Goal: Task Accomplishment & Management: Complete application form

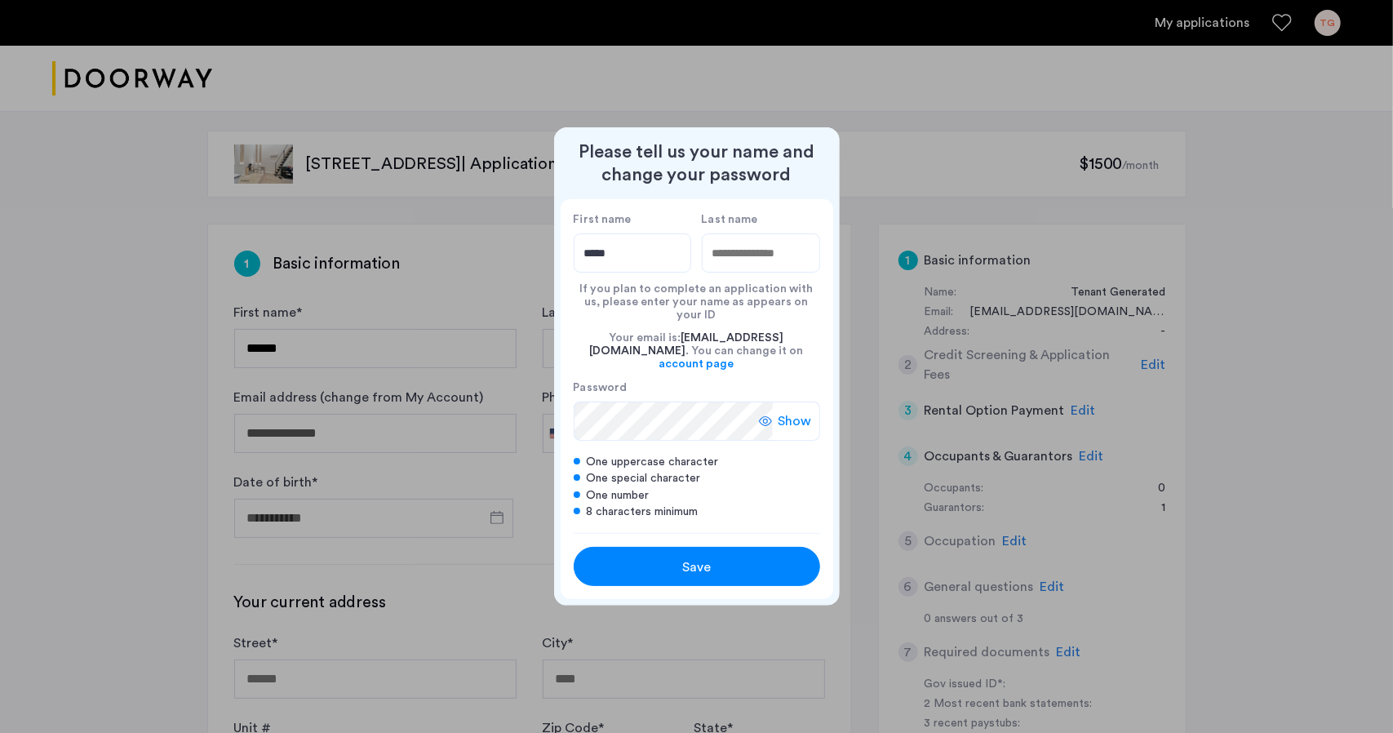
type input "*****"
type input "******"
click at [770, 415] on icon at bounding box center [765, 421] width 13 height 13
click at [726, 557] on div "Save" at bounding box center [697, 567] width 157 height 20
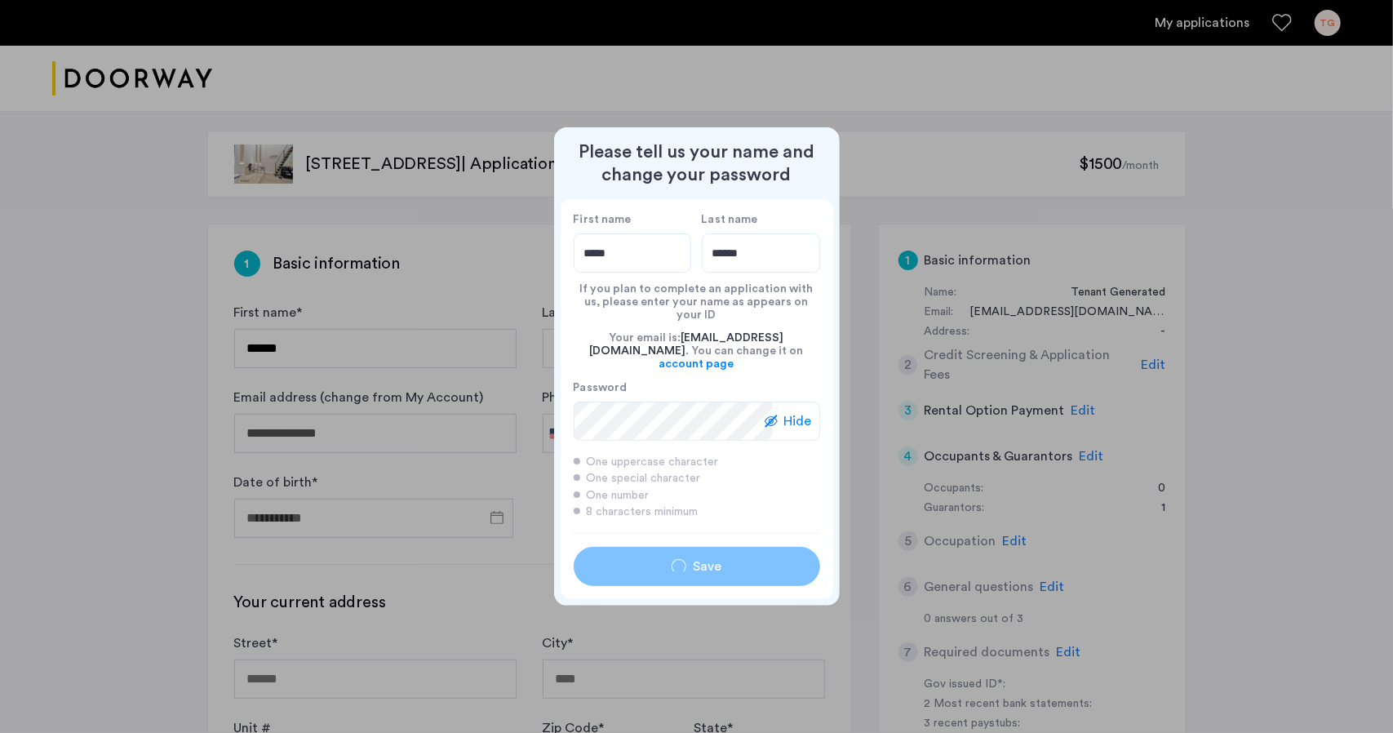
type input "*****"
type input "******"
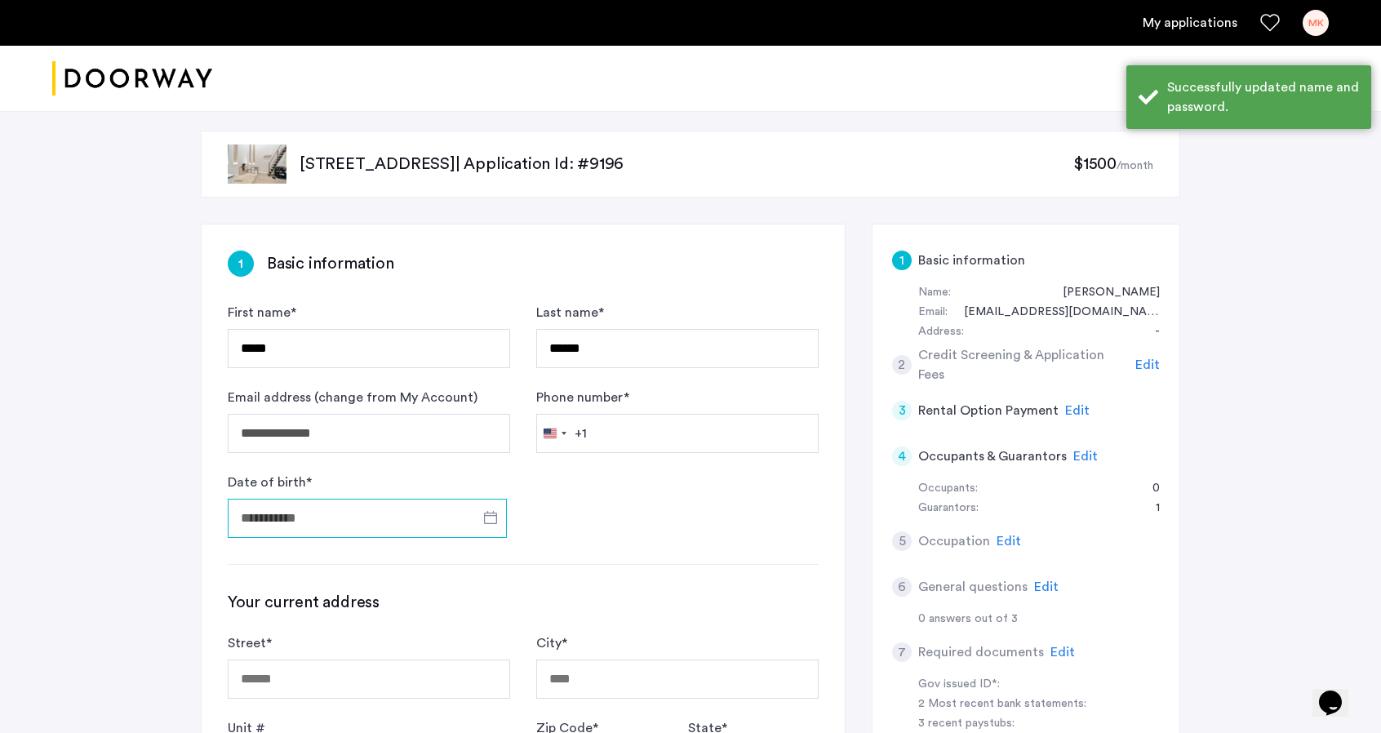
click at [341, 515] on input "Date of birth *" at bounding box center [367, 518] width 279 height 39
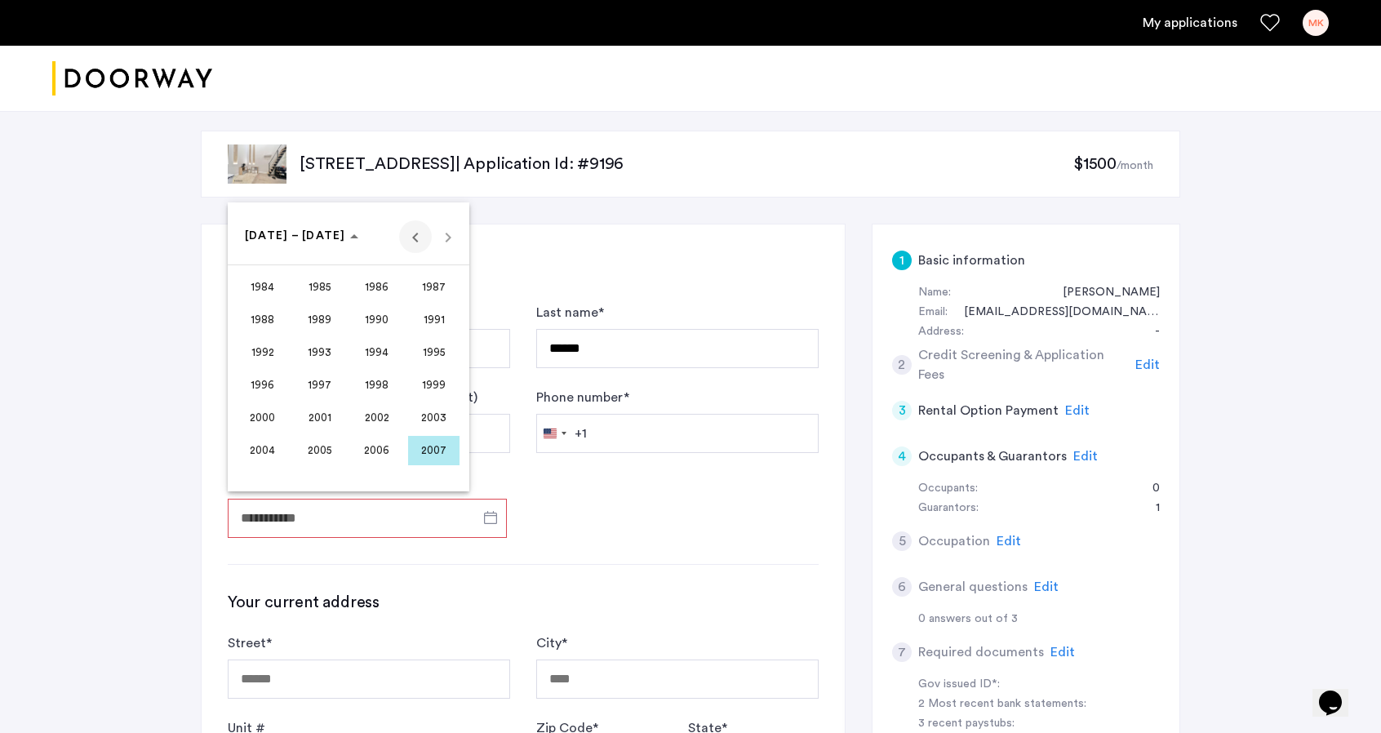
click at [415, 234] on span "Previous 24 years" at bounding box center [415, 236] width 33 height 33
click at [446, 242] on span "Next 24 years" at bounding box center [448, 236] width 33 height 33
click at [375, 444] on span "1958" at bounding box center [376, 450] width 51 height 29
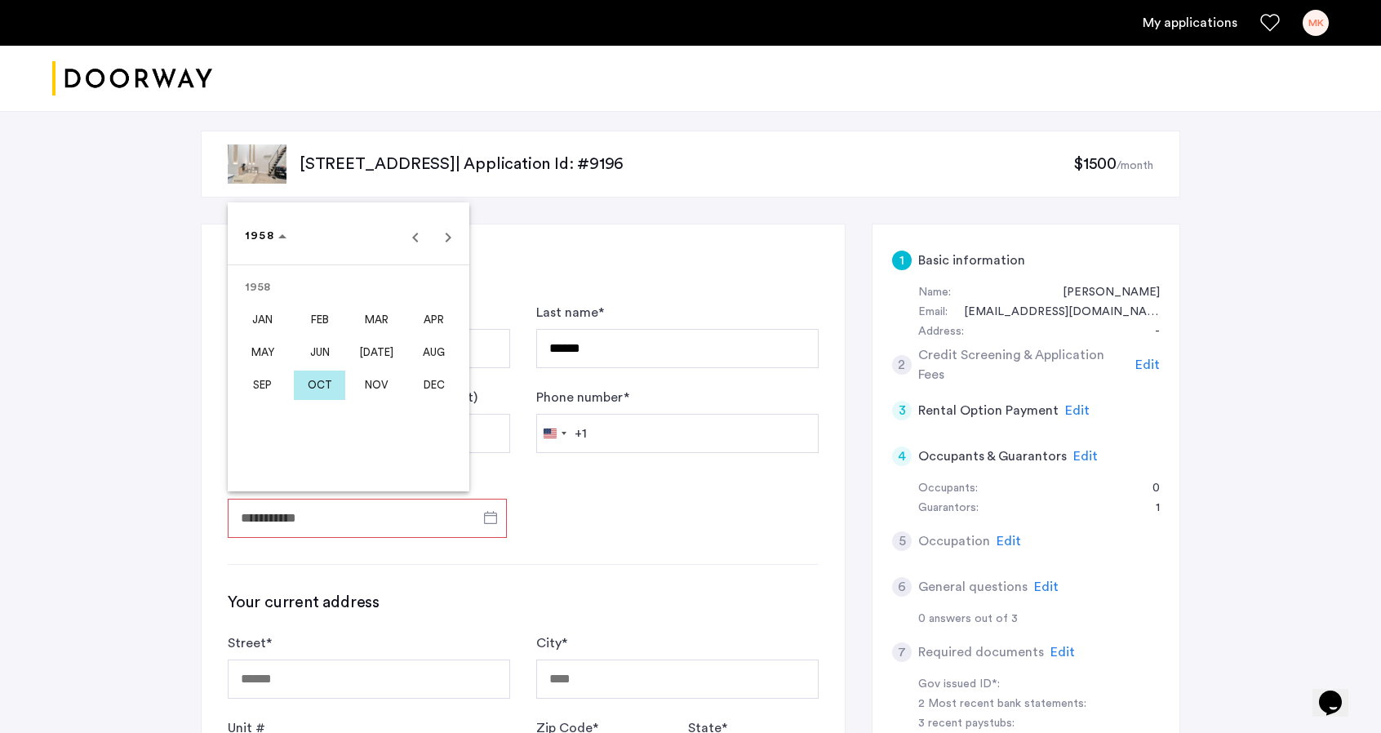
click at [326, 317] on span "FEB" at bounding box center [319, 319] width 51 height 29
click at [450, 399] on span "22" at bounding box center [446, 402] width 29 height 29
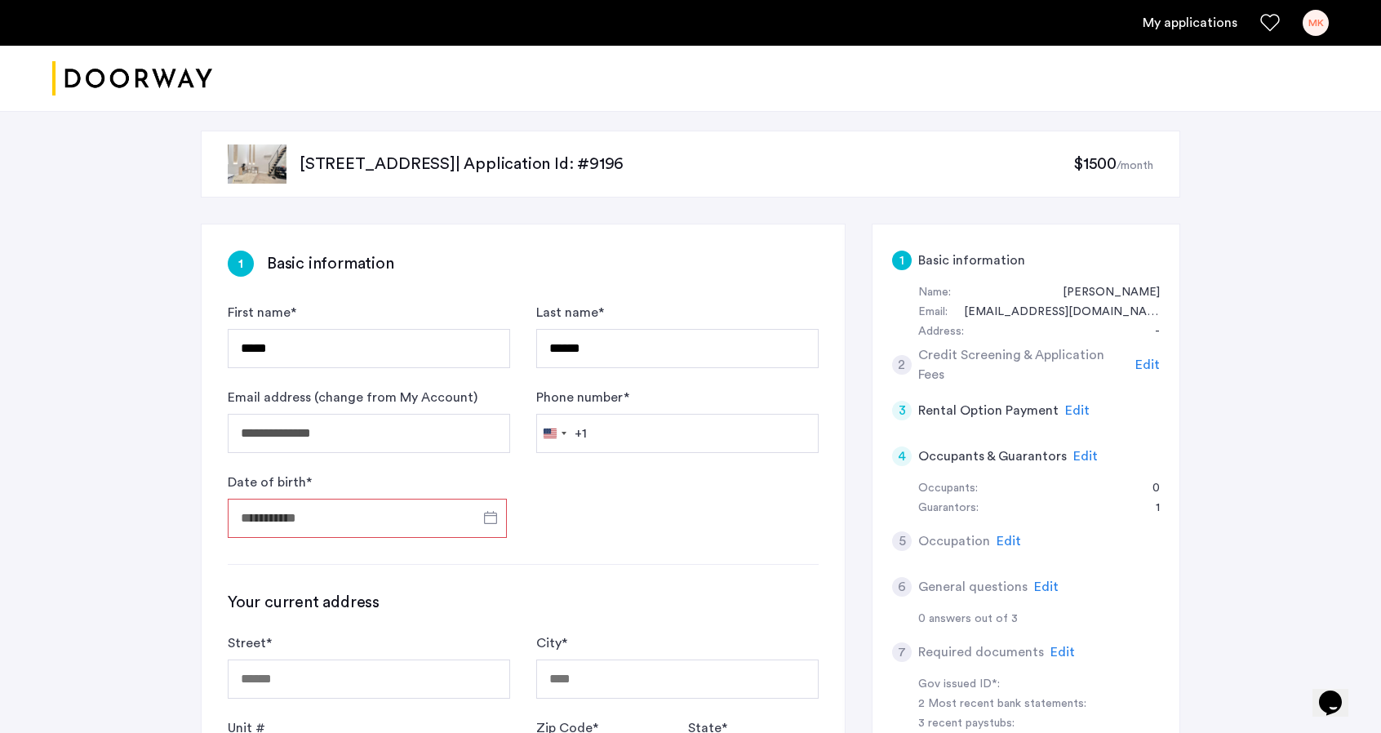
type input "**********"
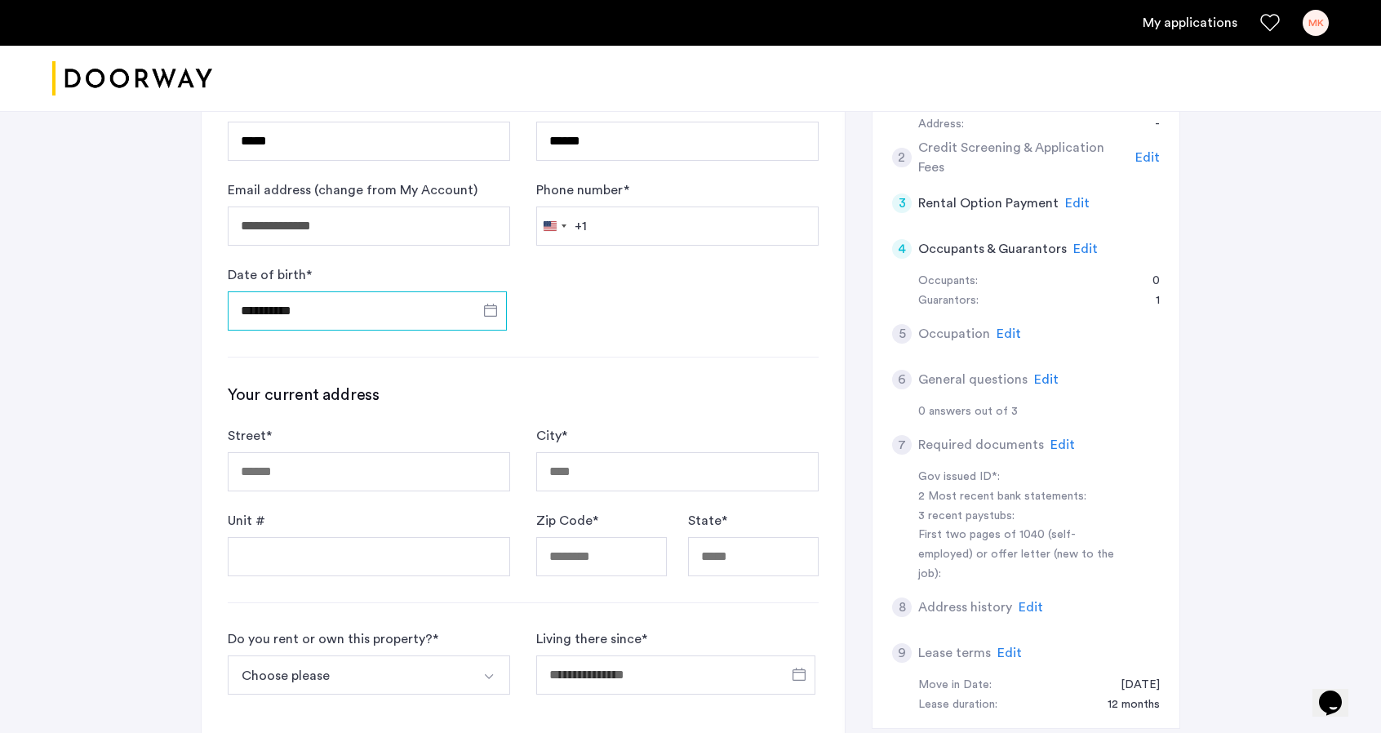
scroll to position [245, 0]
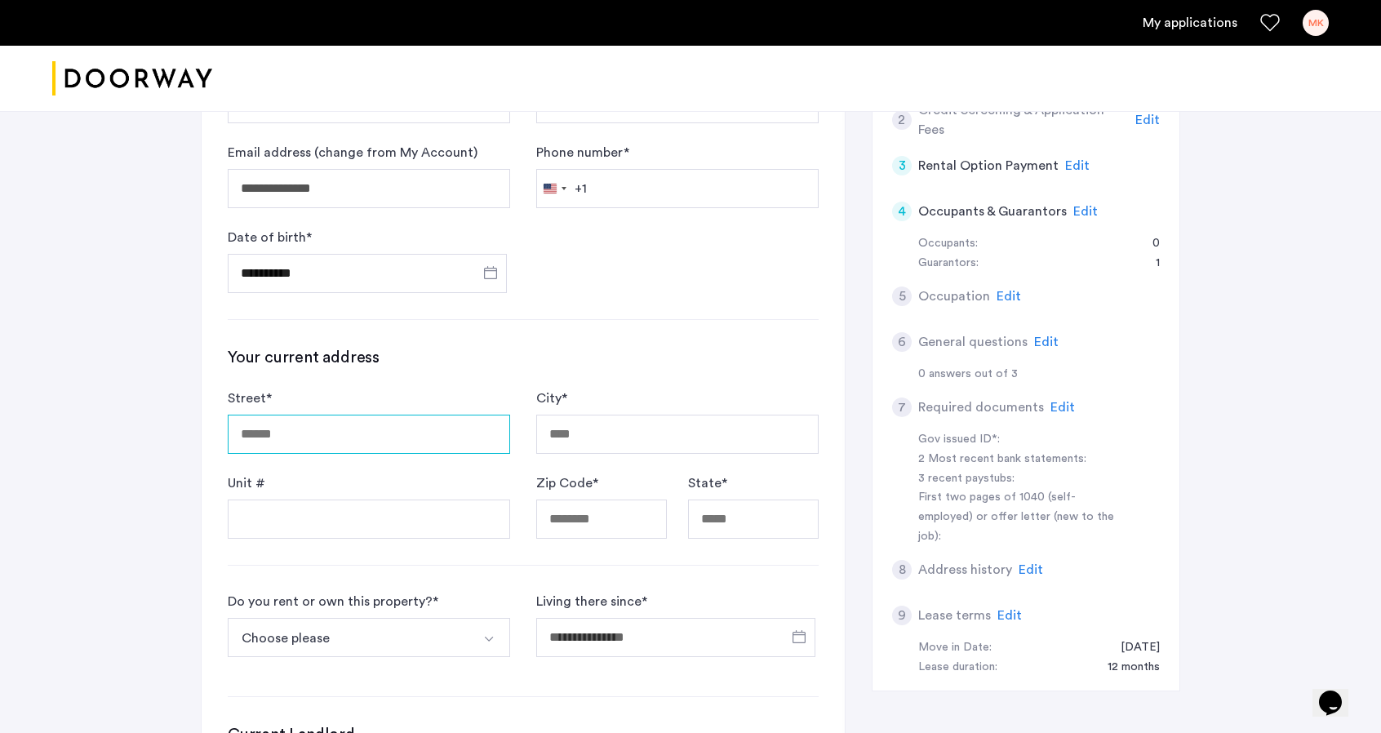
click at [284, 437] on input "Street *" at bounding box center [369, 434] width 282 height 39
type input "**********"
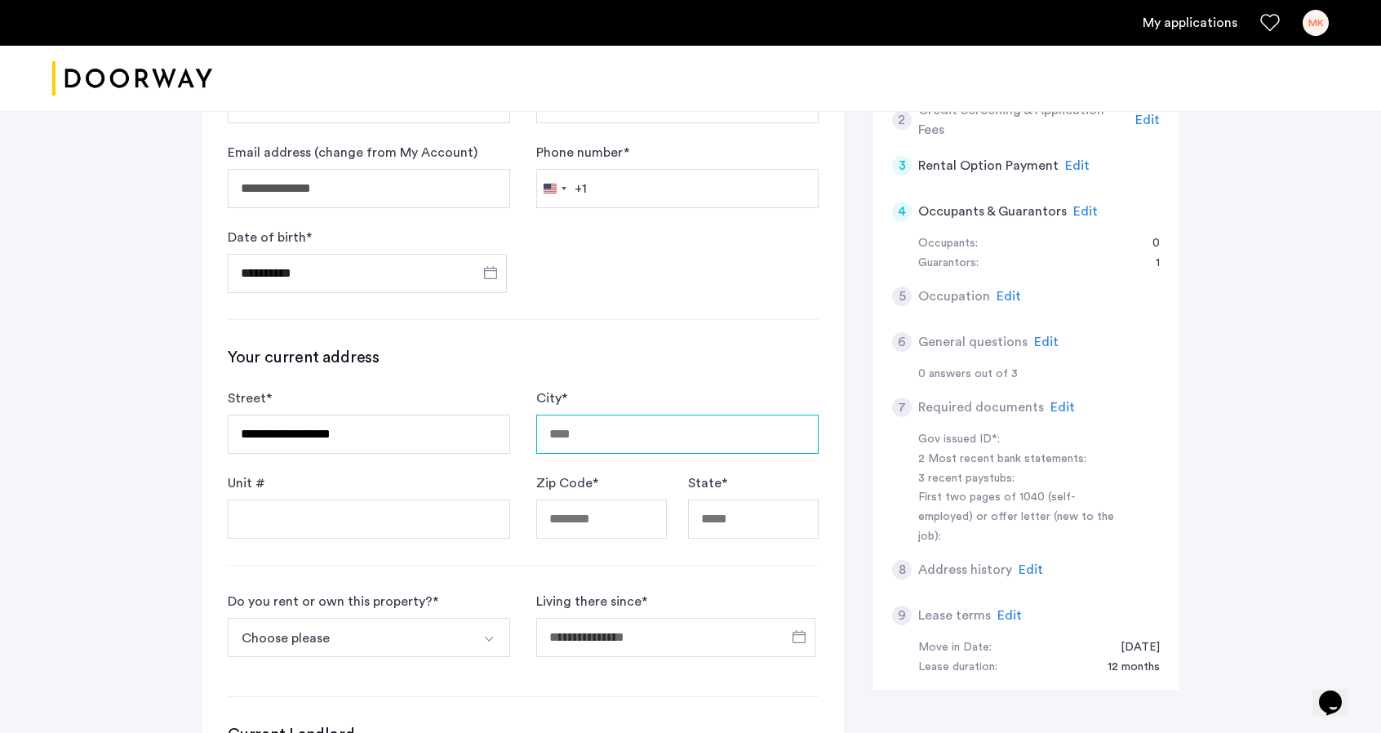
type input "**********"
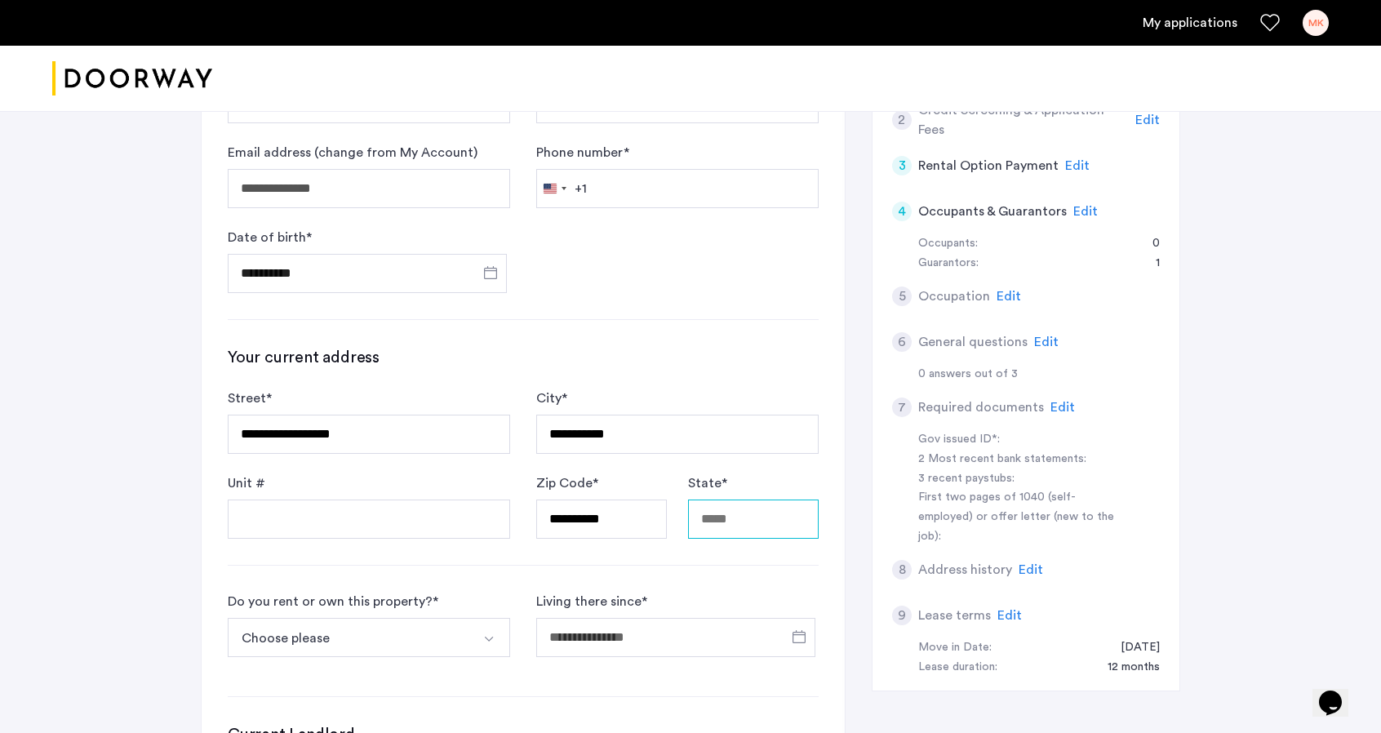
type input "**"
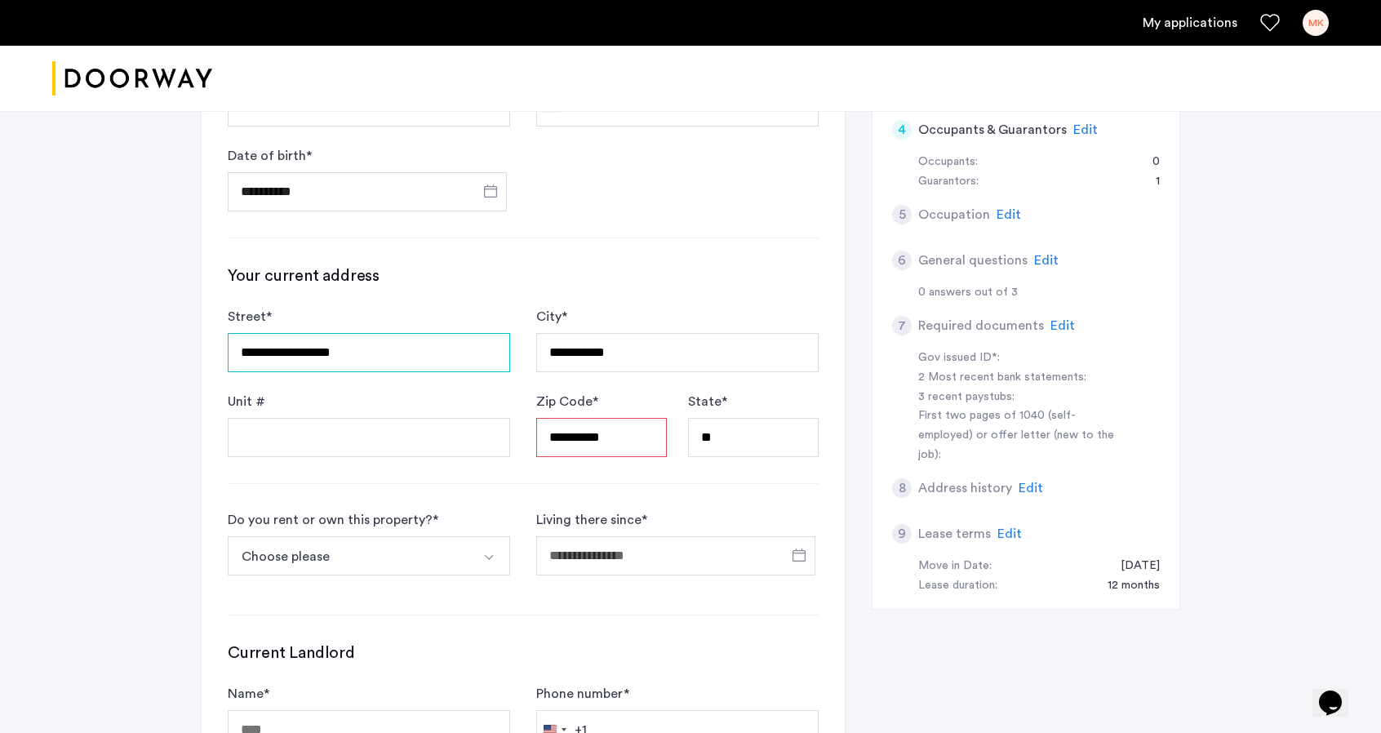
scroll to position [408, 0]
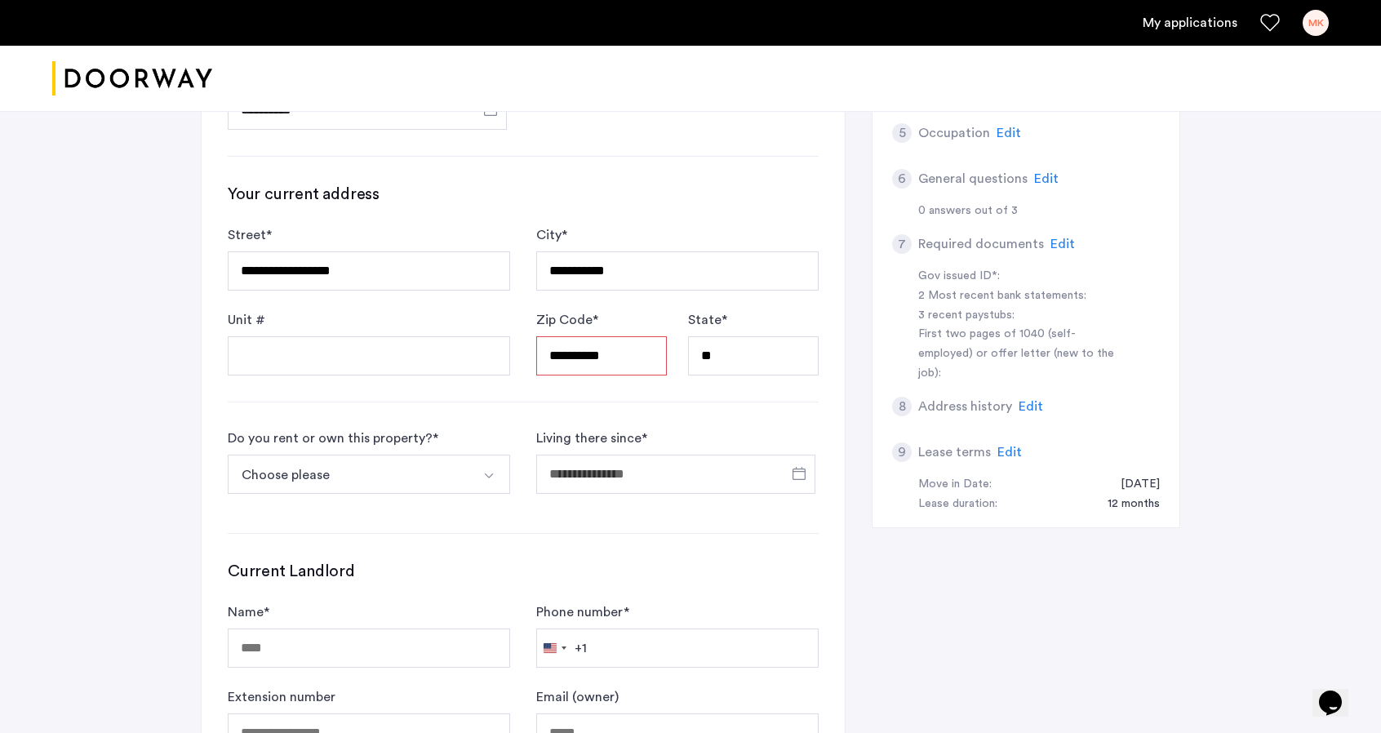
click at [353, 473] on button "Choose please" at bounding box center [350, 474] width 244 height 39
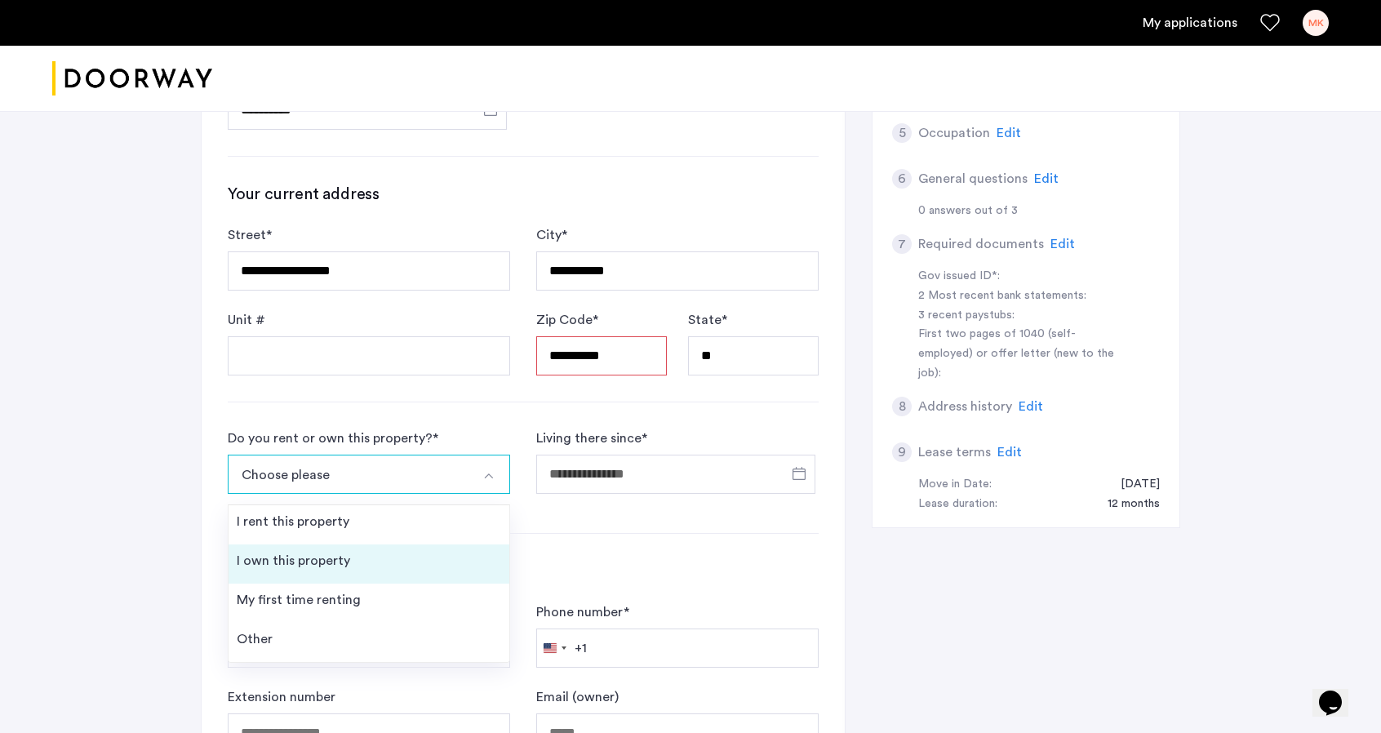
click at [276, 566] on div "I own this property" at bounding box center [293, 561] width 113 height 20
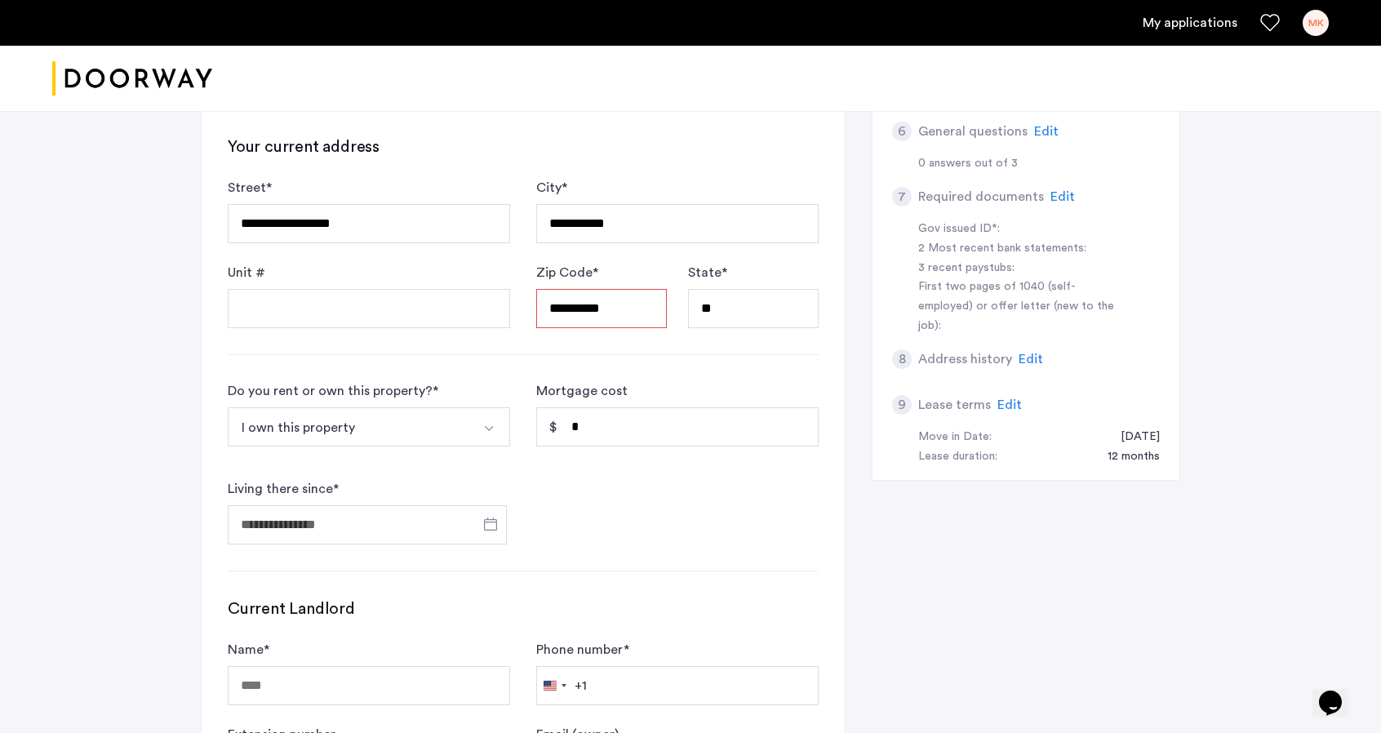
scroll to position [490, 0]
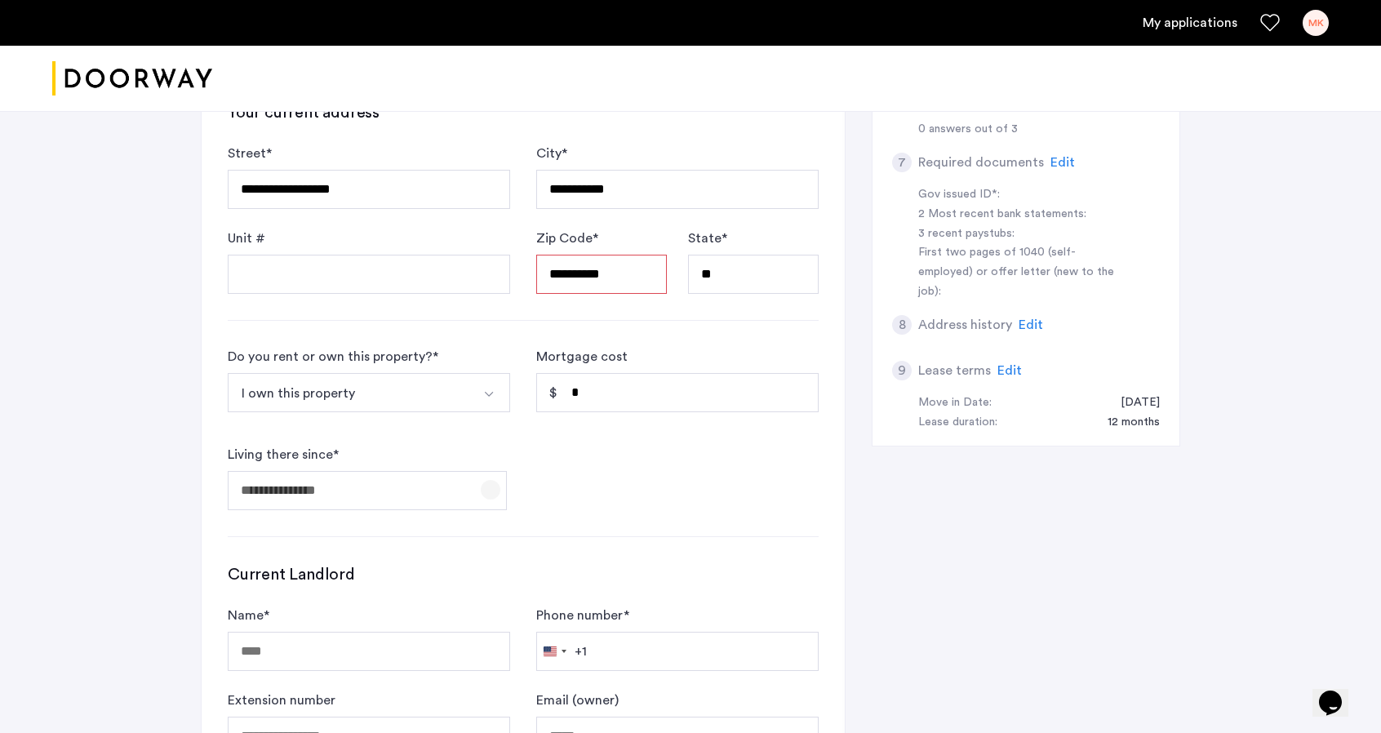
click at [484, 486] on span "Open calendar" at bounding box center [490, 489] width 39 height 39
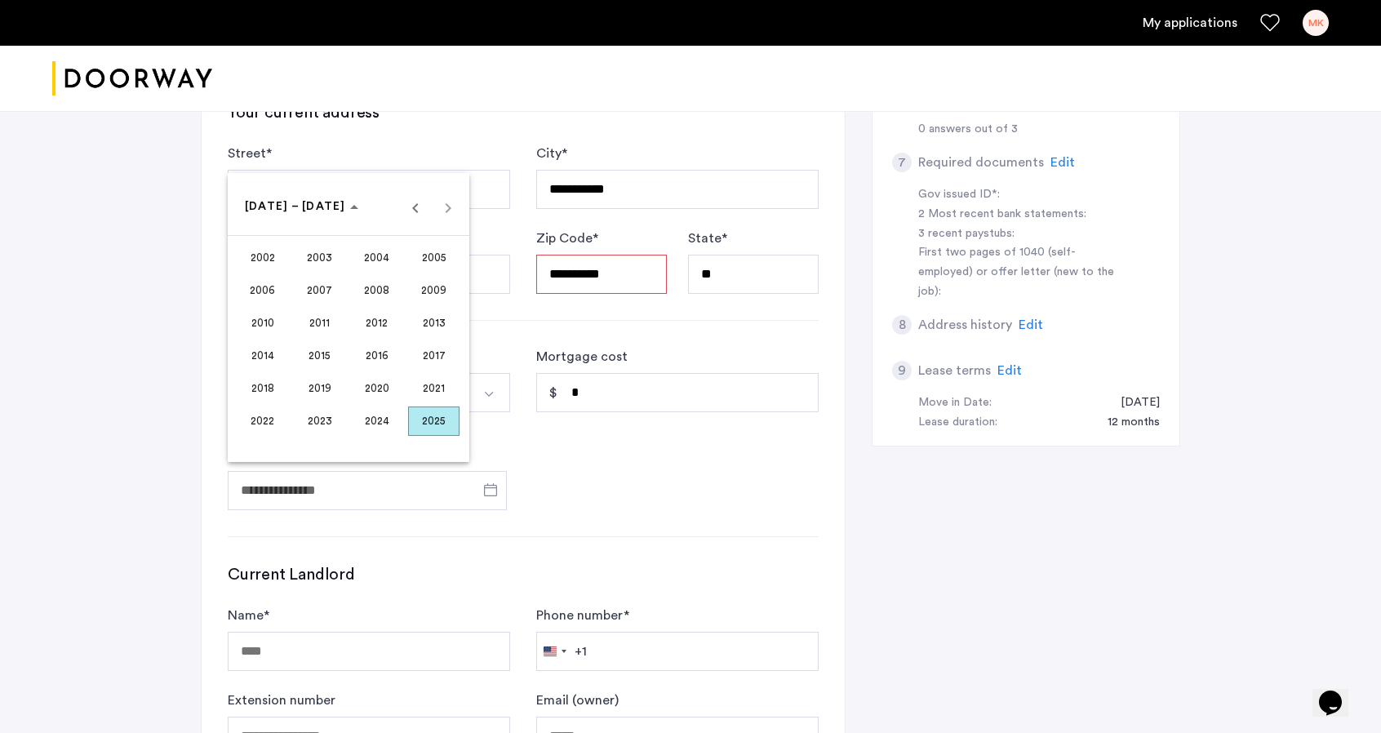
click at [259, 259] on span "2002" at bounding box center [262, 257] width 51 height 29
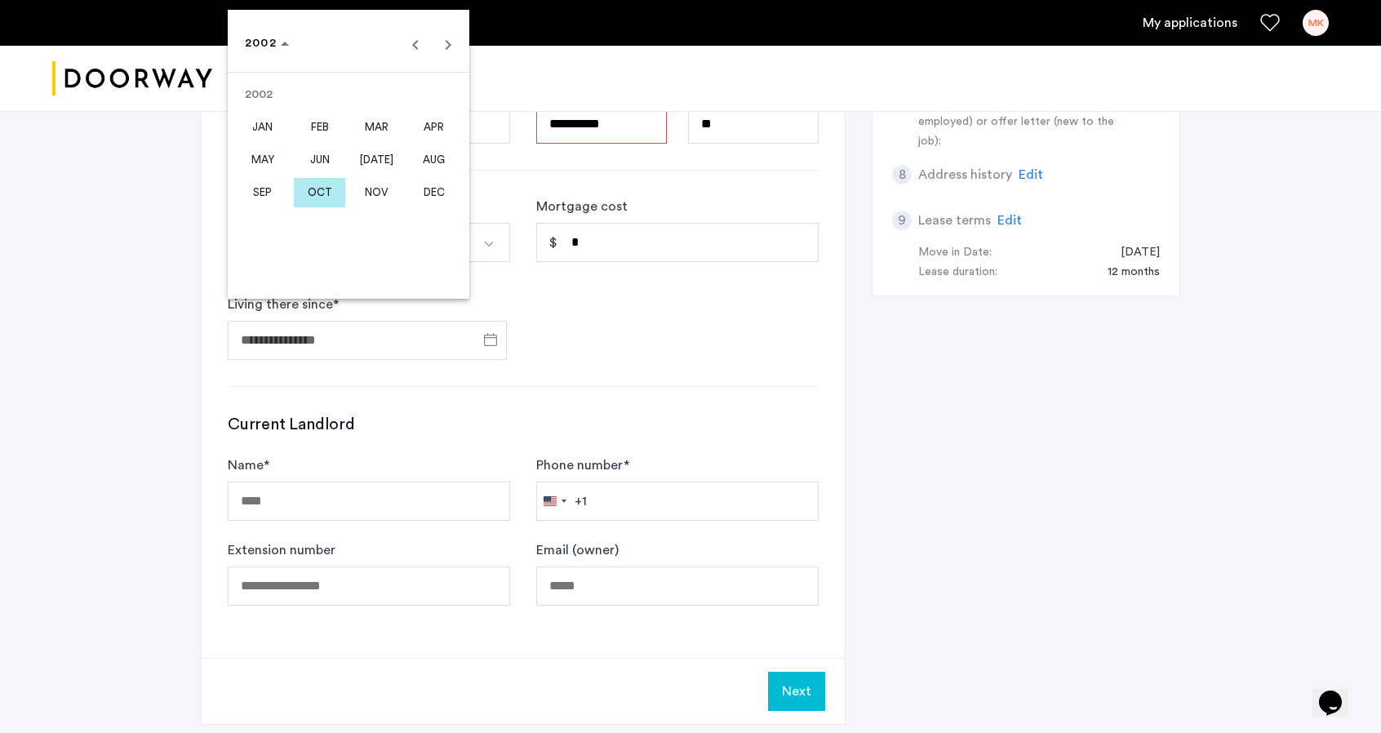
scroll to position [653, 0]
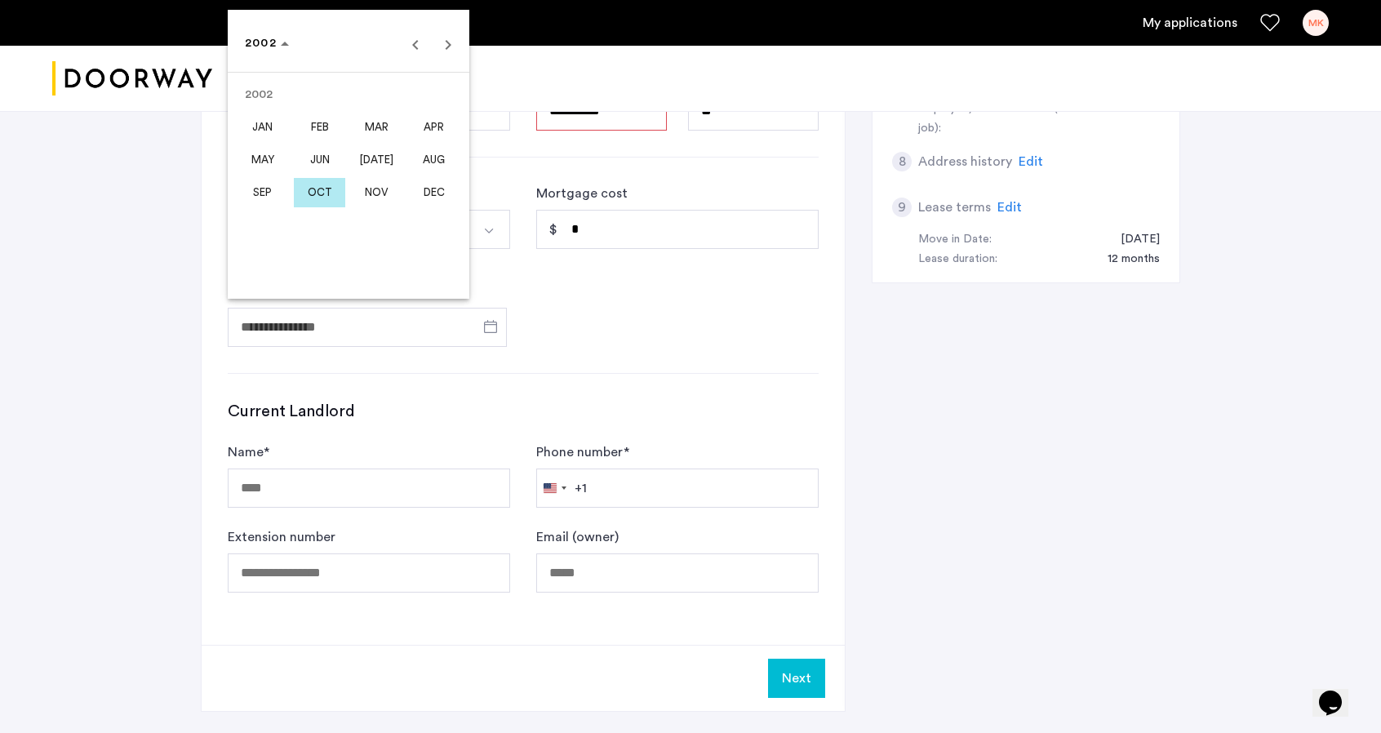
click at [378, 427] on div at bounding box center [690, 366] width 1381 height 733
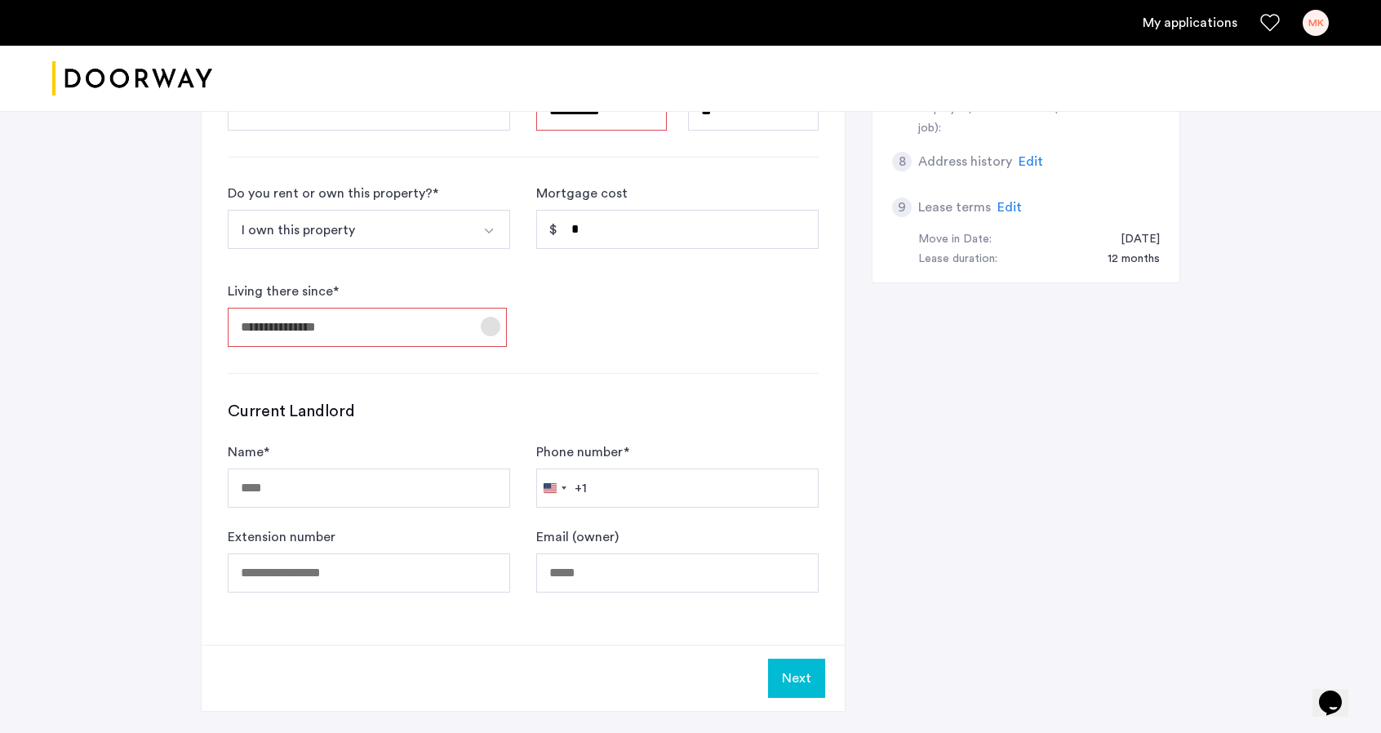
click at [483, 326] on span "Open calendar" at bounding box center [490, 326] width 39 height 39
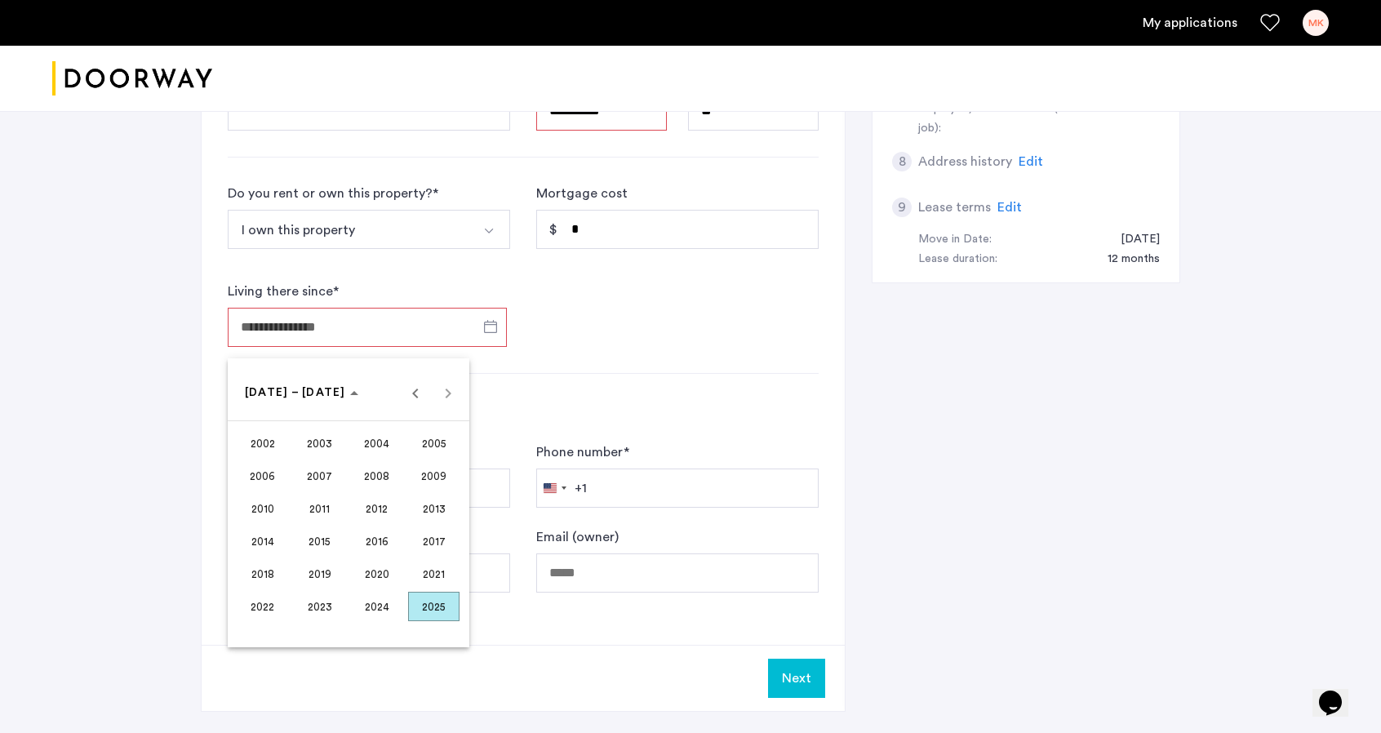
click at [254, 444] on span "2002" at bounding box center [262, 442] width 51 height 29
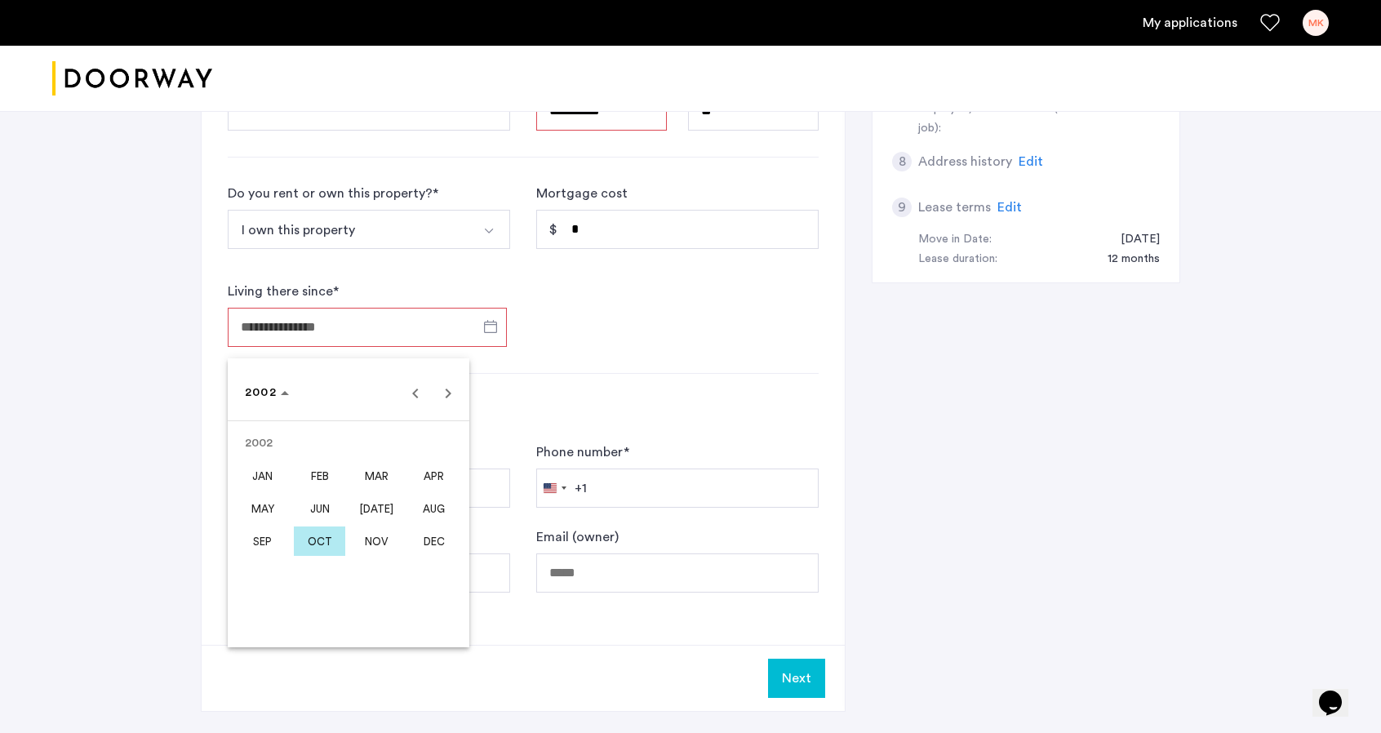
click at [424, 506] on span "AUG" at bounding box center [433, 508] width 51 height 29
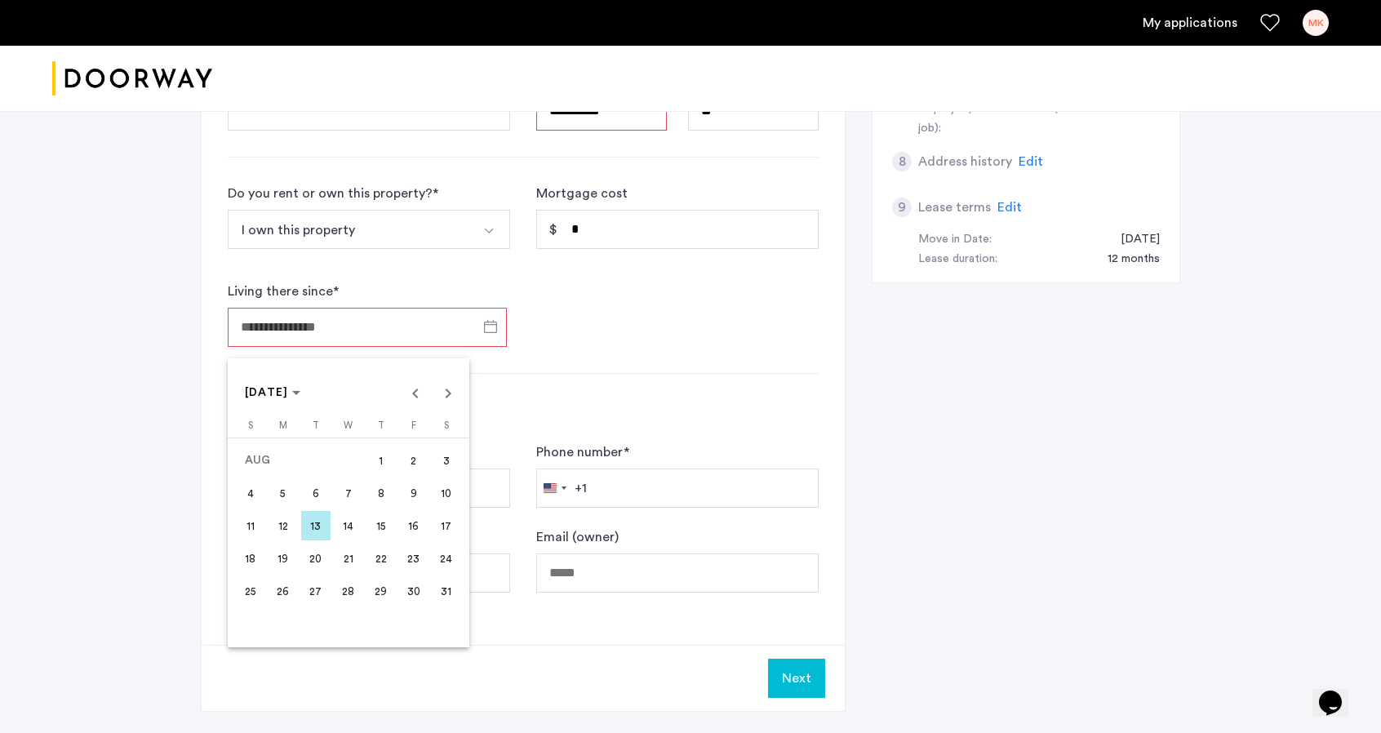
click at [384, 460] on span "1" at bounding box center [380, 460] width 29 height 29
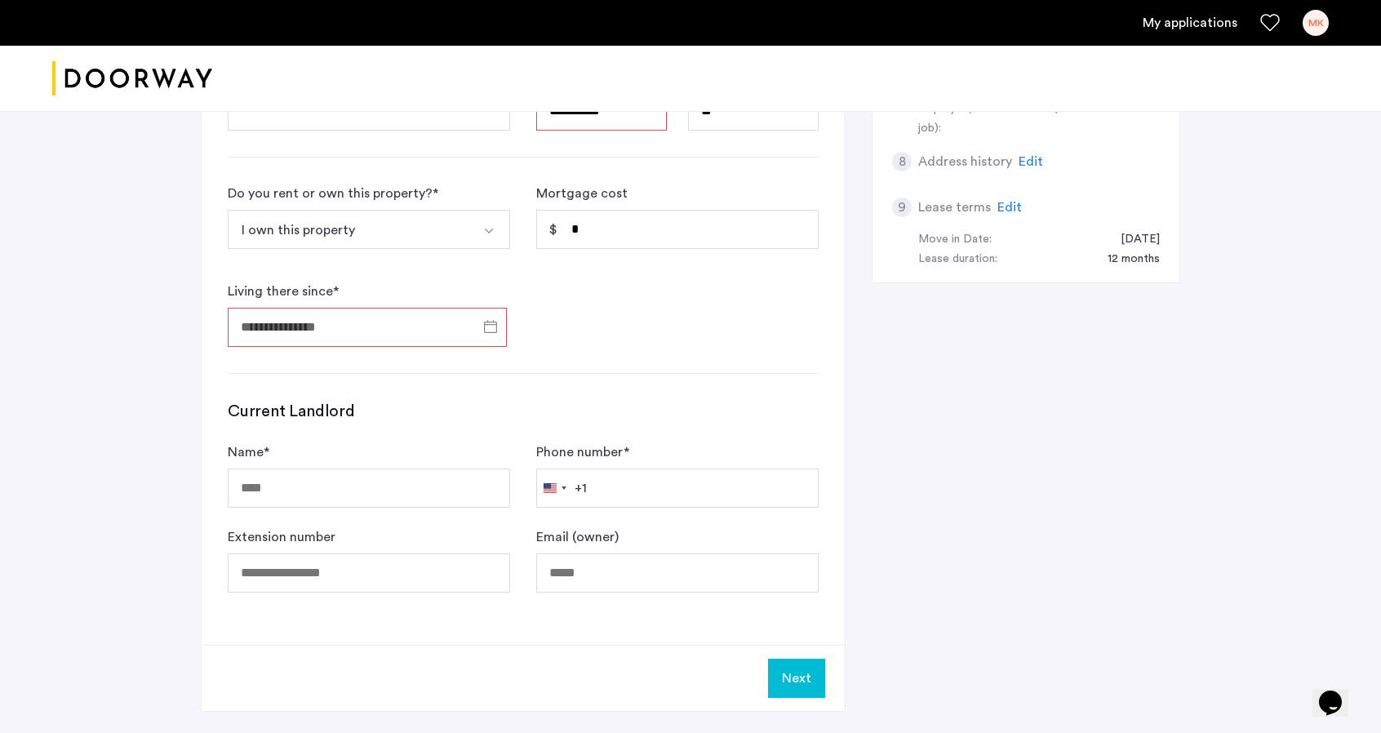
type input "**********"
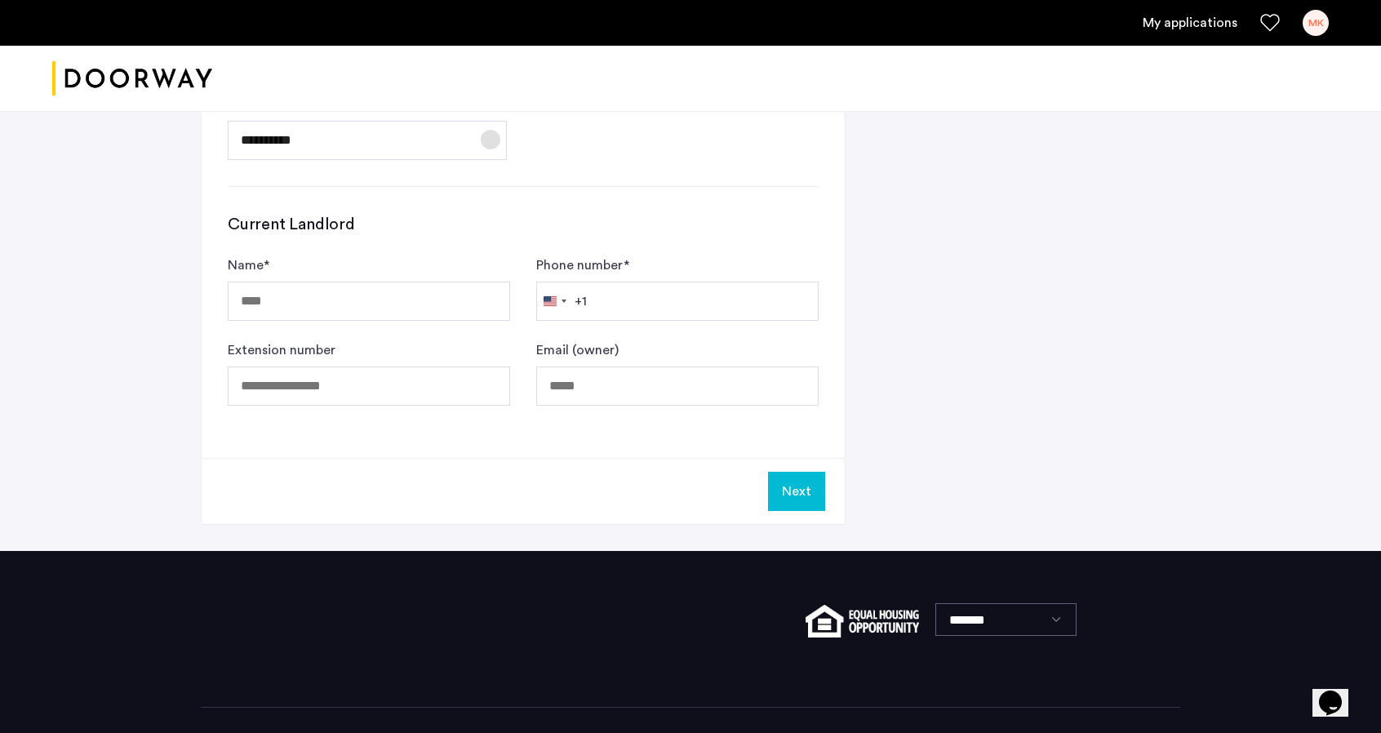
scroll to position [889, 0]
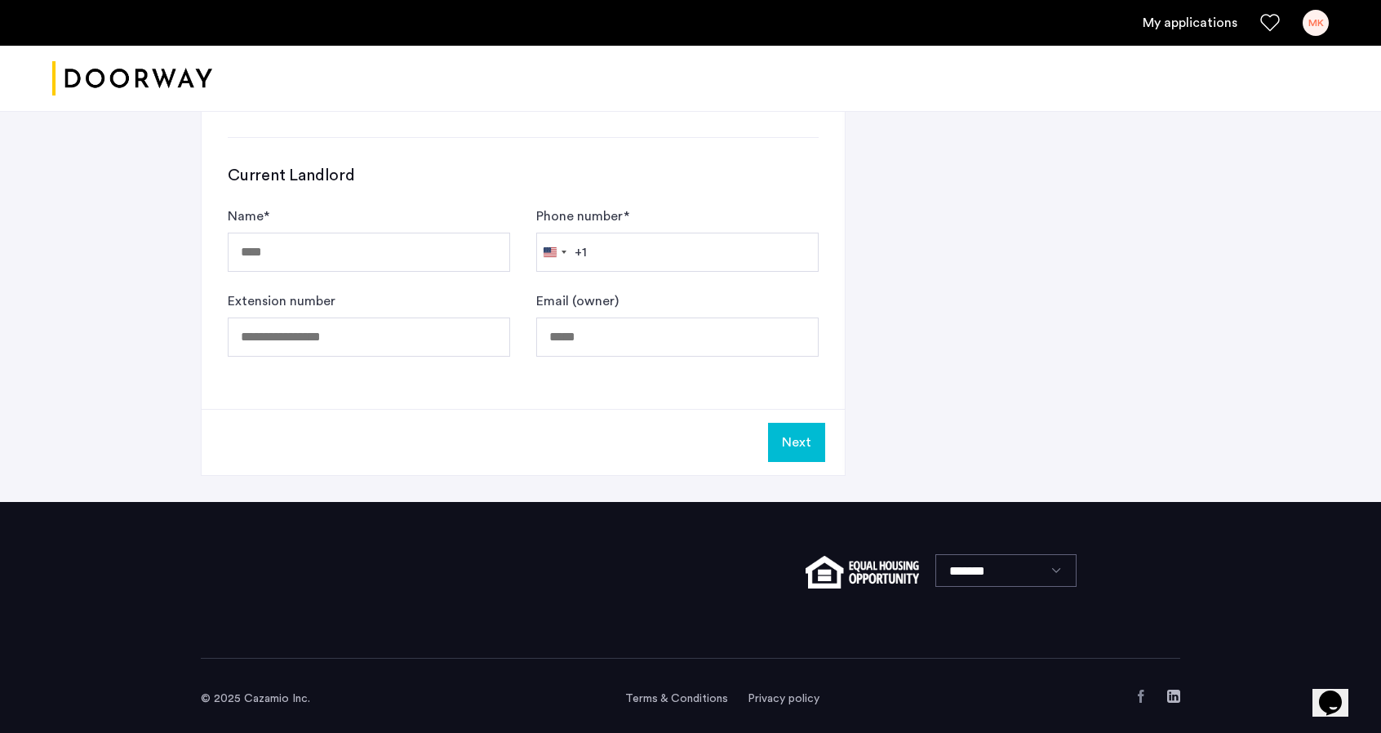
click at [797, 434] on button "Next" at bounding box center [796, 442] width 57 height 39
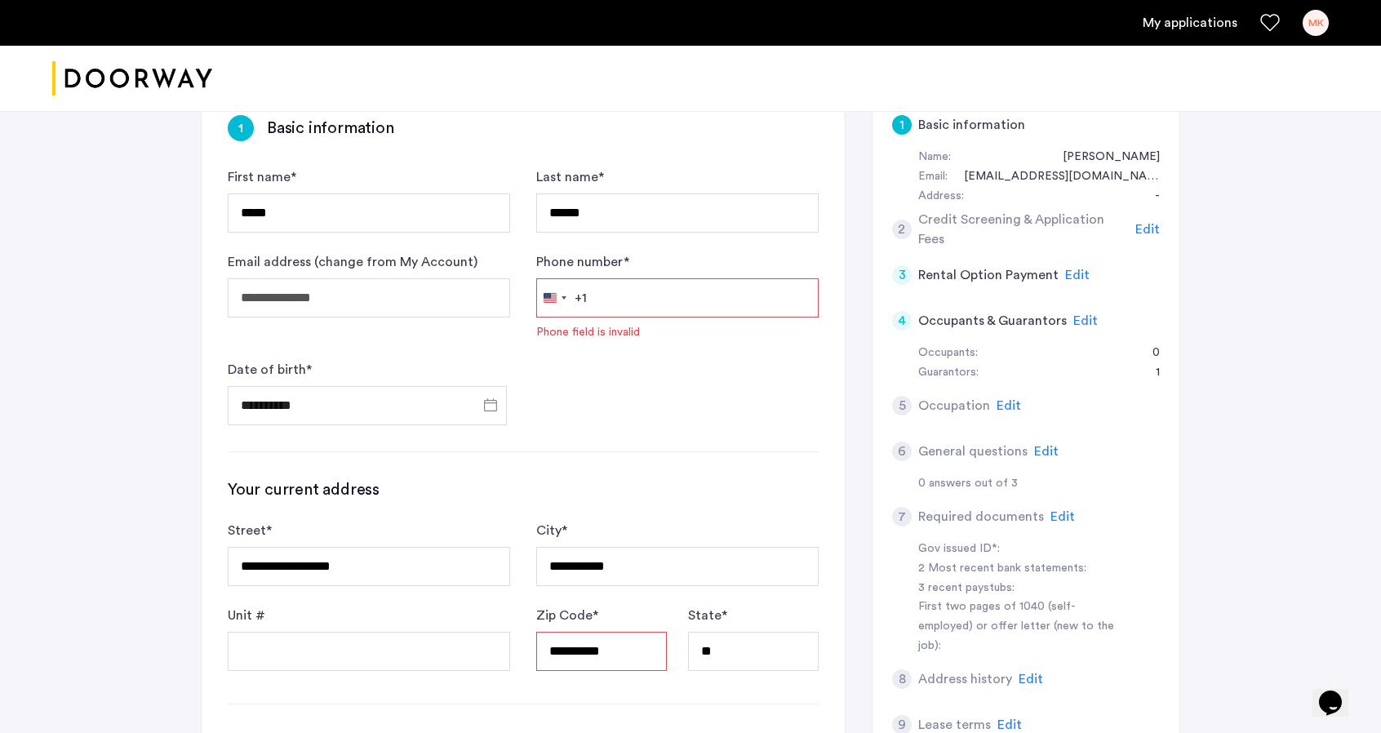
scroll to position [20, 0]
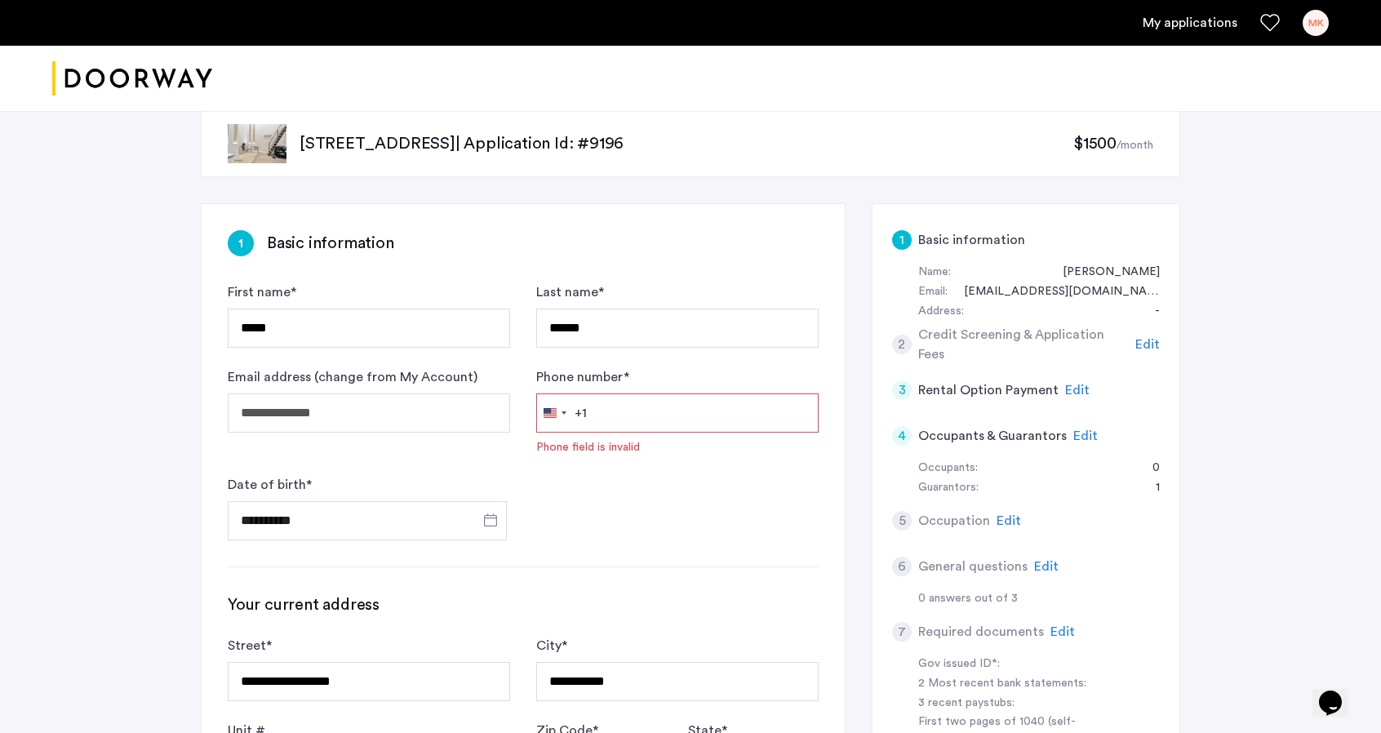
click at [615, 406] on input "Phone number *" at bounding box center [677, 412] width 282 height 39
type input "**********"
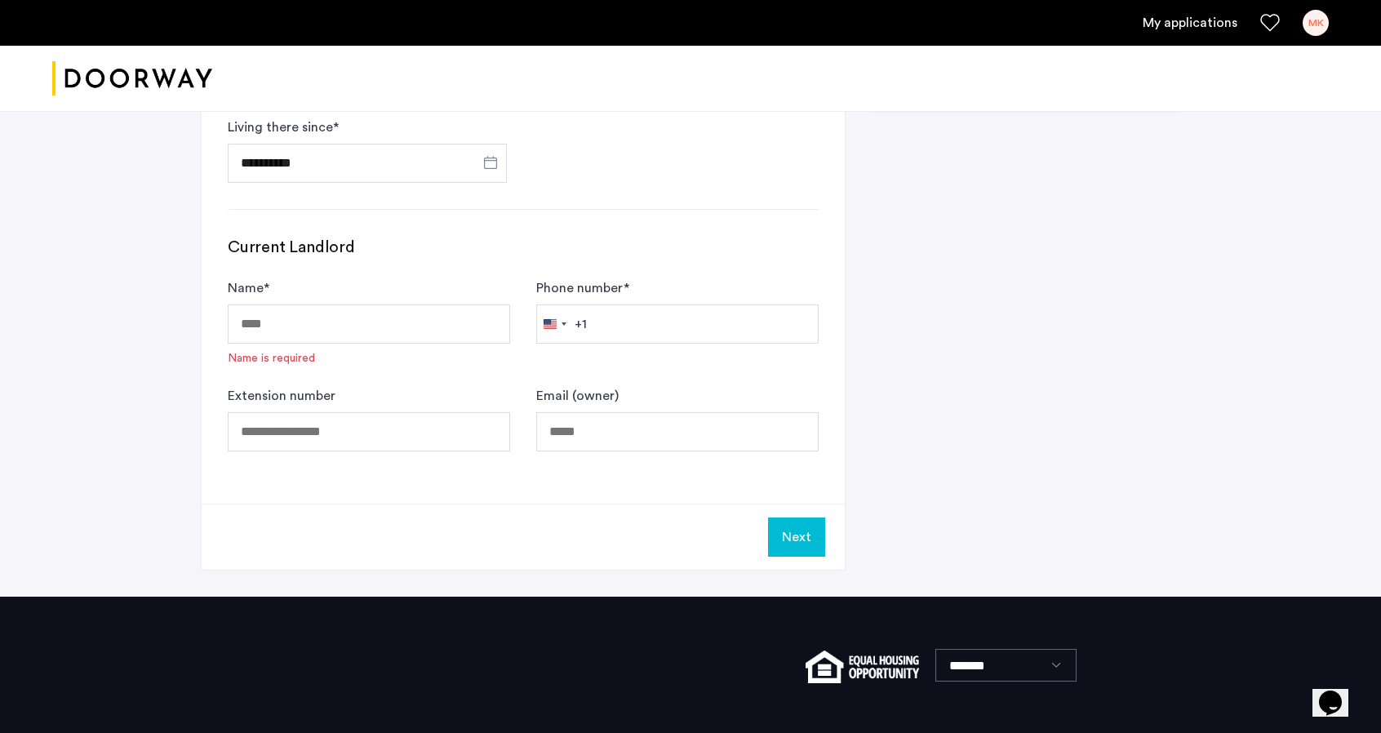
scroll to position [836, 0]
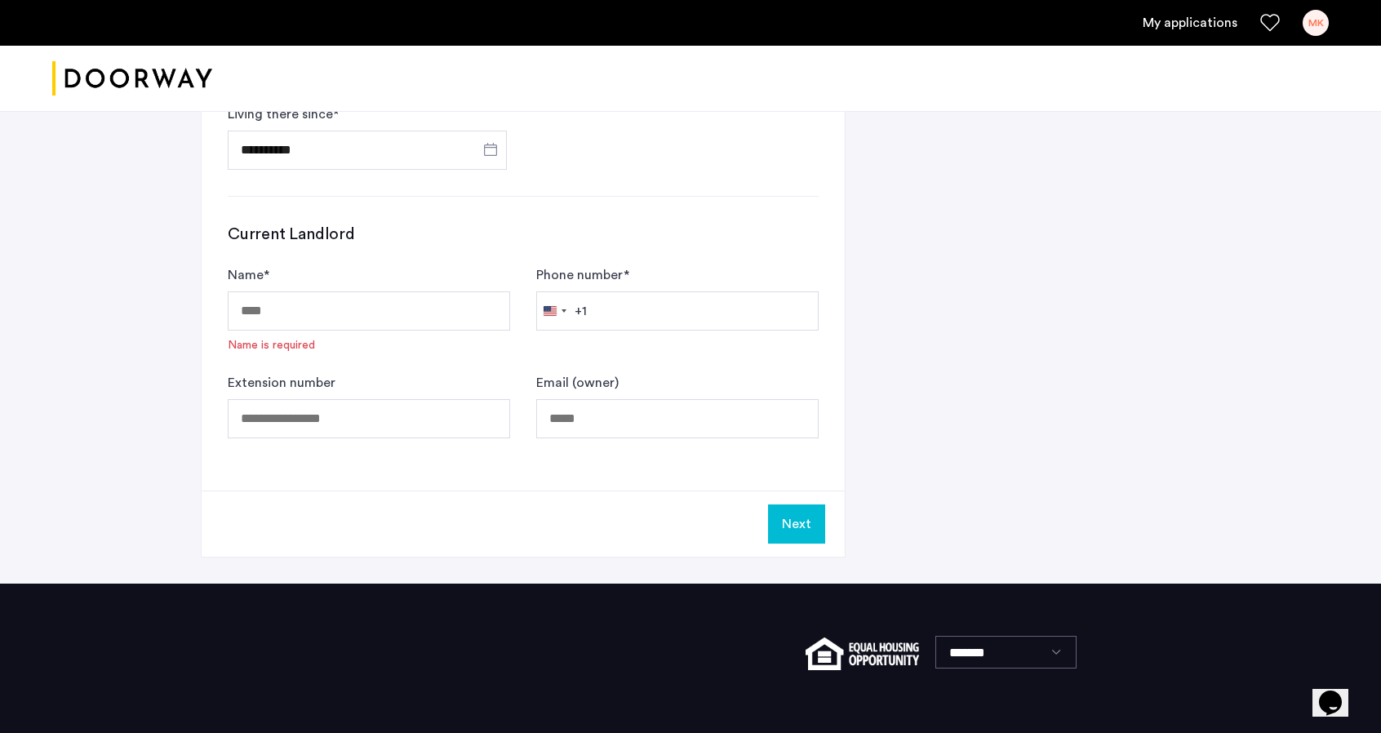
click at [798, 511] on button "Next" at bounding box center [796, 523] width 57 height 39
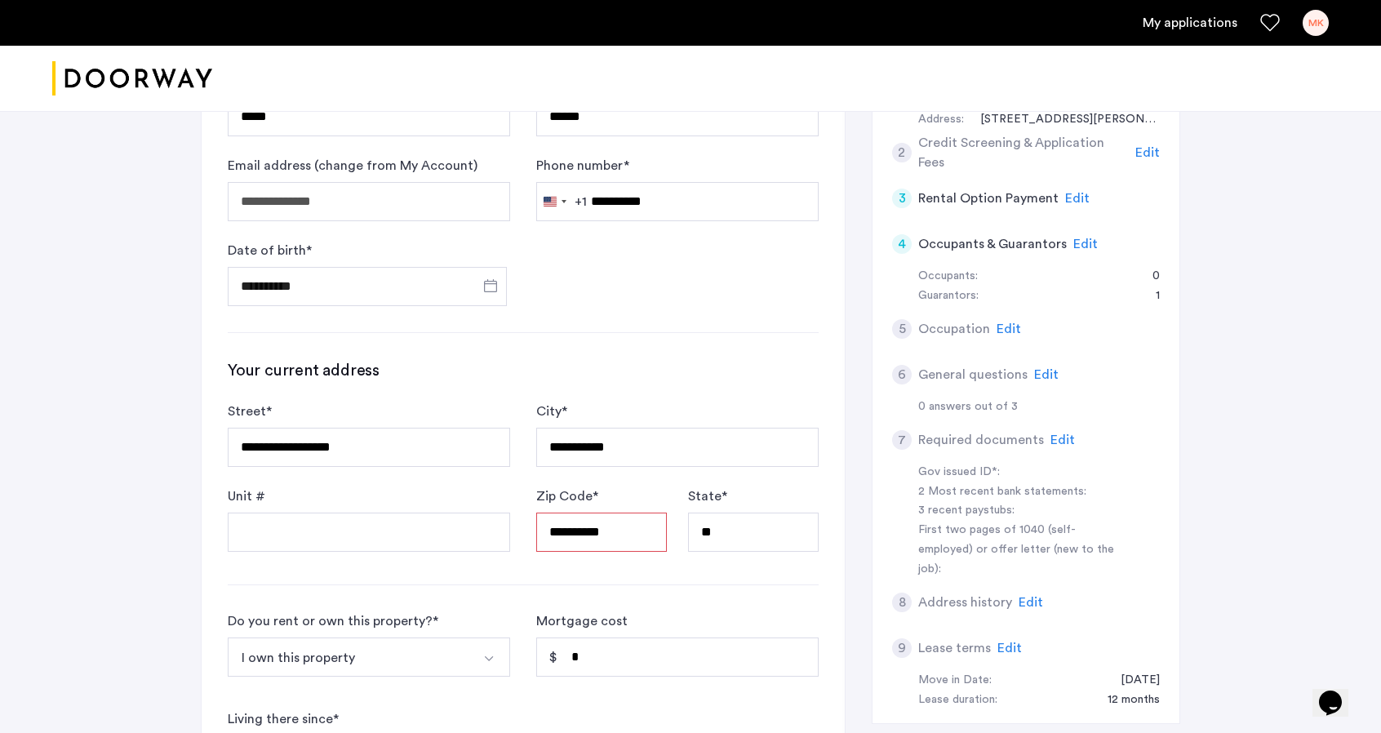
scroll to position [326, 0]
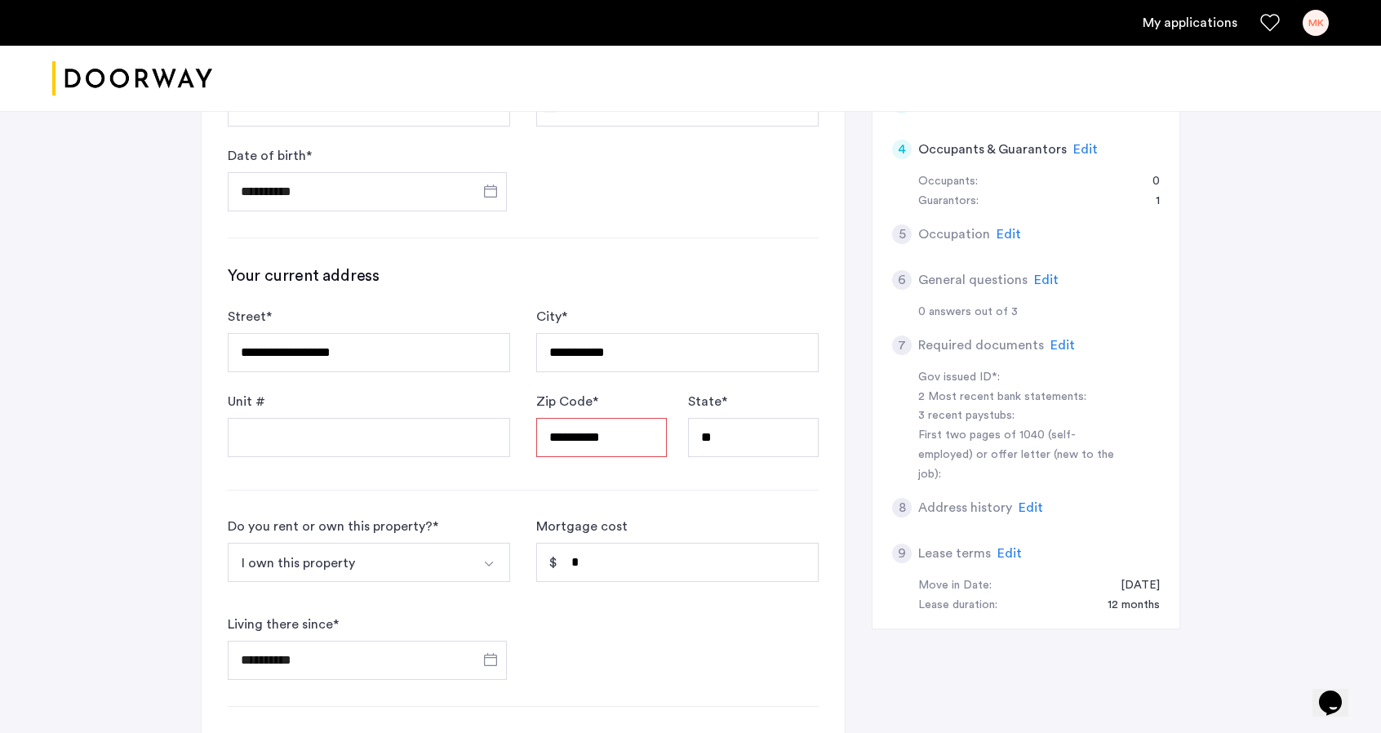
click at [648, 436] on input "**********" at bounding box center [601, 437] width 131 height 39
type input "*****"
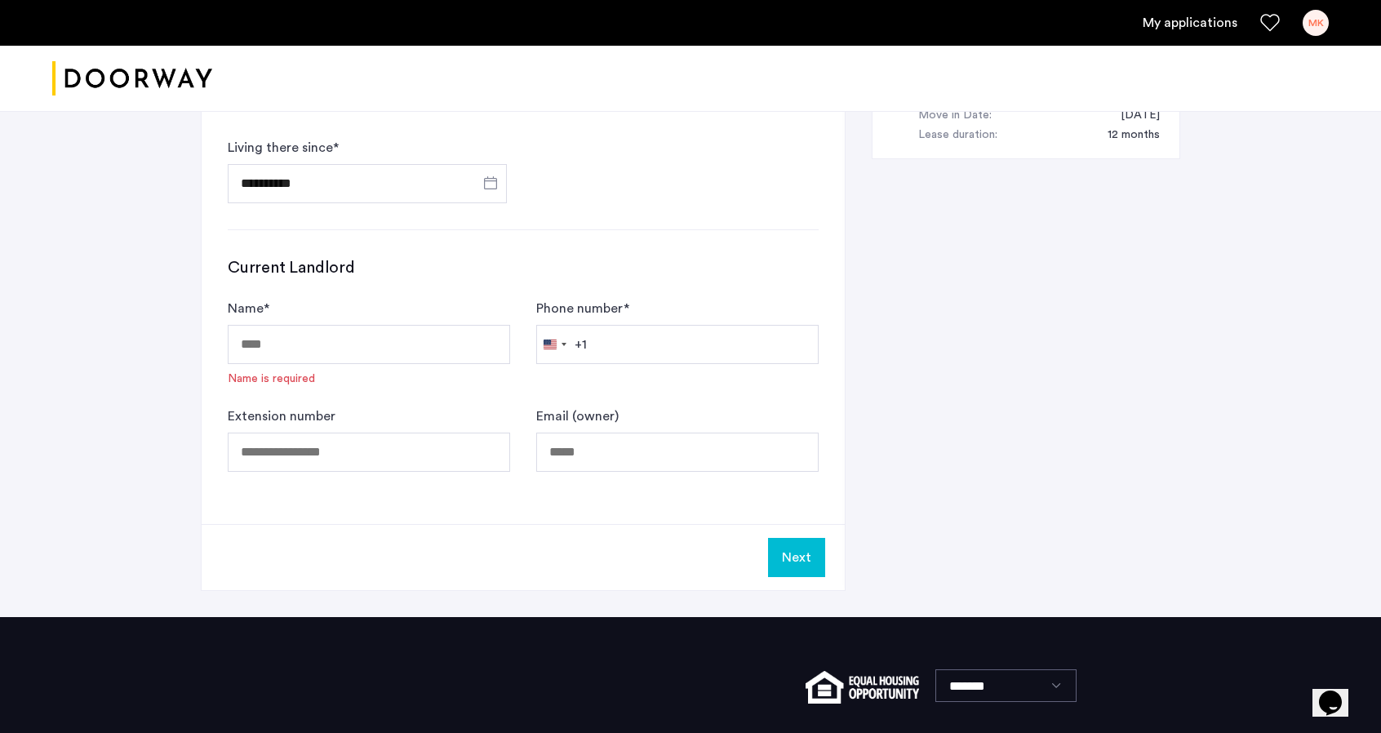
scroll to position [816, 0]
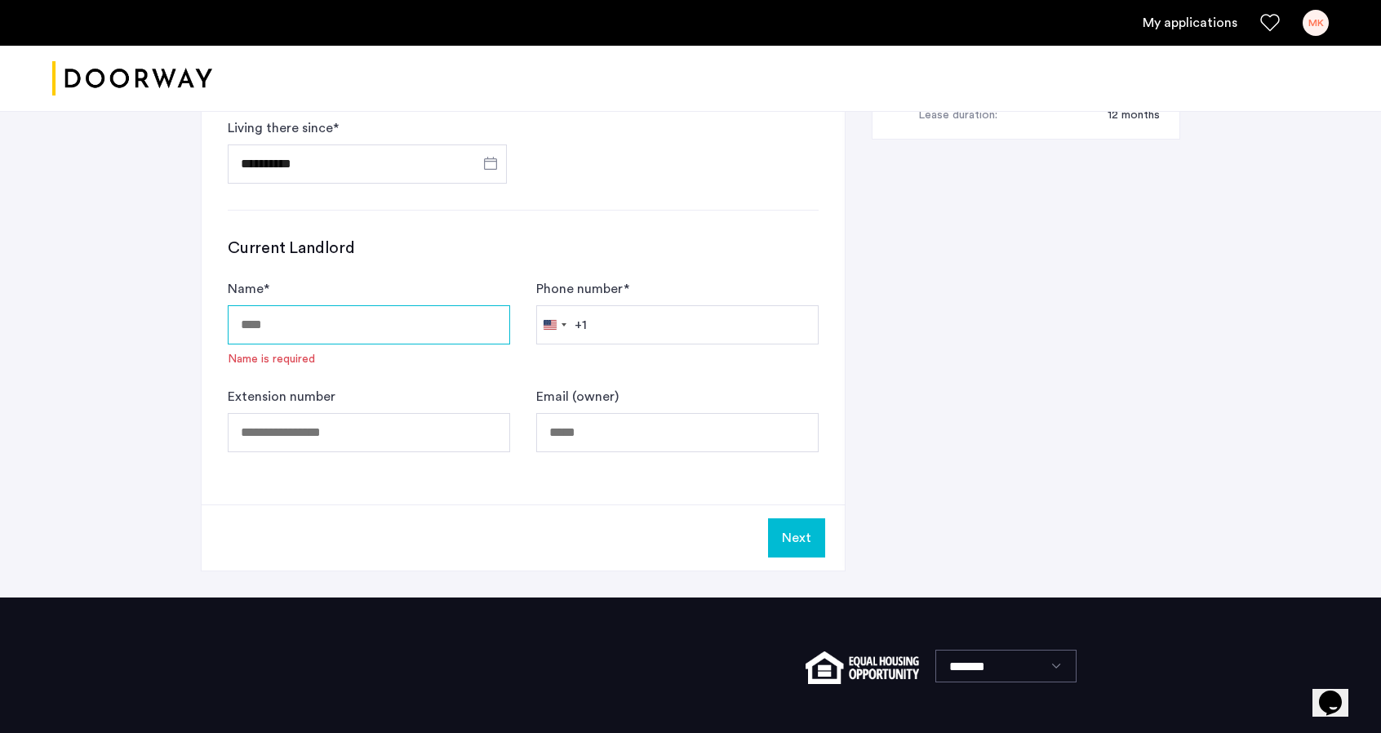
click at [294, 328] on input "Name *" at bounding box center [369, 324] width 282 height 39
type input "**********"
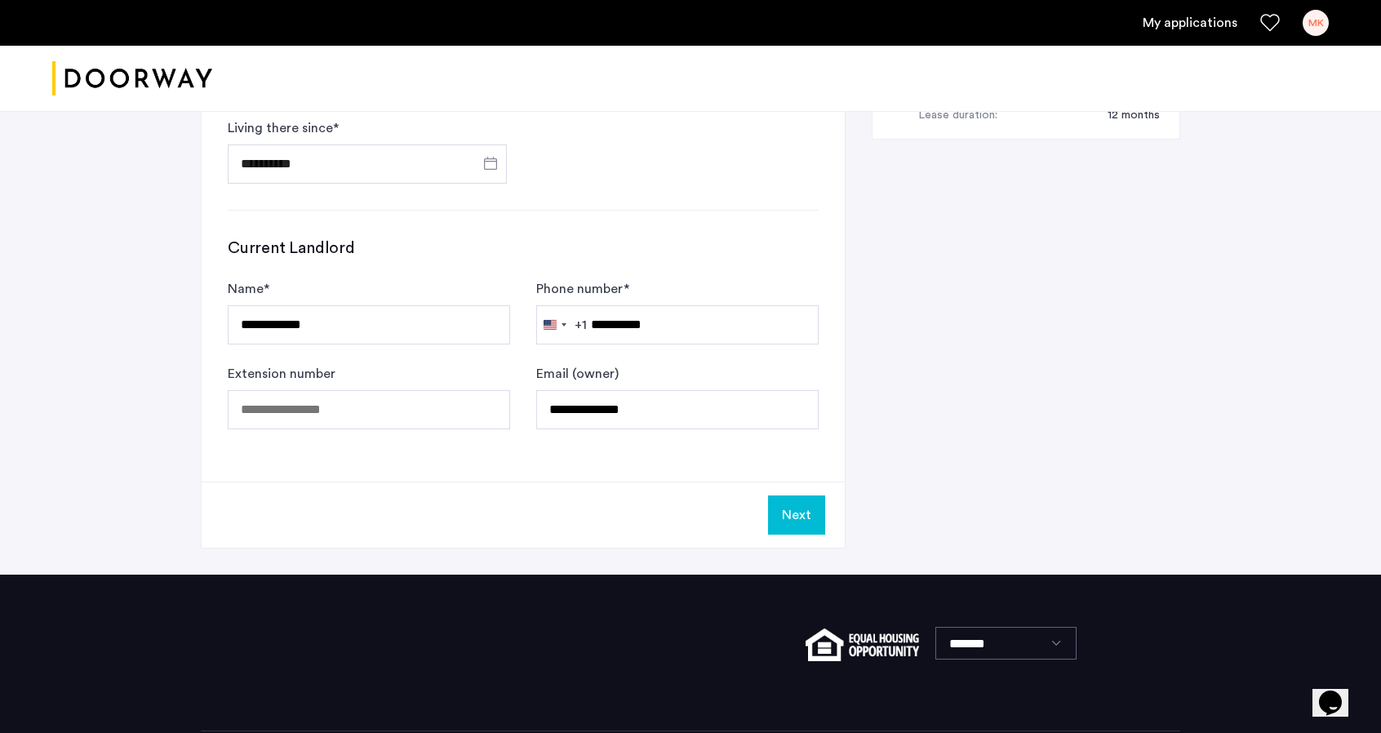
click at [814, 508] on button "Next" at bounding box center [796, 514] width 57 height 39
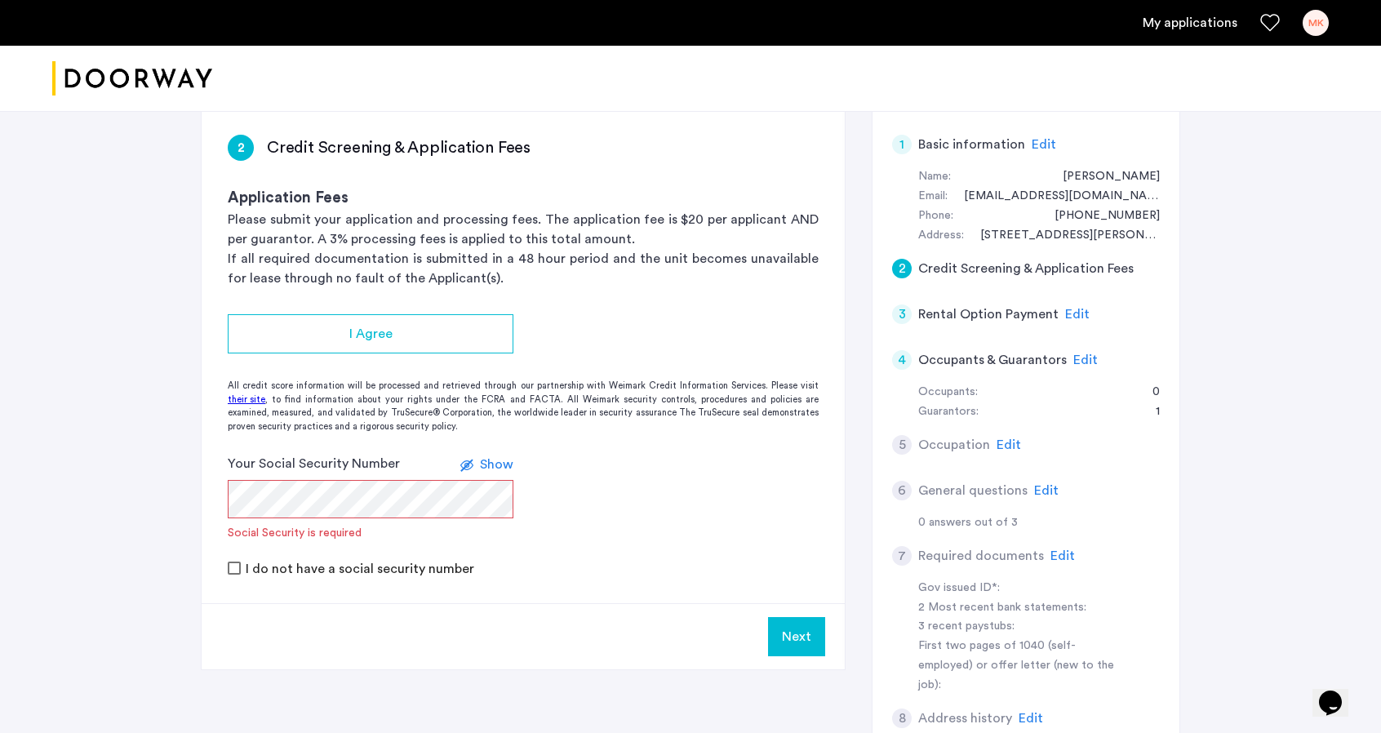
scroll to position [245, 0]
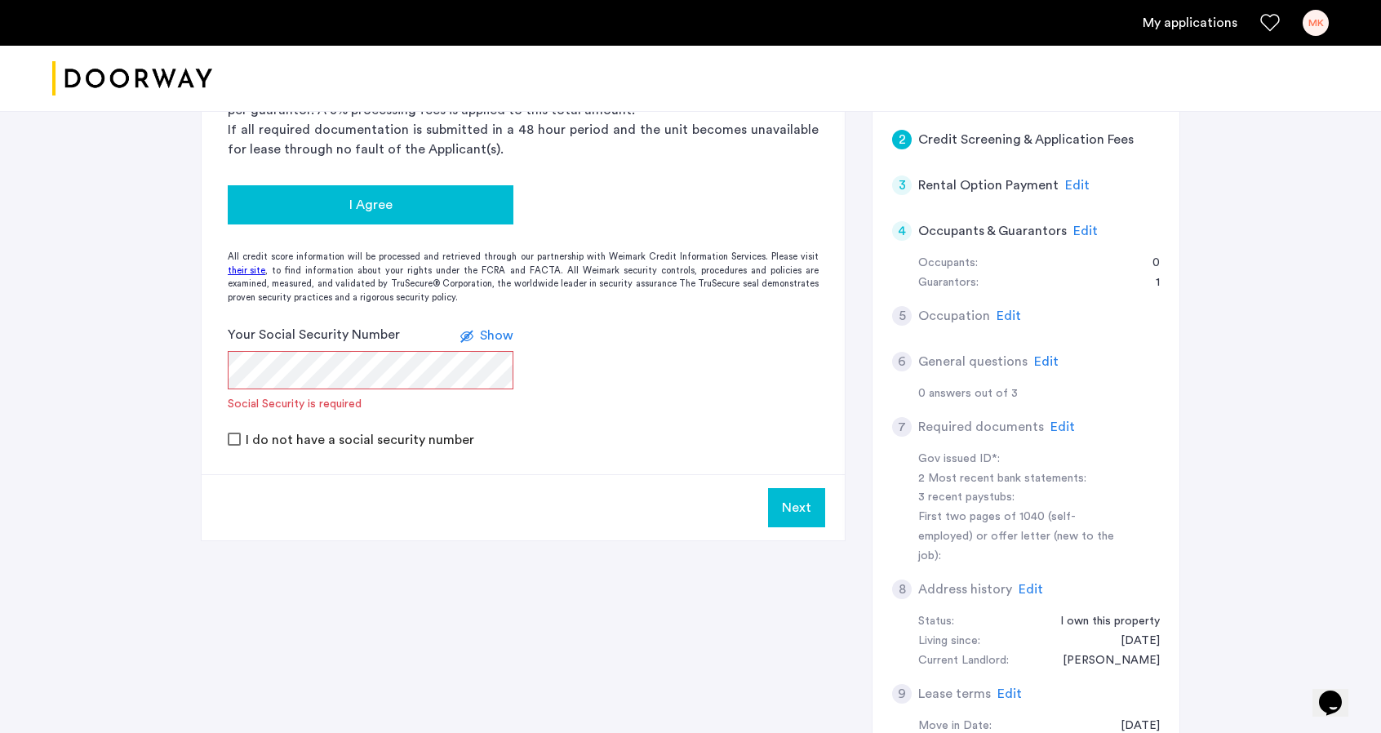
click at [387, 205] on span "I Agree" at bounding box center [370, 205] width 43 height 20
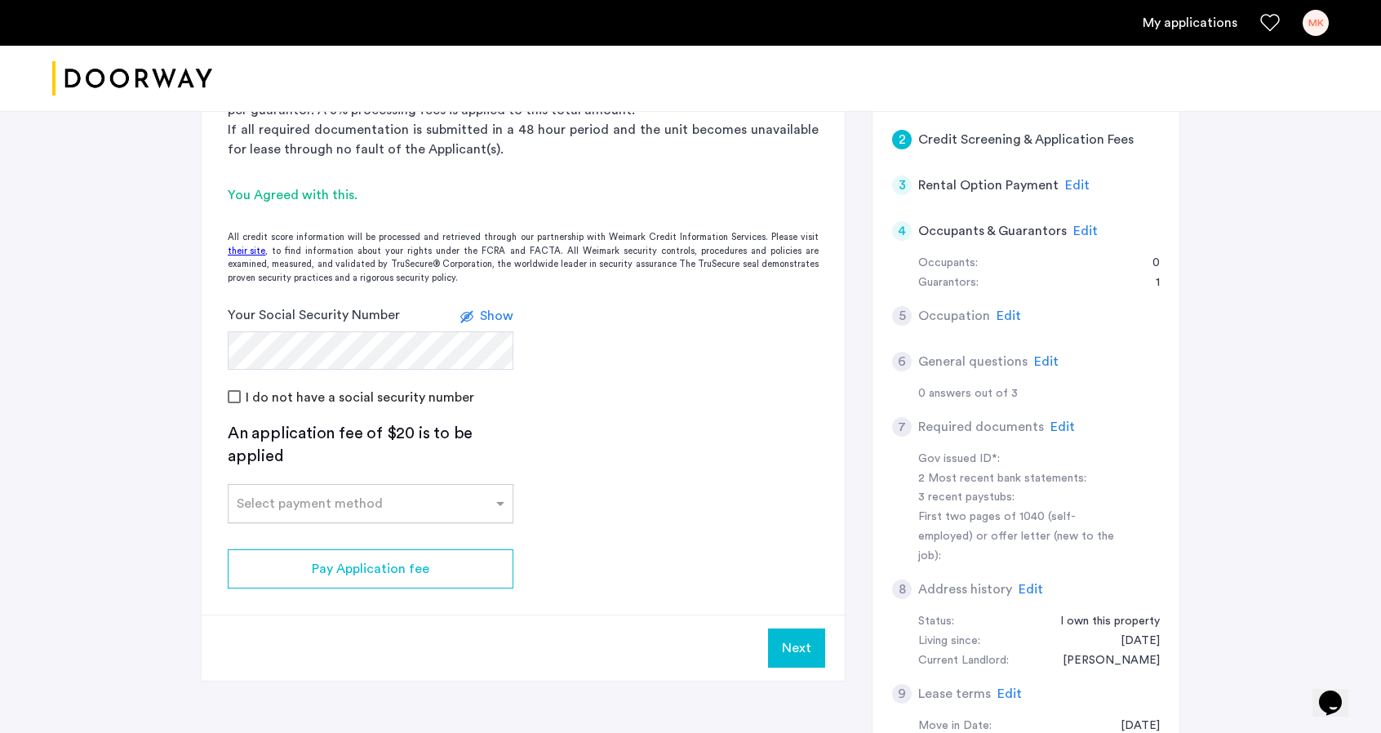
click at [333, 504] on input "text" at bounding box center [354, 500] width 235 height 11
click at [294, 539] on span "Credit Card" at bounding box center [273, 539] width 73 height 13
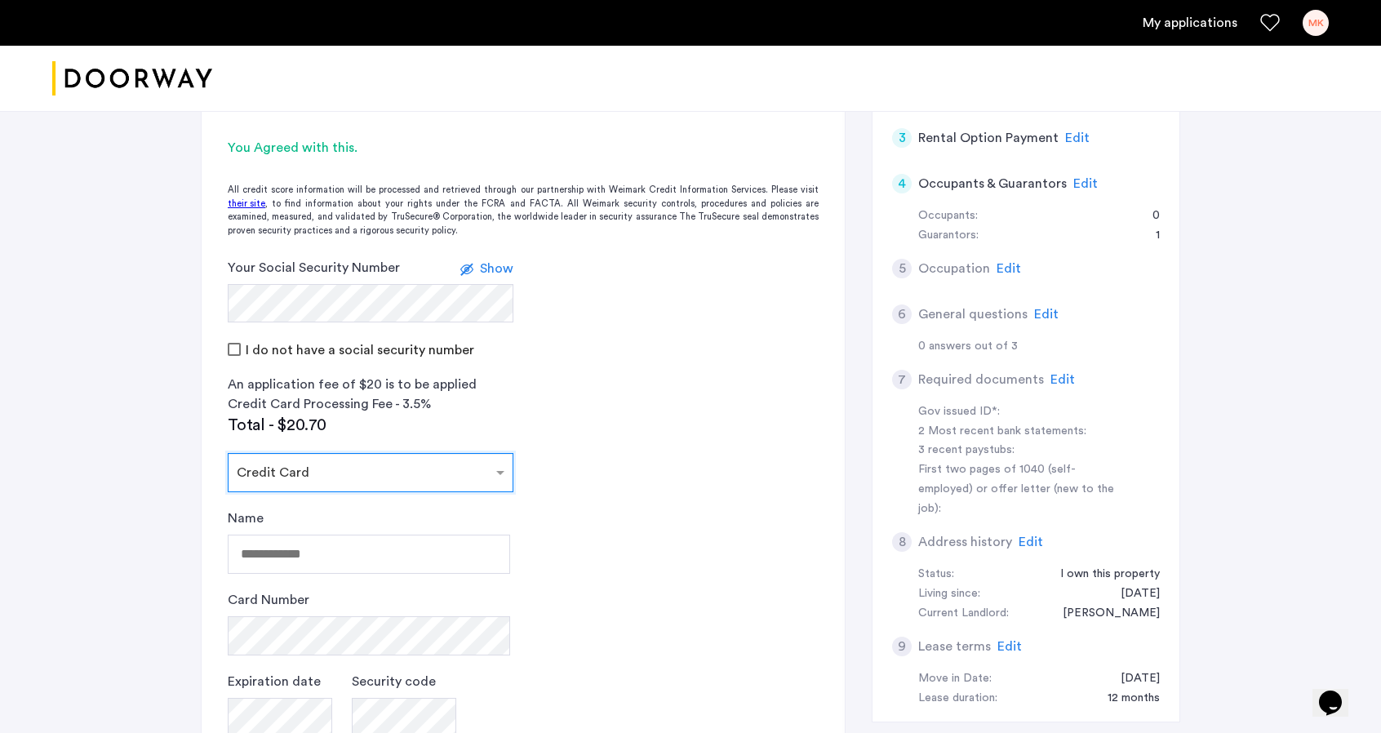
scroll to position [408, 0]
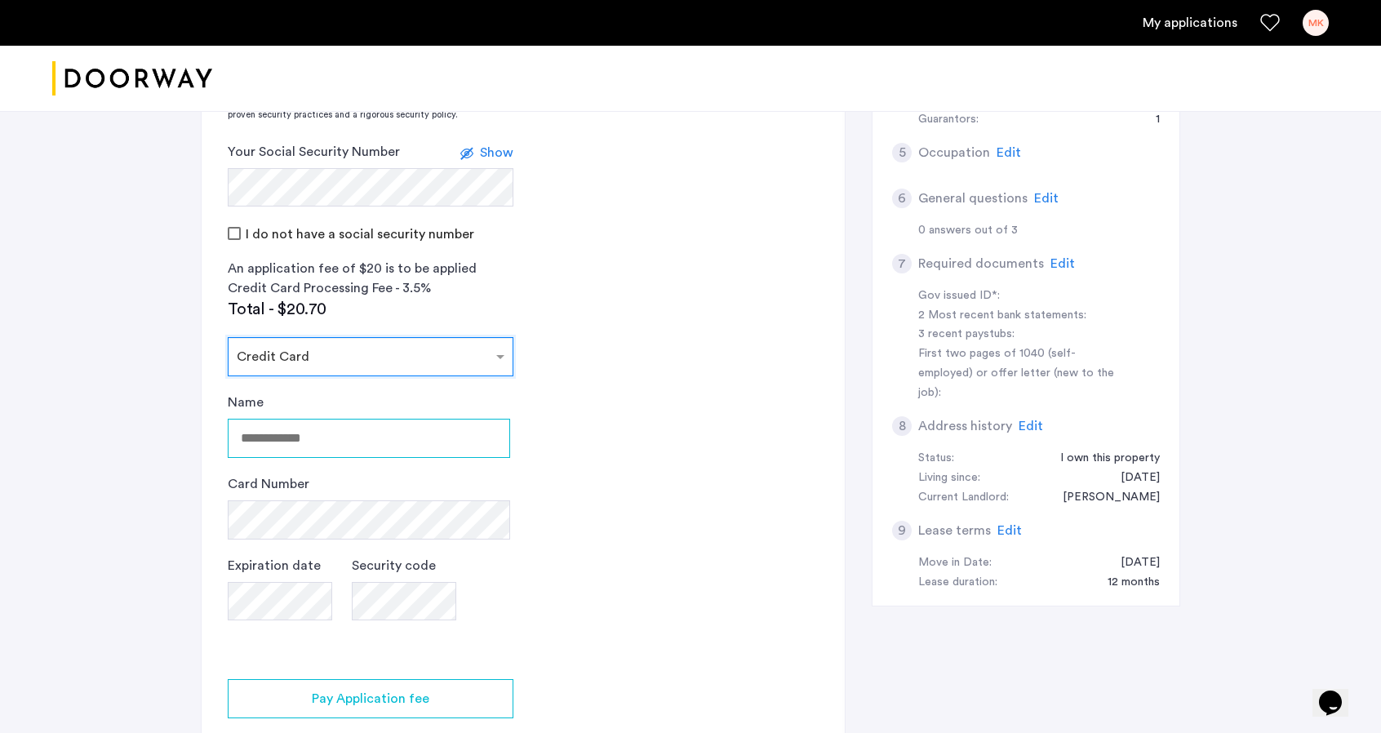
click at [315, 434] on input "Name" at bounding box center [369, 438] width 282 height 39
type input "**********"
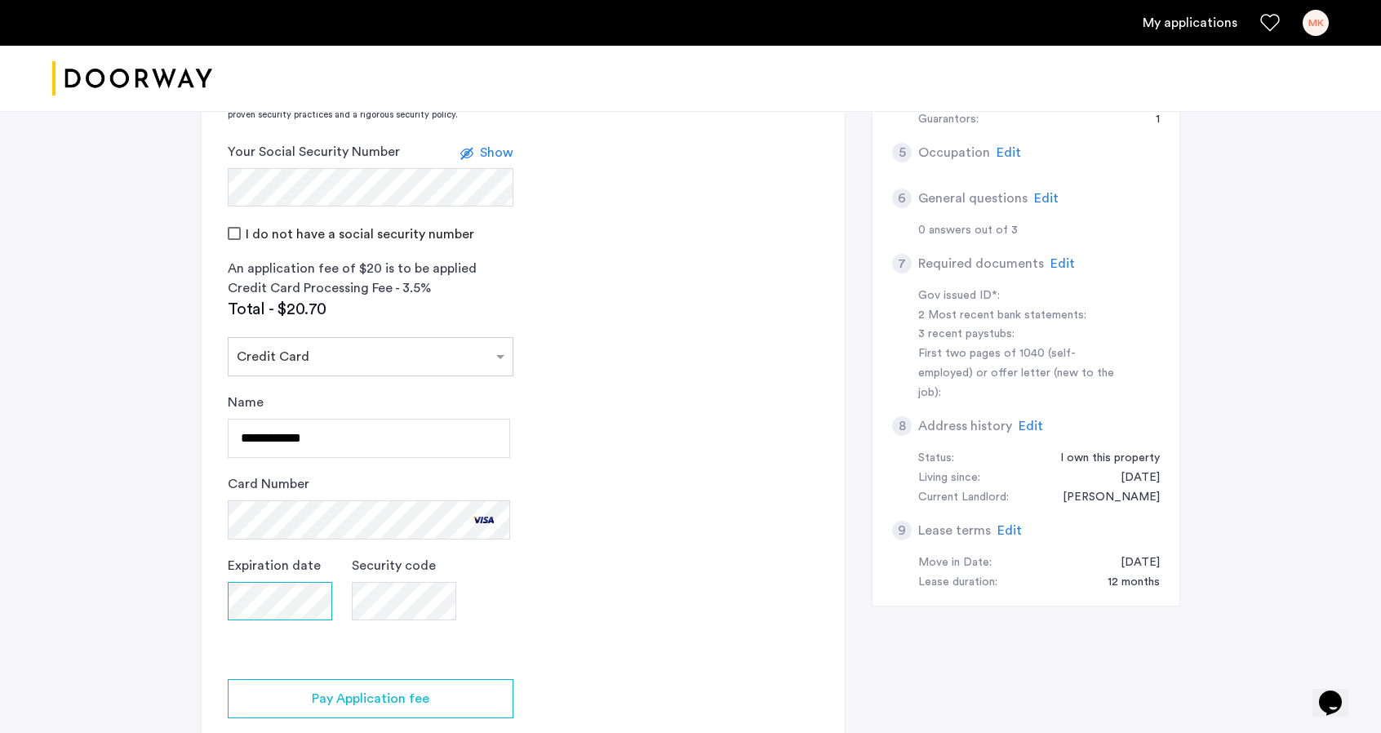
click at [292, 592] on div "Expiration date" at bounding box center [280, 596] width 104 height 81
click at [514, 549] on app-credit-screening "2 Credit Screening & Application Fees Application Fees Please submit your appli…" at bounding box center [523, 313] width 643 height 994
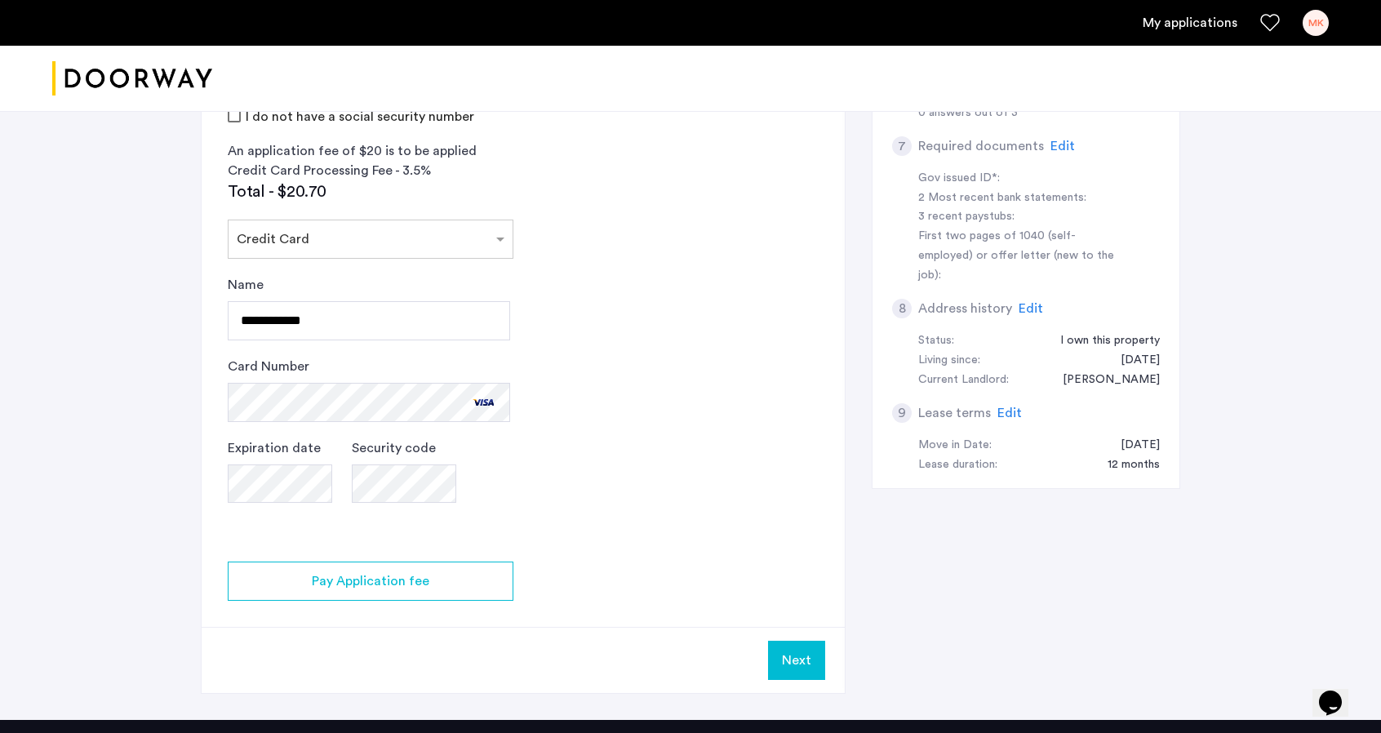
scroll to position [653, 0]
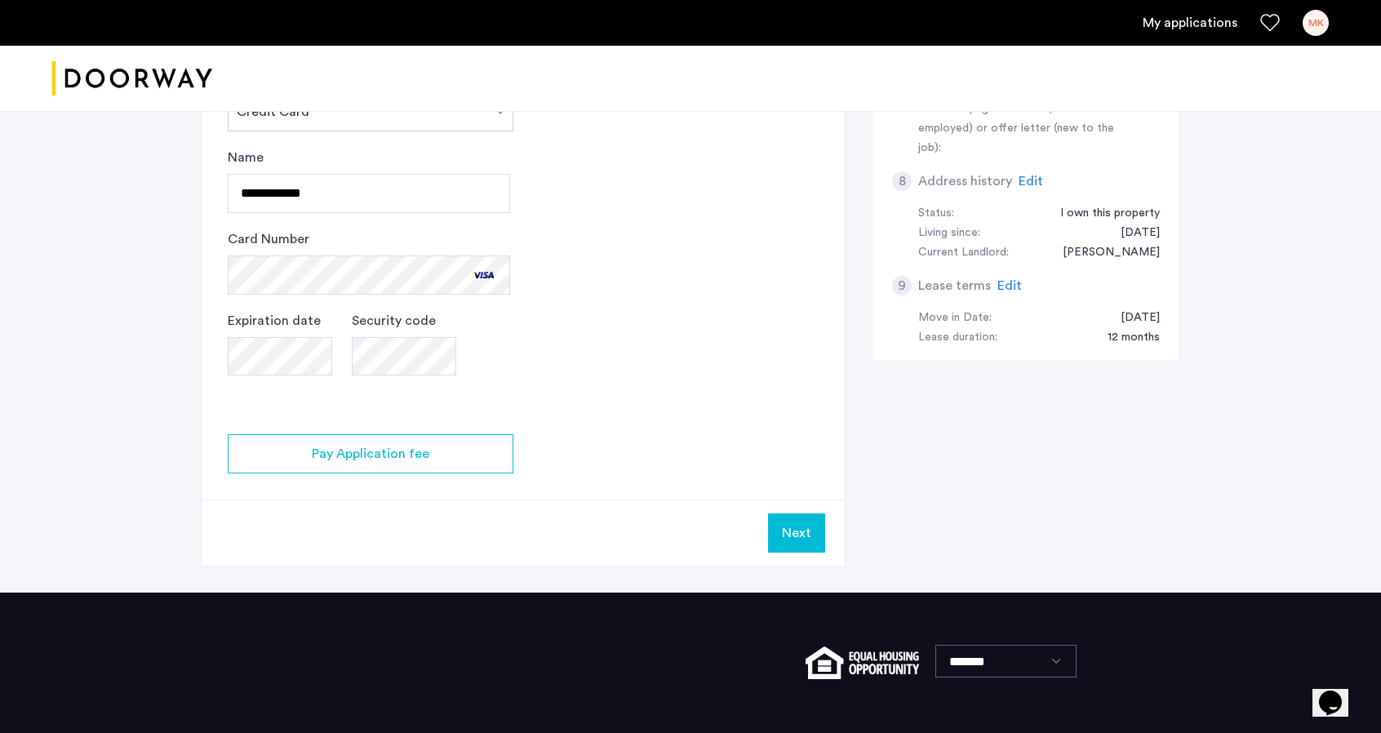
click at [1008, 279] on span "Edit" at bounding box center [1009, 285] width 24 height 13
click at [1008, 158] on div "First two pages of 1040 (self-employed) or offer letter (new to the job):" at bounding box center [1021, 129] width 206 height 59
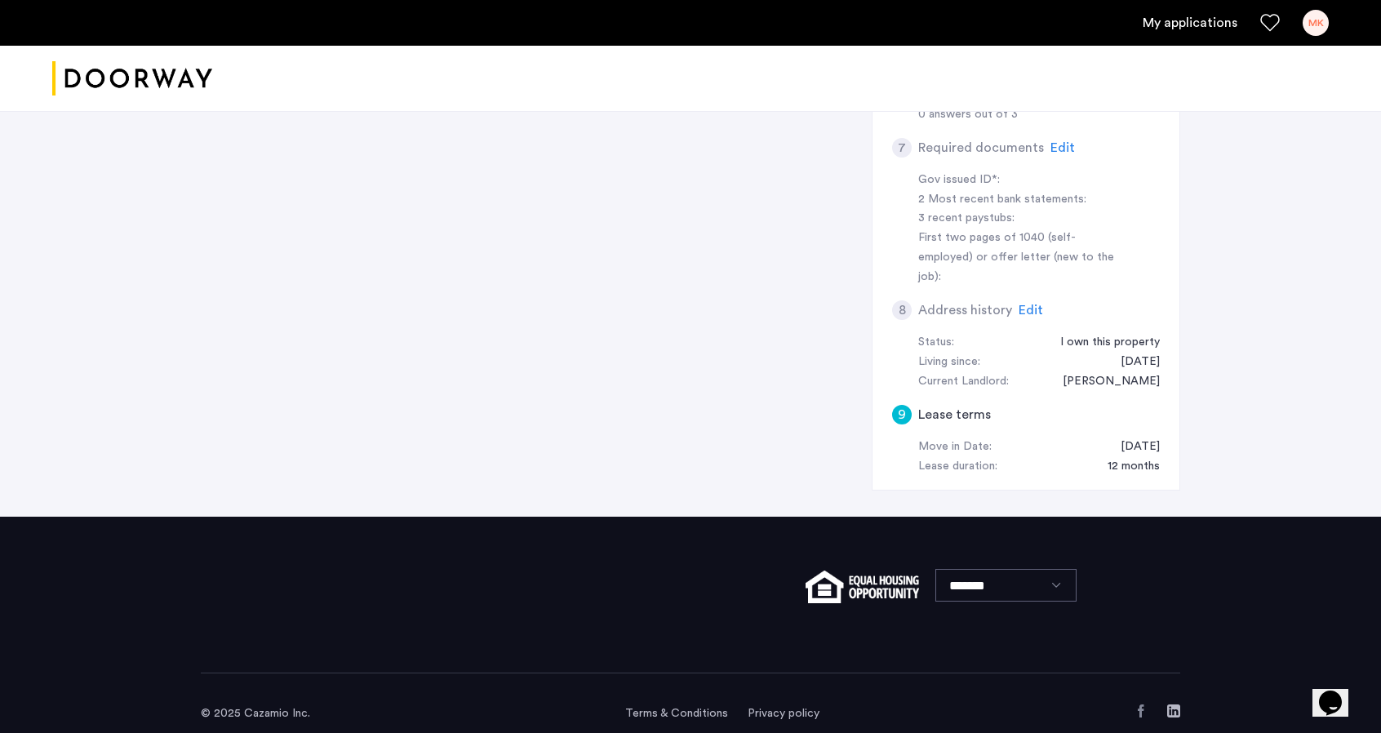
click at [1026, 304] on span "Edit" at bounding box center [1030, 310] width 24 height 13
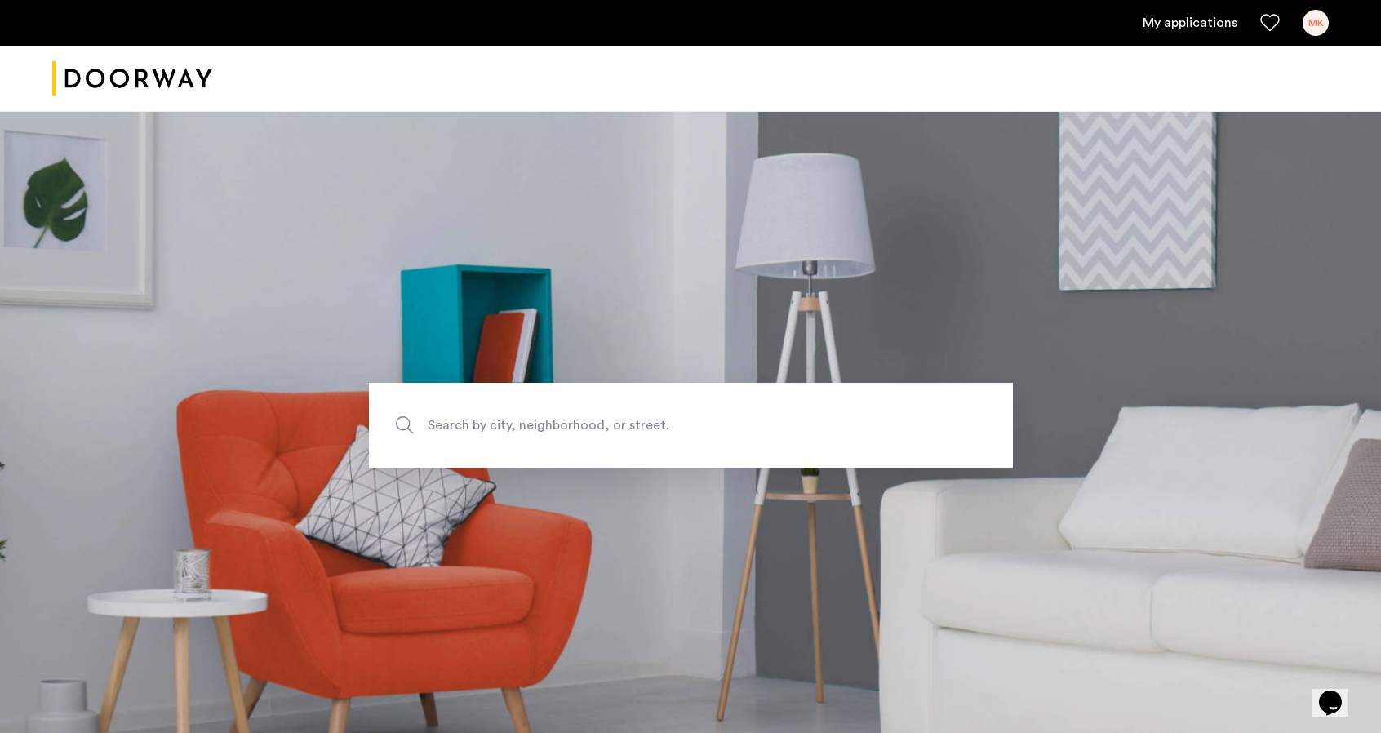
click at [1171, 19] on link "My applications" at bounding box center [1190, 23] width 95 height 20
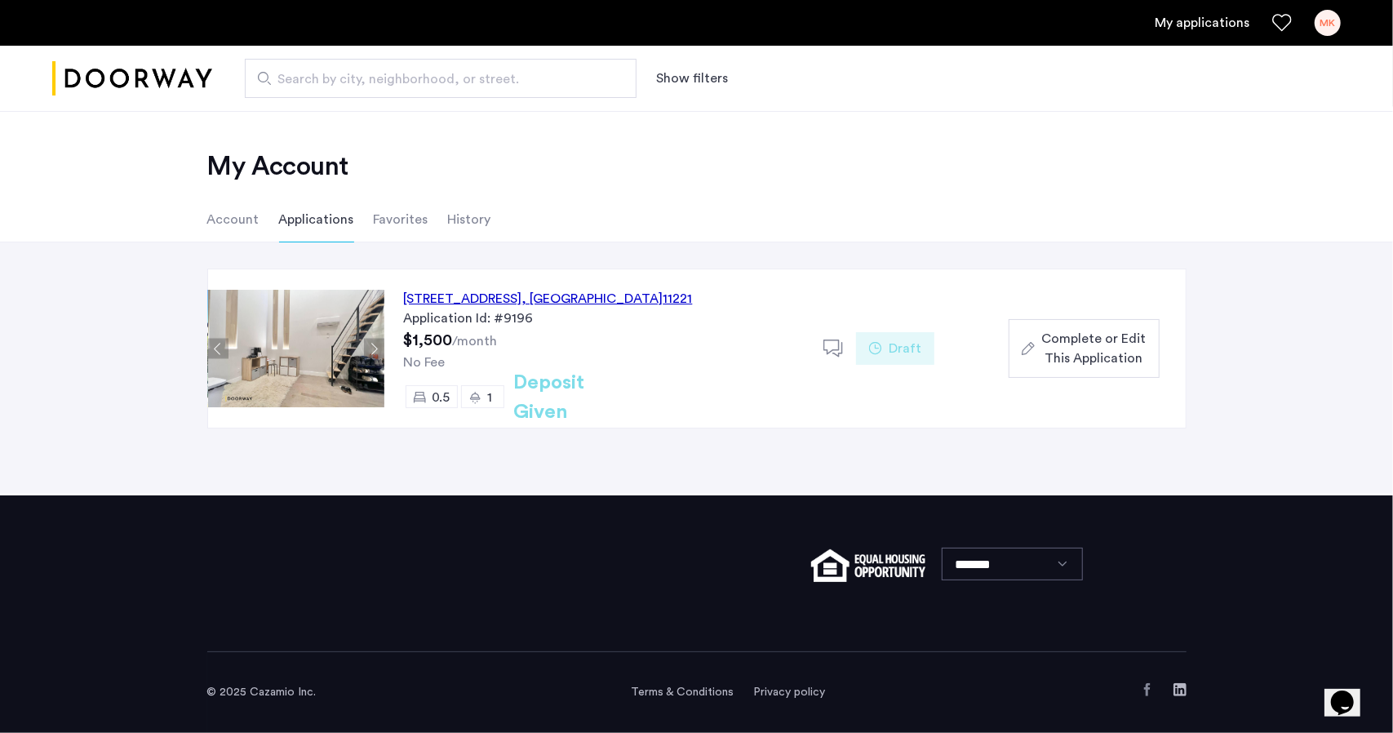
click at [1032, 350] on icon "button" at bounding box center [1028, 348] width 13 height 13
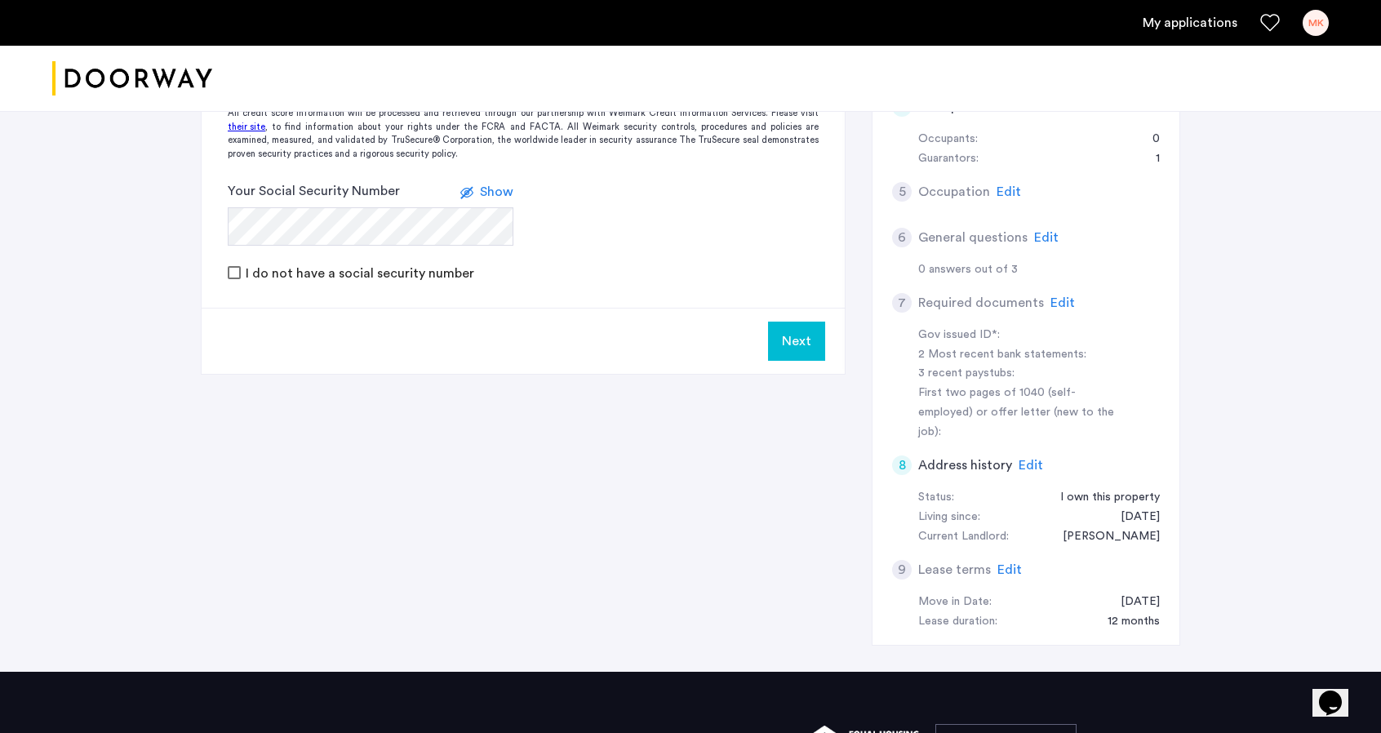
scroll to position [408, 0]
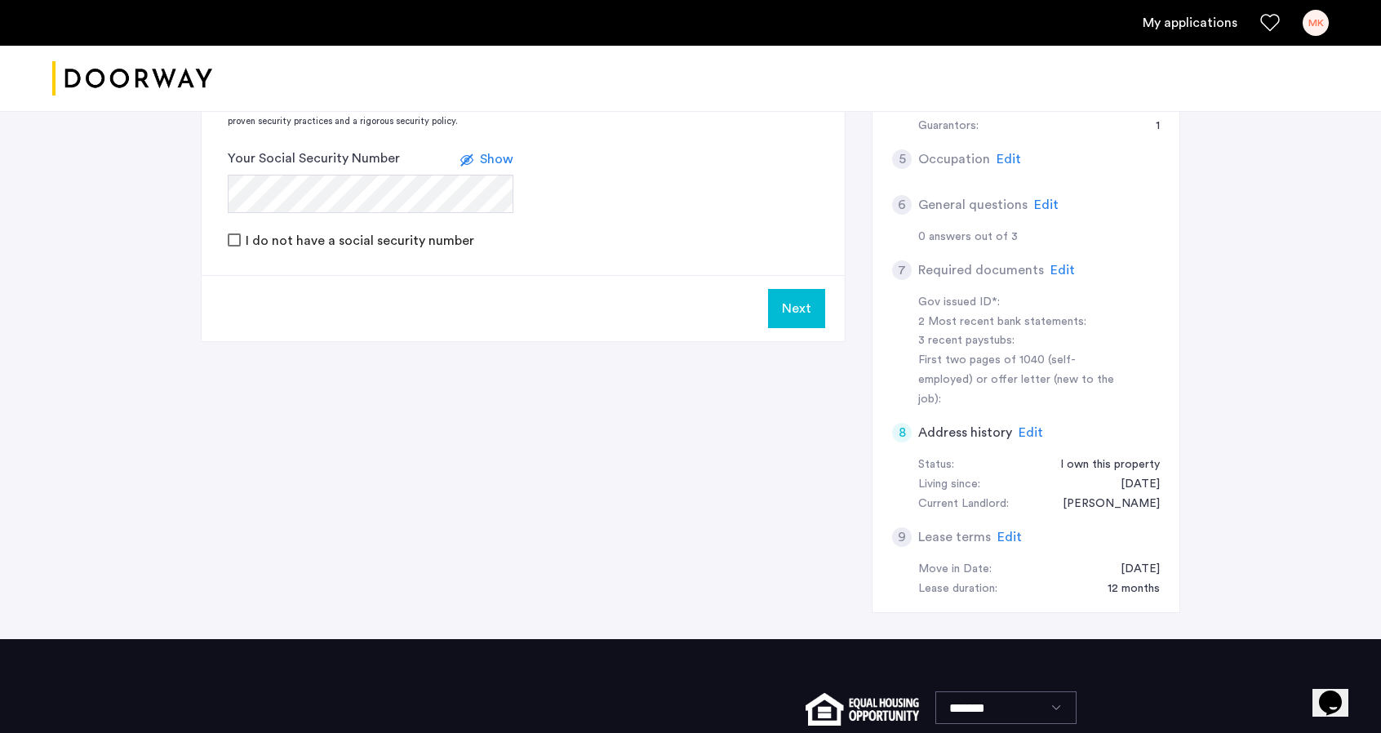
click at [1030, 426] on span "Edit" at bounding box center [1030, 432] width 24 height 13
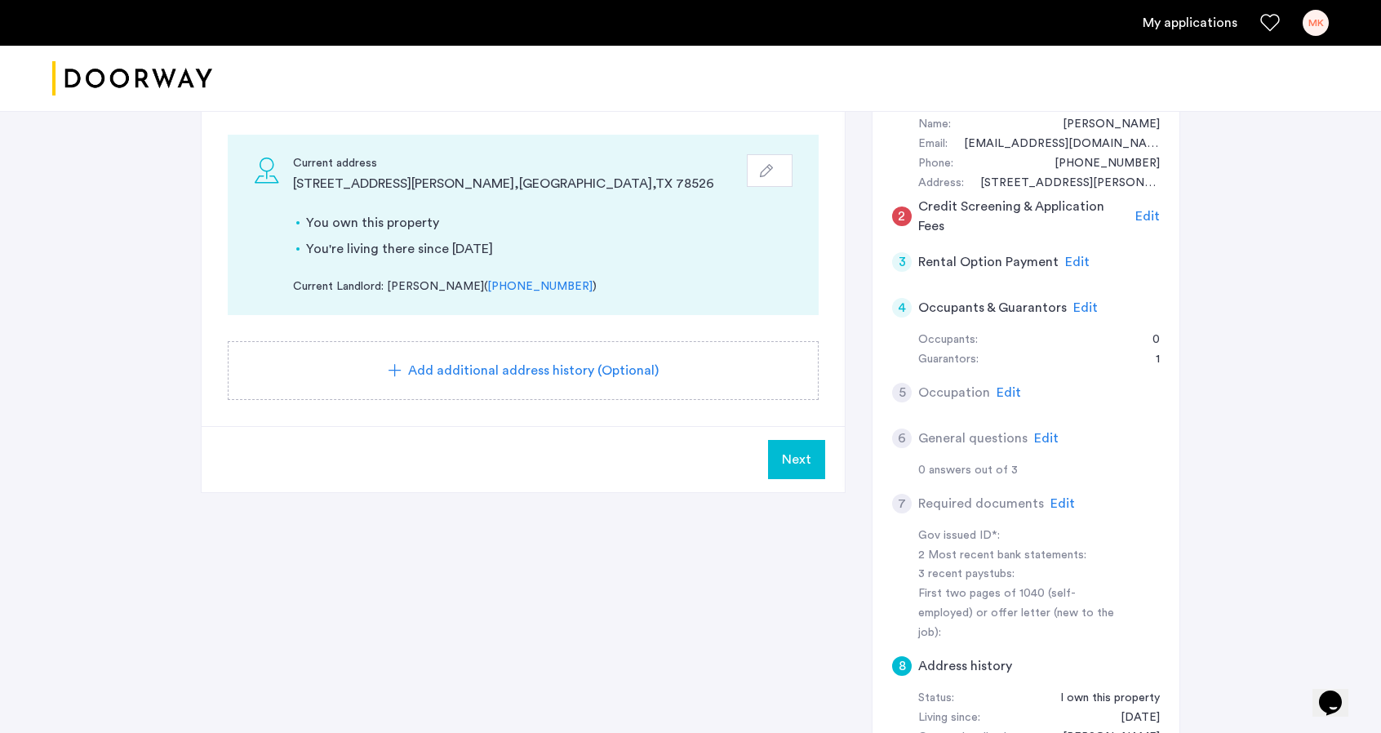
scroll to position [82, 0]
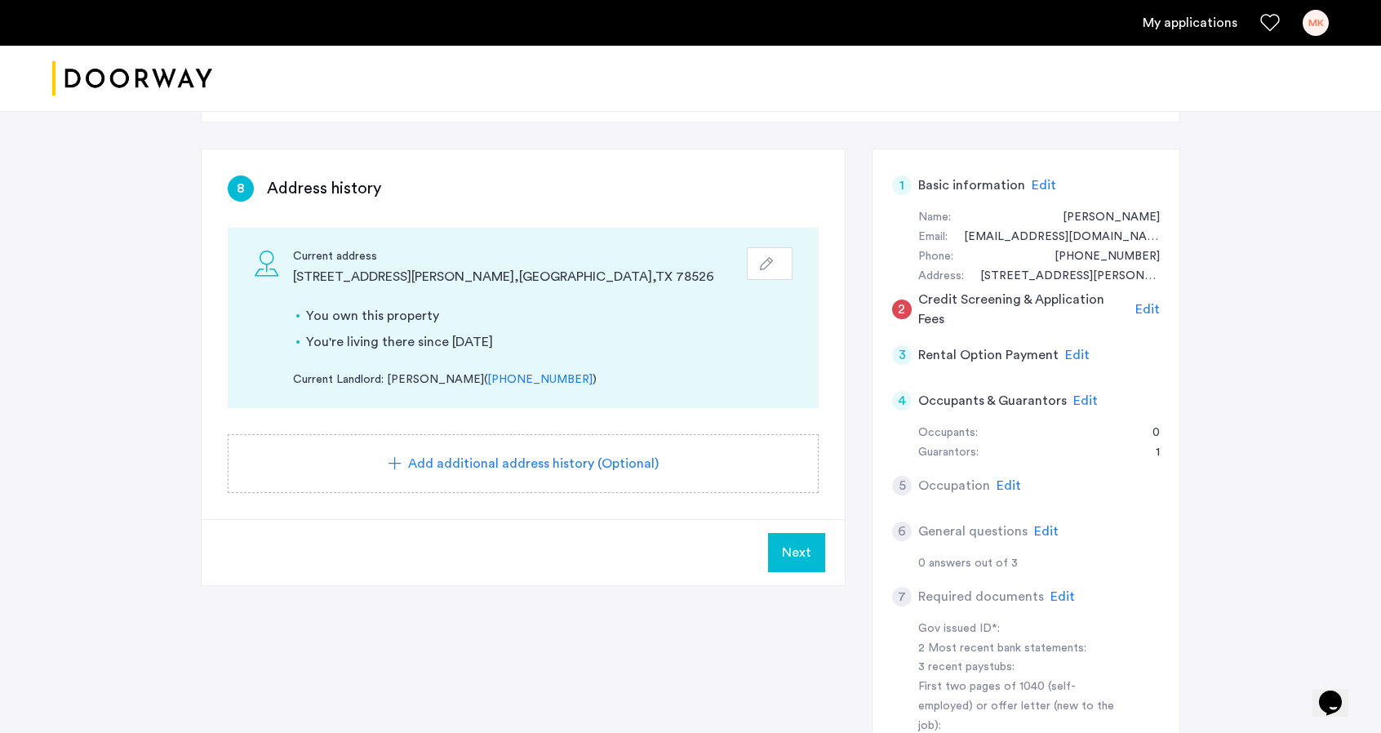
click at [792, 549] on span "Next" at bounding box center [796, 553] width 29 height 20
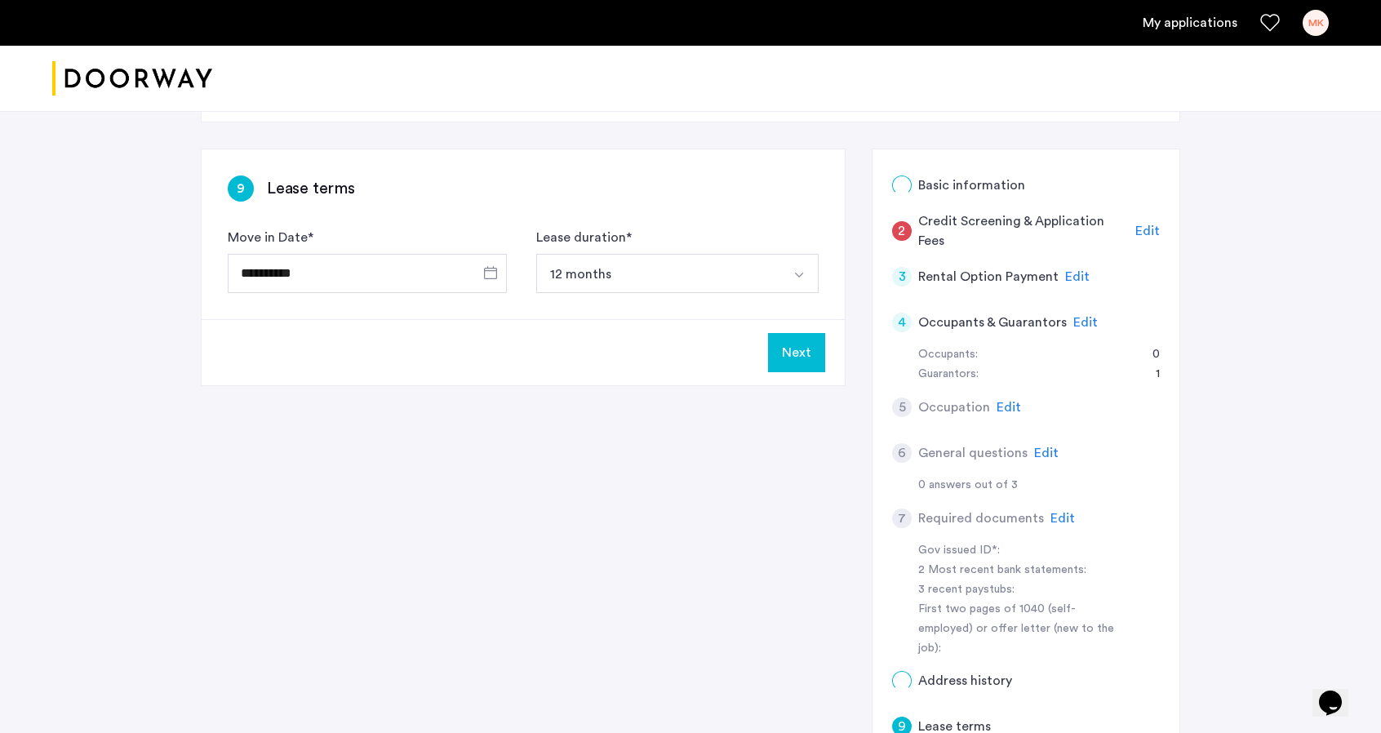
scroll to position [0, 0]
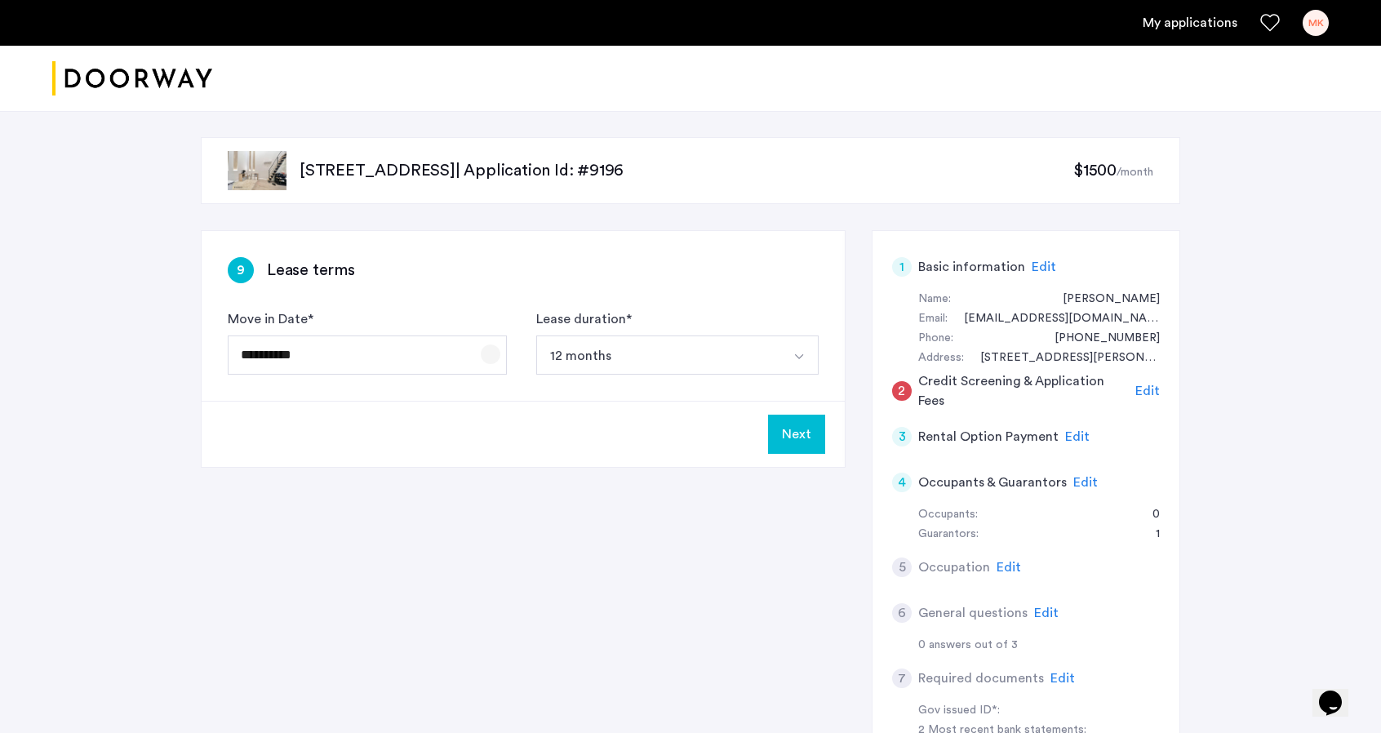
click at [498, 352] on span "Open calendar" at bounding box center [490, 354] width 39 height 39
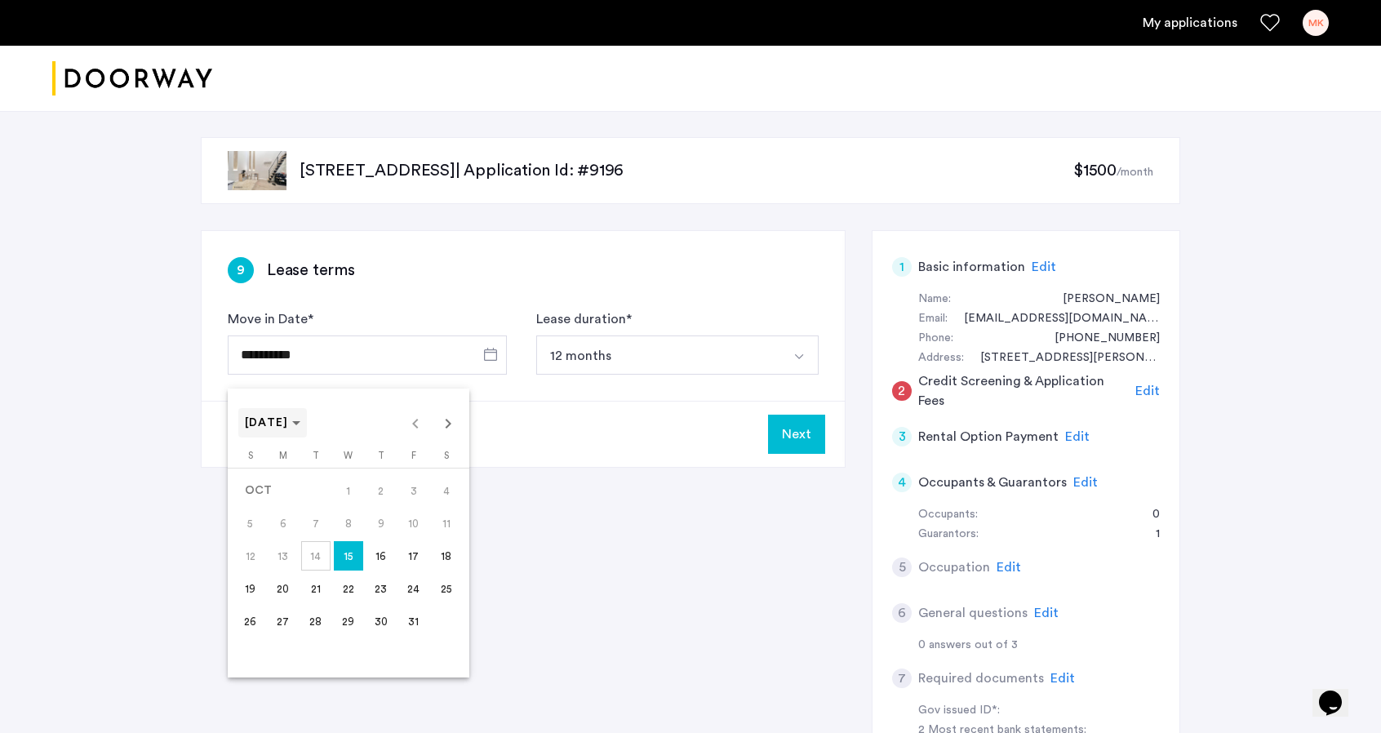
click at [301, 427] on span "[DATE]" at bounding box center [273, 423] width 56 height 14
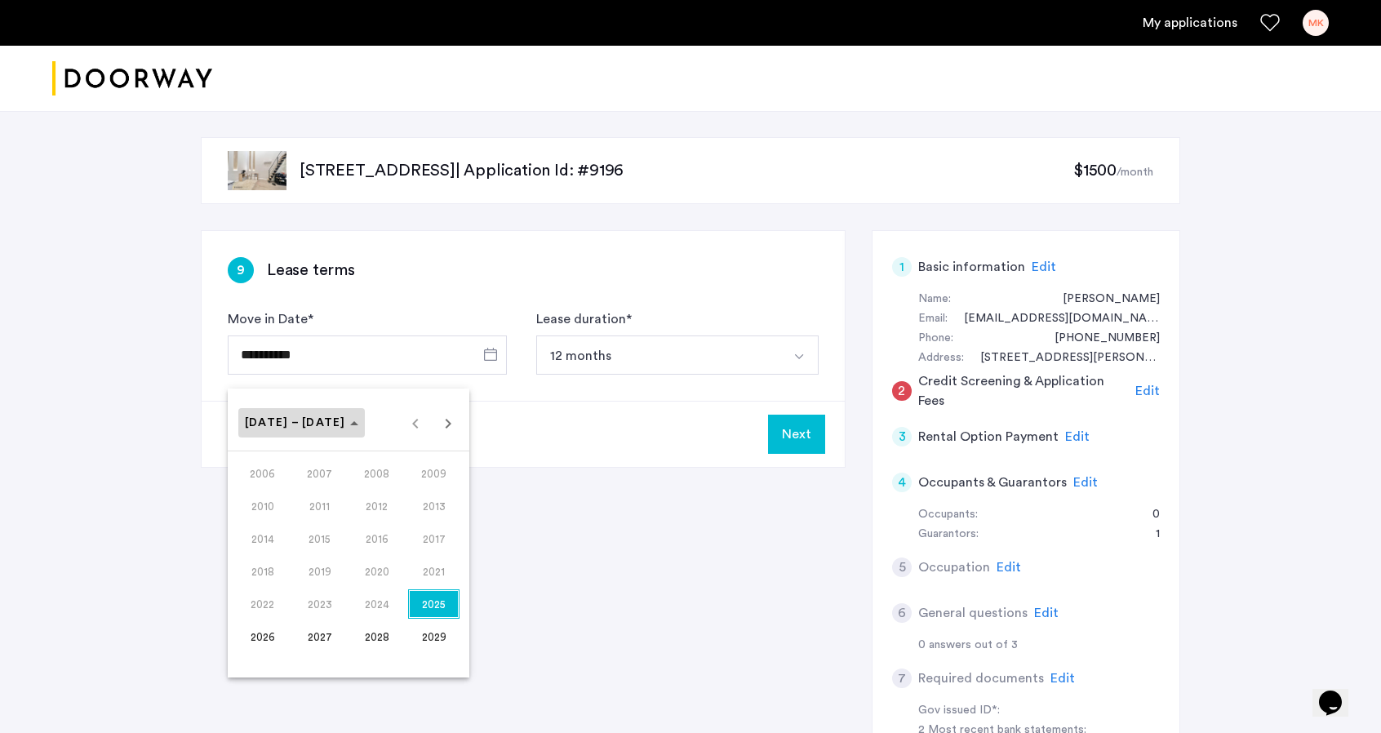
click at [311, 427] on span "[DATE] – [DATE]" at bounding box center [295, 422] width 101 height 11
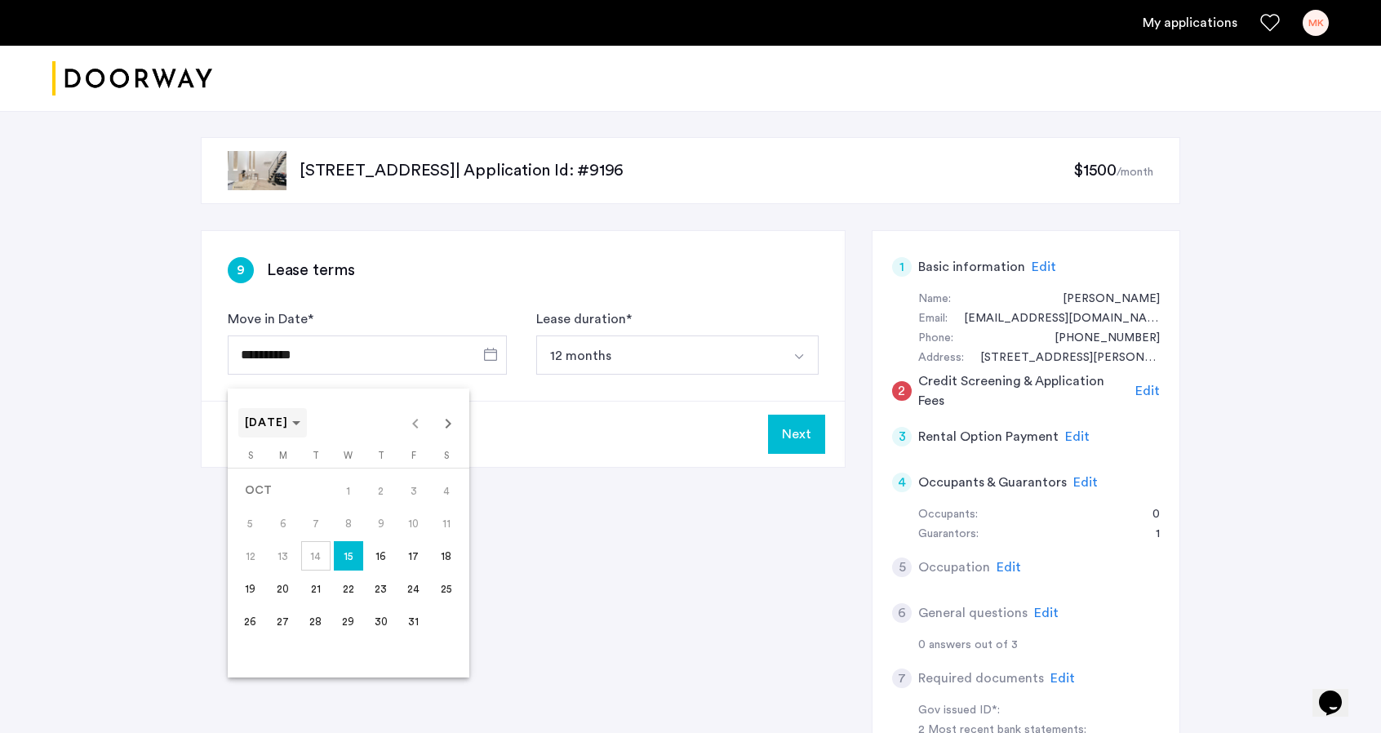
click at [301, 428] on span "[DATE]" at bounding box center [273, 423] width 56 height 14
click at [416, 427] on div "[DATE] to [DATE] [DATE] – [DATE]" at bounding box center [348, 422] width 233 height 33
click at [415, 427] on div "[DATE] to [DATE] [DATE] – [DATE]" at bounding box center [348, 422] width 233 height 33
click at [416, 427] on div "[DATE] to [DATE] [DATE] – [DATE]" at bounding box center [348, 422] width 233 height 33
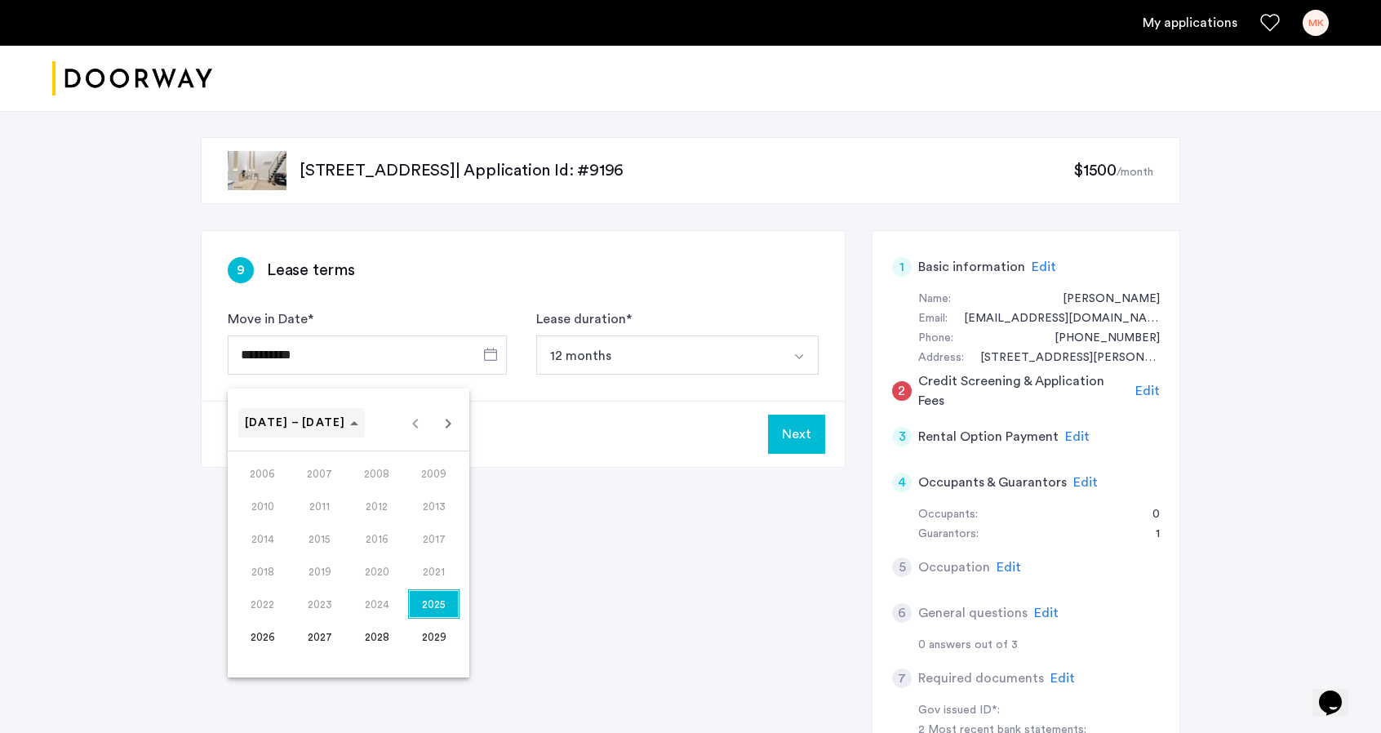
click at [321, 422] on span "[DATE] – [DATE]" at bounding box center [301, 423] width 113 height 14
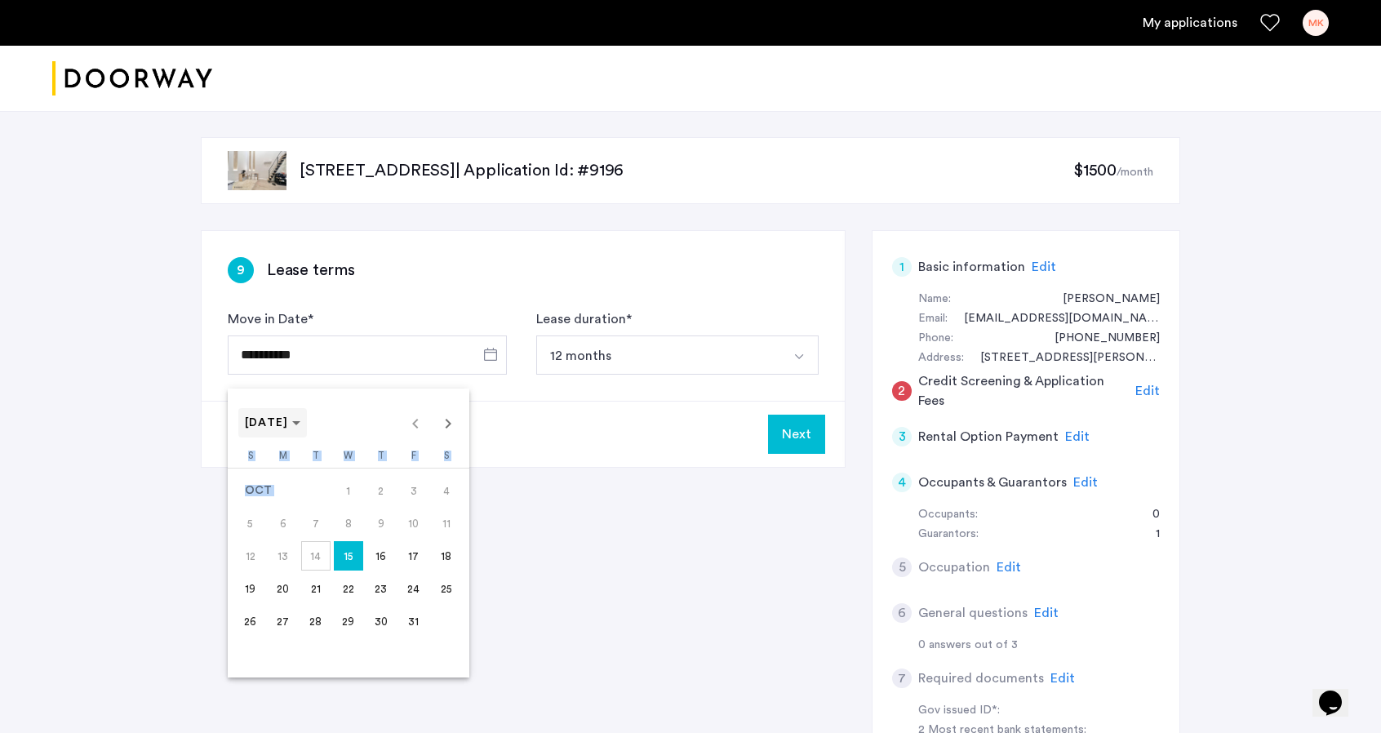
click at [300, 422] on polygon "Choose month and year" at bounding box center [296, 423] width 8 height 4
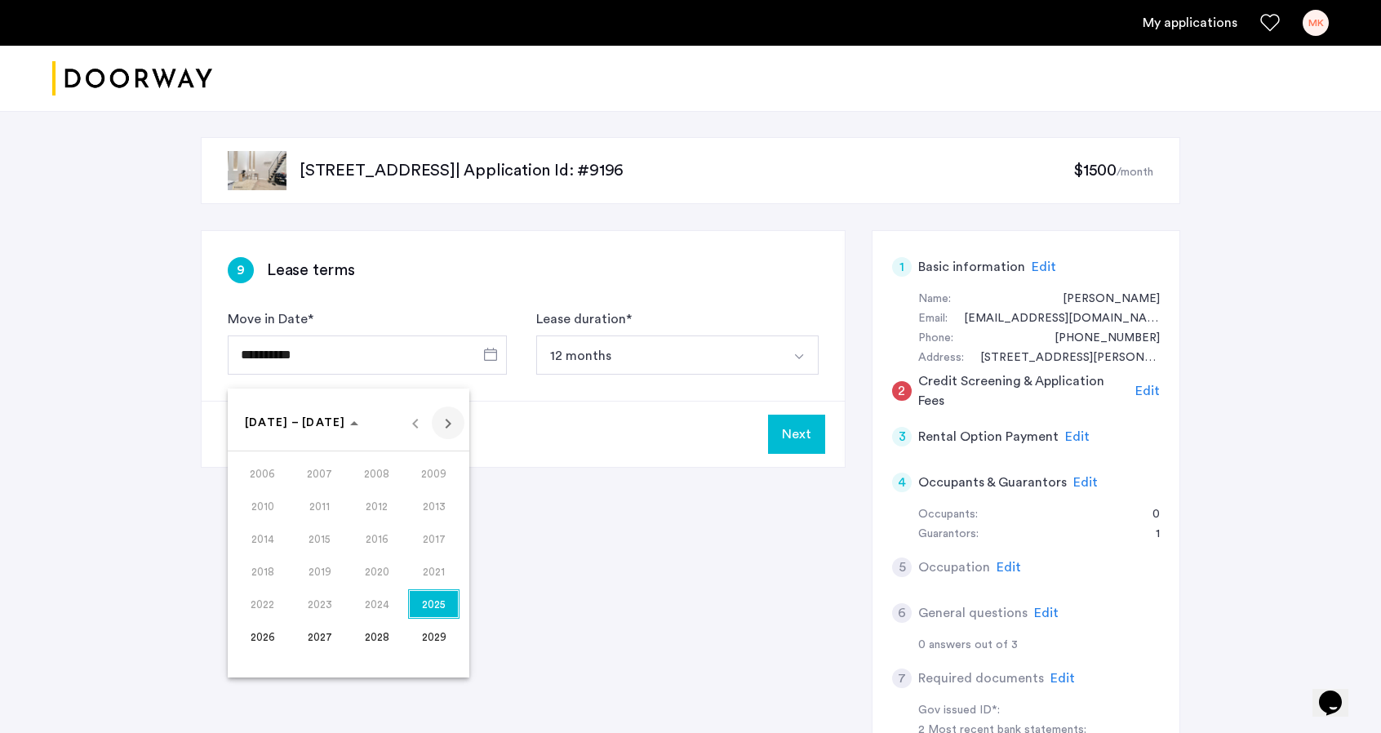
click at [443, 427] on span "Next 24 years" at bounding box center [448, 422] width 33 height 33
click at [415, 427] on span "Previous 24 years" at bounding box center [415, 422] width 33 height 33
click at [413, 427] on div "[DATE] to [DATE] [DATE] – [DATE]" at bounding box center [348, 422] width 233 height 33
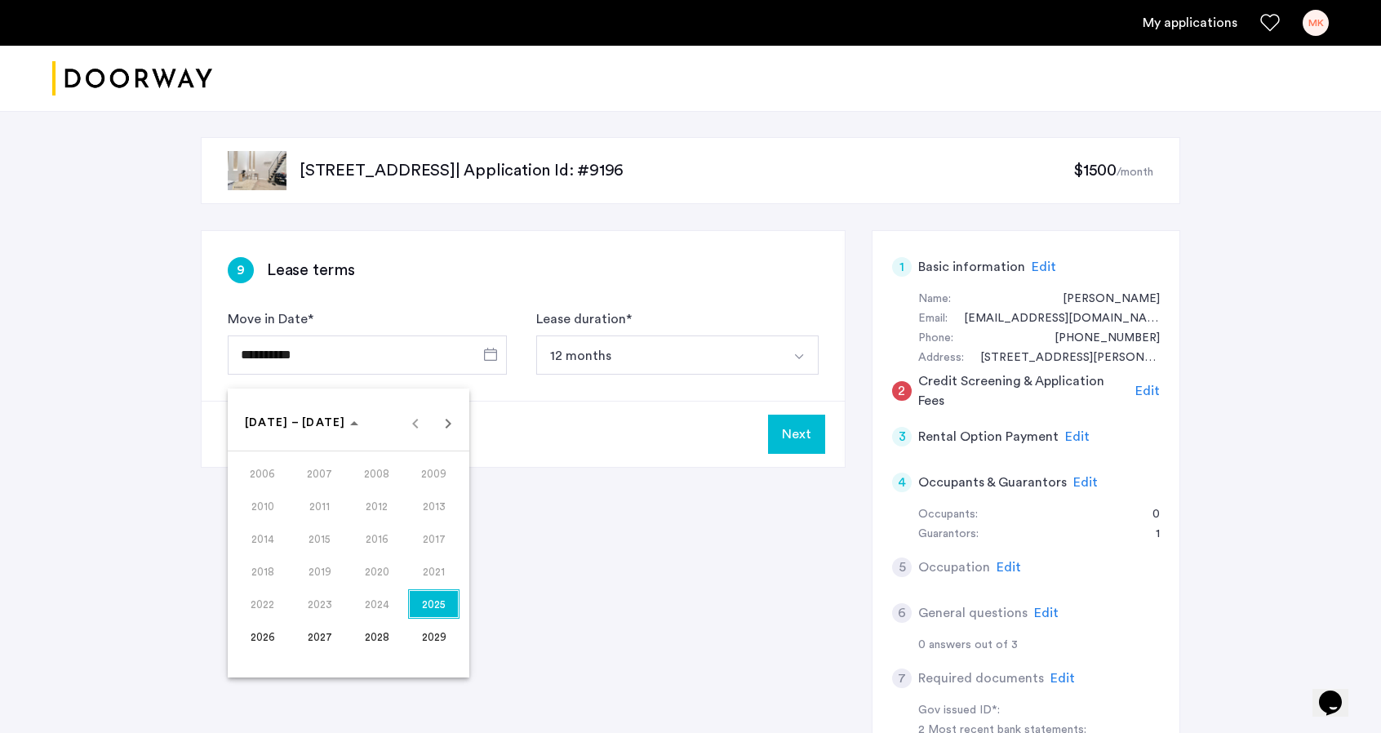
click at [413, 427] on div "[DATE] to [DATE] [DATE] – [DATE]" at bounding box center [348, 422] width 233 height 33
click at [261, 477] on span "2006" at bounding box center [262, 473] width 51 height 29
click at [592, 444] on div at bounding box center [690, 366] width 1381 height 733
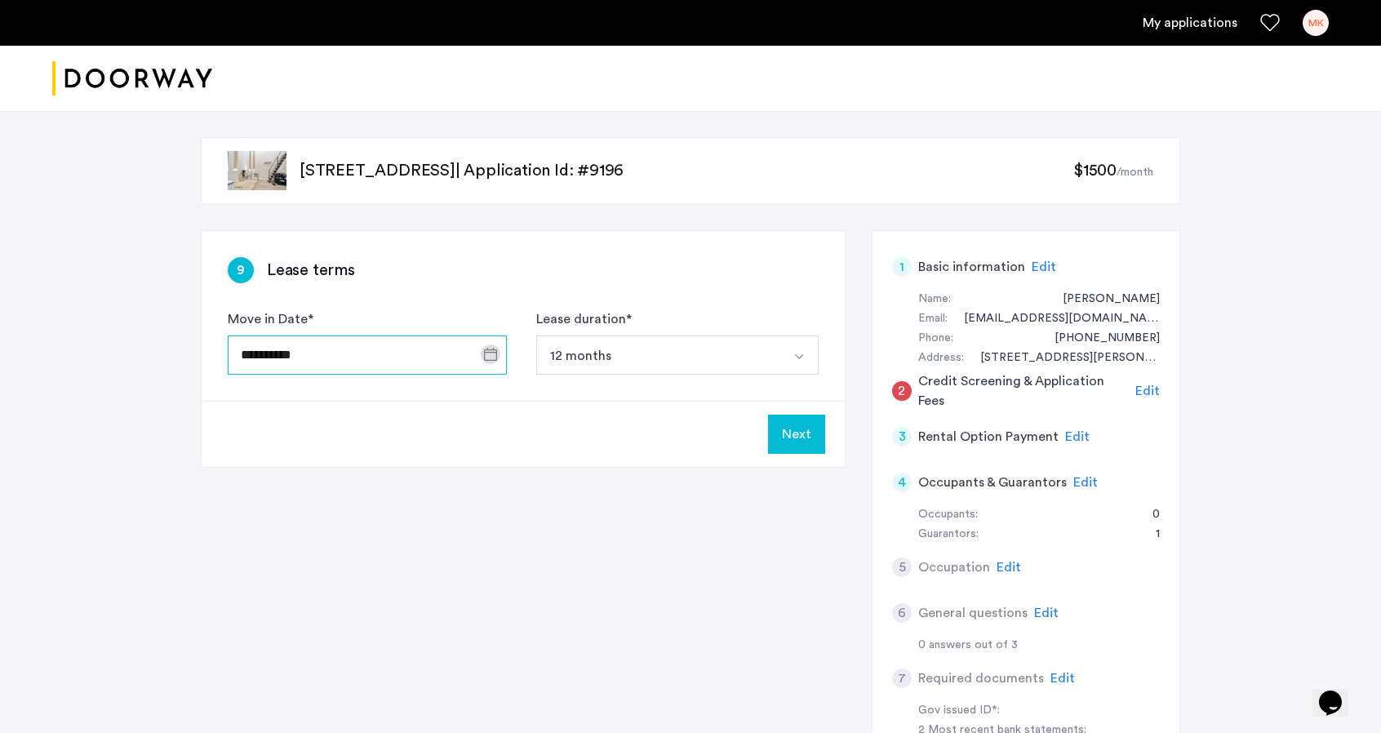
click at [359, 350] on input "**********" at bounding box center [367, 354] width 279 height 39
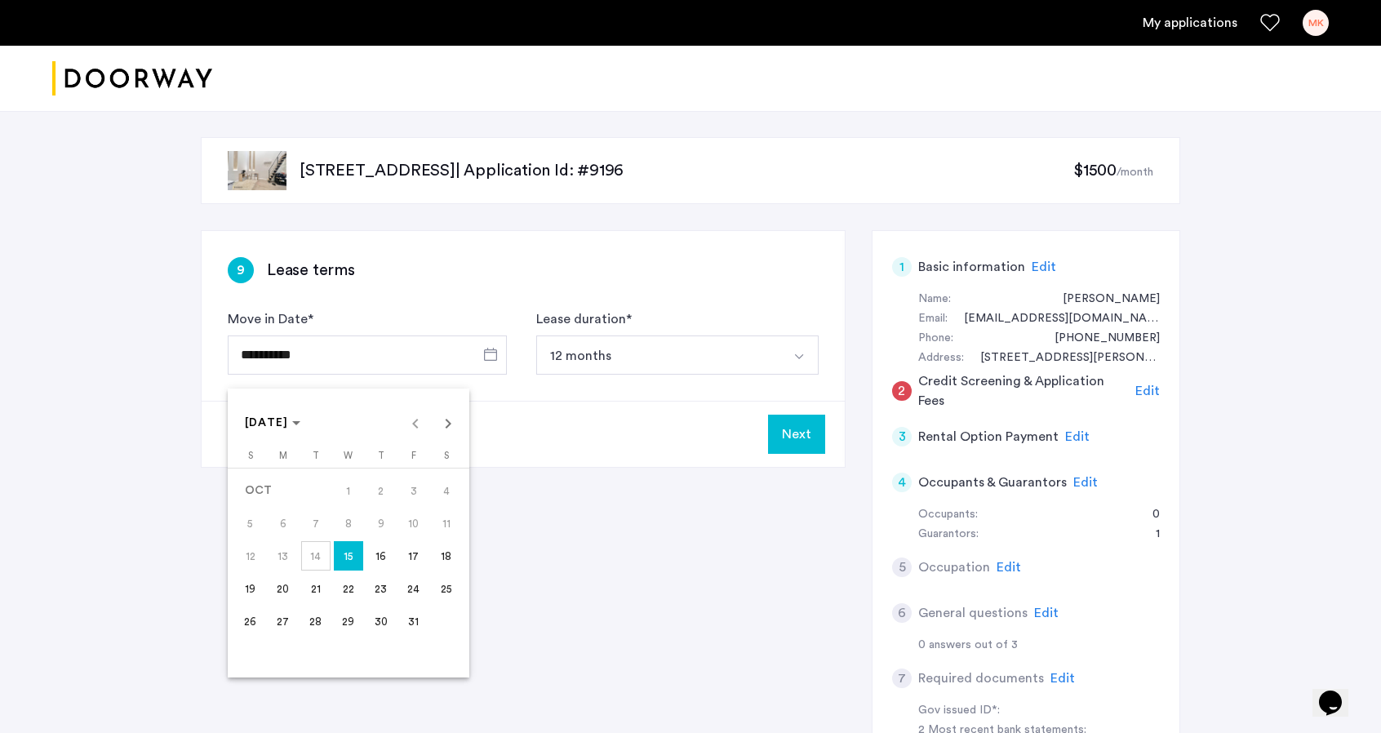
click at [377, 623] on span "30" at bounding box center [380, 620] width 29 height 29
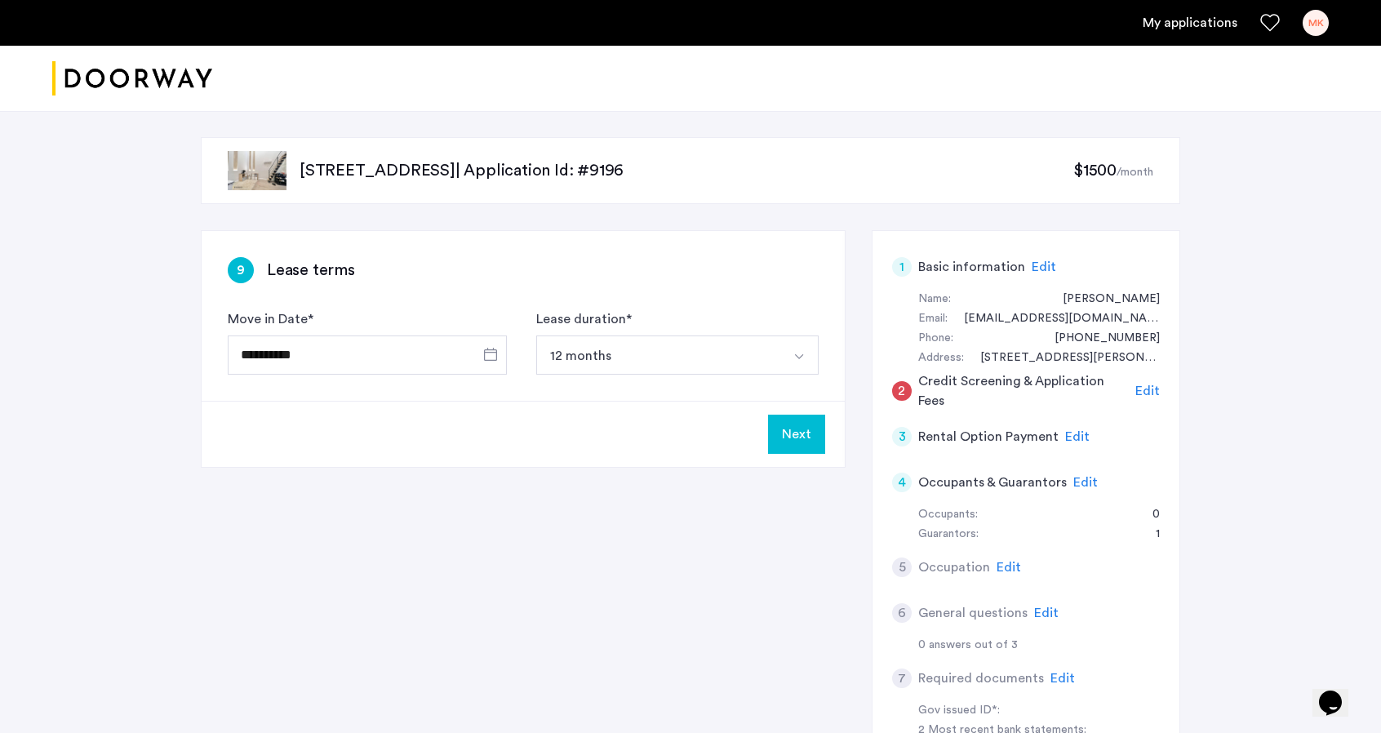
type input "**********"
click at [790, 433] on button "Next" at bounding box center [796, 434] width 57 height 39
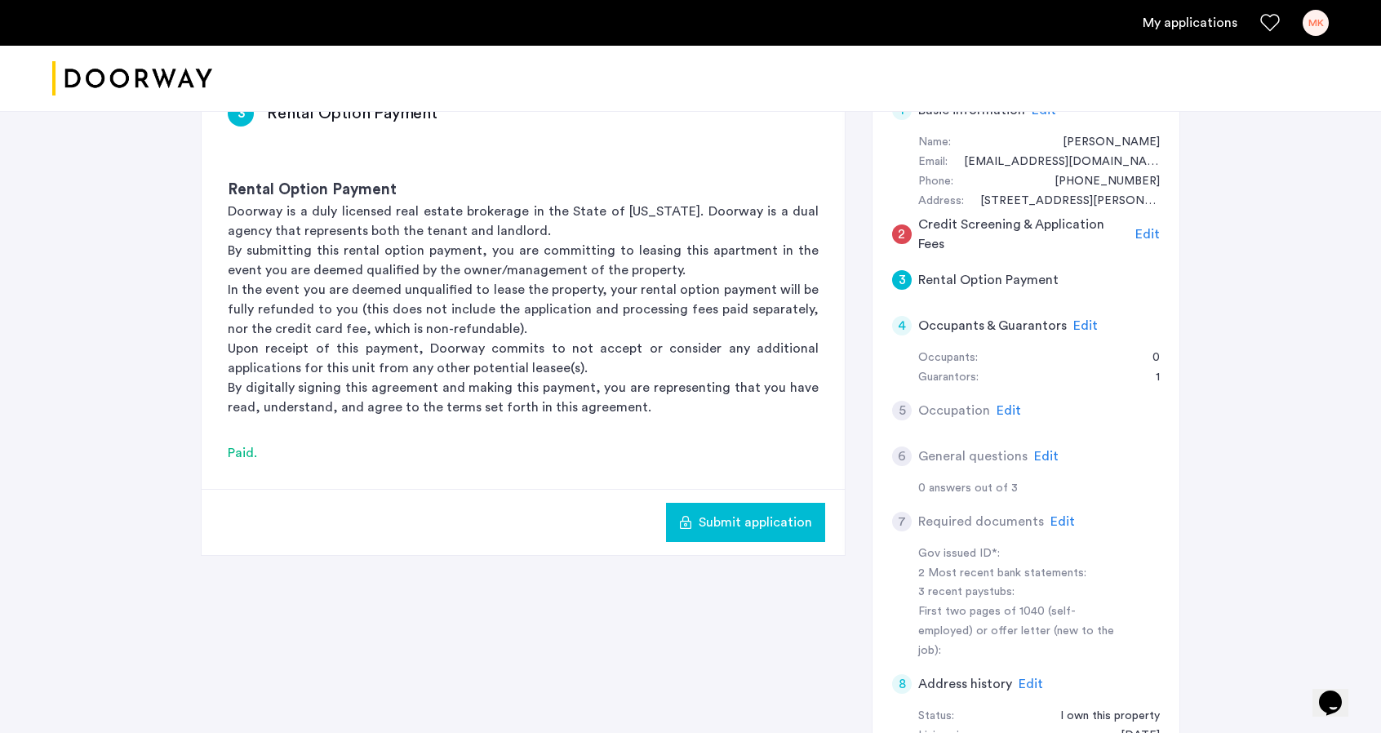
scroll to position [163, 0]
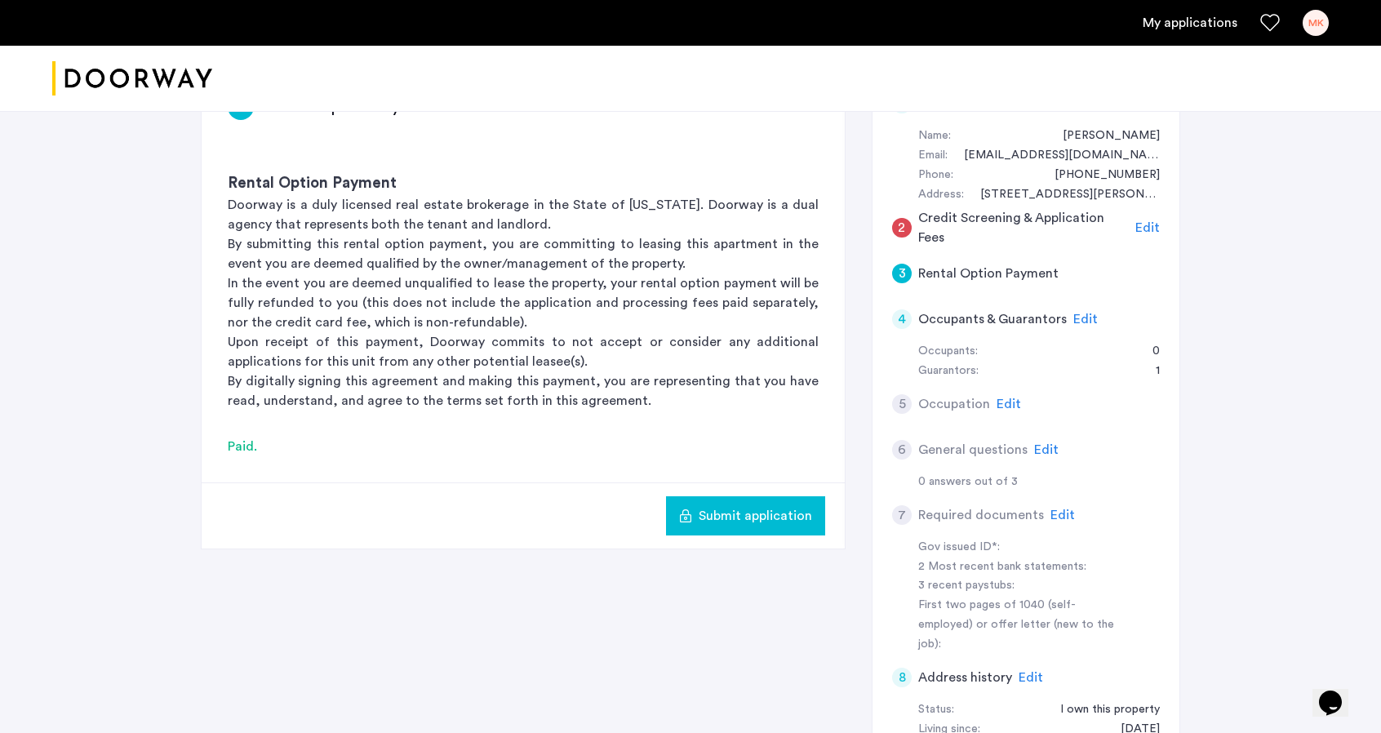
click at [734, 523] on span "Submit application" at bounding box center [755, 516] width 113 height 20
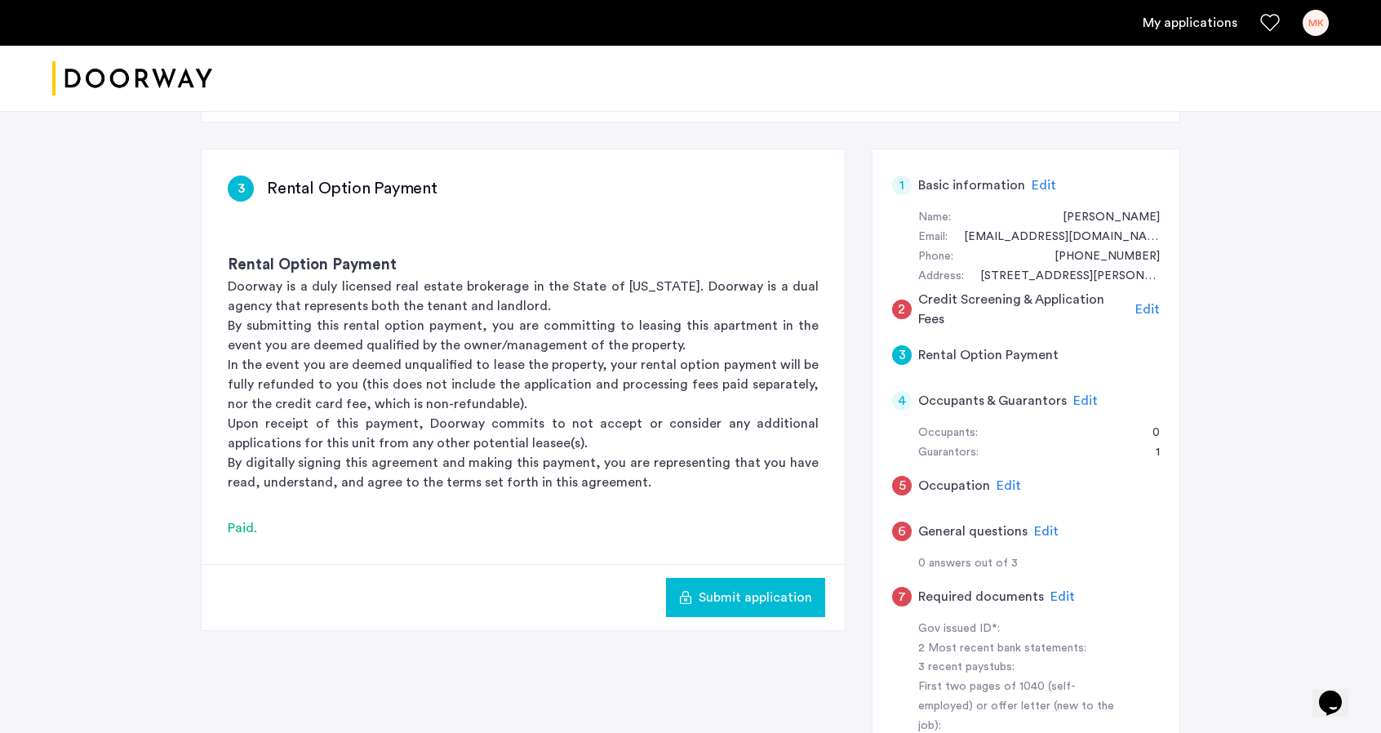
scroll to position [326, 0]
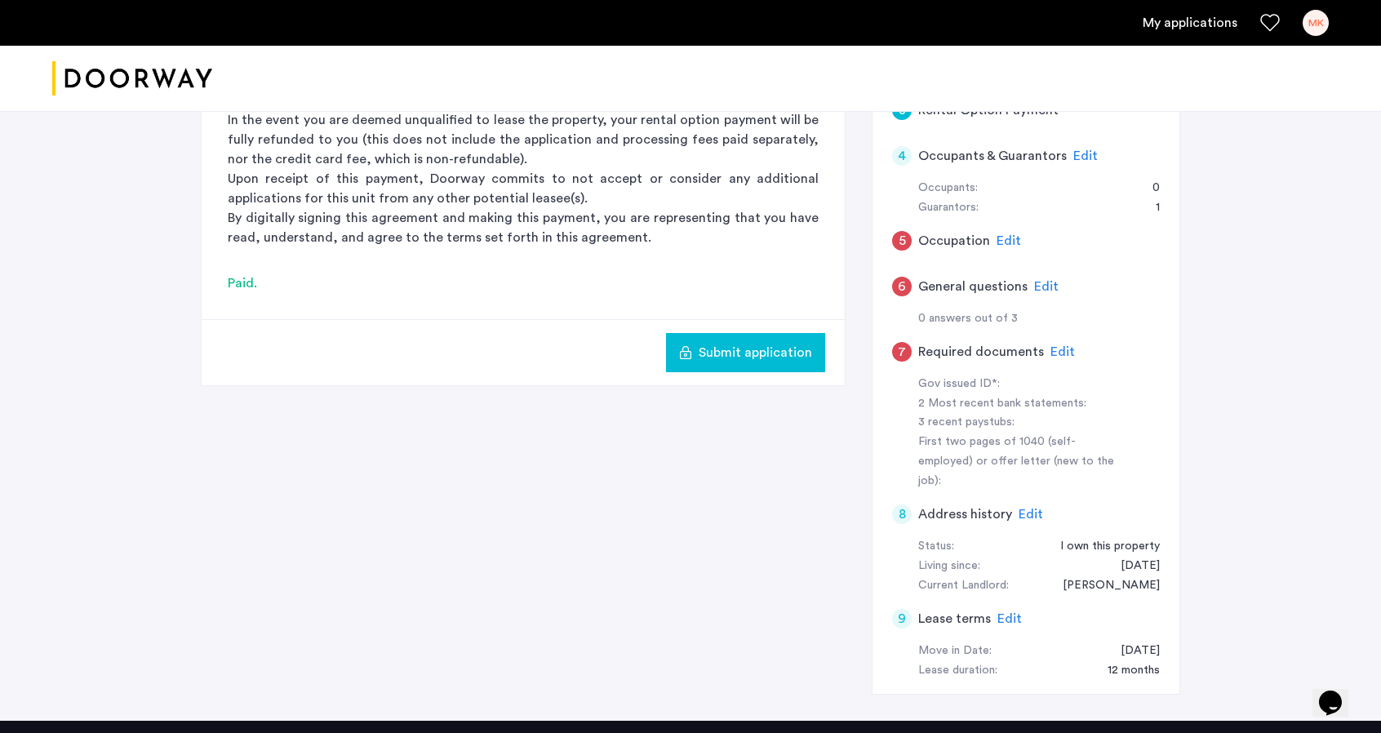
click at [751, 357] on span "Submit application" at bounding box center [755, 353] width 113 height 20
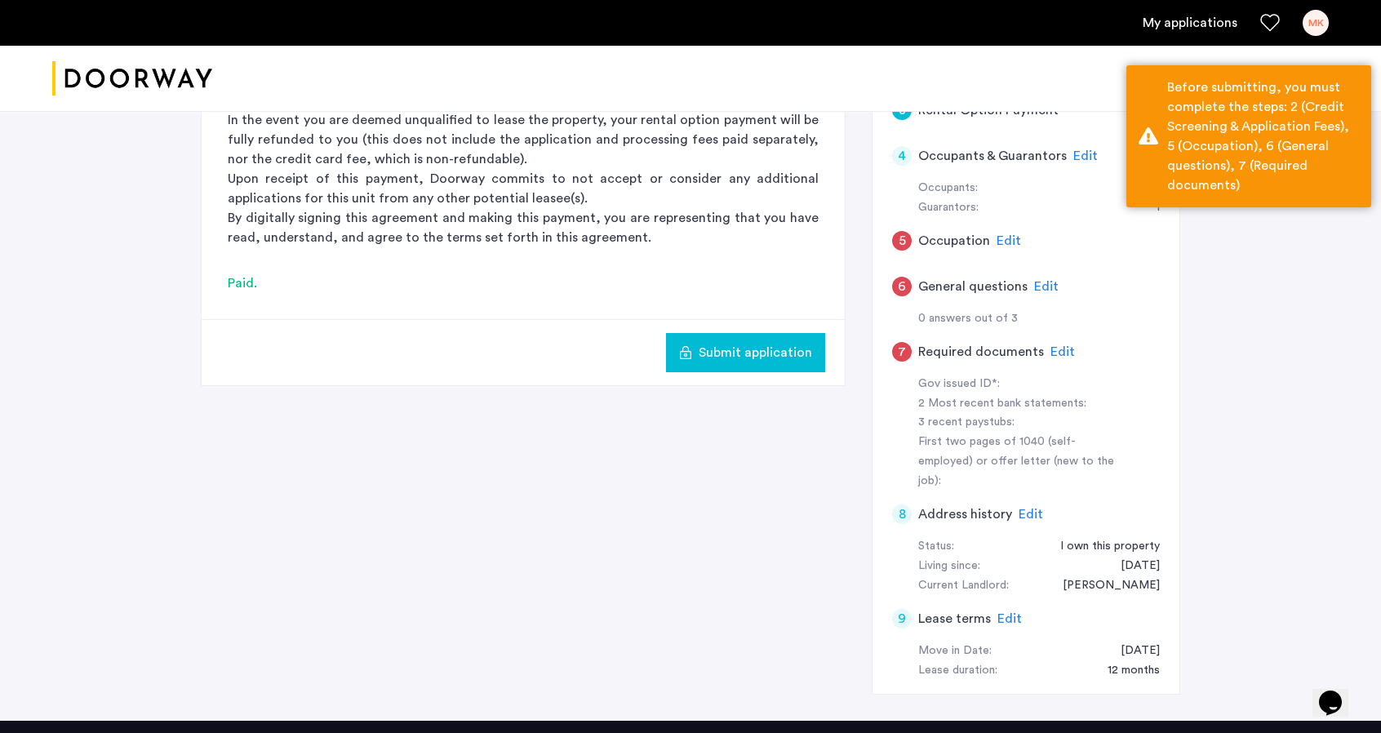
click at [664, 507] on div "3 Rental Option Payment Rental Option Payment Doorway is a duly licensed real e…" at bounding box center [690, 312] width 979 height 817
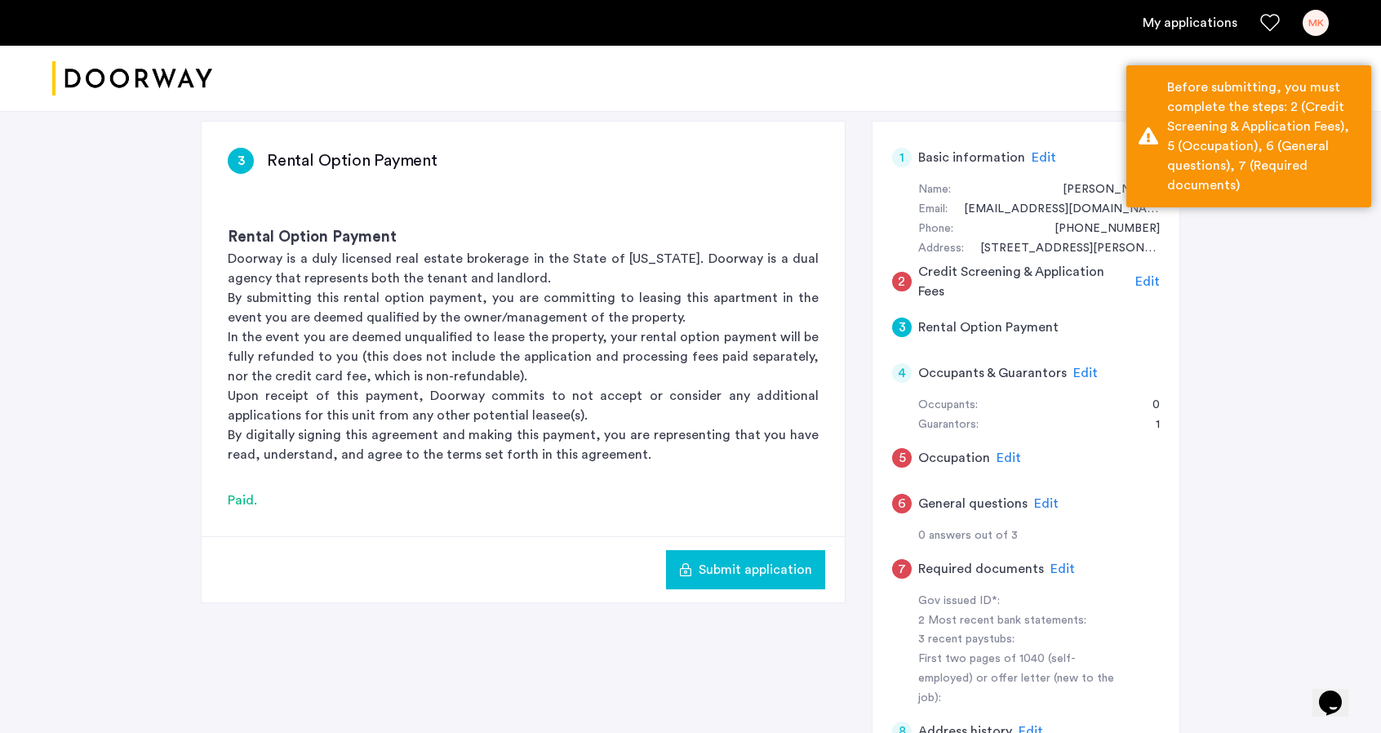
scroll to position [0, 0]
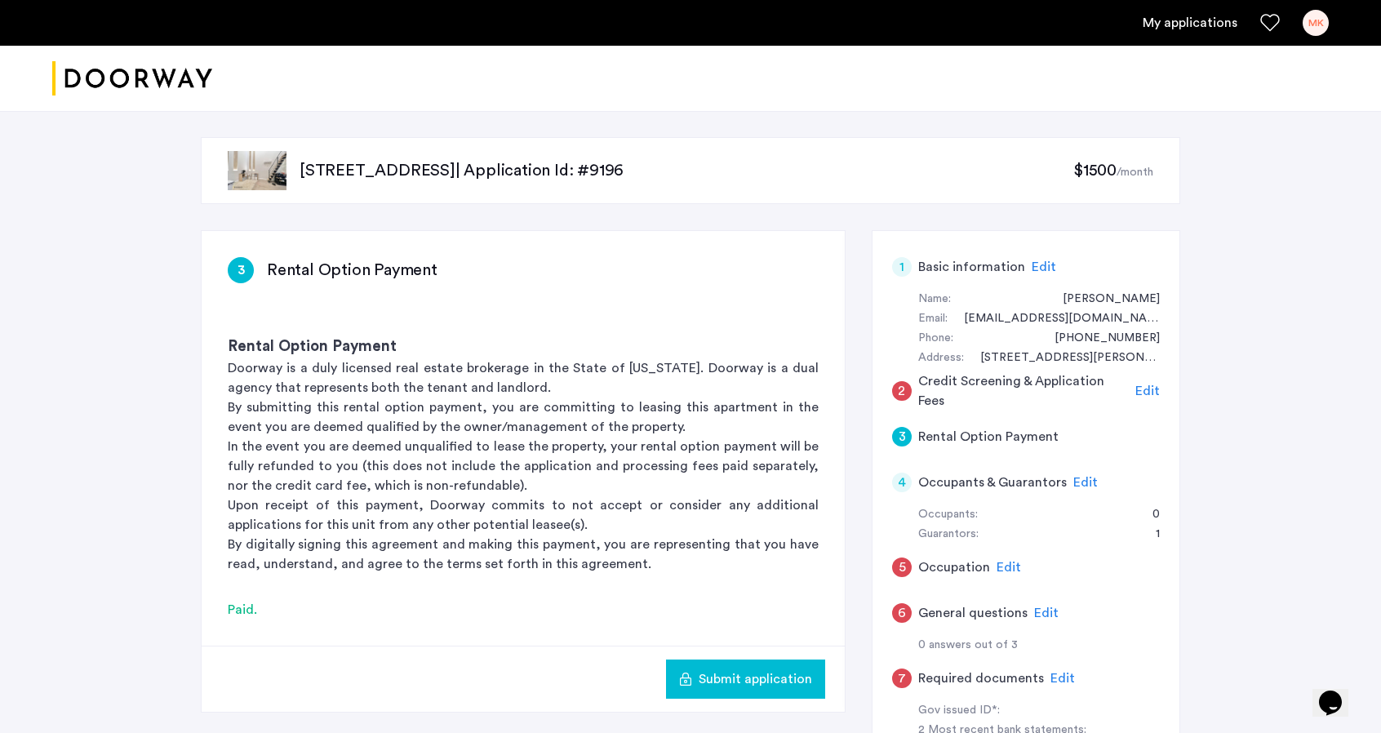
click at [1149, 393] on span "Edit" at bounding box center [1147, 390] width 24 height 13
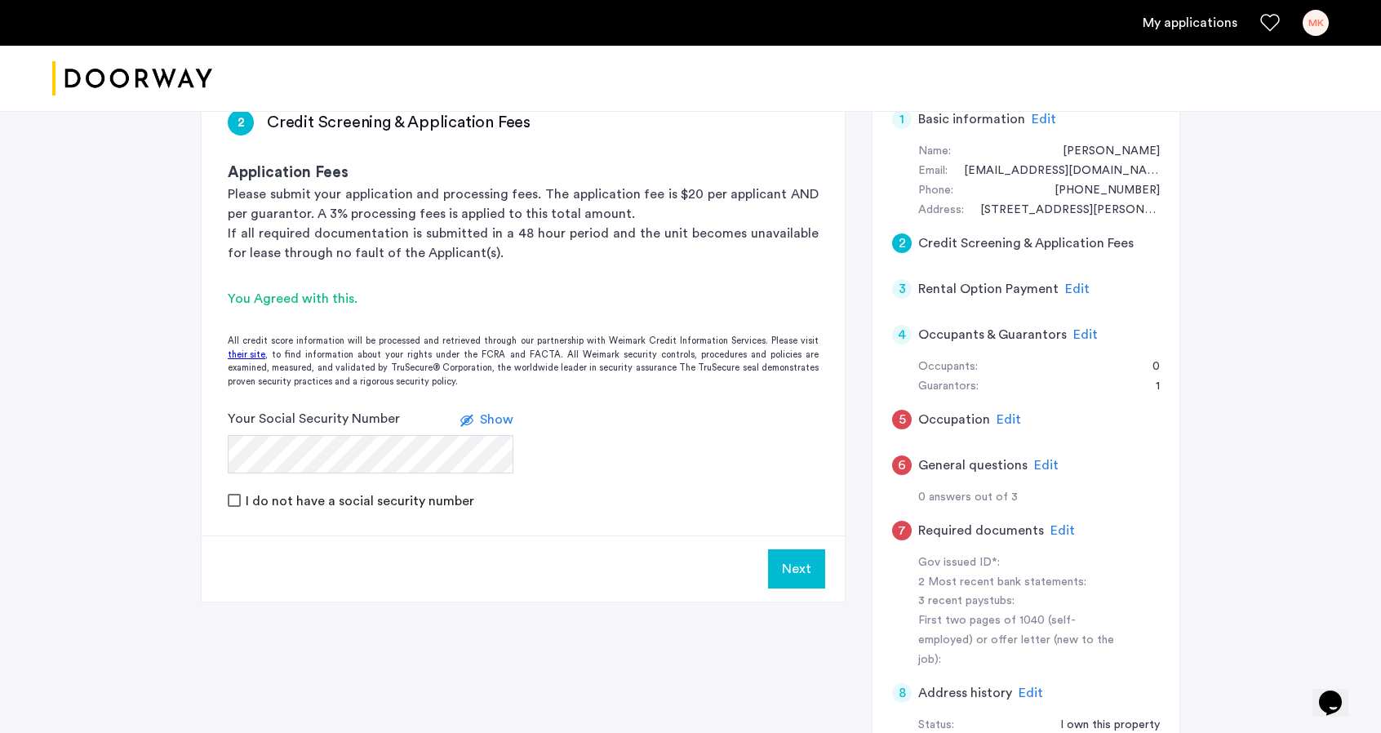
scroll to position [163, 0]
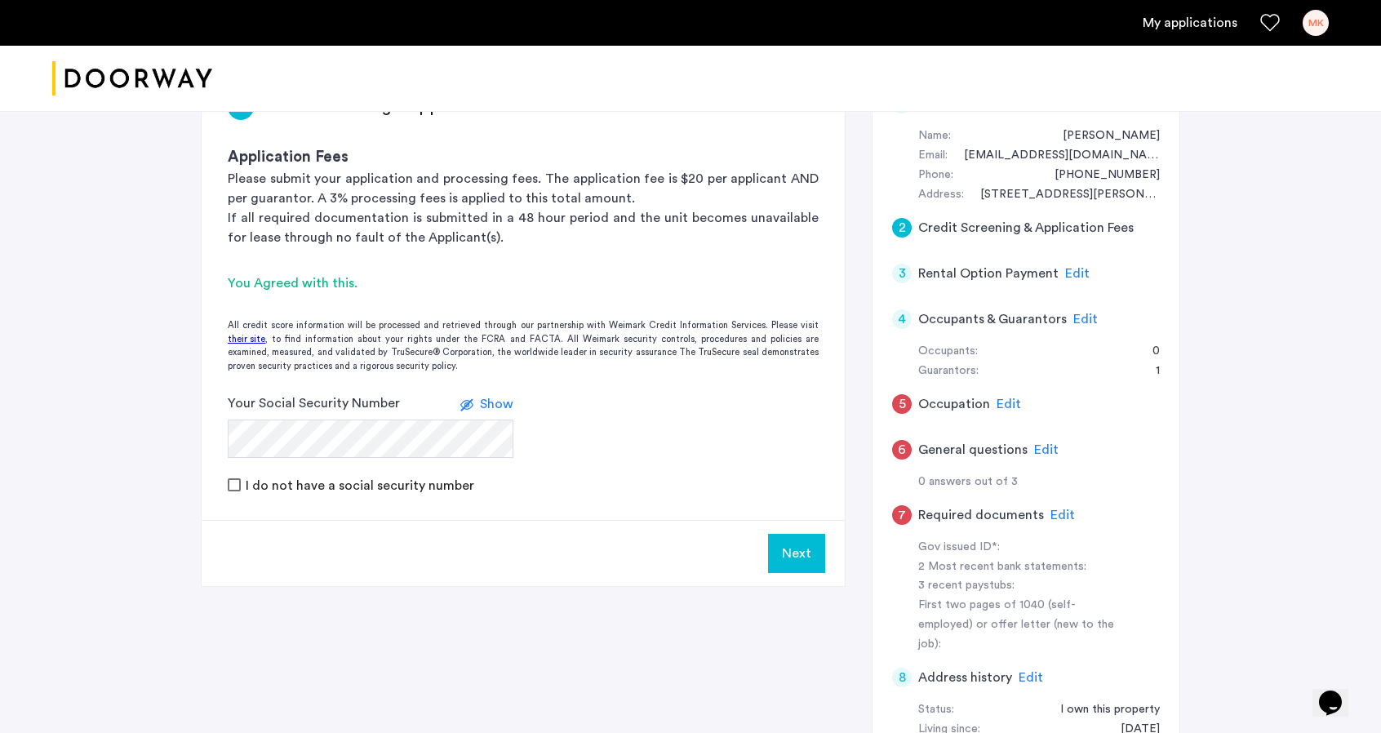
click at [503, 406] on span "Show" at bounding box center [496, 403] width 33 height 13
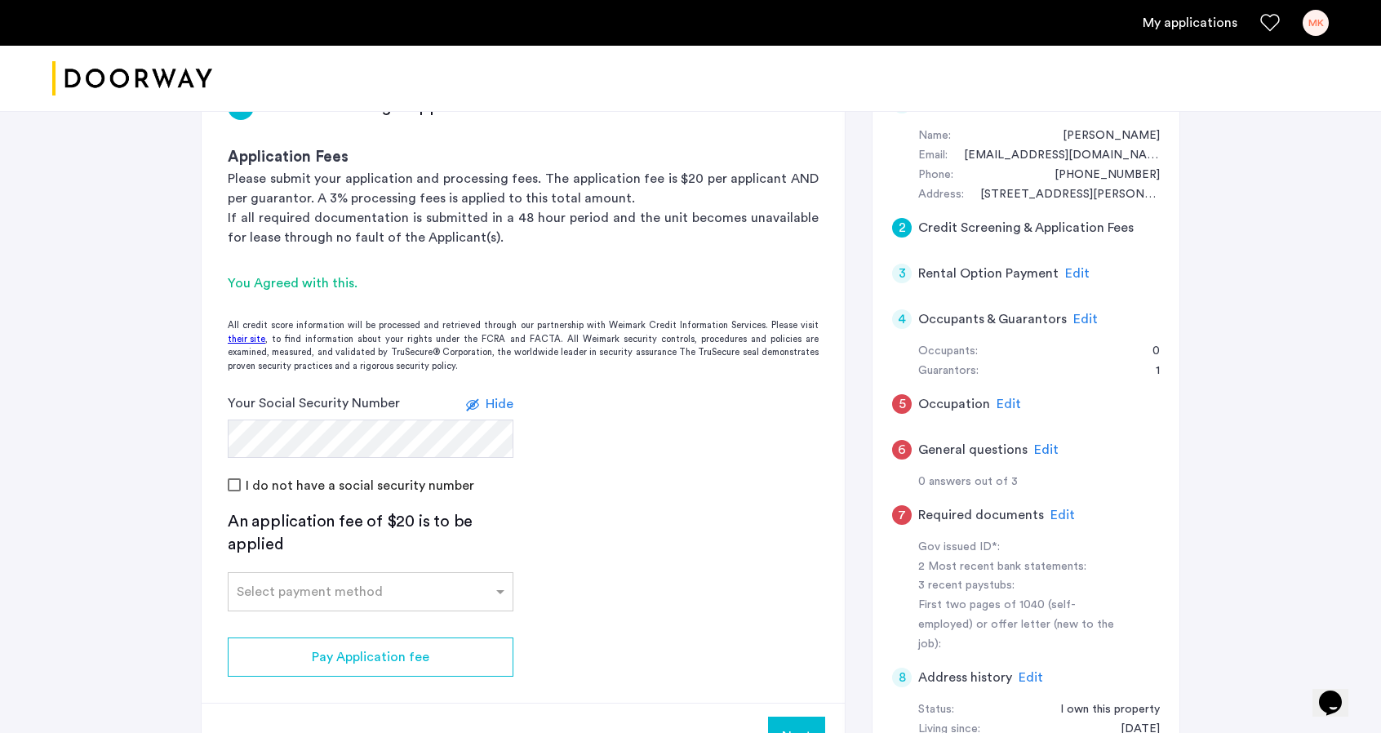
click at [647, 466] on form "Your Social Security Number Hide I do not have a social security number" at bounding box center [523, 443] width 643 height 100
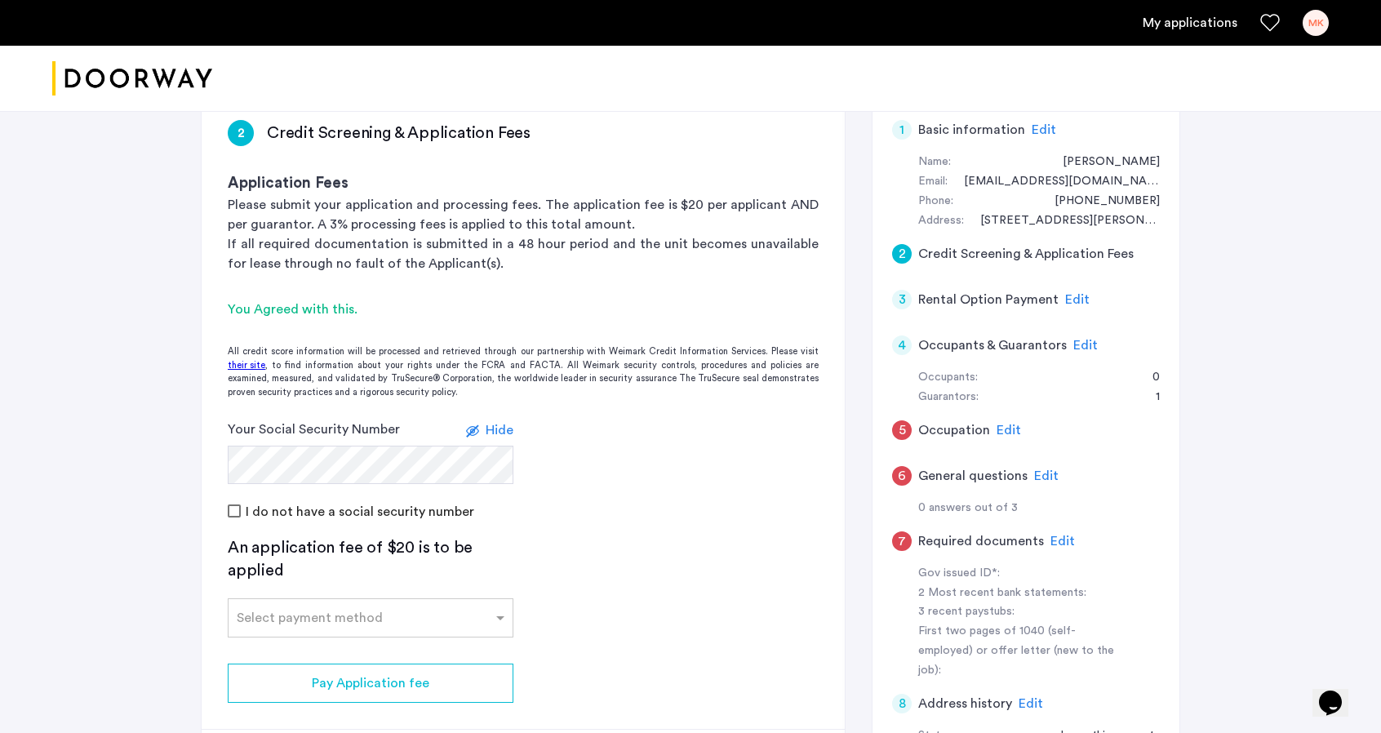
scroll to position [326, 0]
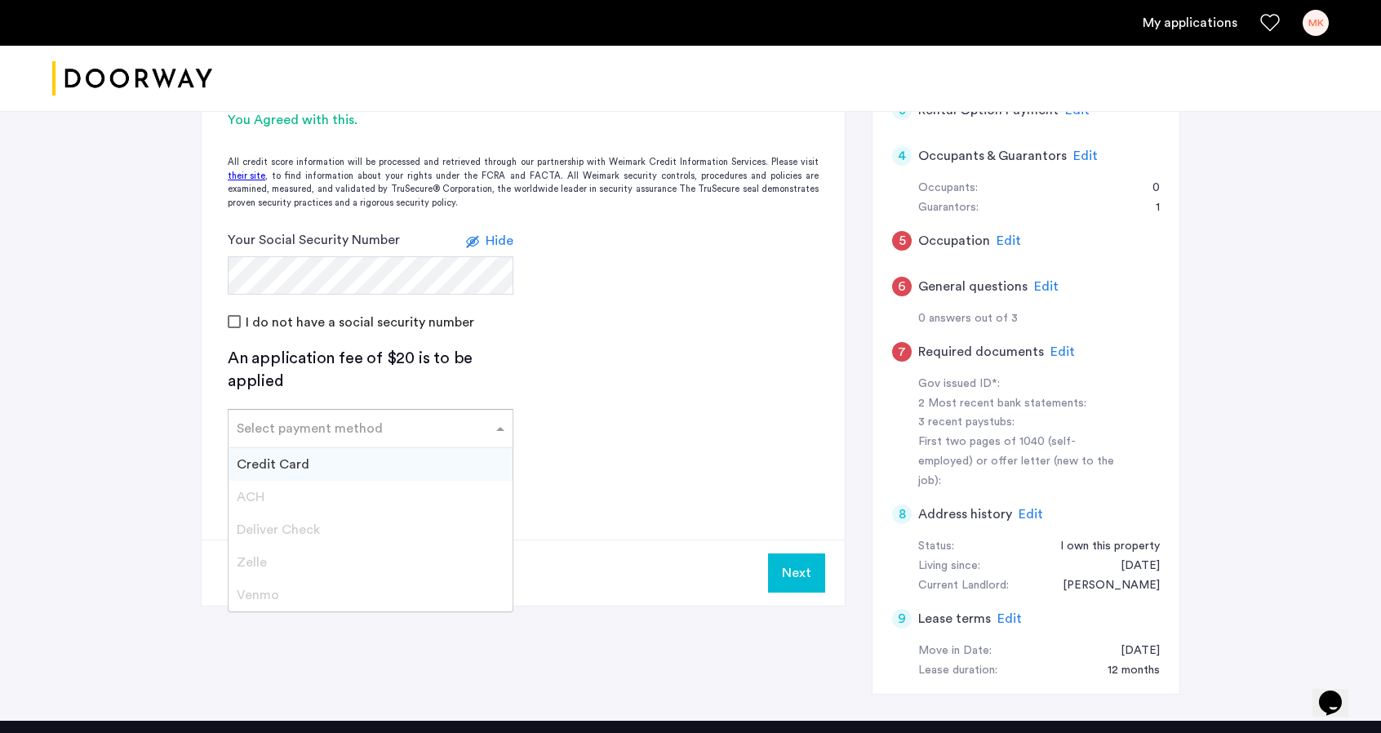
click at [402, 438] on div "Select payment method" at bounding box center [371, 428] width 286 height 39
click at [375, 460] on div "Credit Card" at bounding box center [371, 464] width 284 height 33
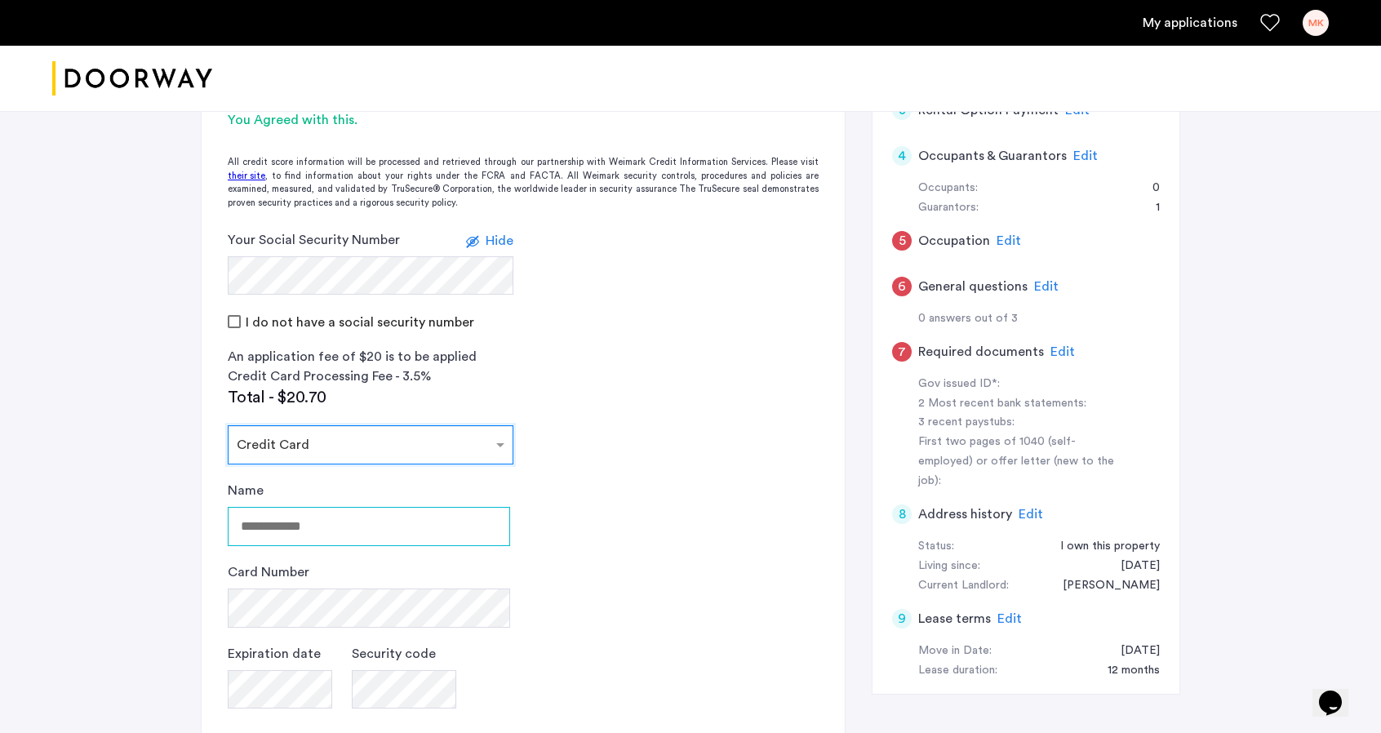
click at [369, 524] on input "Name" at bounding box center [369, 526] width 282 height 39
type input "**********"
click at [651, 668] on app-credit-screening "2 Credit Screening & Application Fees Application Fees Please submit your appli…" at bounding box center [523, 402] width 643 height 994
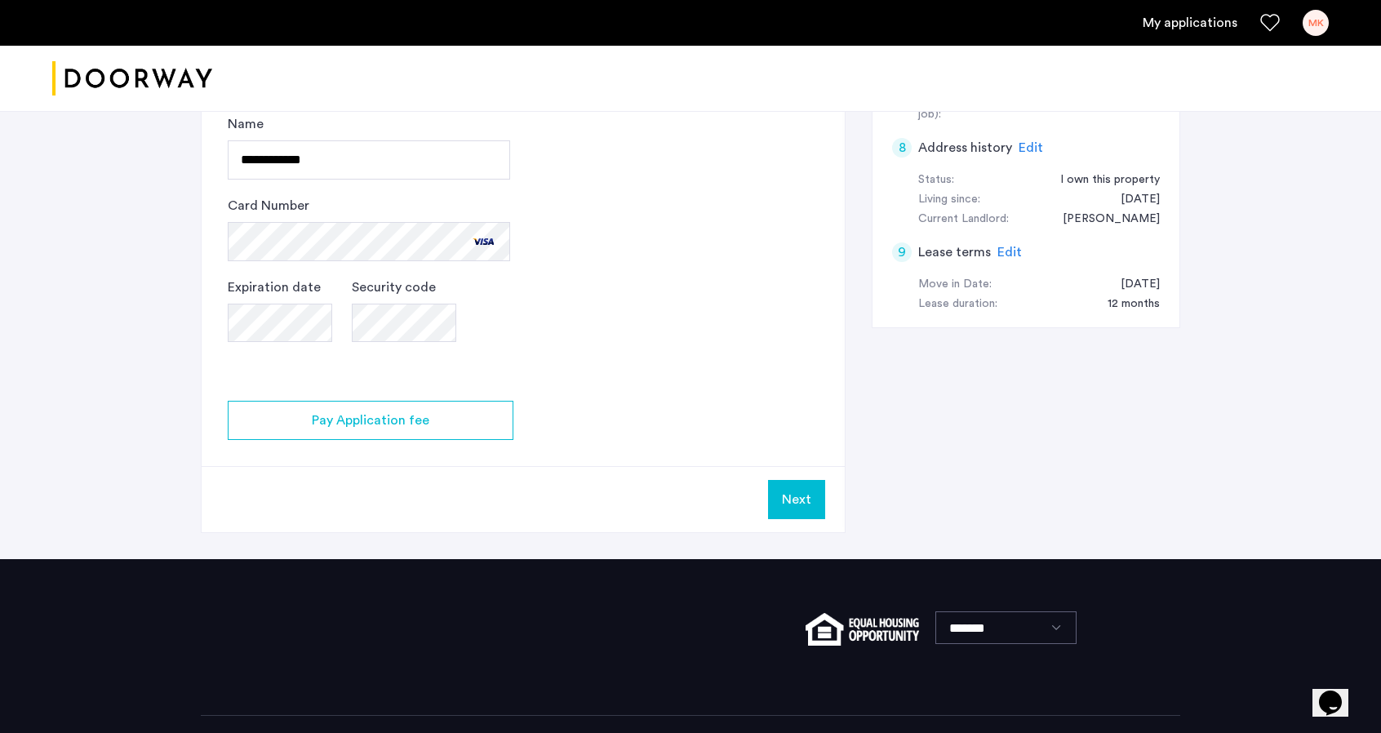
scroll to position [753, 0]
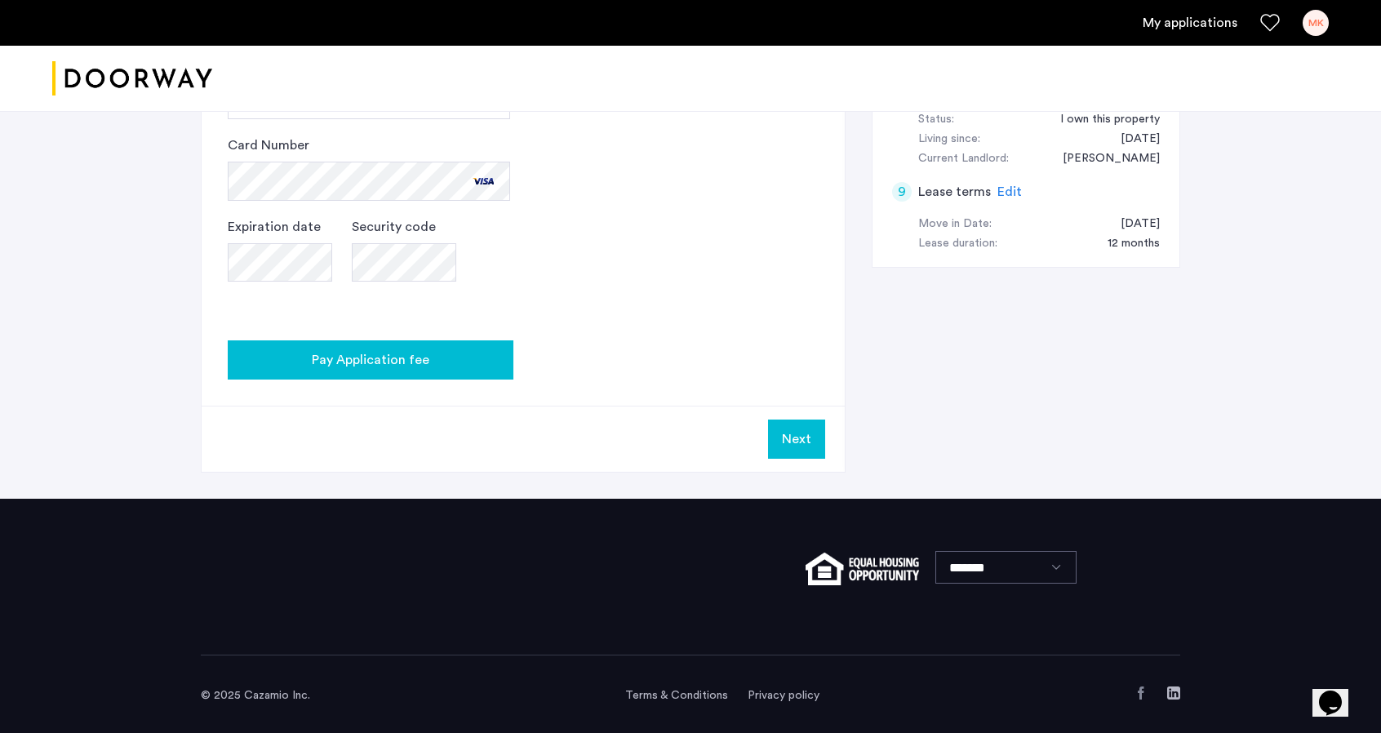
click at [377, 367] on span "Pay Application fee" at bounding box center [371, 360] width 118 height 20
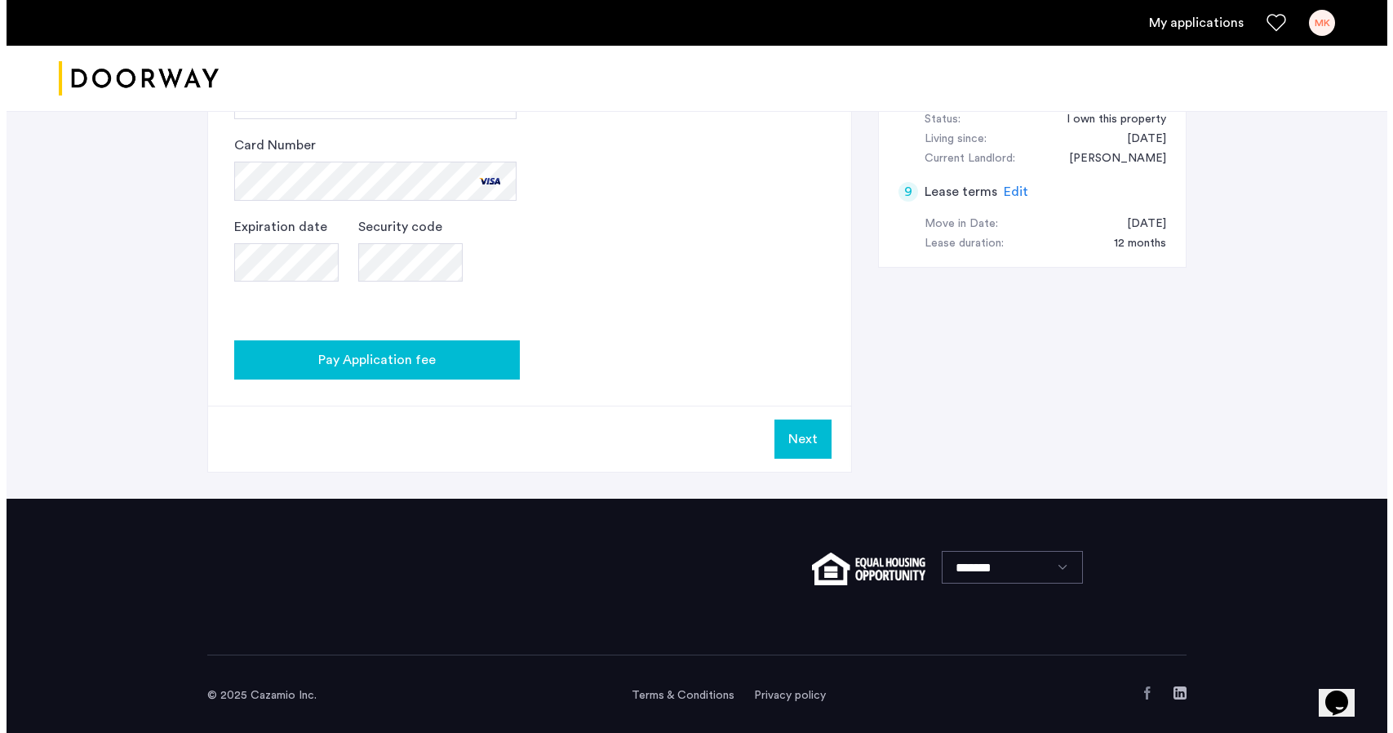
scroll to position [0, 0]
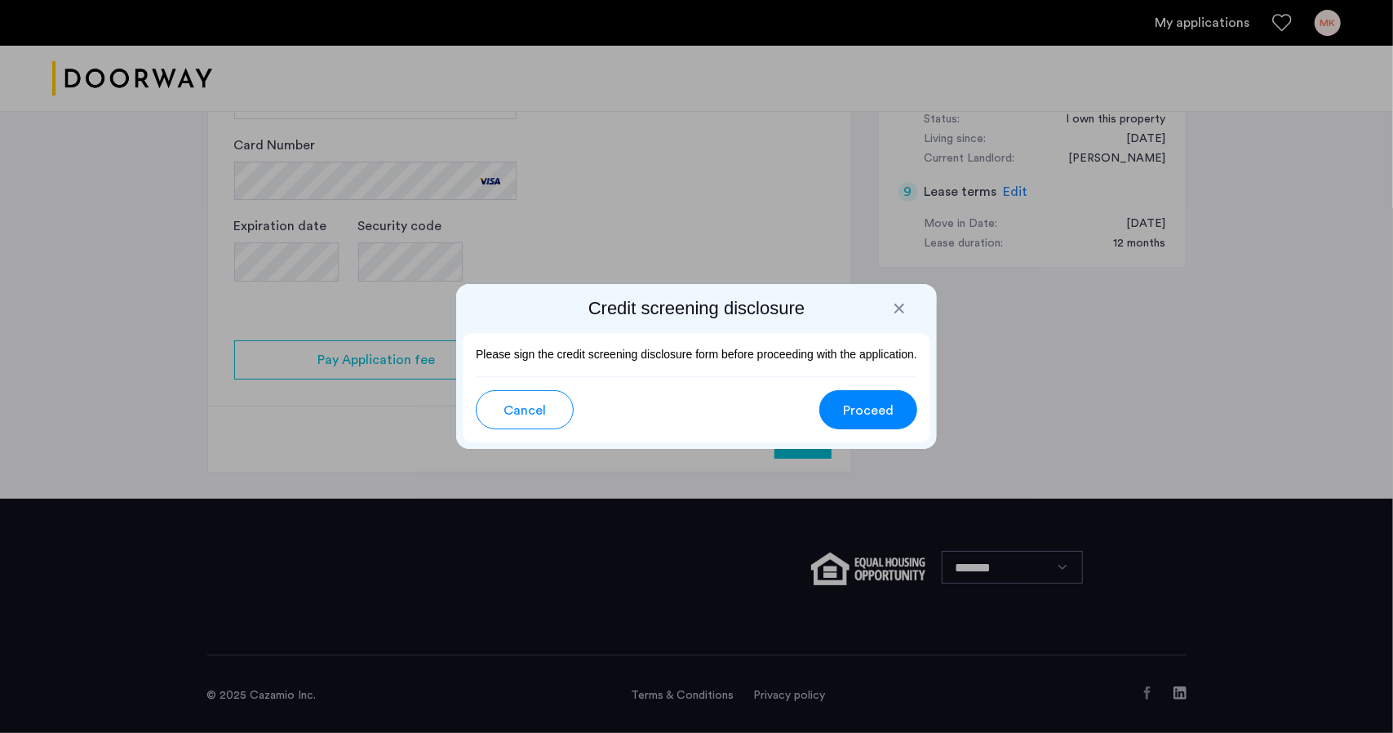
click at [883, 406] on span "Proceed" at bounding box center [868, 411] width 51 height 20
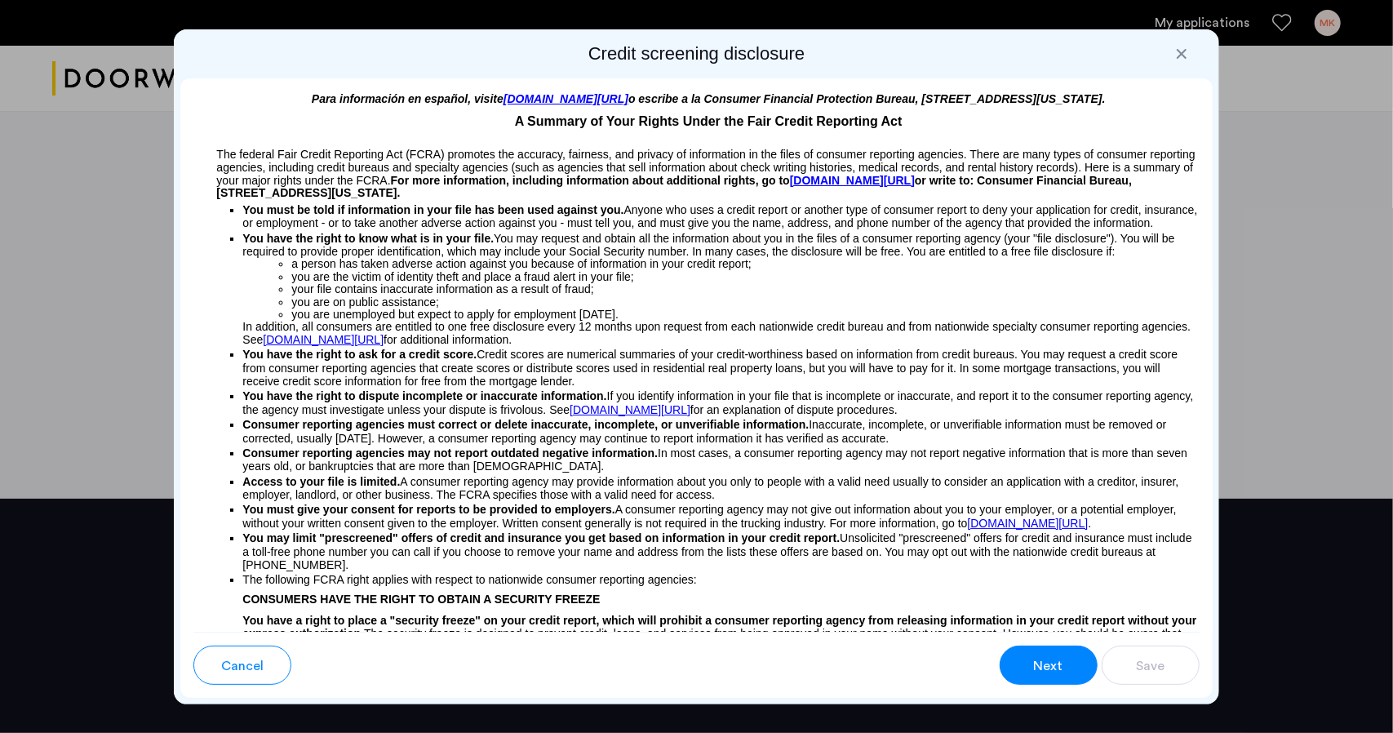
click at [1045, 671] on span "Next" at bounding box center [1048, 666] width 29 height 20
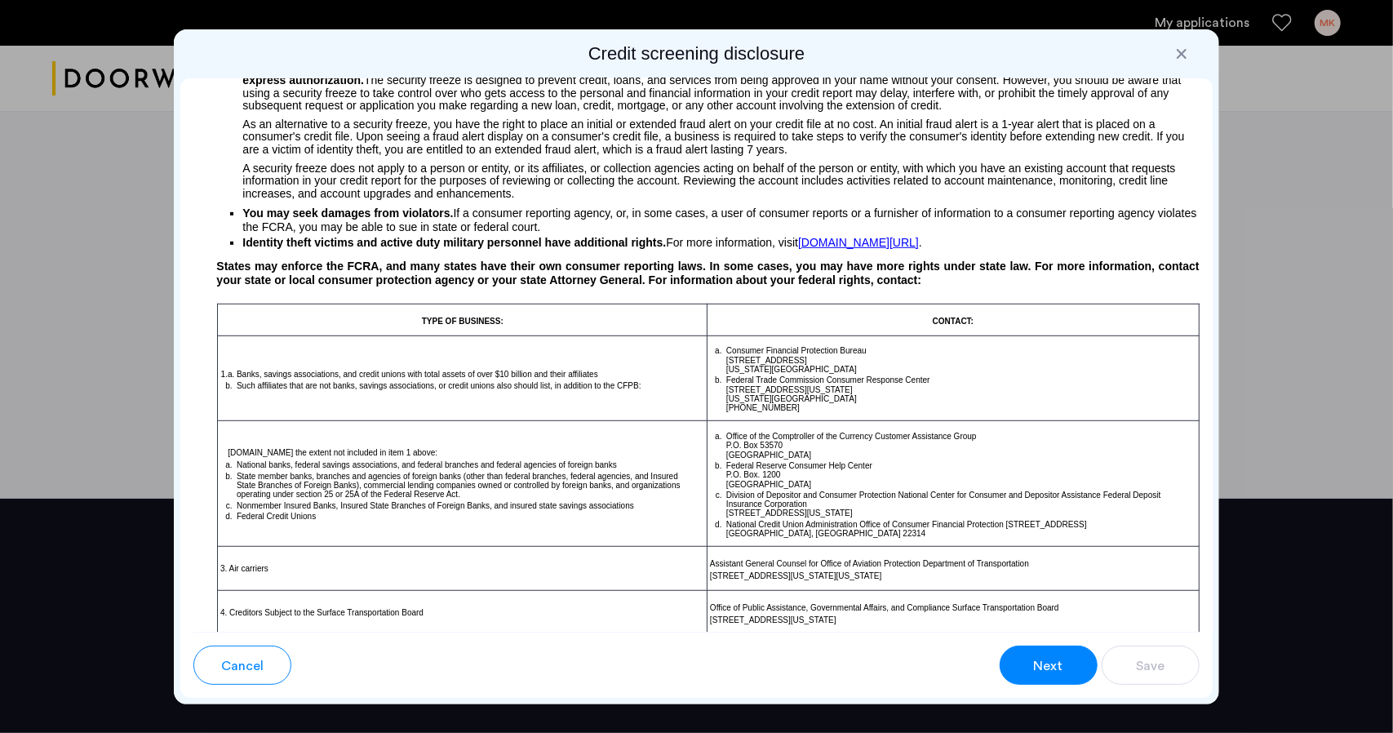
click at [1067, 664] on button "Next" at bounding box center [1049, 665] width 98 height 39
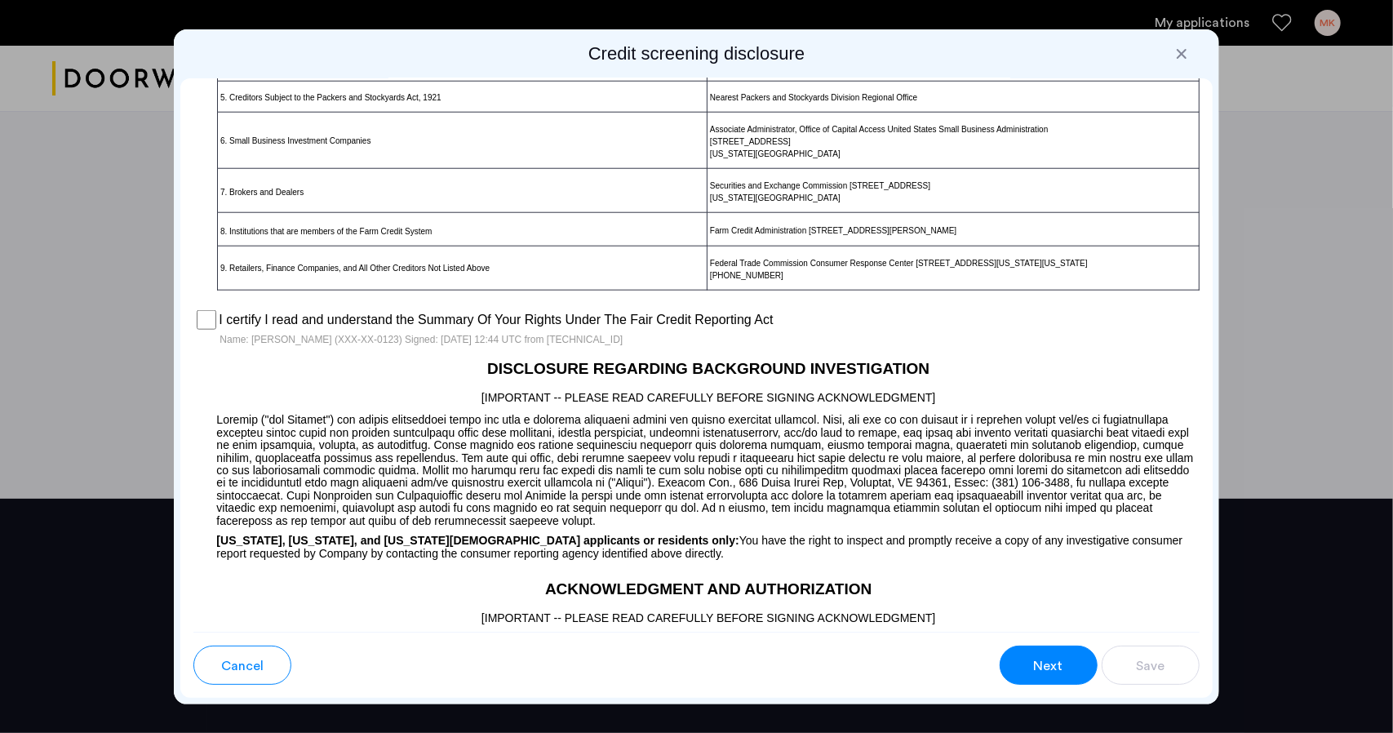
click at [1035, 656] on span "Next" at bounding box center [1048, 666] width 29 height 20
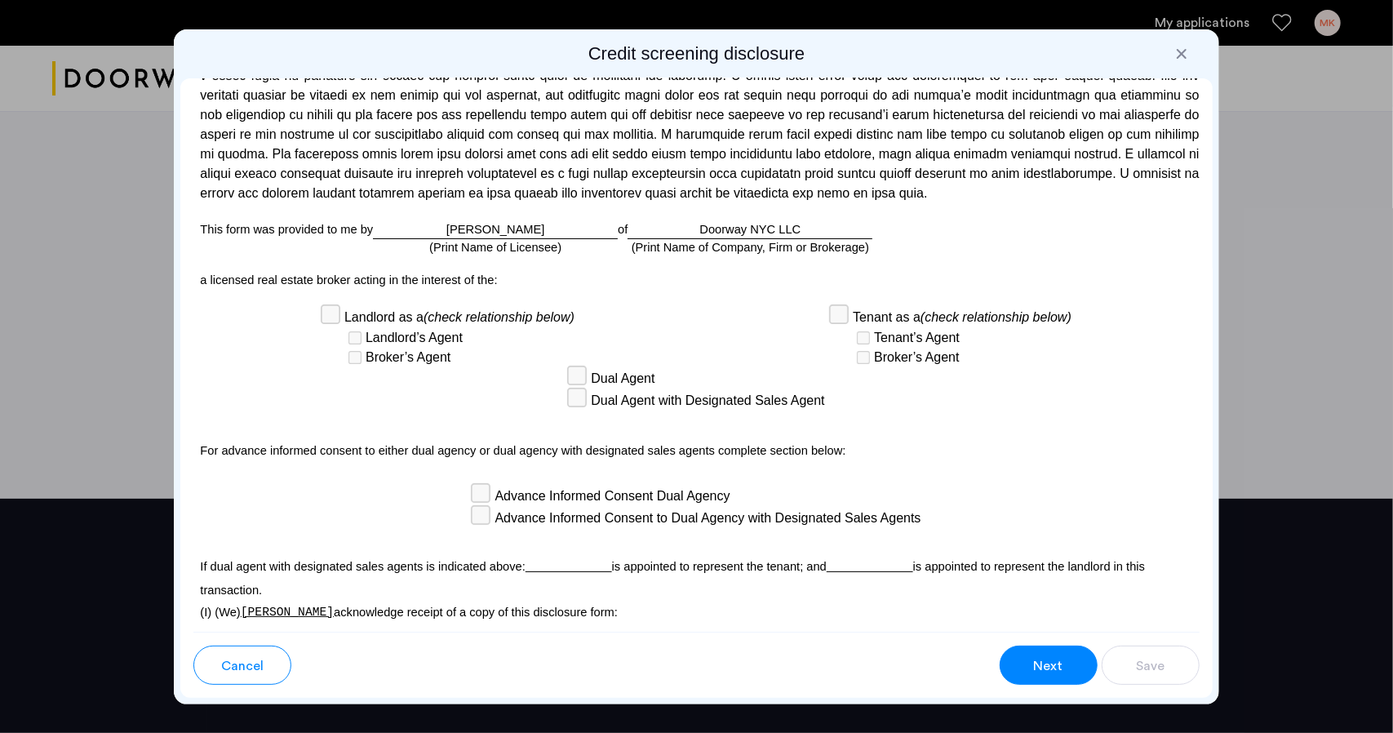
scroll to position [4341, 0]
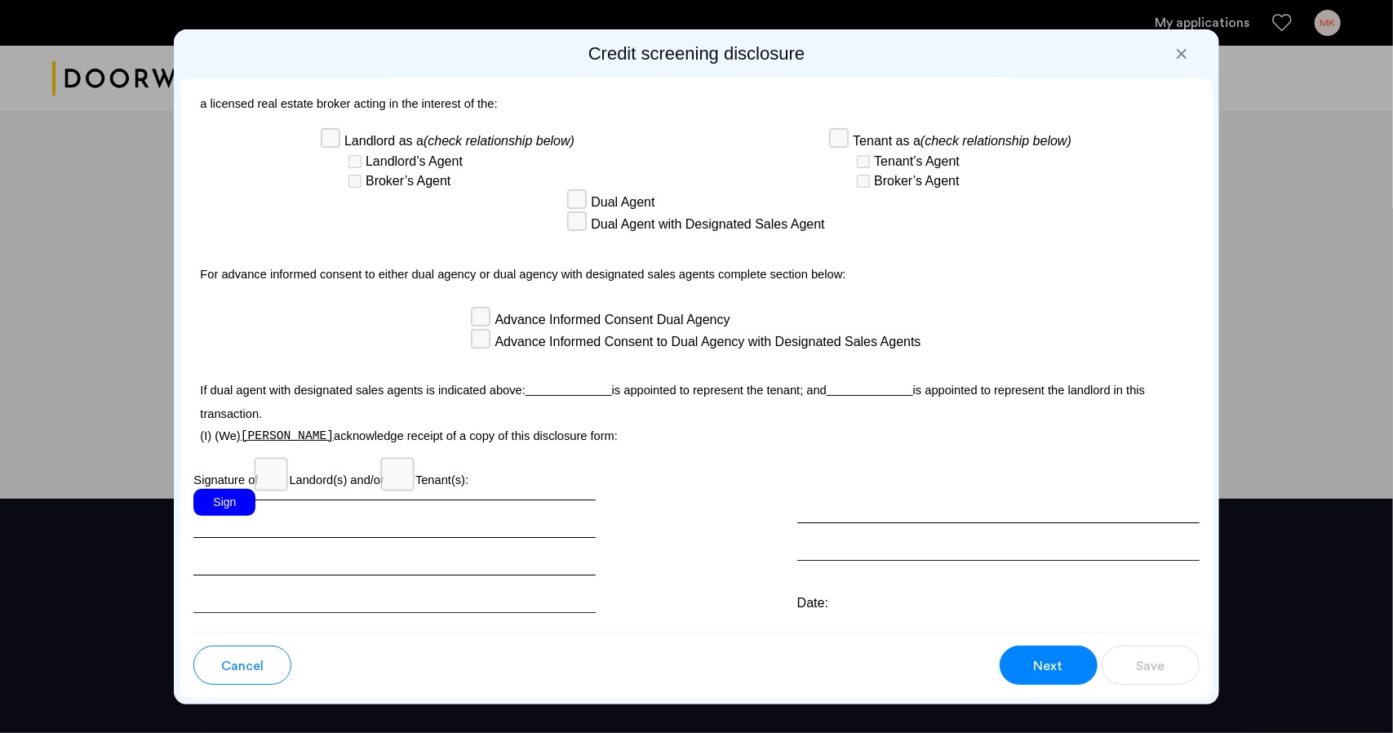
click at [224, 489] on div "Sign" at bounding box center [224, 502] width 62 height 27
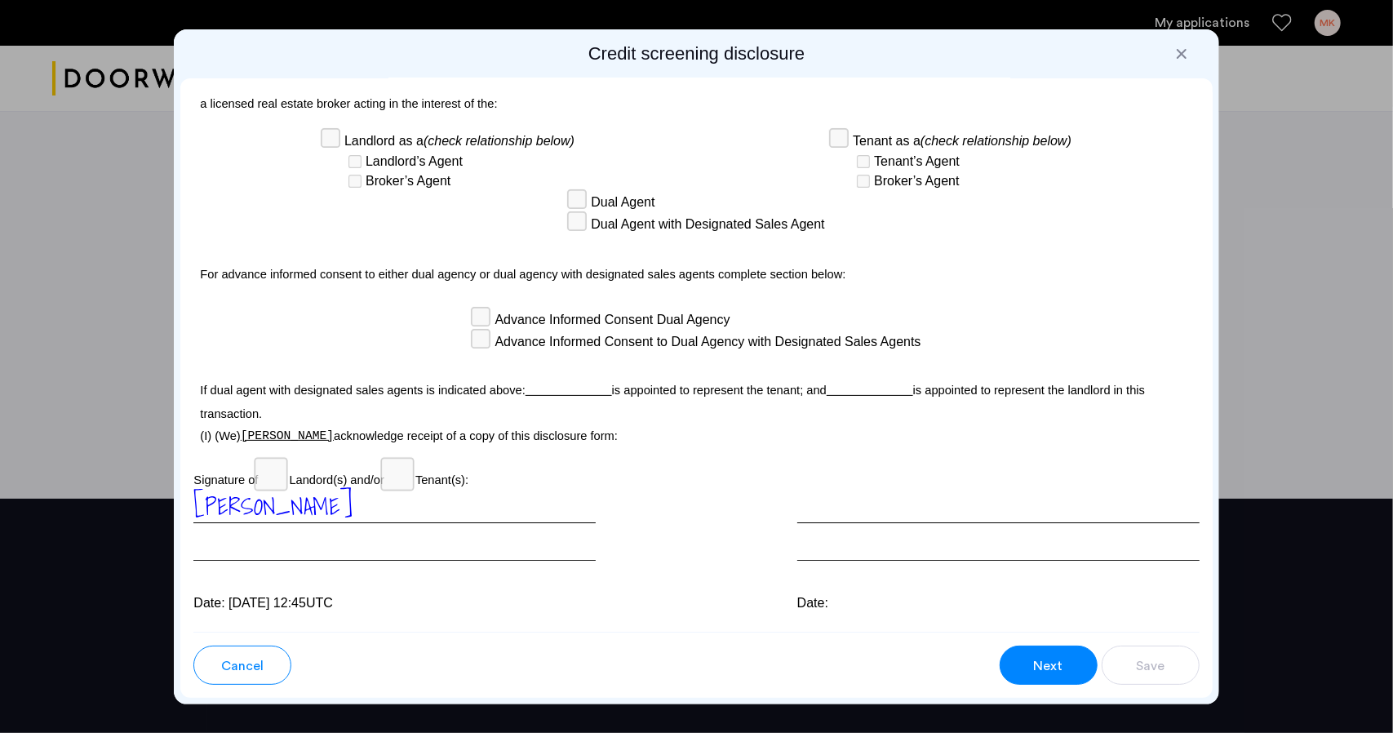
click at [1054, 662] on span "Next" at bounding box center [1048, 666] width 29 height 20
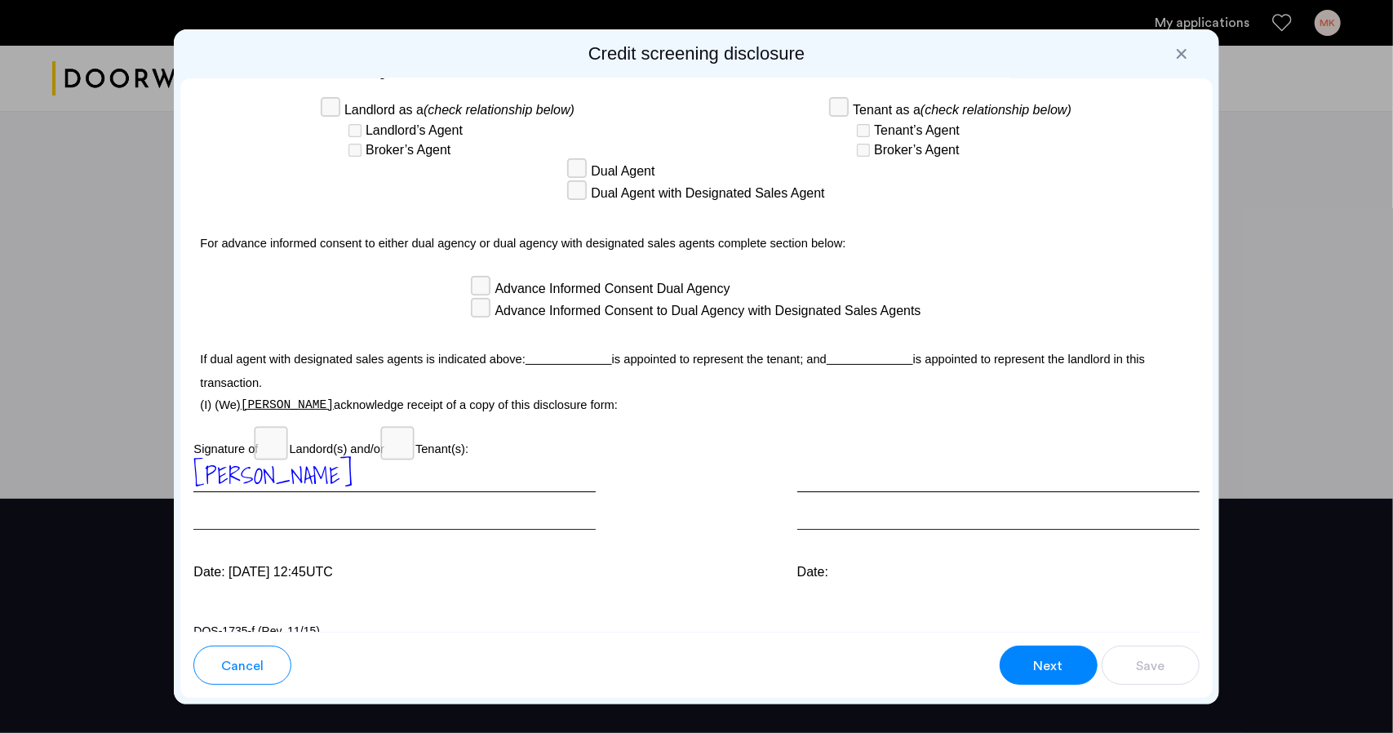
click at [832, 500] on div at bounding box center [998, 494] width 402 height 72
click at [843, 459] on div at bounding box center [998, 494] width 402 height 72
click at [807, 562] on div "Date:" at bounding box center [998, 572] width 402 height 20
click at [1062, 669] on span "Next" at bounding box center [1048, 666] width 29 height 20
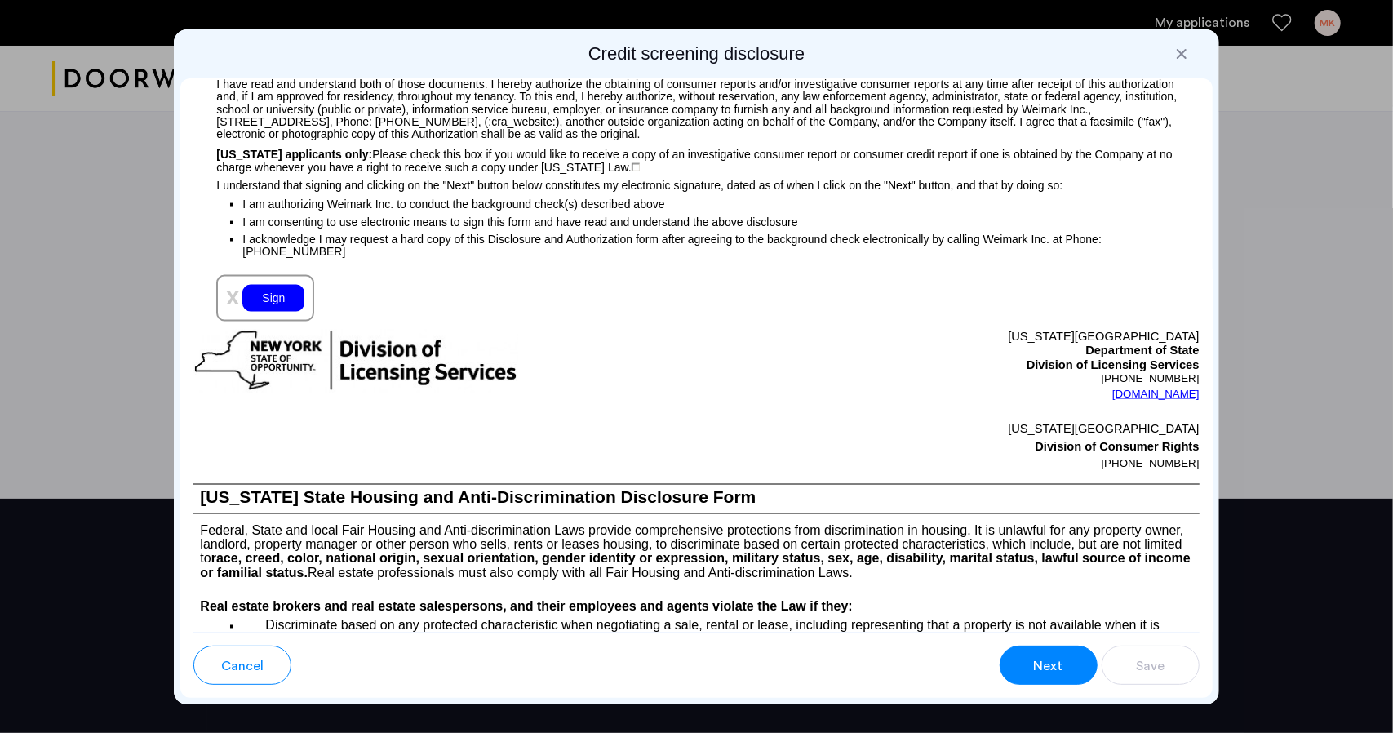
scroll to position [1627, 0]
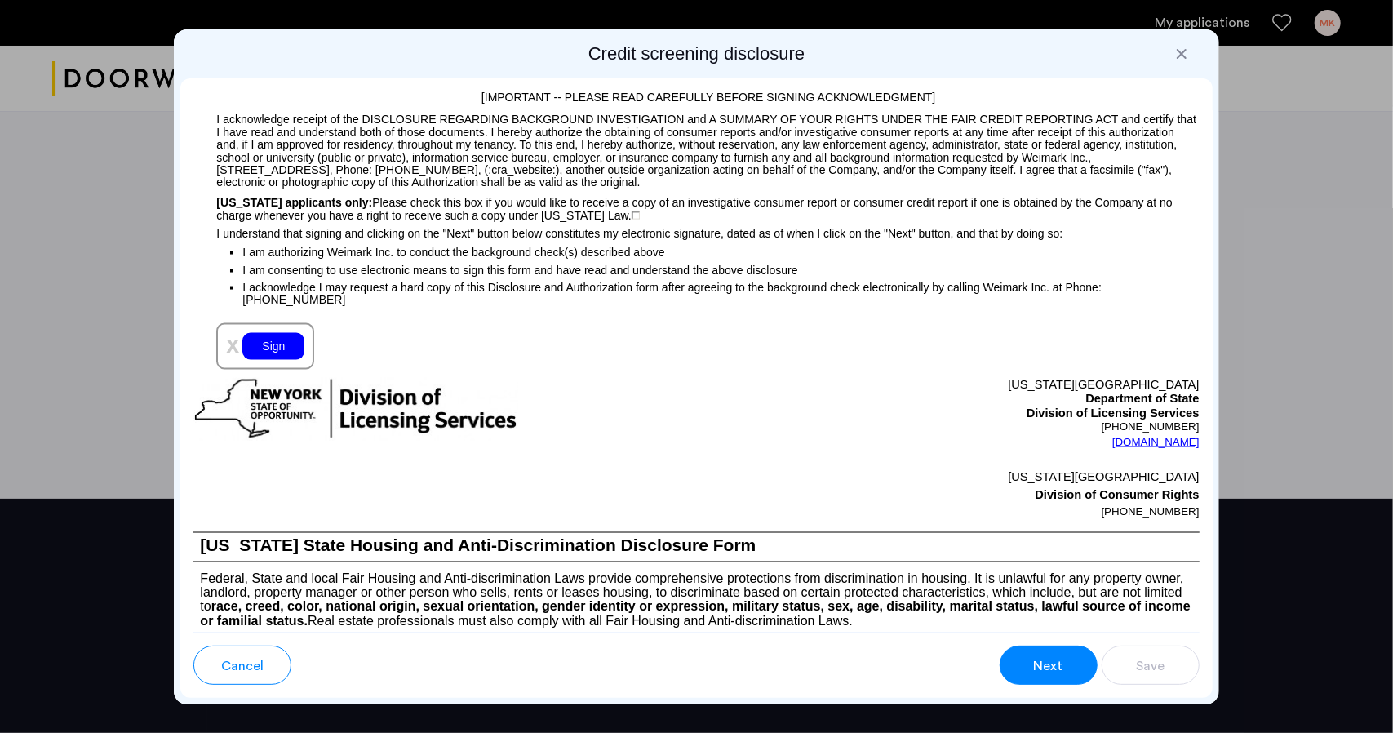
click at [279, 353] on div "Sign" at bounding box center [273, 346] width 62 height 27
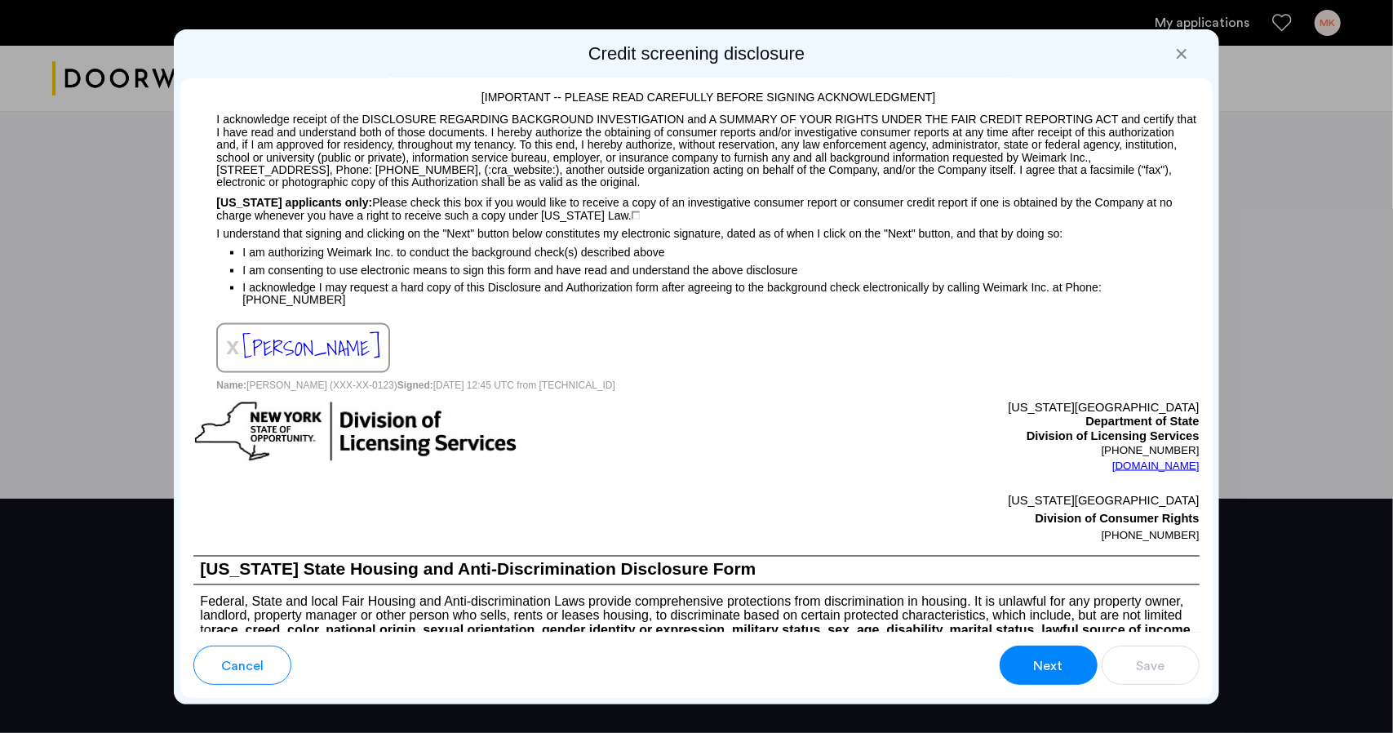
click at [1042, 667] on span "Next" at bounding box center [1048, 666] width 29 height 20
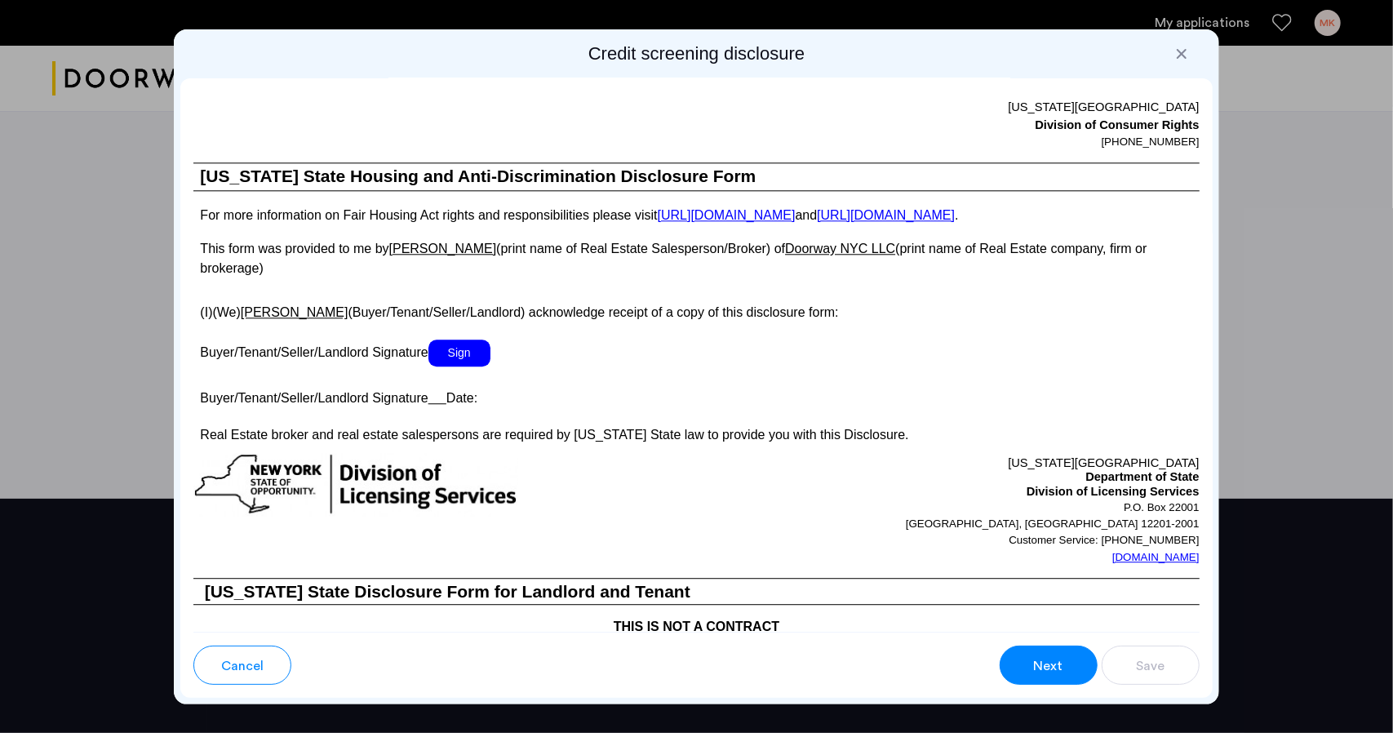
scroll to position [2754, 0]
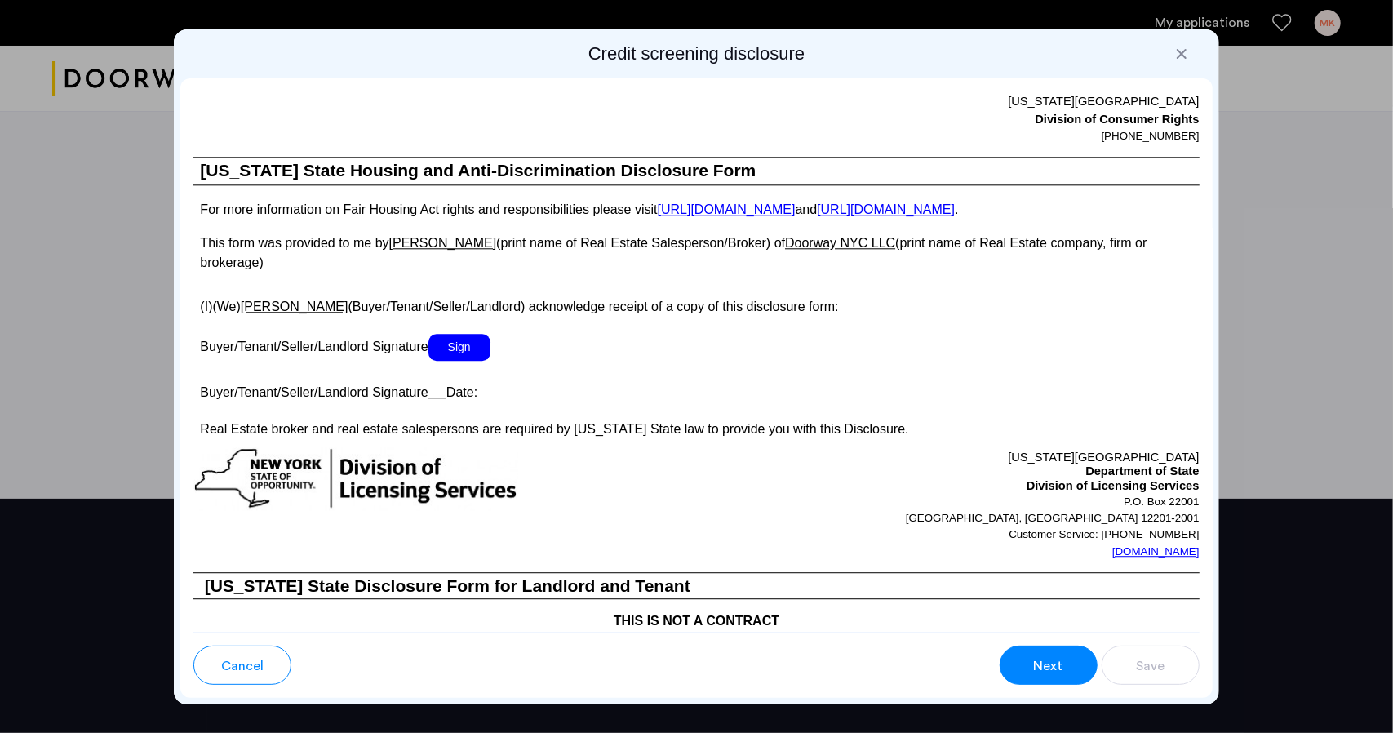
click at [1042, 667] on span "Next" at bounding box center [1048, 666] width 29 height 20
click at [449, 353] on span "Sign" at bounding box center [459, 347] width 62 height 27
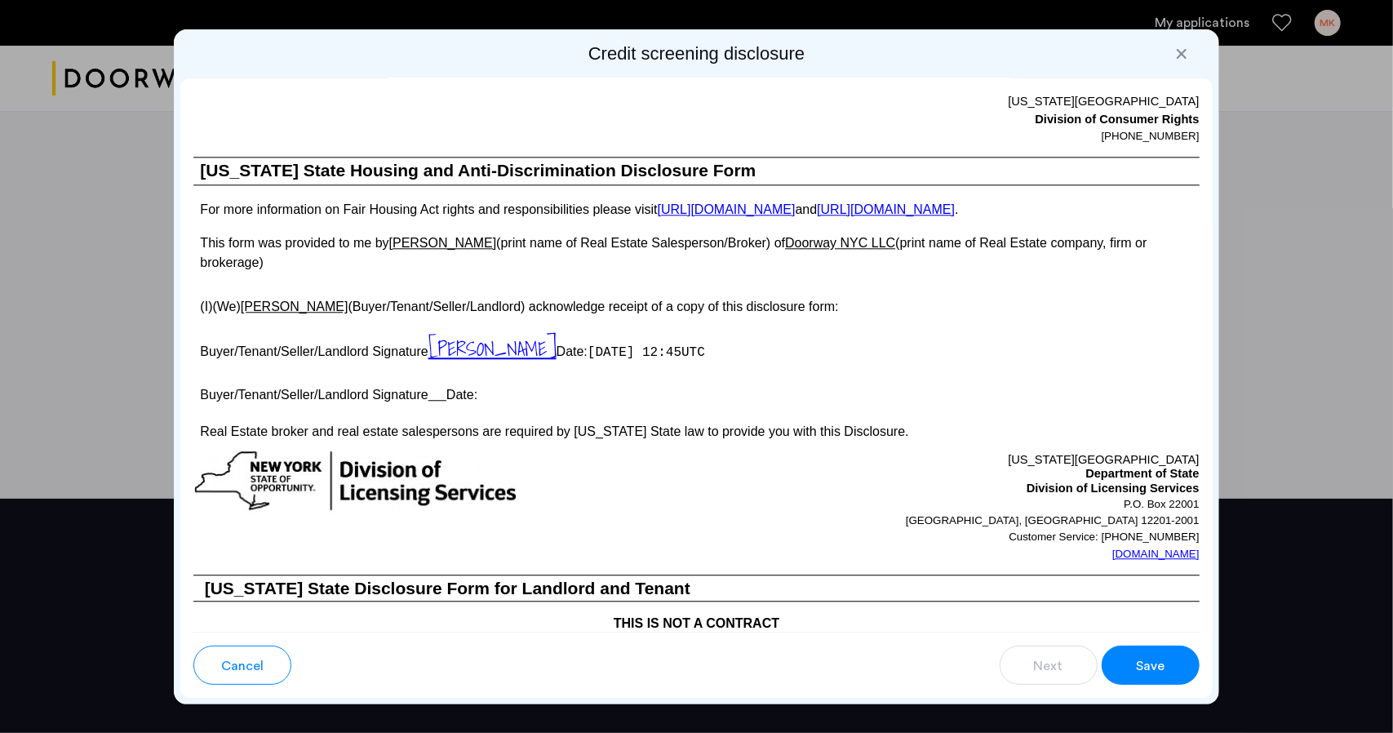
click at [1144, 663] on span "Save" at bounding box center [1150, 666] width 29 height 20
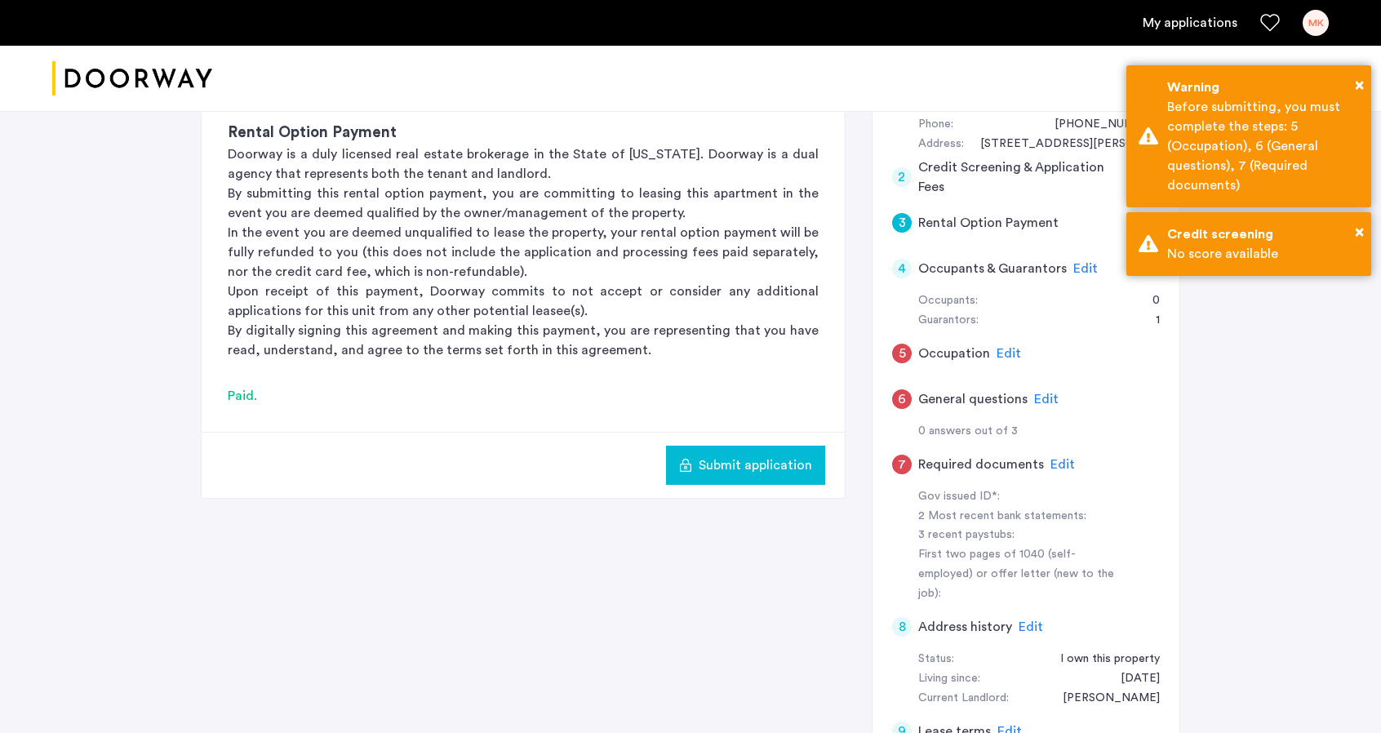
scroll to position [245, 0]
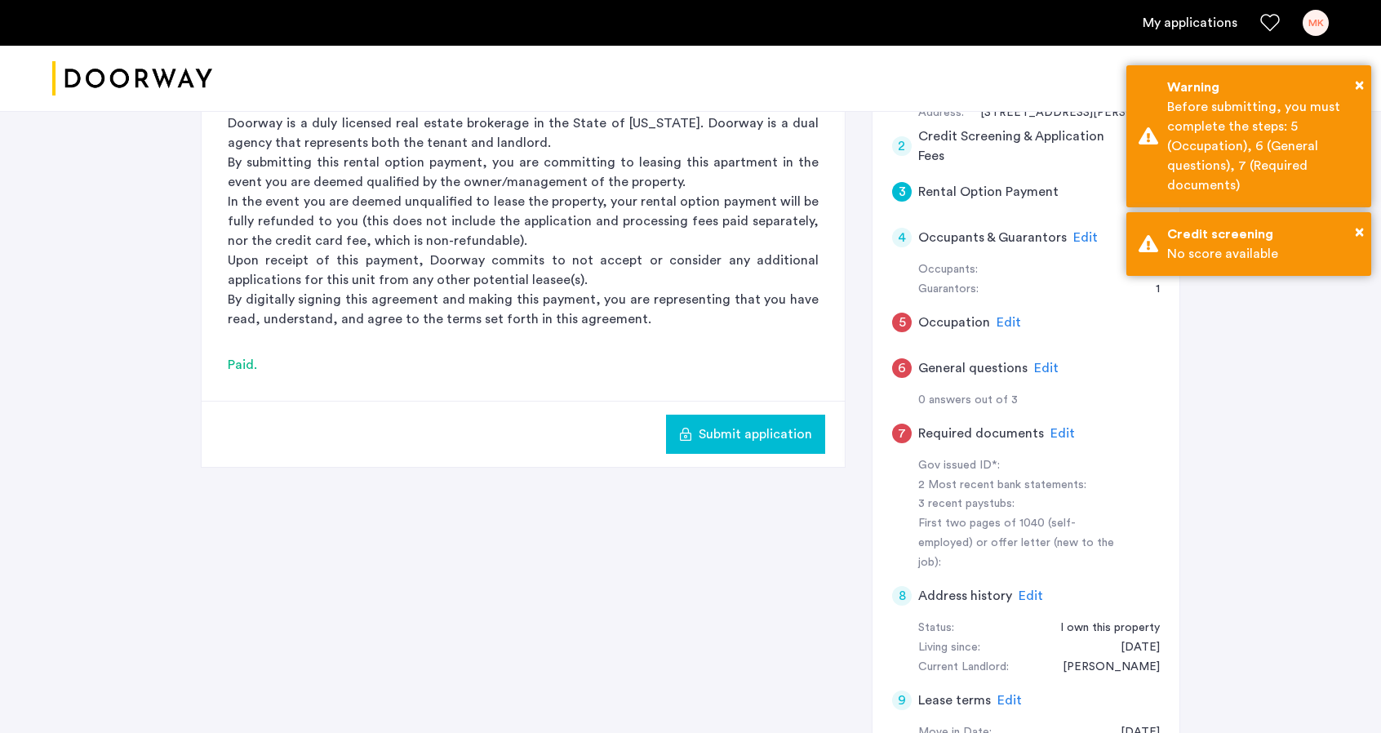
click at [726, 435] on span "Submit application" at bounding box center [755, 434] width 113 height 20
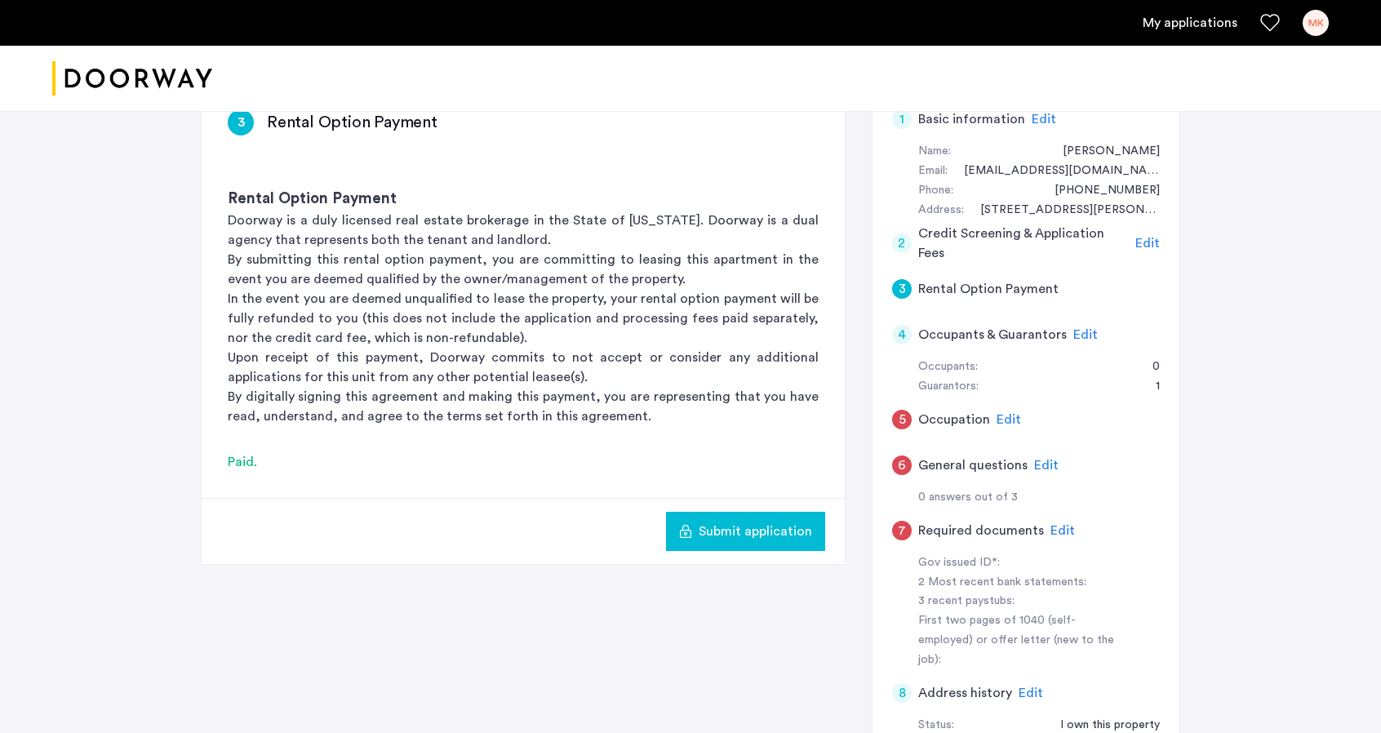
scroll to position [122, 0]
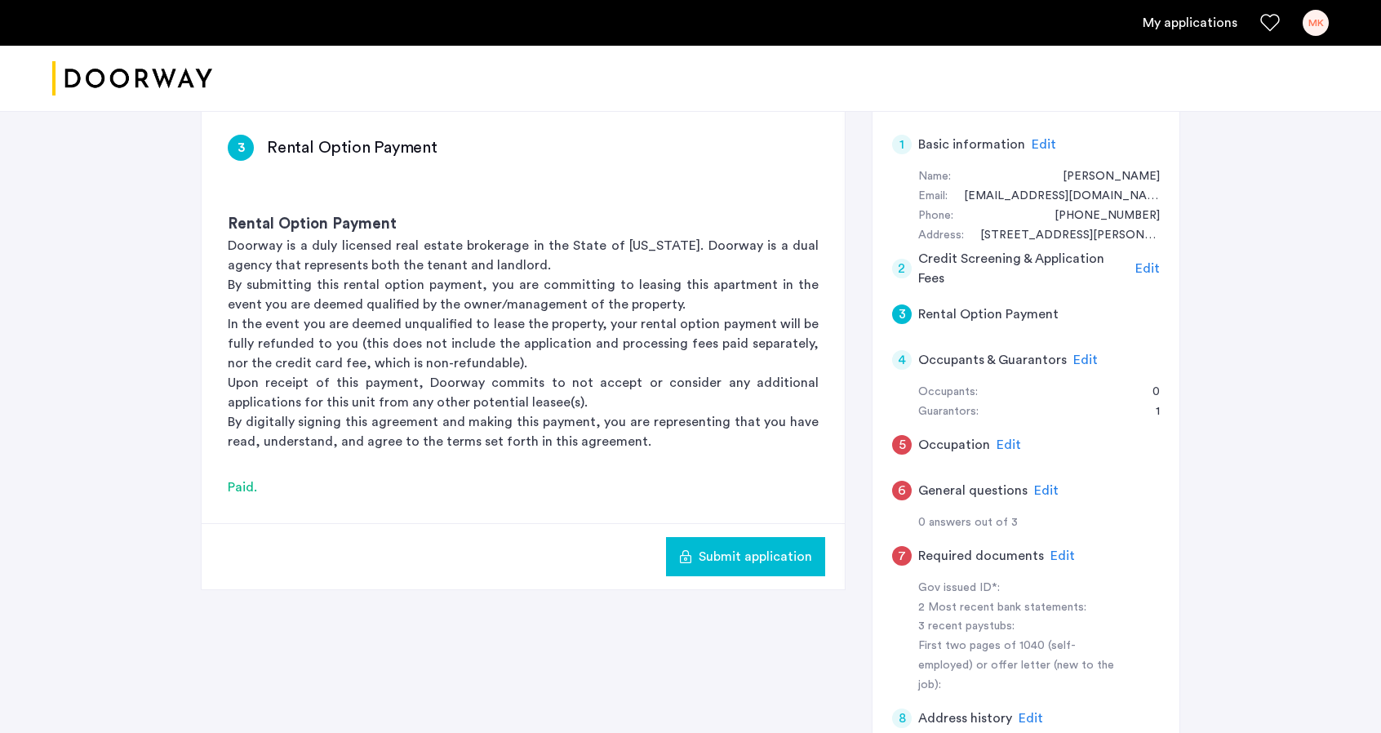
click at [726, 554] on span "Submit application" at bounding box center [755, 557] width 113 height 20
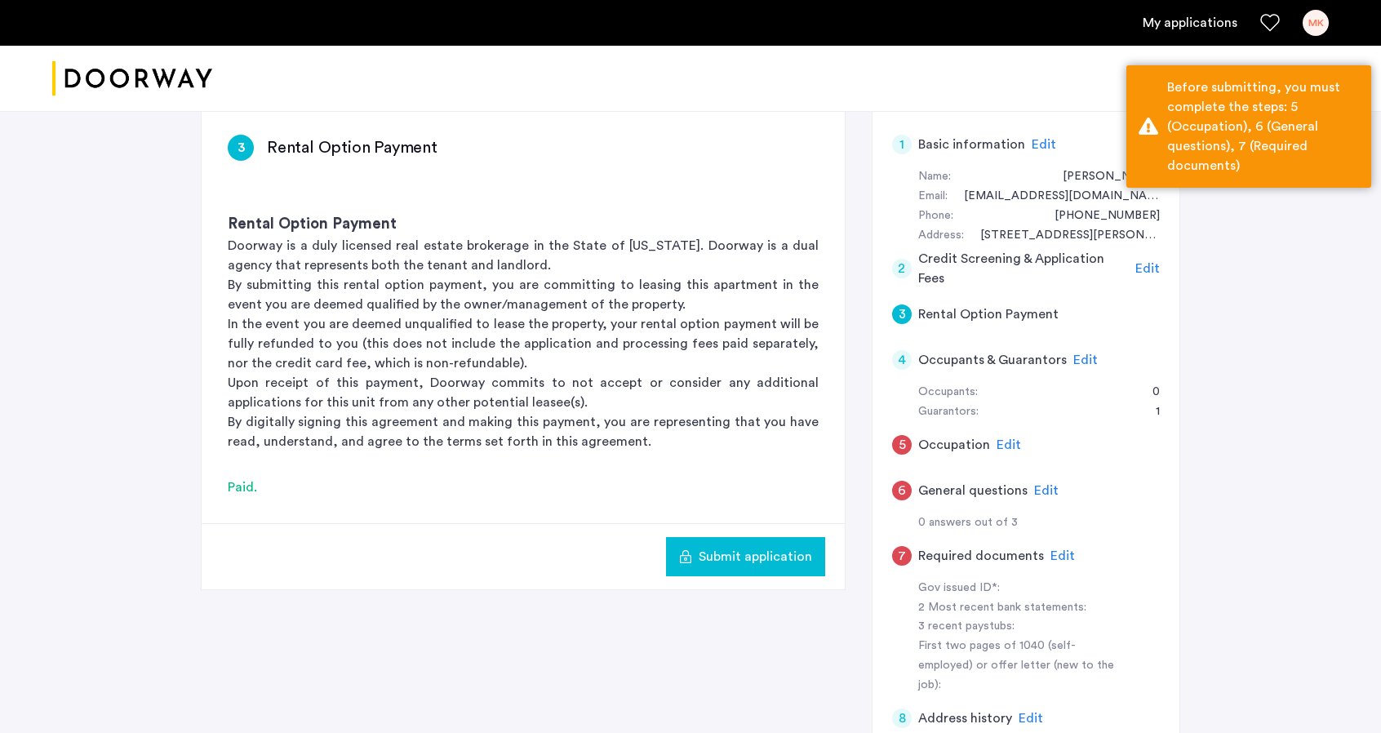
click at [1004, 439] on span "Edit" at bounding box center [1008, 444] width 24 height 13
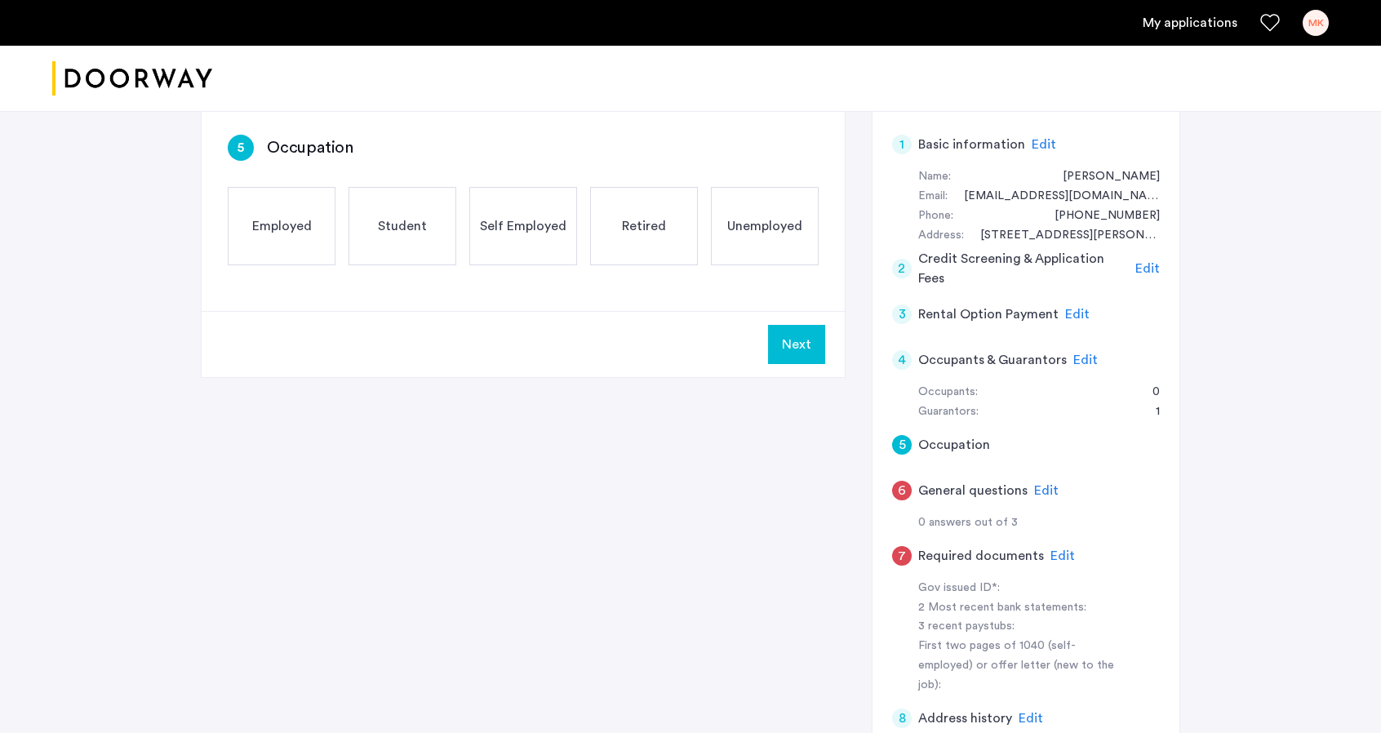
click at [302, 229] on span "Employed" at bounding box center [282, 226] width 60 height 20
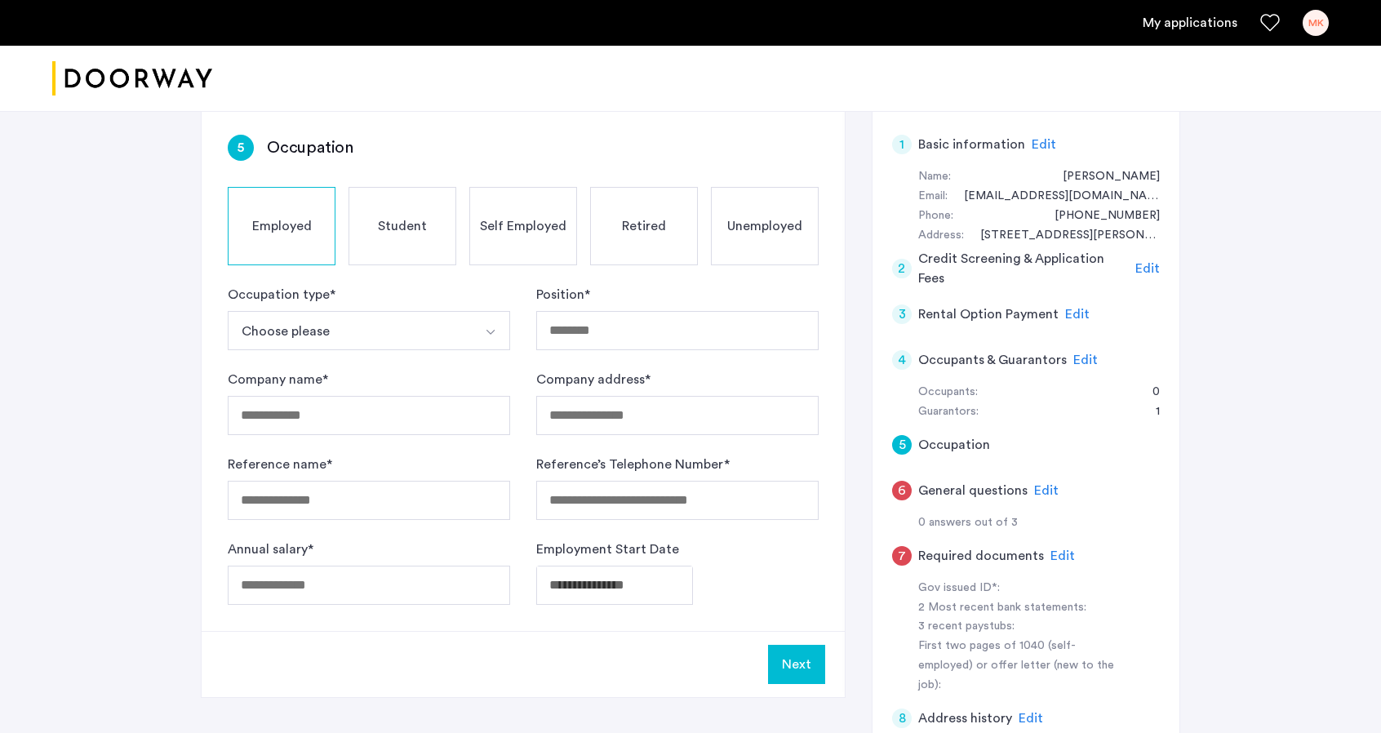
click at [276, 329] on button "Choose please" at bounding box center [350, 330] width 244 height 39
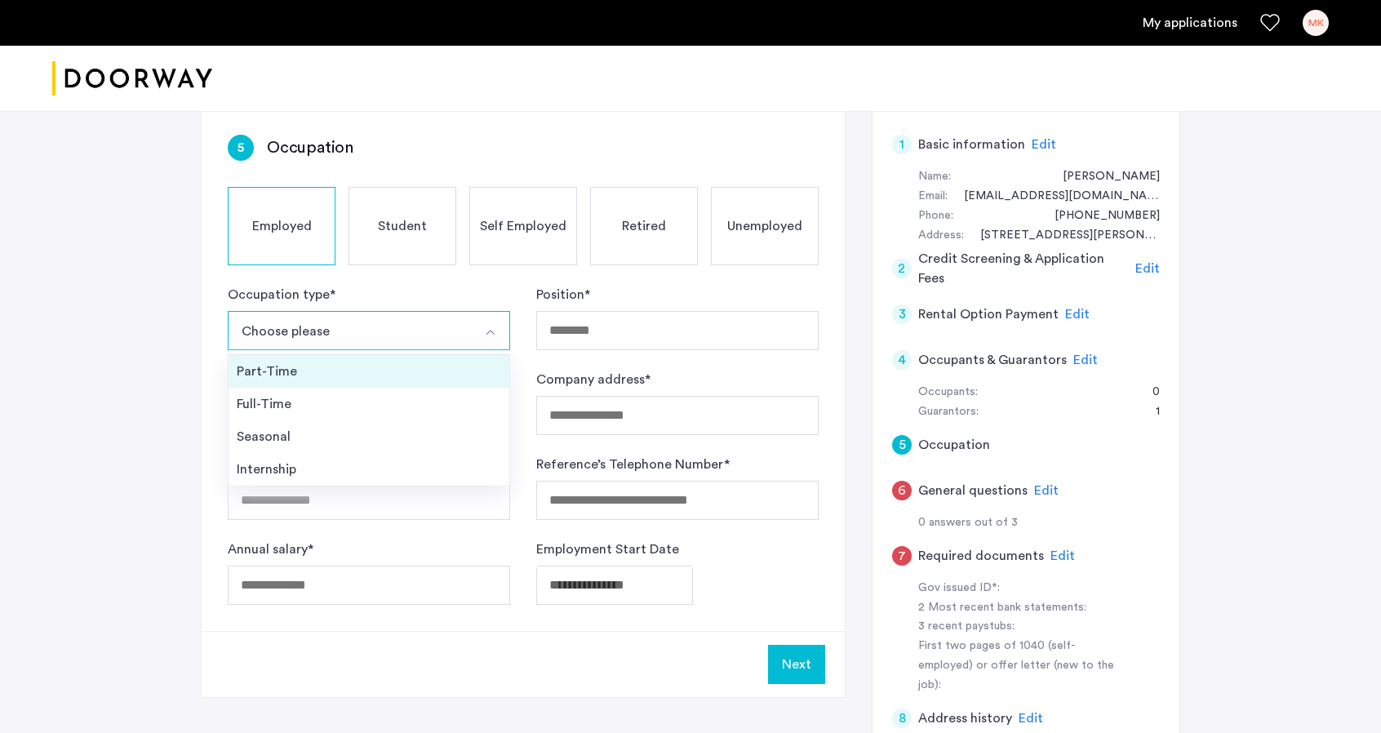
click at [276, 366] on div "Part-Time" at bounding box center [369, 372] width 264 height 20
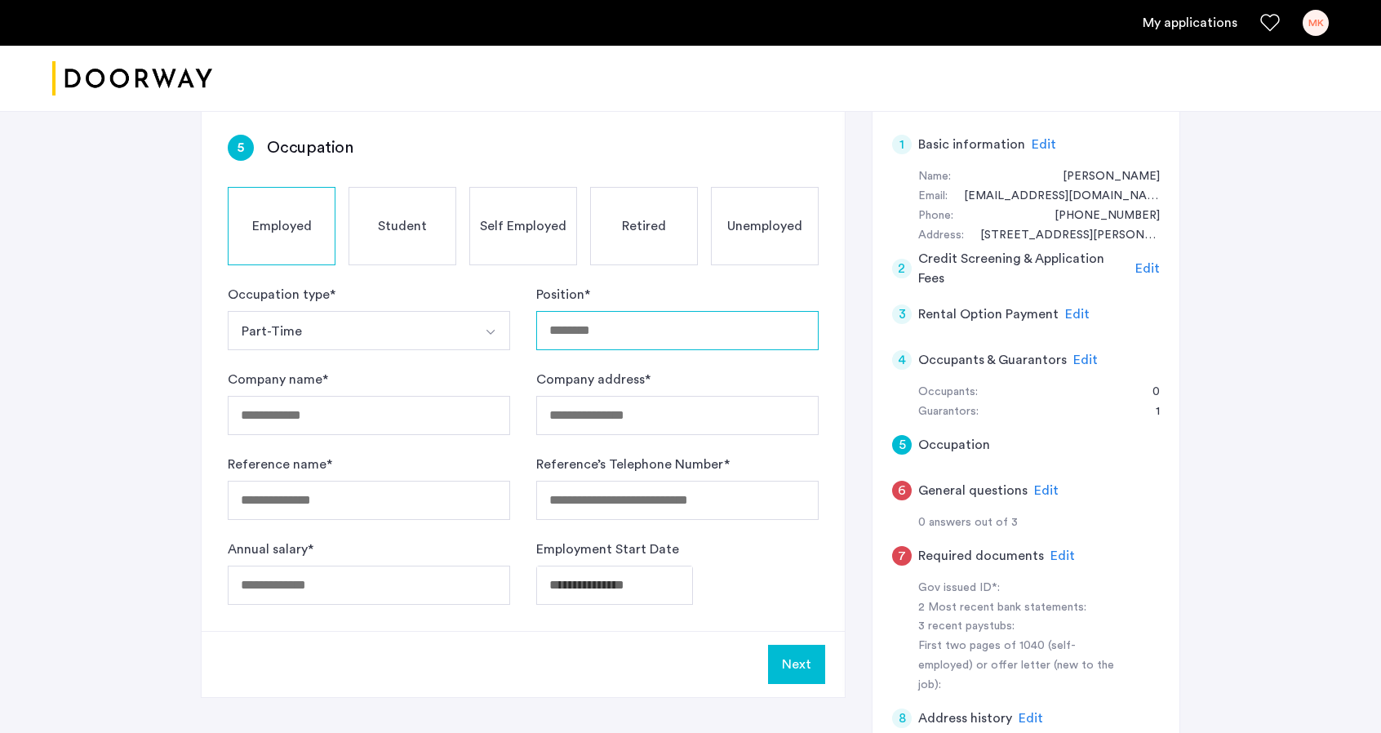
click at [578, 329] on input "Position *" at bounding box center [677, 330] width 282 height 39
type input "********"
click at [339, 410] on input "Company name *" at bounding box center [369, 415] width 282 height 39
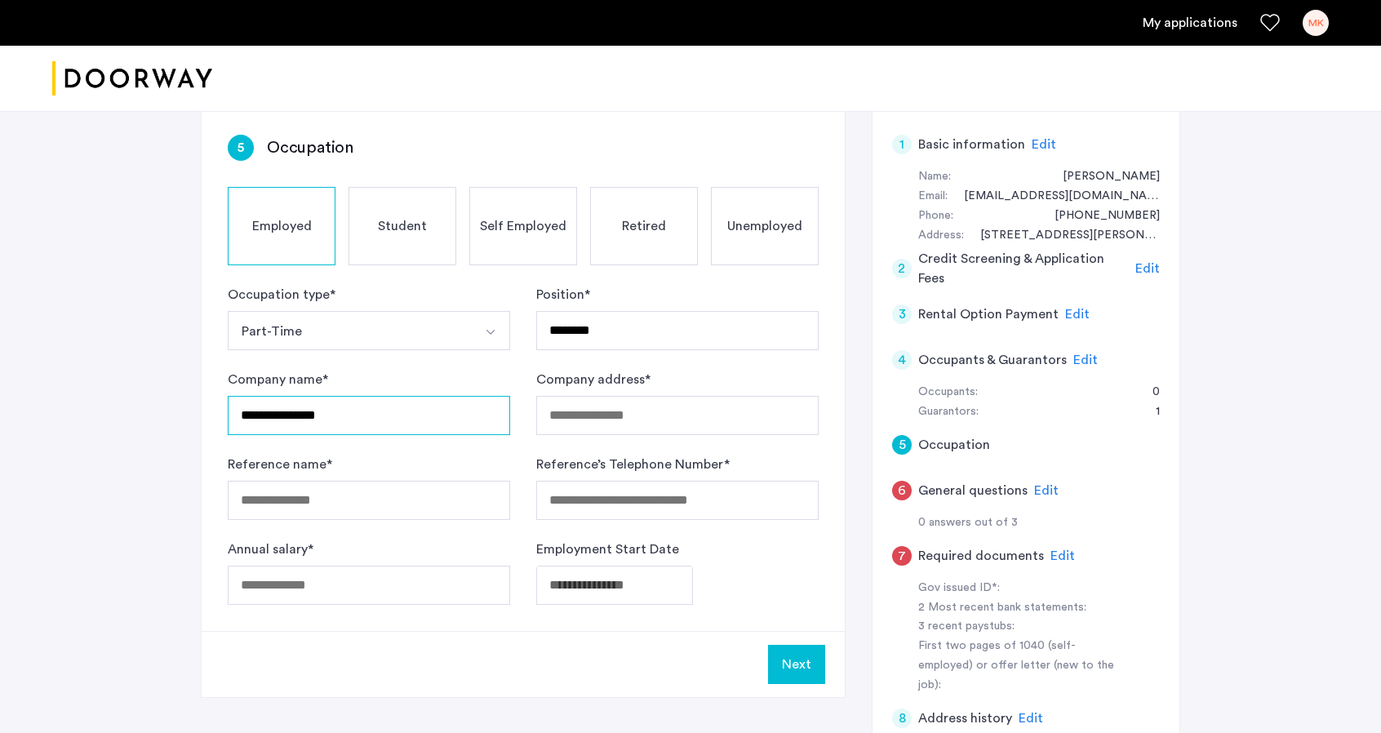
type input "**********"
click at [593, 417] on input "Company address *" at bounding box center [677, 415] width 282 height 39
type input "**********"
click at [358, 498] on input "Reference name *" at bounding box center [369, 500] width 282 height 39
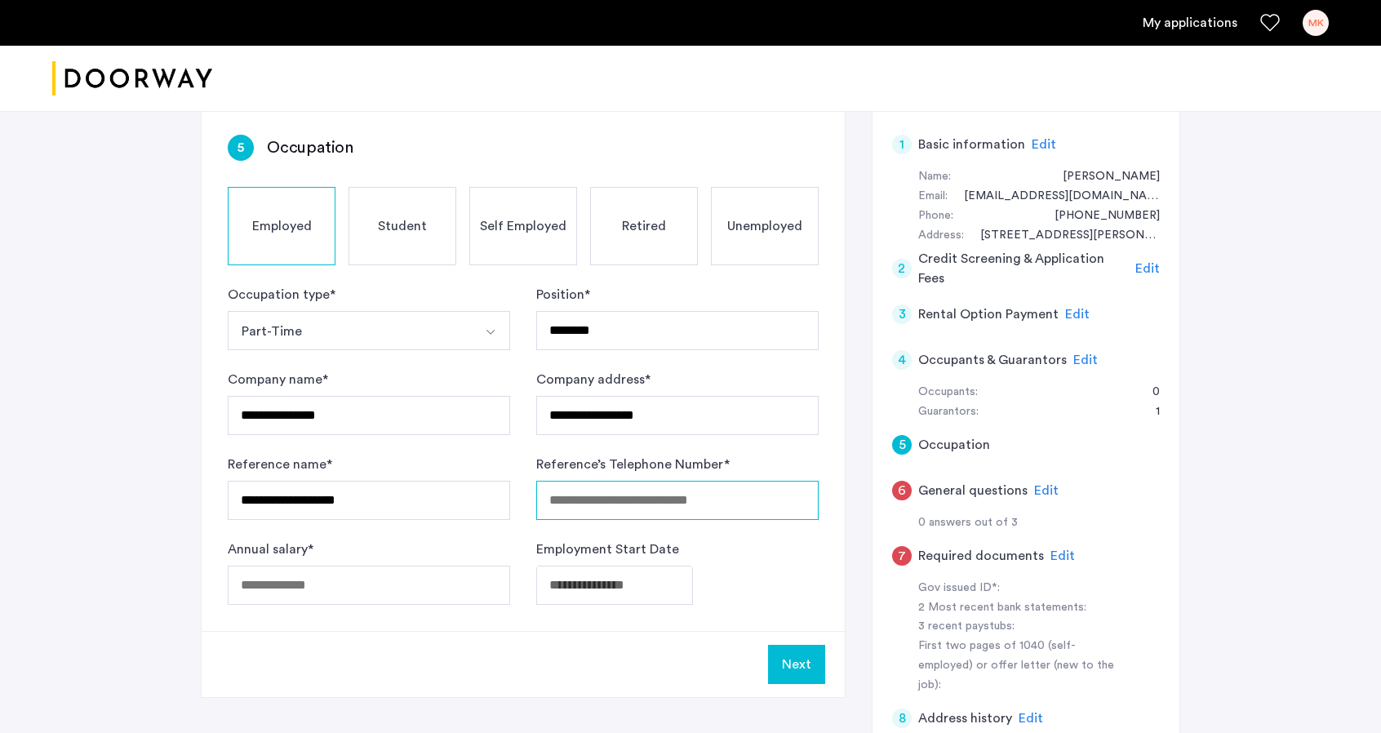
click at [583, 503] on input "Reference’s Telephone Number *" at bounding box center [677, 500] width 282 height 39
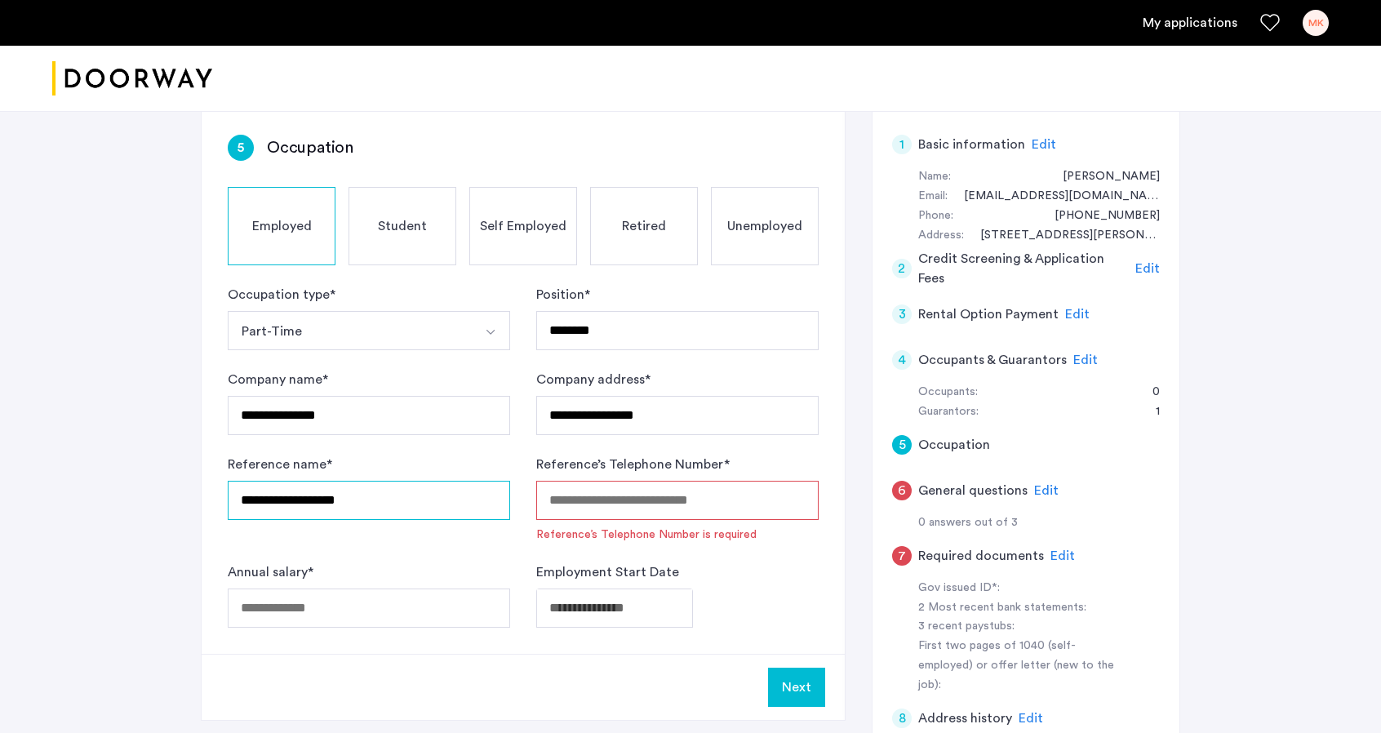
drag, startPoint x: 398, startPoint y: 499, endPoint x: 193, endPoint y: 499, distance: 205.7
click at [193, 499] on div "**********" at bounding box center [690, 457] width 1028 height 936
type input "**********"
click at [572, 499] on input "Reference’s Telephone Number *" at bounding box center [677, 500] width 282 height 39
click at [710, 504] on input "**********" at bounding box center [677, 500] width 282 height 39
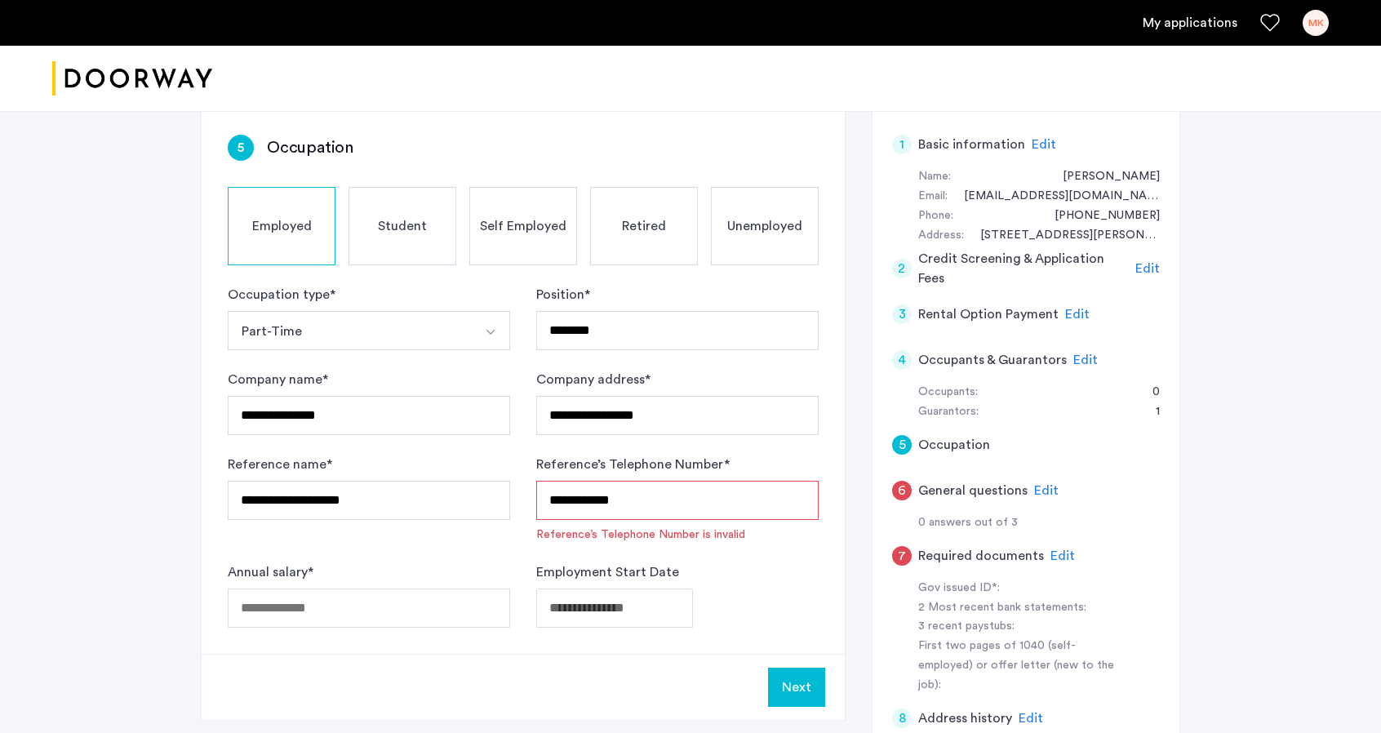
click at [548, 504] on input "**********" at bounding box center [677, 500] width 282 height 39
click at [549, 504] on input "**********" at bounding box center [677, 500] width 282 height 39
click at [683, 508] on input "**********" at bounding box center [677, 500] width 282 height 39
type input "**********"
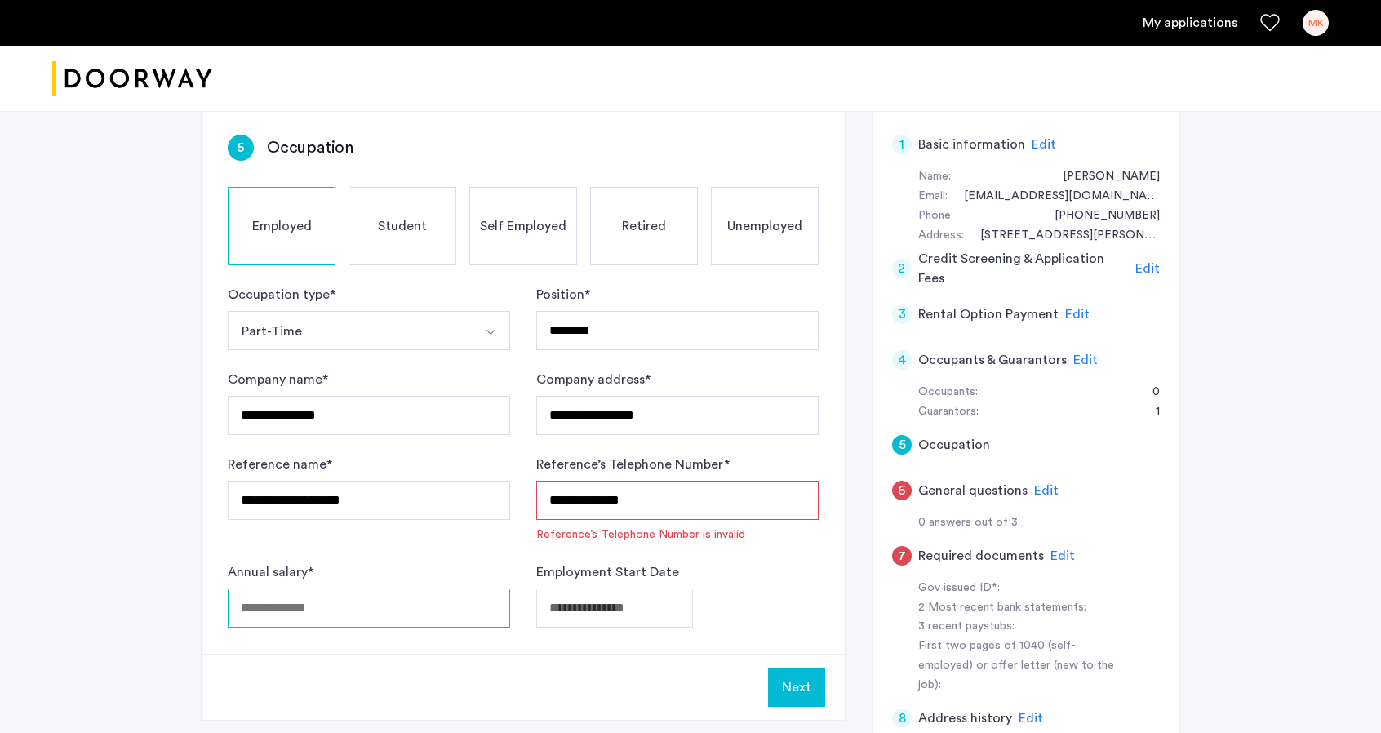
click at [375, 601] on input "Annual salary *" at bounding box center [369, 607] width 282 height 39
type input "*****"
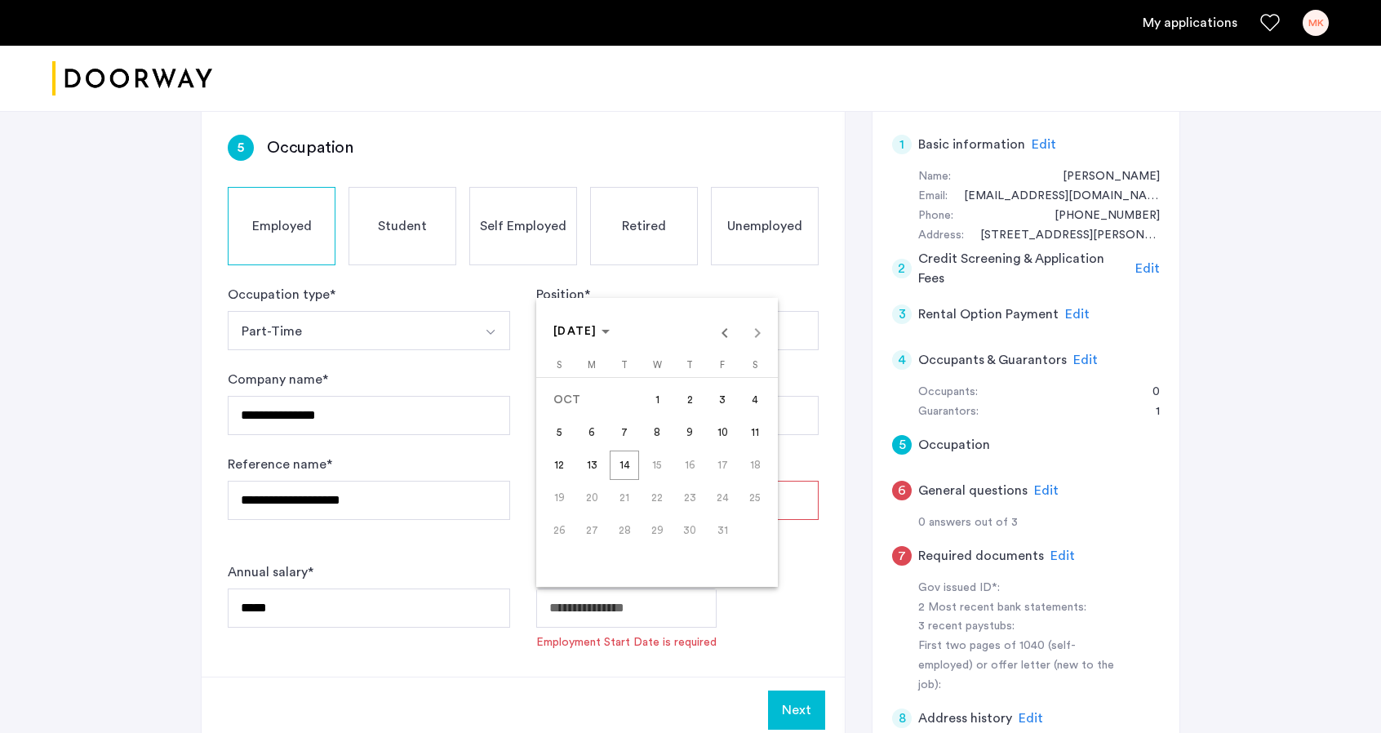
click at [597, 600] on body "**********" at bounding box center [690, 244] width 1381 height 733
click at [723, 334] on span "Previous month" at bounding box center [724, 332] width 33 height 33
click at [725, 331] on span "Previous month" at bounding box center [724, 332] width 33 height 33
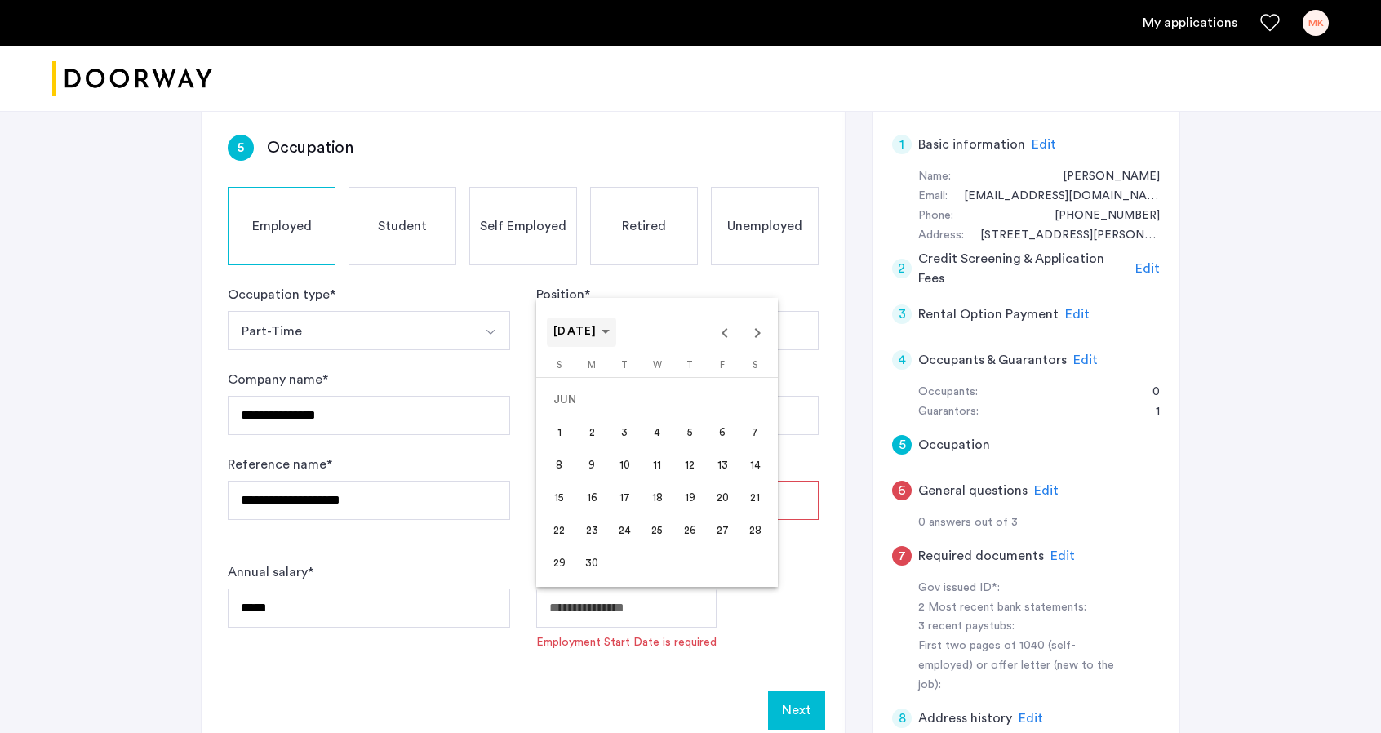
click at [610, 331] on polygon "Choose month and year" at bounding box center [605, 332] width 8 height 4
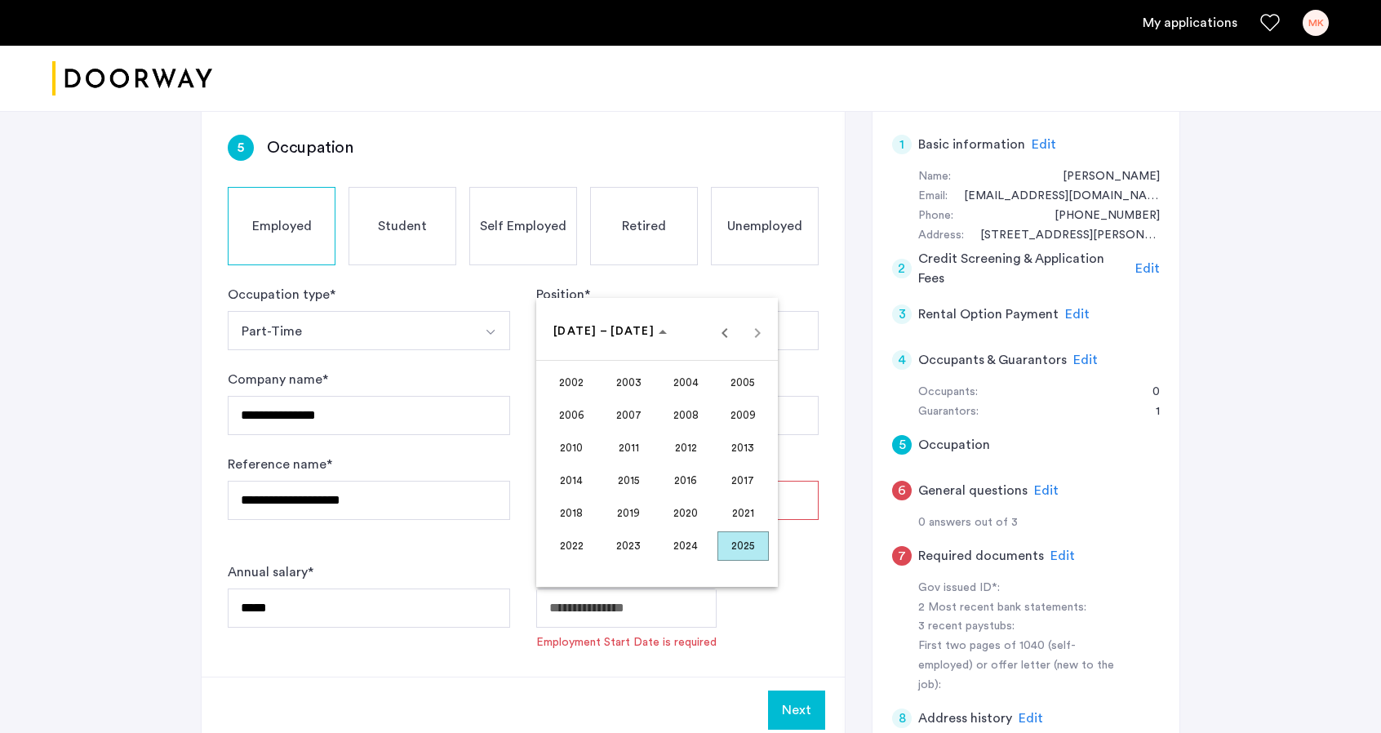
click at [683, 508] on span "2020" at bounding box center [685, 513] width 51 height 29
click at [575, 476] on span "SEP" at bounding box center [571, 480] width 51 height 29
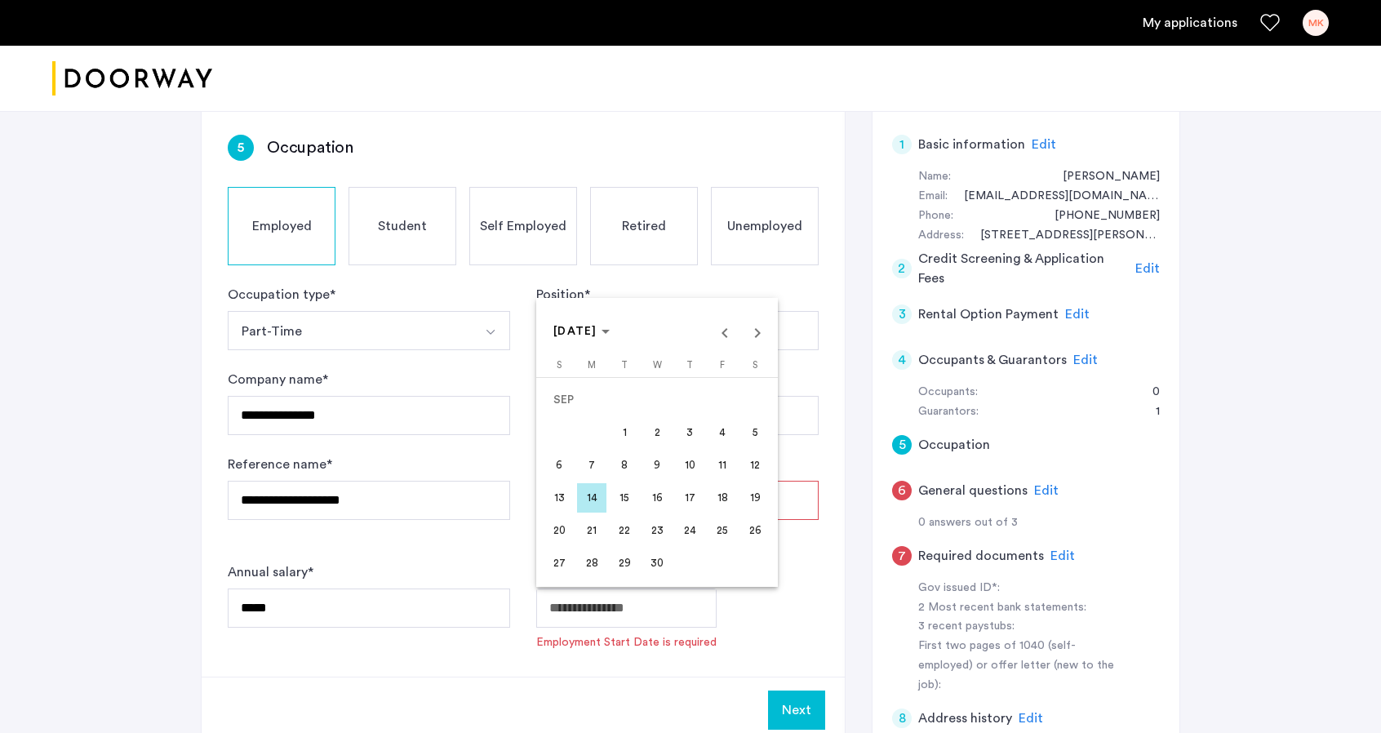
click at [623, 425] on span "1" at bounding box center [624, 432] width 29 height 29
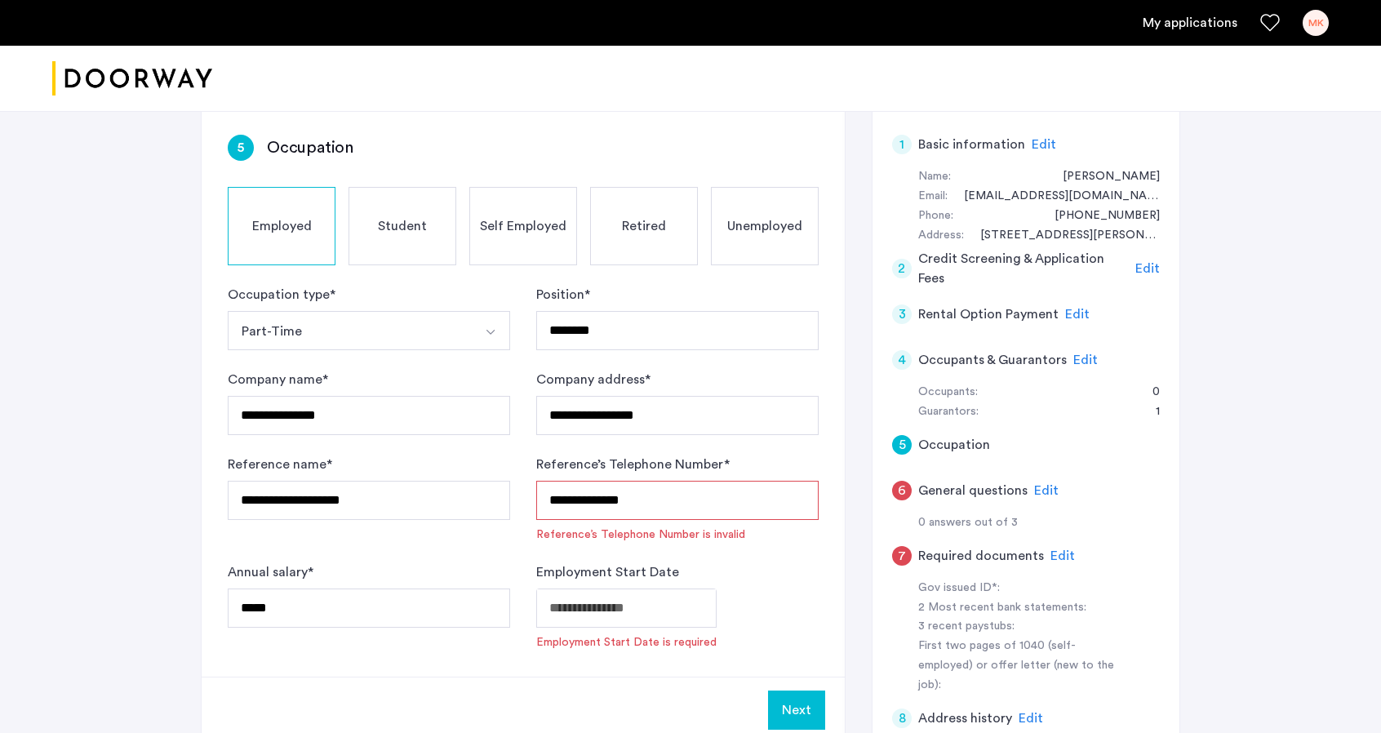
type input "**********"
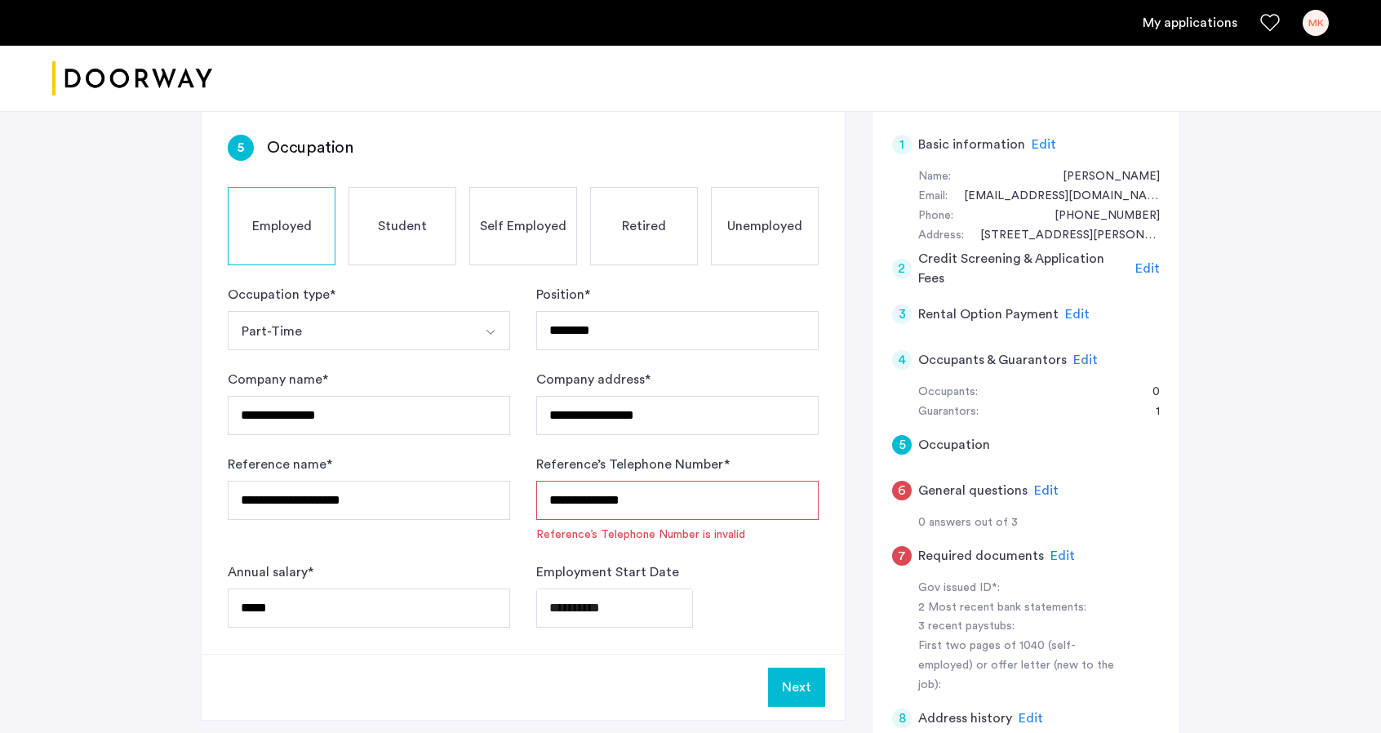
click at [646, 503] on input "**********" at bounding box center [677, 500] width 282 height 39
type input "*"
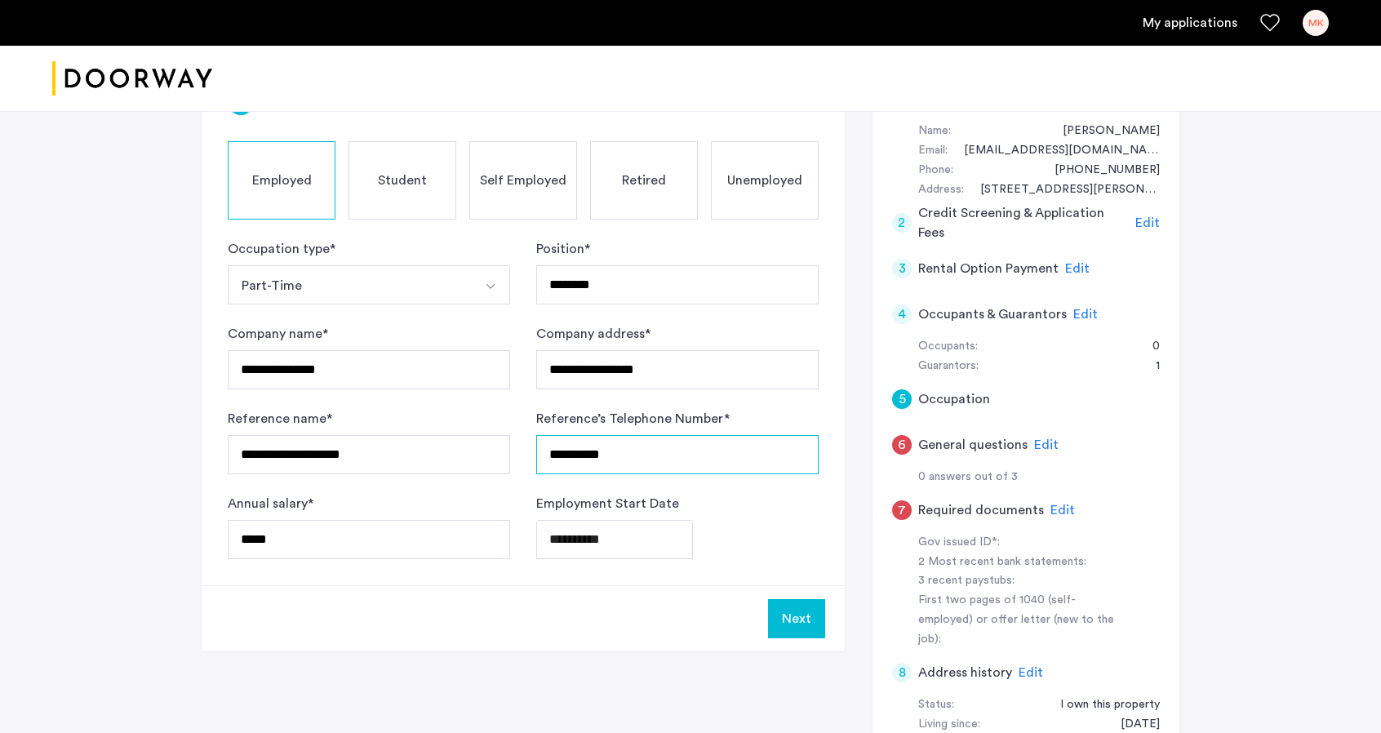
scroll to position [204, 0]
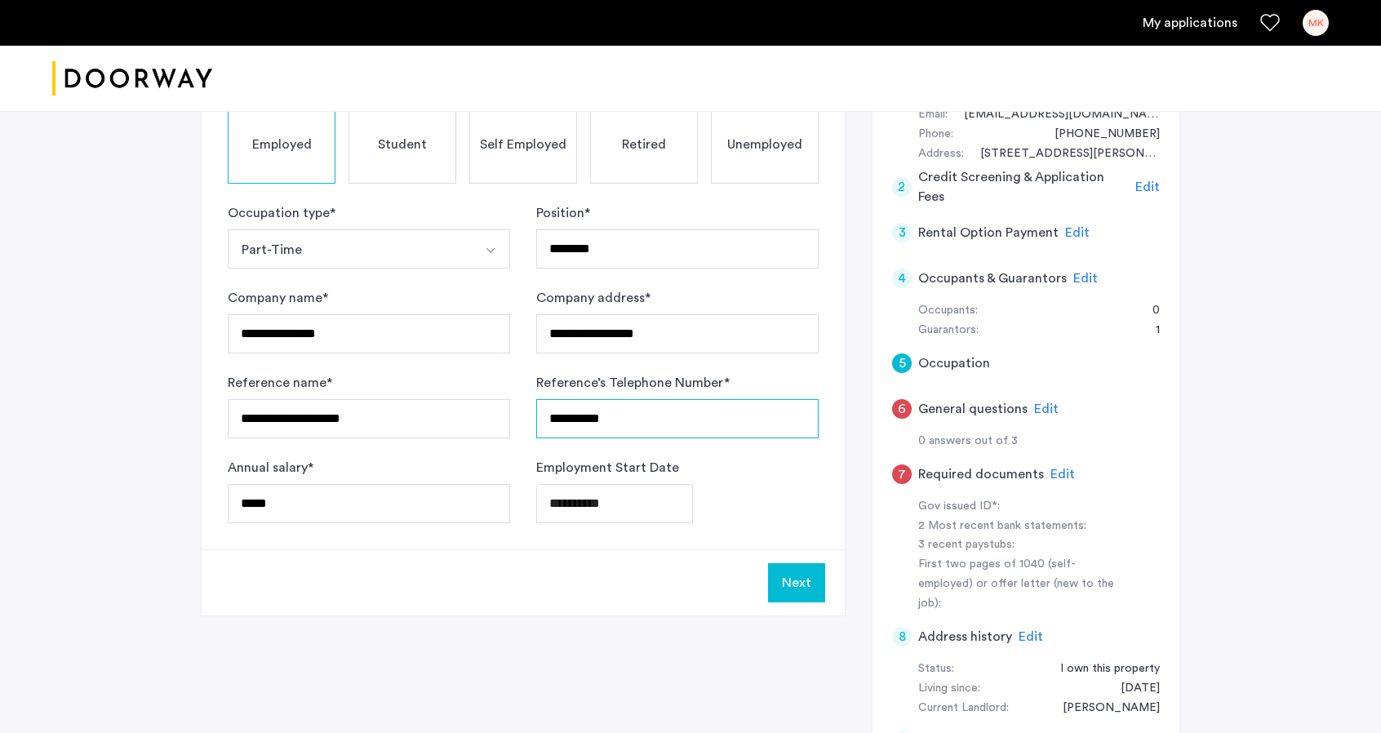
type input "**********"
click at [789, 587] on button "Next" at bounding box center [796, 582] width 57 height 39
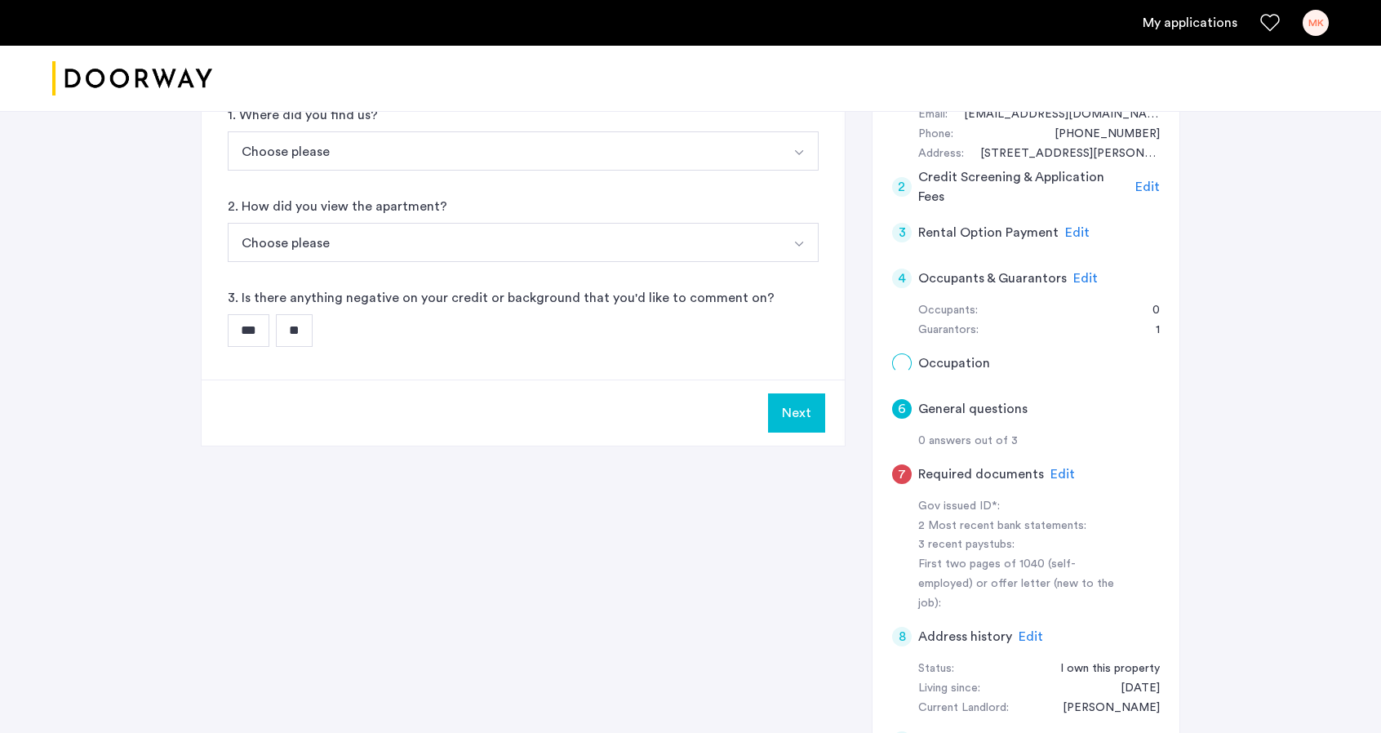
scroll to position [0, 0]
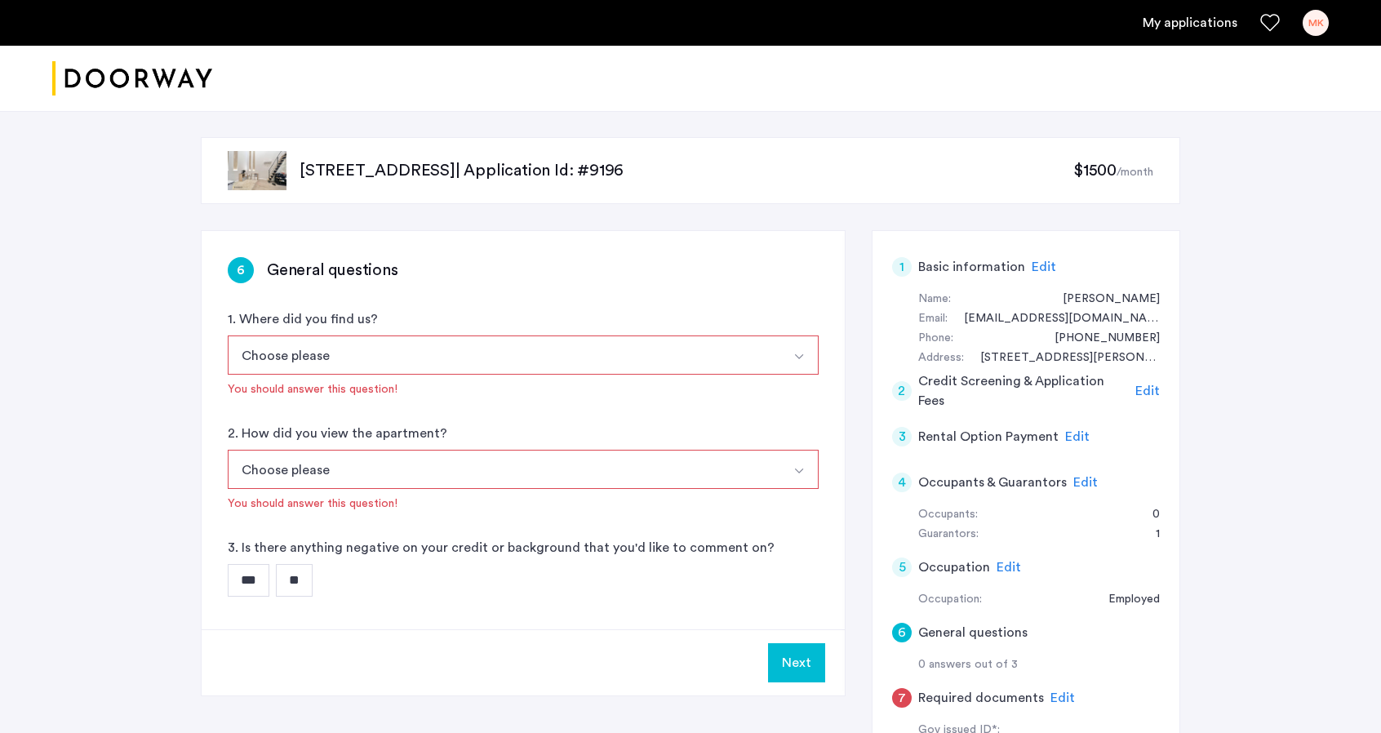
click at [467, 364] on button "Choose please" at bounding box center [504, 354] width 552 height 39
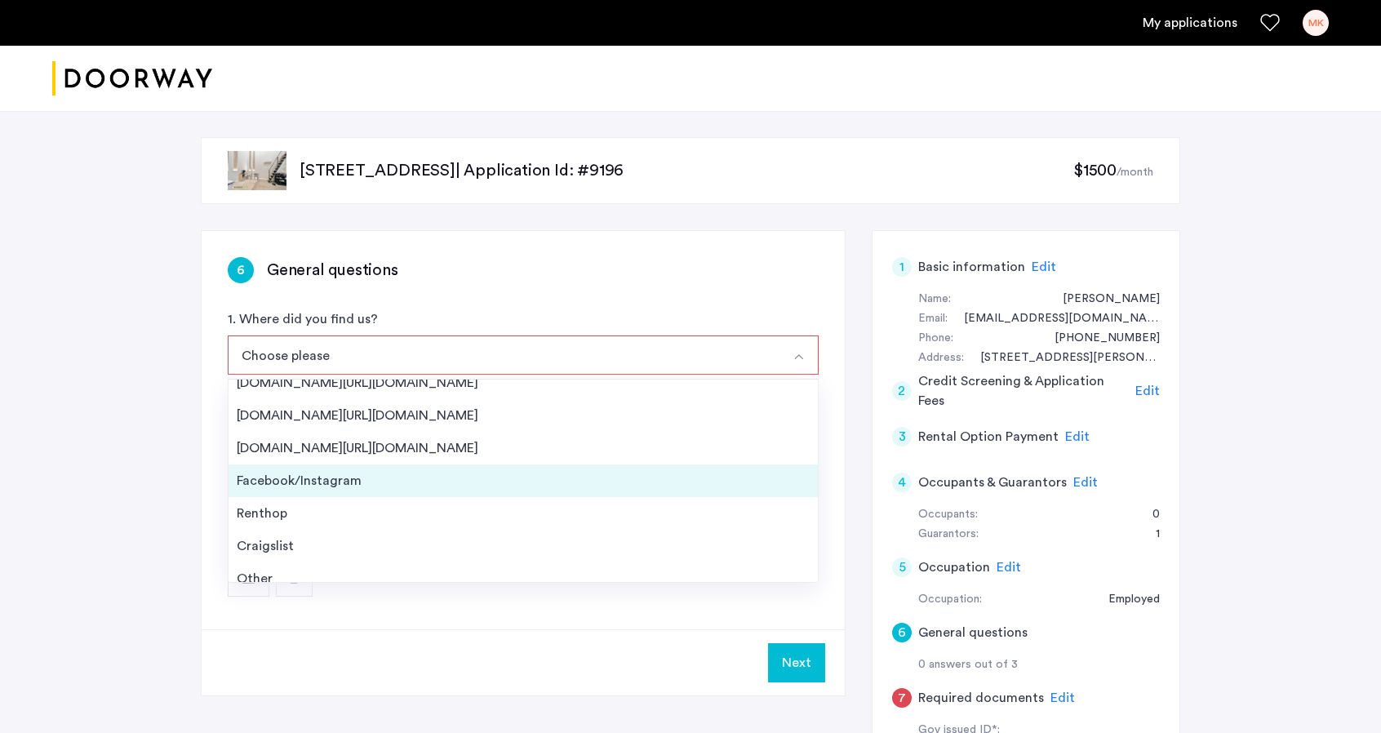
scroll to position [25, 0]
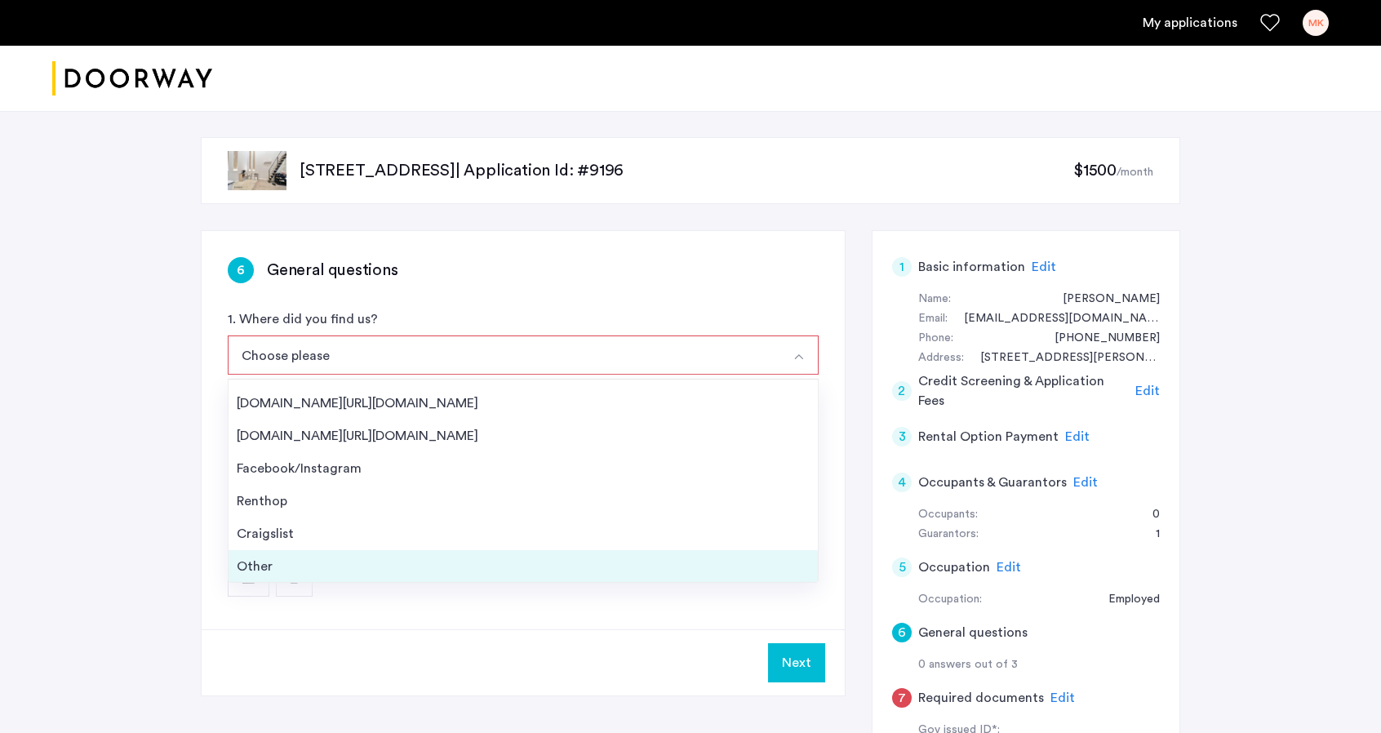
click at [322, 572] on div "Other" at bounding box center [523, 567] width 573 height 20
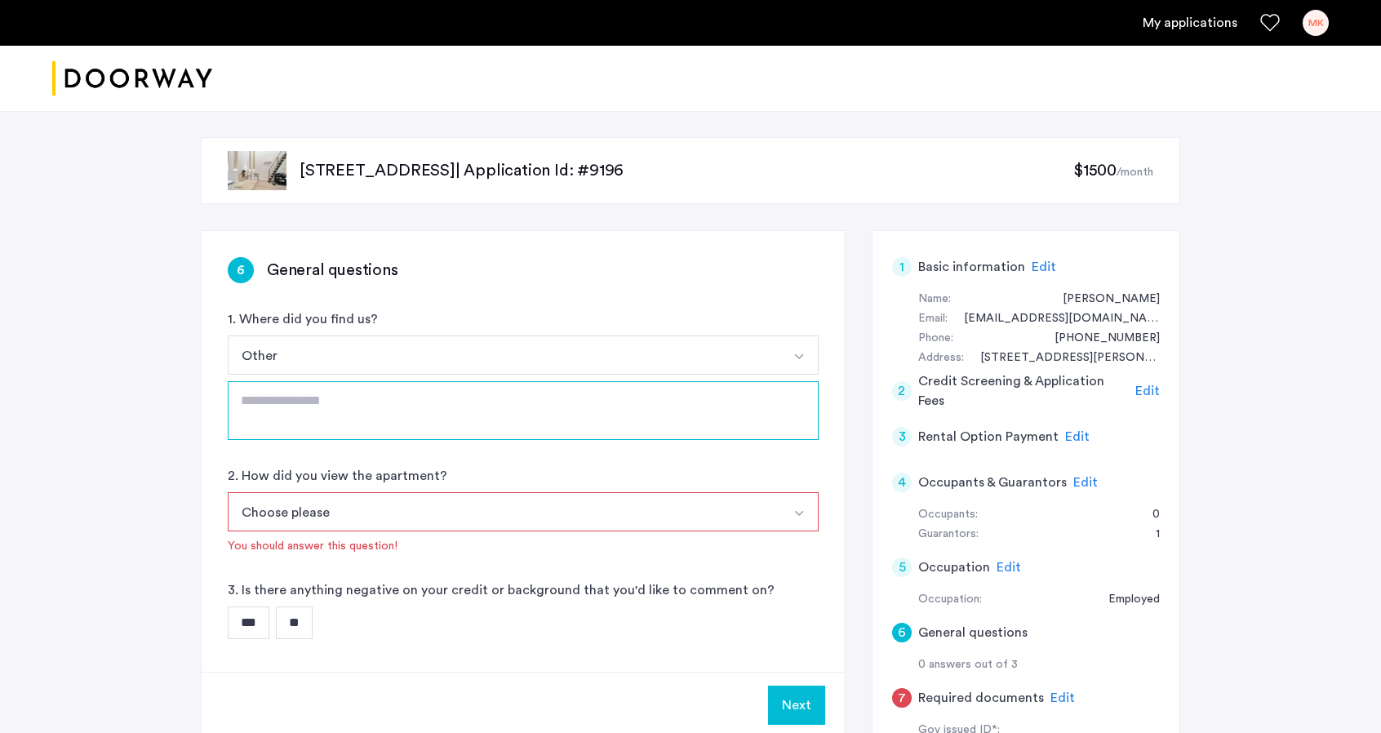
click at [335, 402] on textarea at bounding box center [523, 410] width 591 height 59
type textarea "***"
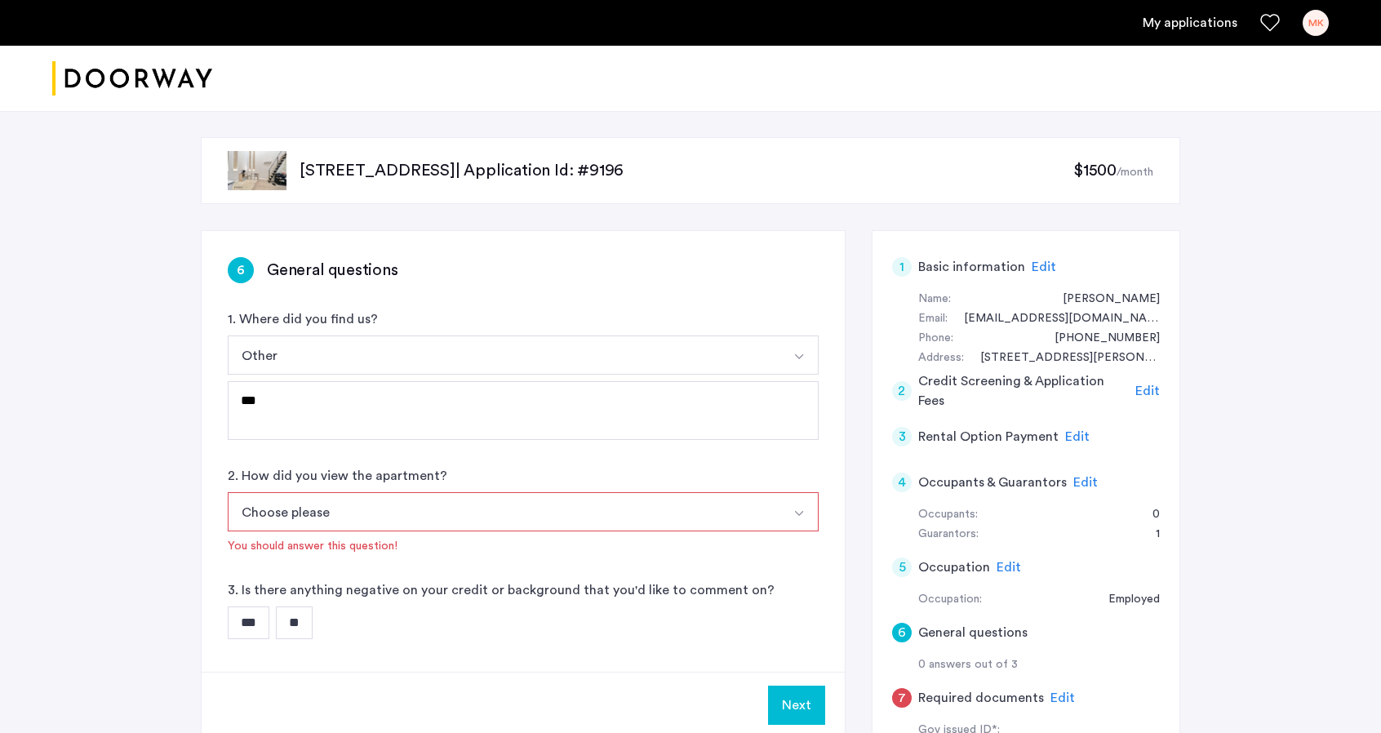
click at [330, 512] on button "Choose please" at bounding box center [504, 511] width 552 height 39
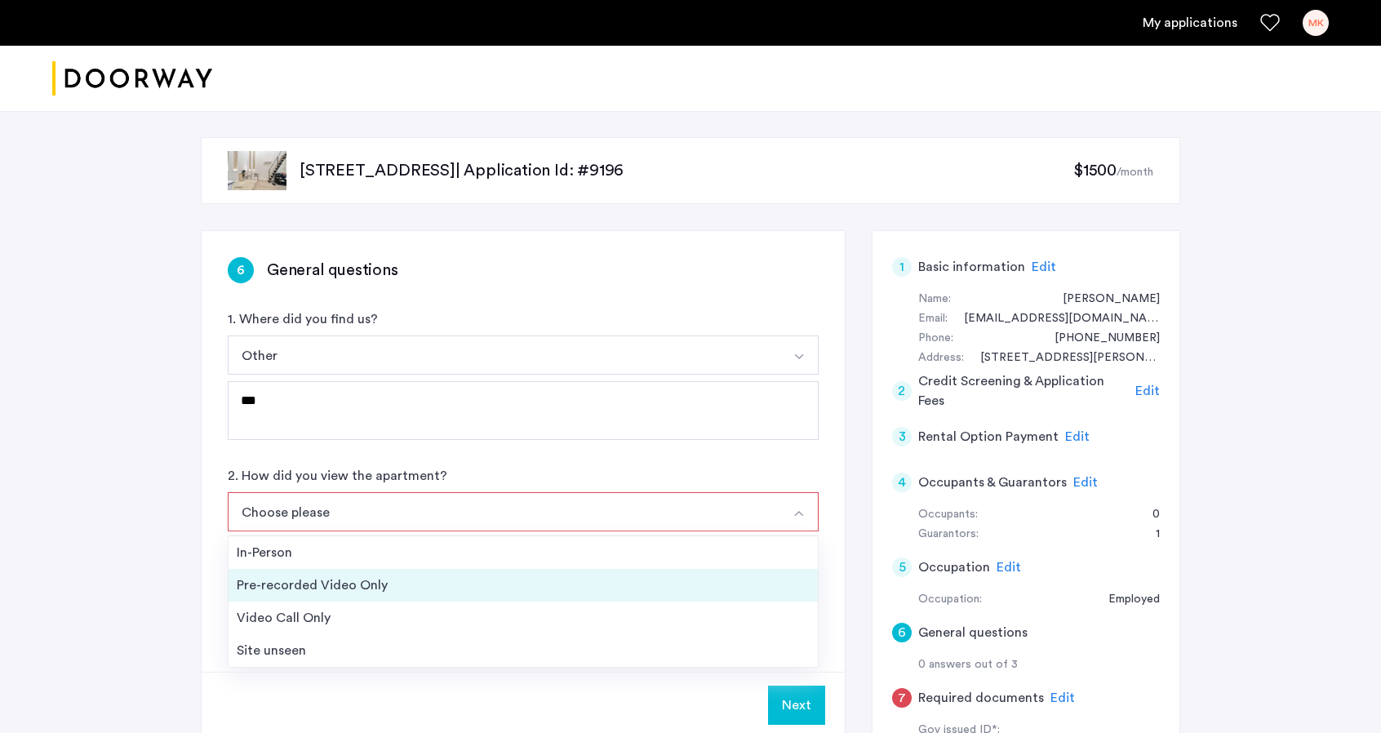
click at [255, 585] on div "Pre-recorded Video Only" at bounding box center [523, 585] width 573 height 20
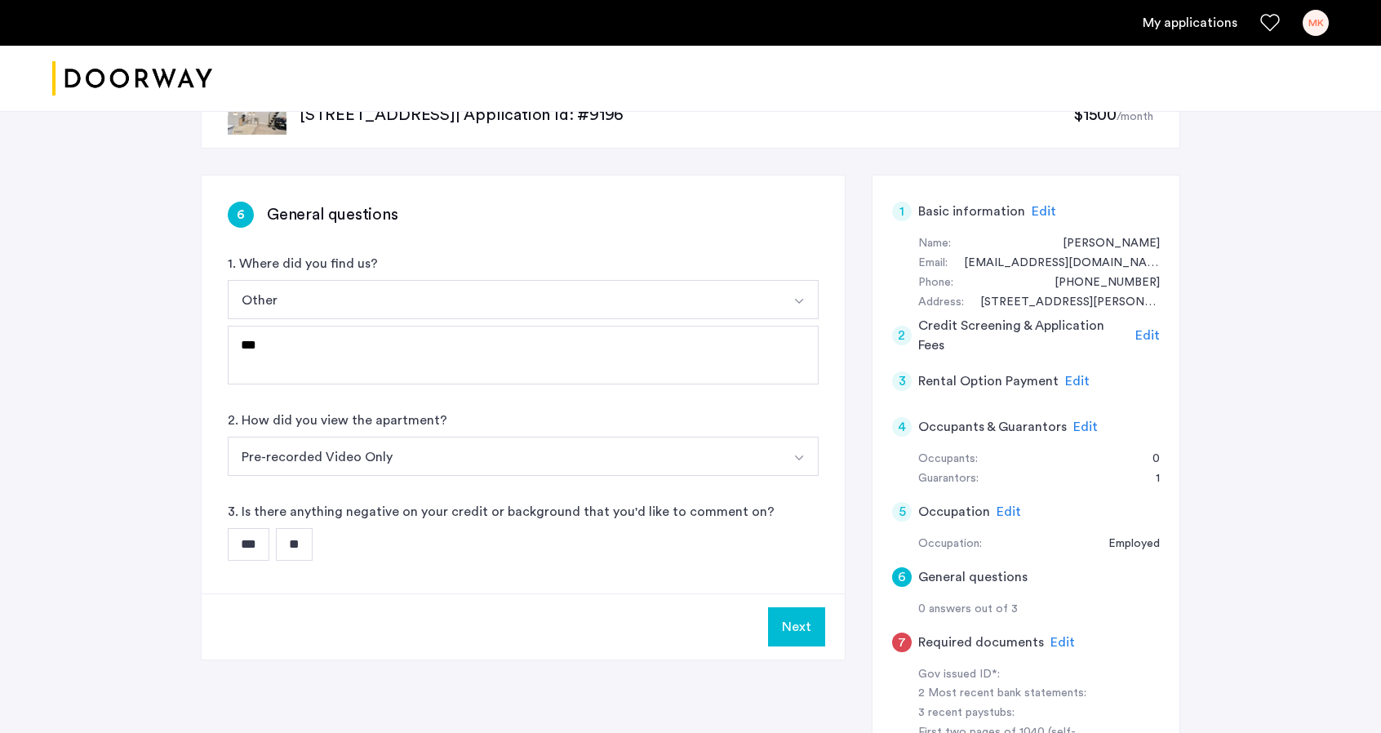
scroll to position [163, 0]
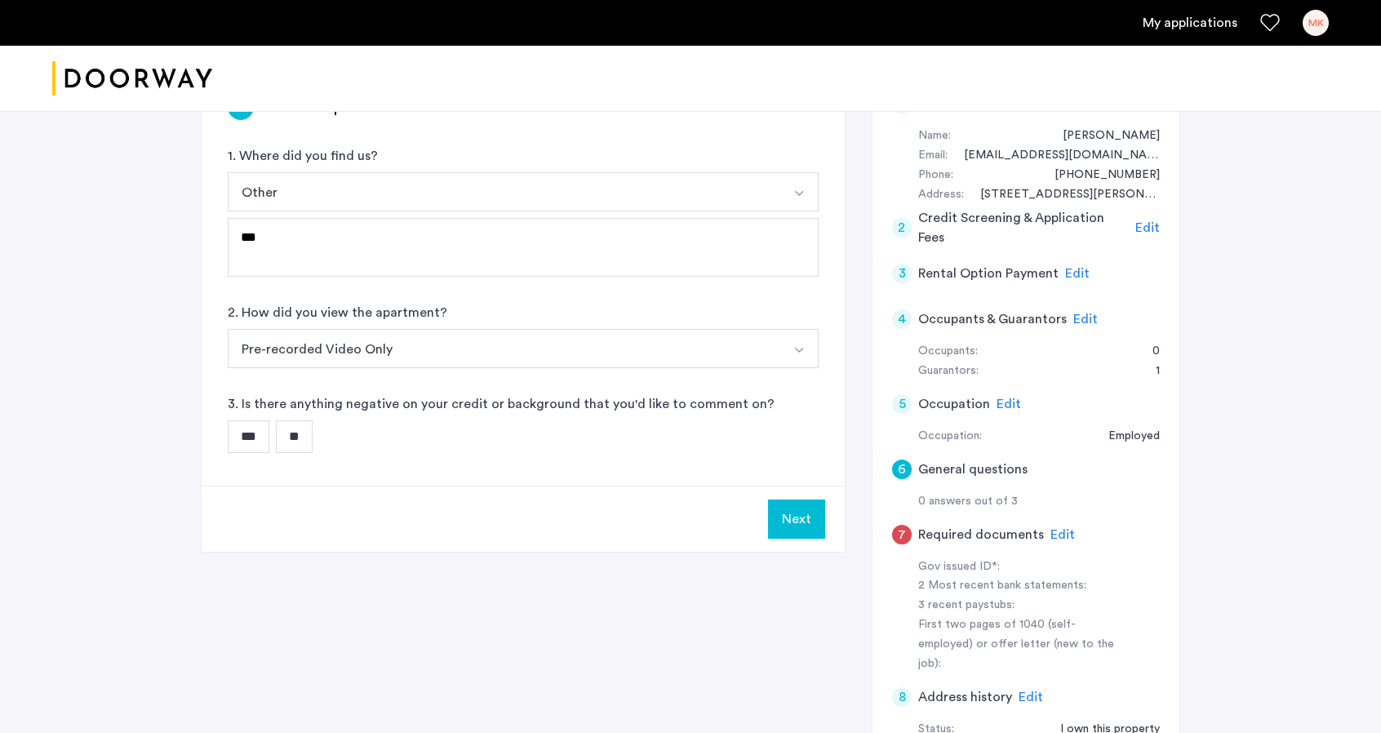
click at [297, 438] on input "**" at bounding box center [294, 436] width 37 height 33
click at [1058, 532] on span "Edit" at bounding box center [1062, 534] width 24 height 13
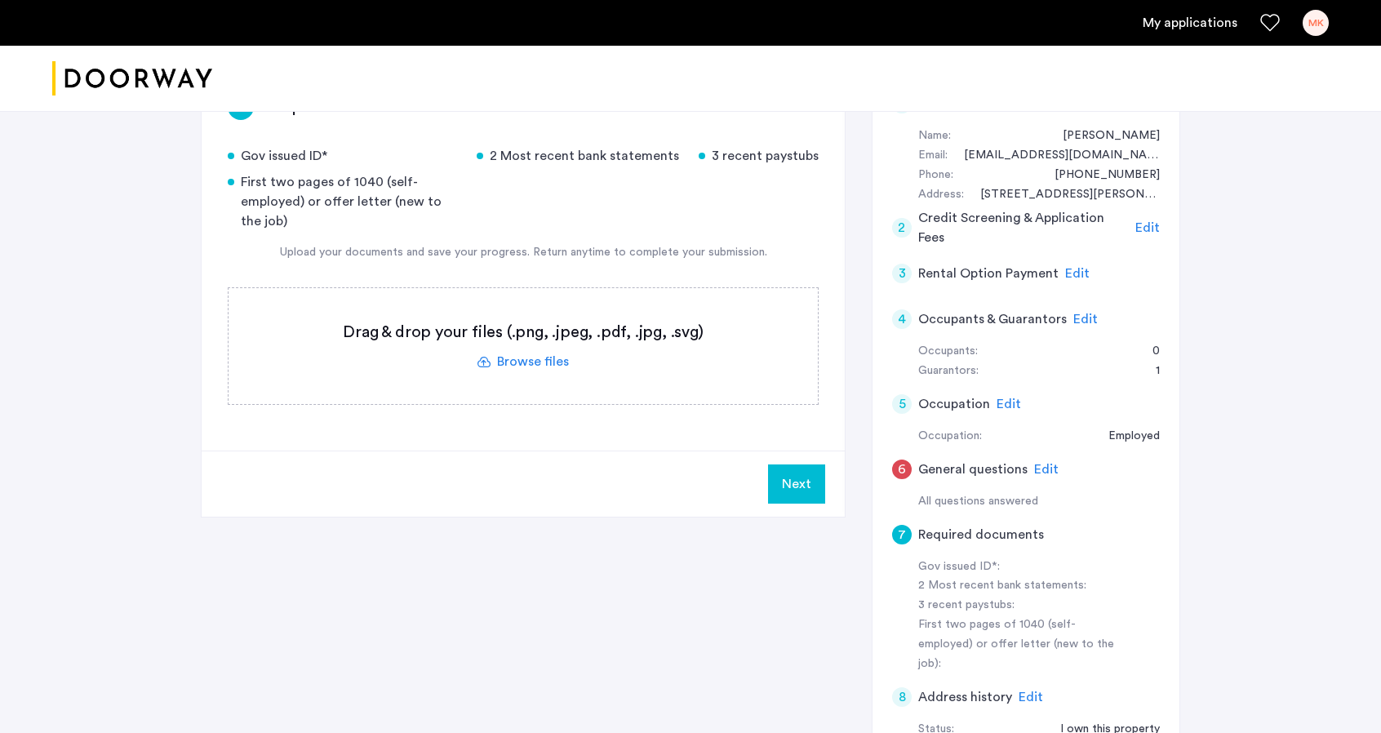
click at [530, 360] on label at bounding box center [523, 346] width 589 height 116
click at [0, 0] on input "file" at bounding box center [0, 0] width 0 height 0
click at [519, 358] on label at bounding box center [523, 346] width 589 height 116
click at [0, 0] on input "file" at bounding box center [0, 0] width 0 height 0
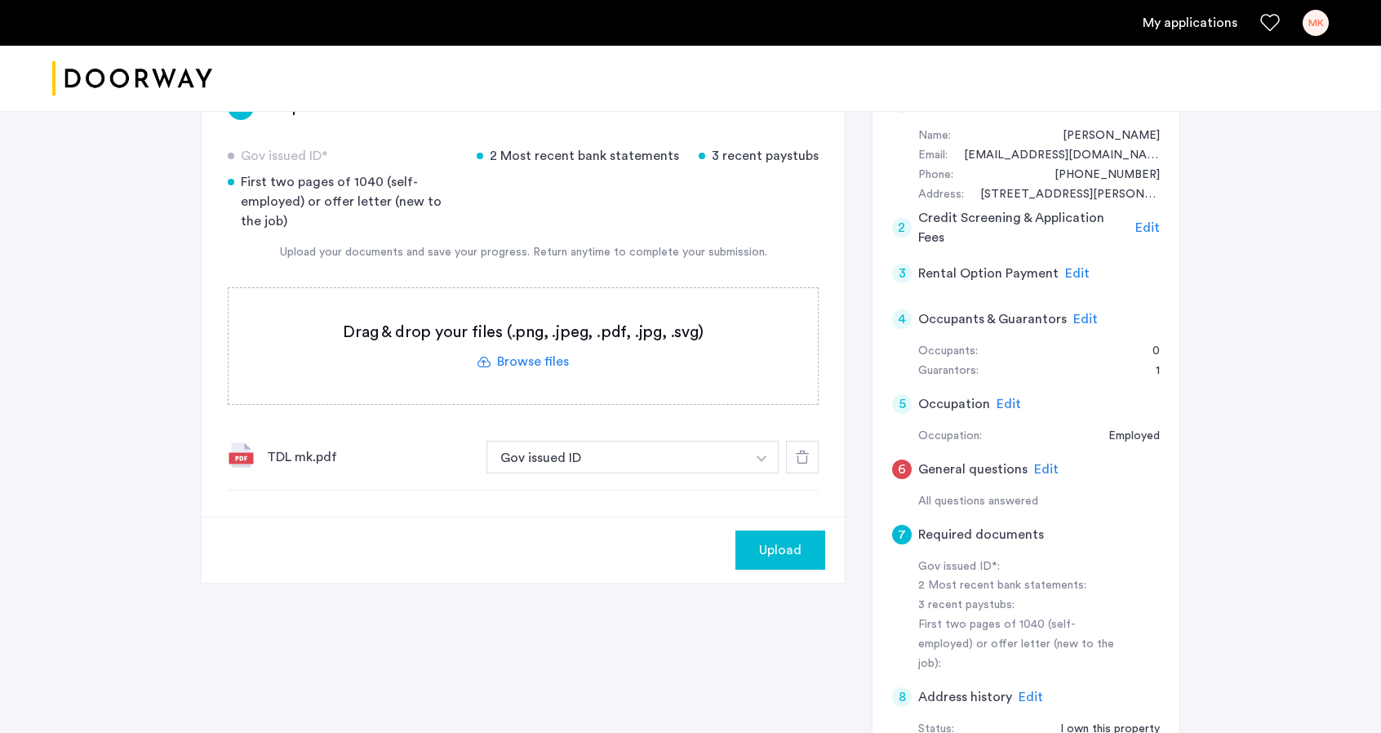
click at [543, 361] on label at bounding box center [523, 346] width 589 height 116
click at [0, 0] on input "file" at bounding box center [0, 0] width 0 height 0
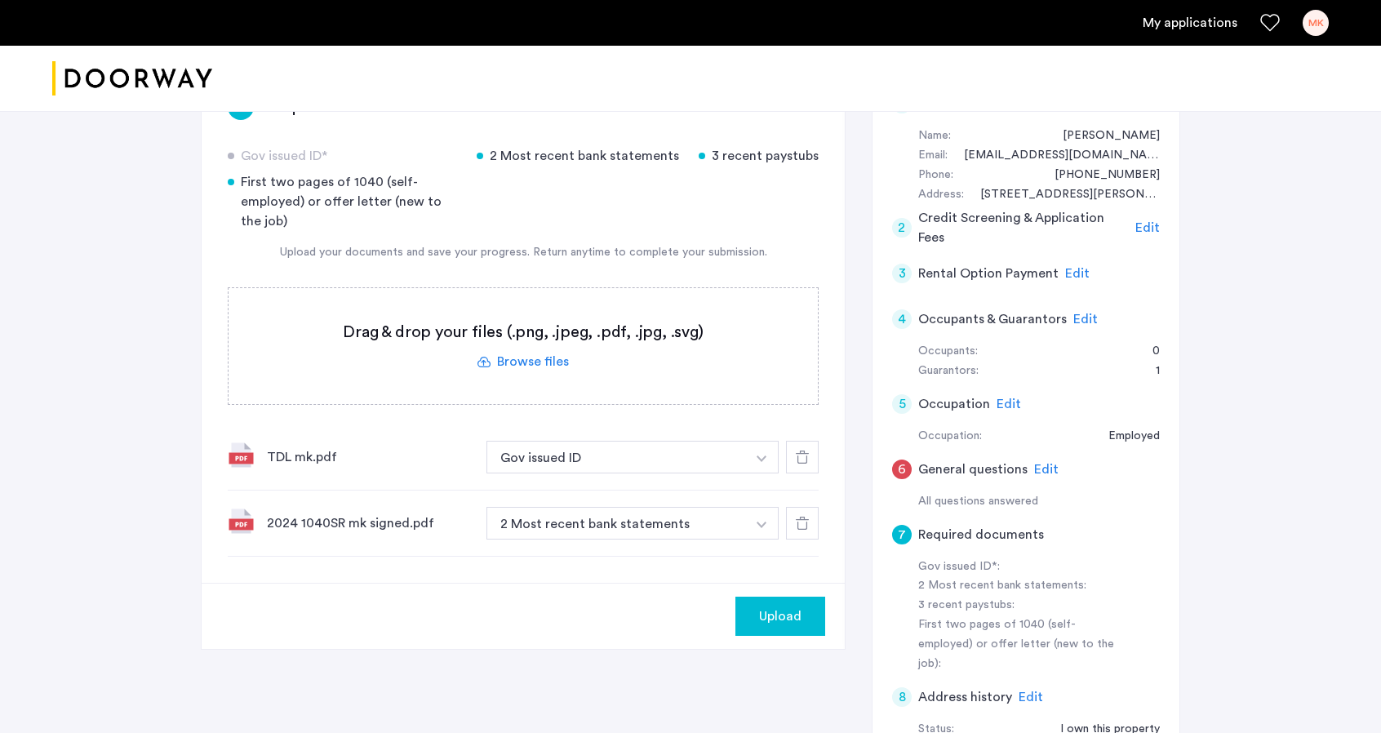
click at [763, 615] on span "Upload" at bounding box center [780, 616] width 42 height 20
click at [549, 362] on label at bounding box center [523, 346] width 589 height 116
click at [0, 0] on input "file" at bounding box center [0, 0] width 0 height 0
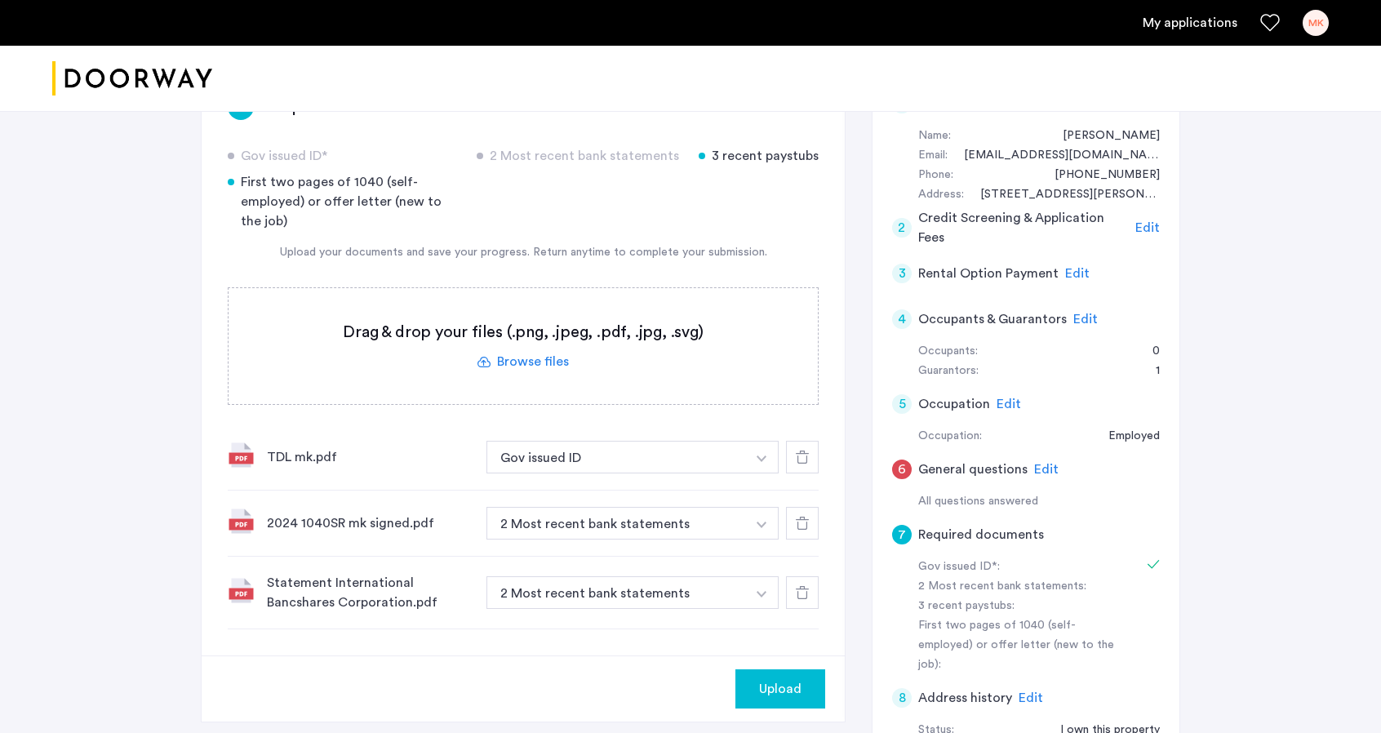
click at [788, 693] on span "Upload" at bounding box center [780, 689] width 42 height 20
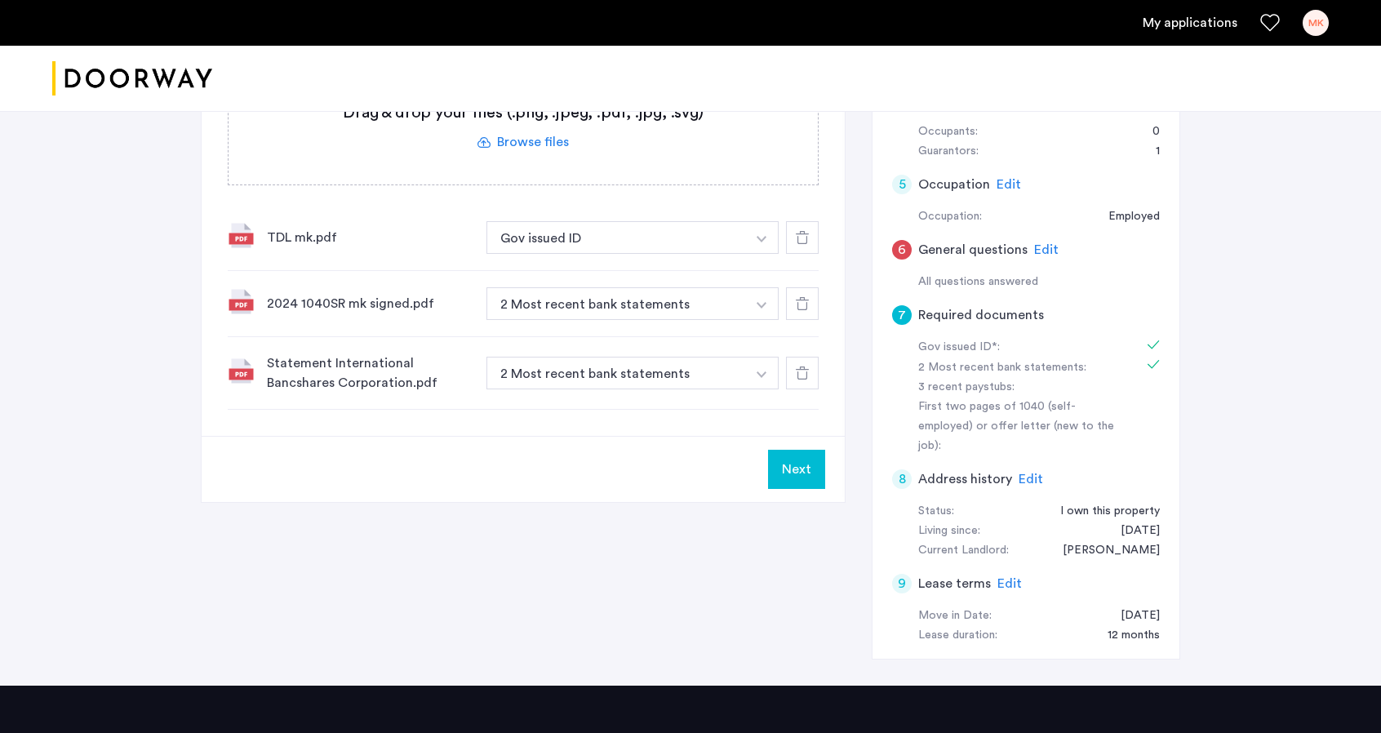
scroll to position [490, 0]
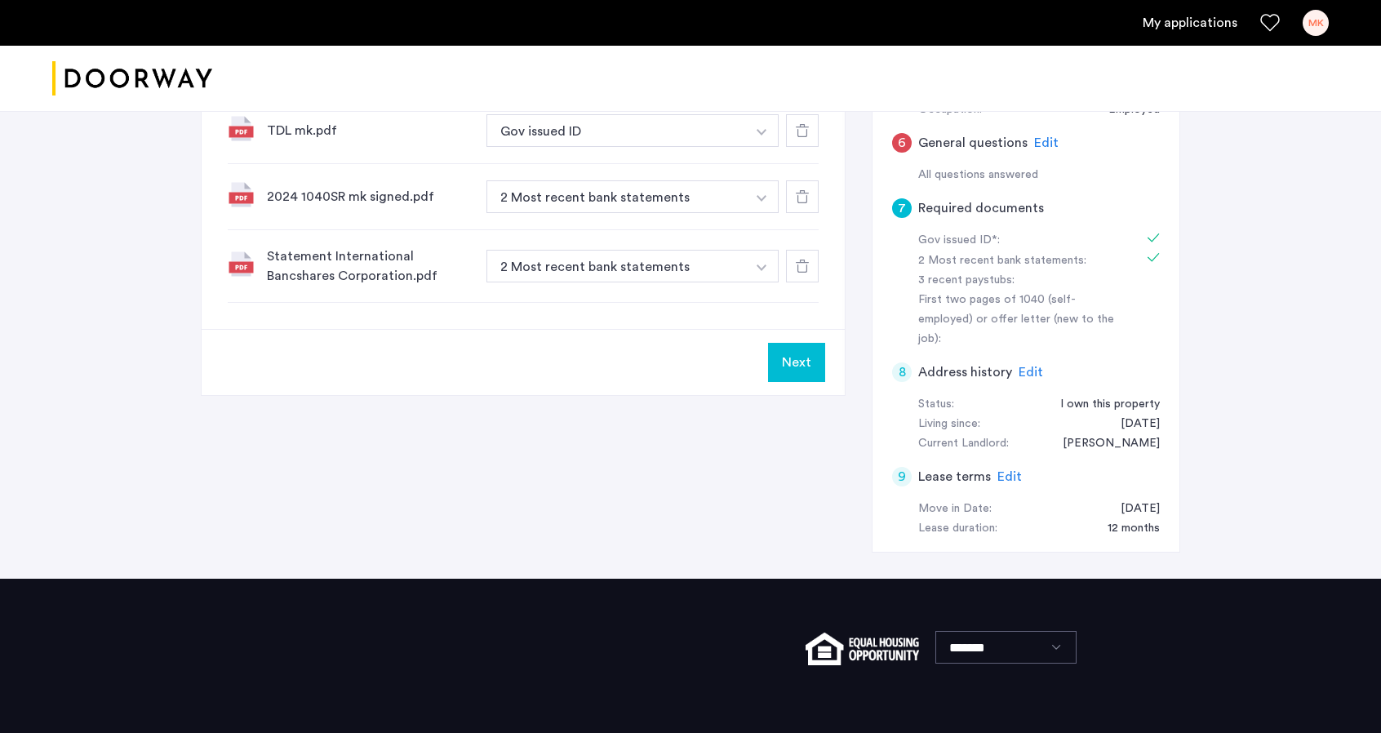
click at [798, 361] on button "Next" at bounding box center [796, 362] width 57 height 39
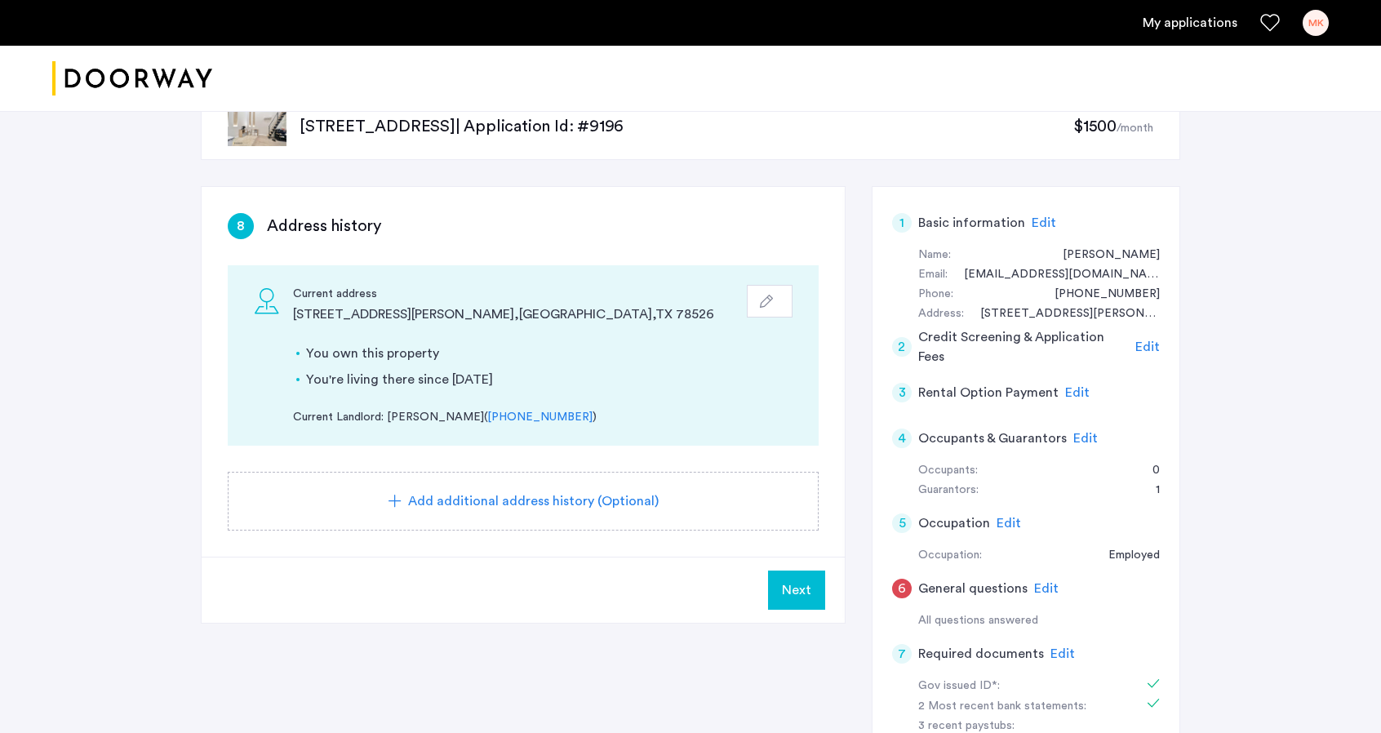
scroll to position [82, 0]
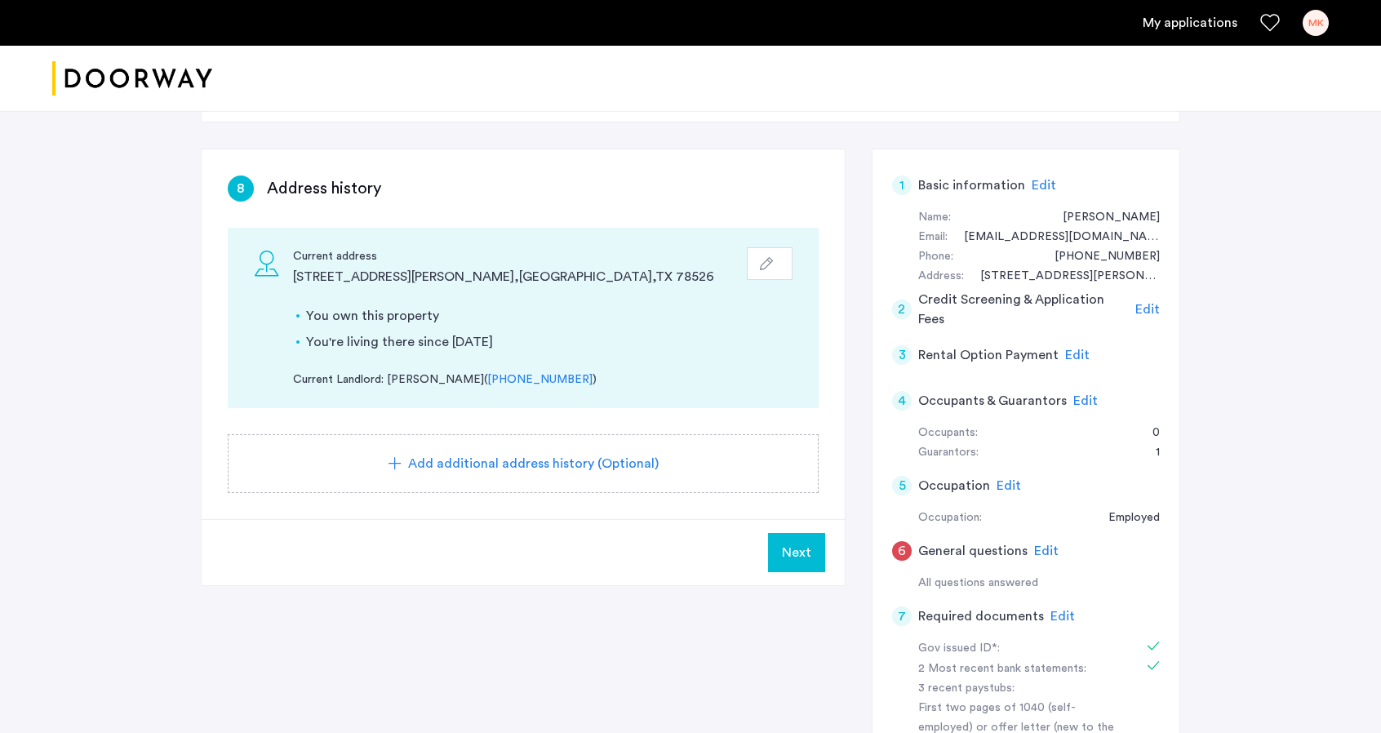
click at [802, 548] on span "Next" at bounding box center [796, 553] width 29 height 20
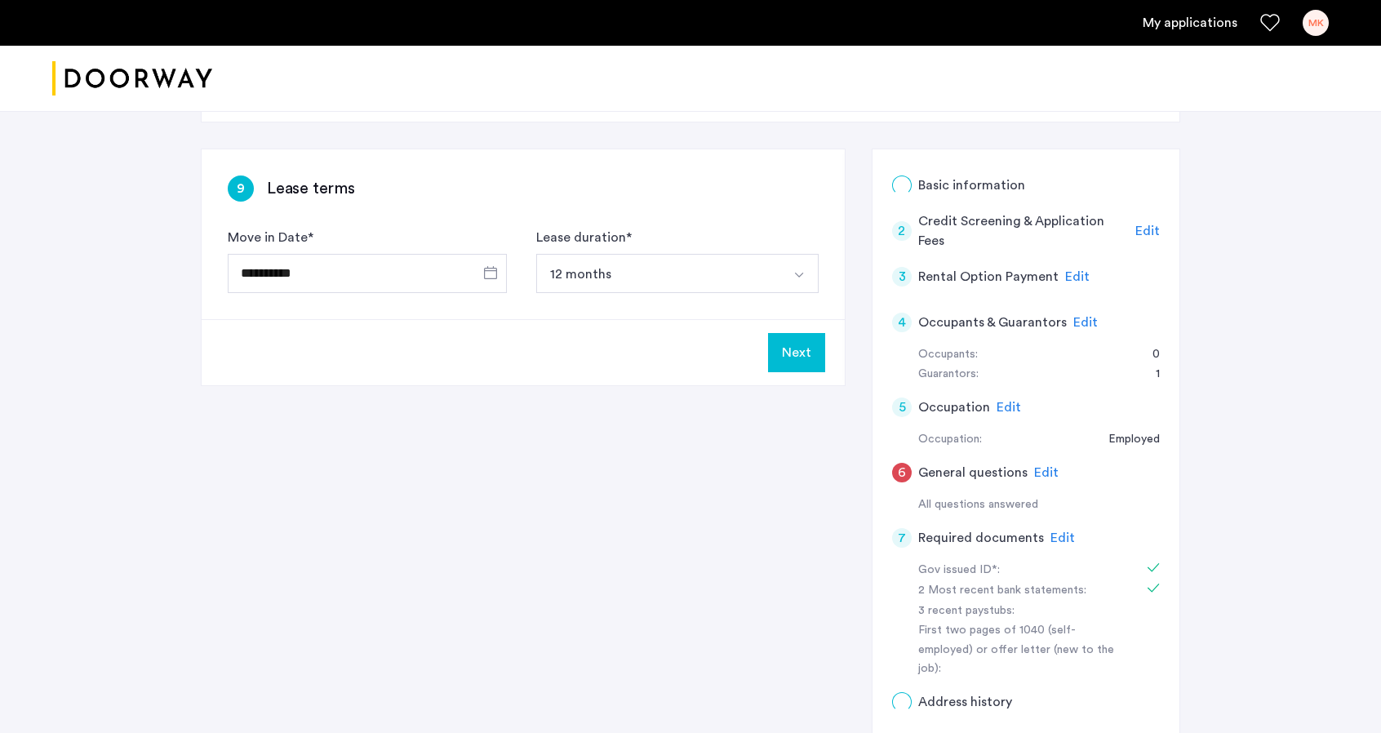
scroll to position [0, 0]
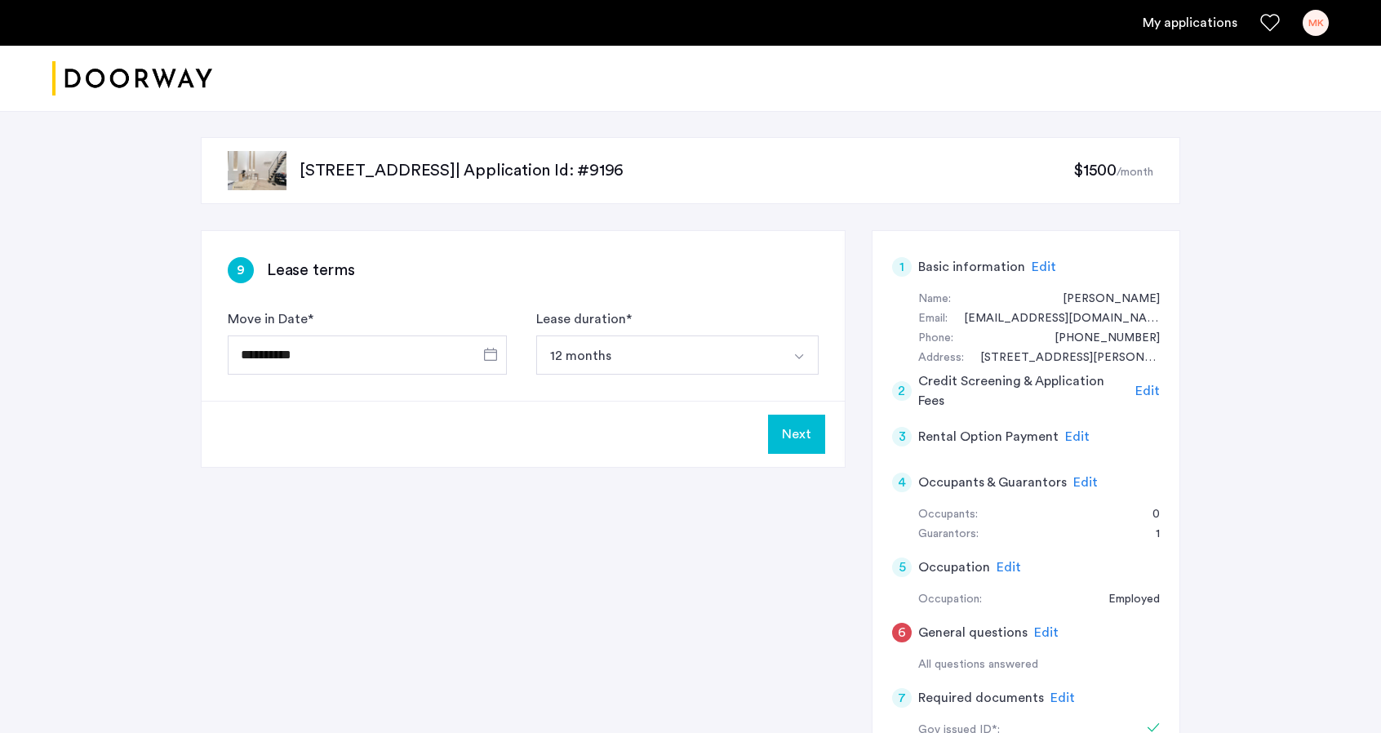
click at [795, 425] on button "Next" at bounding box center [796, 434] width 57 height 39
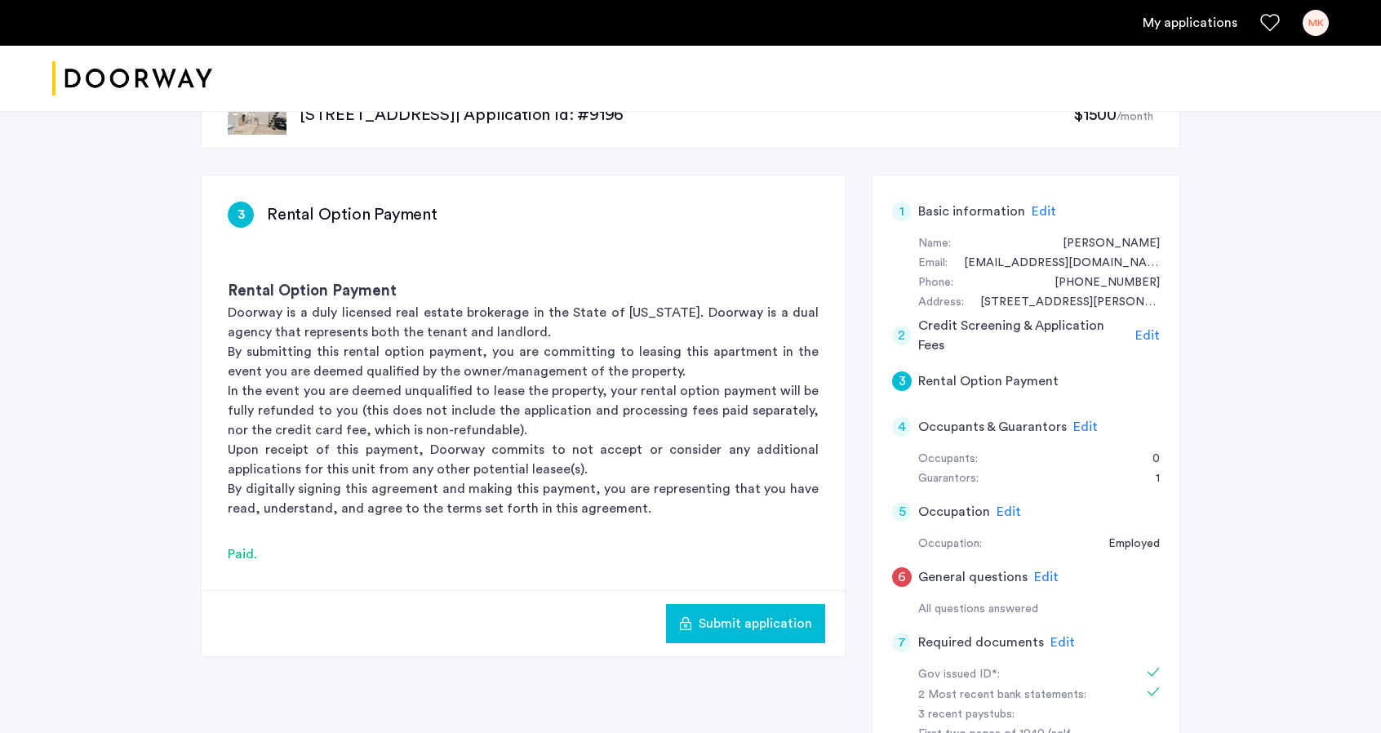
scroll to position [82, 0]
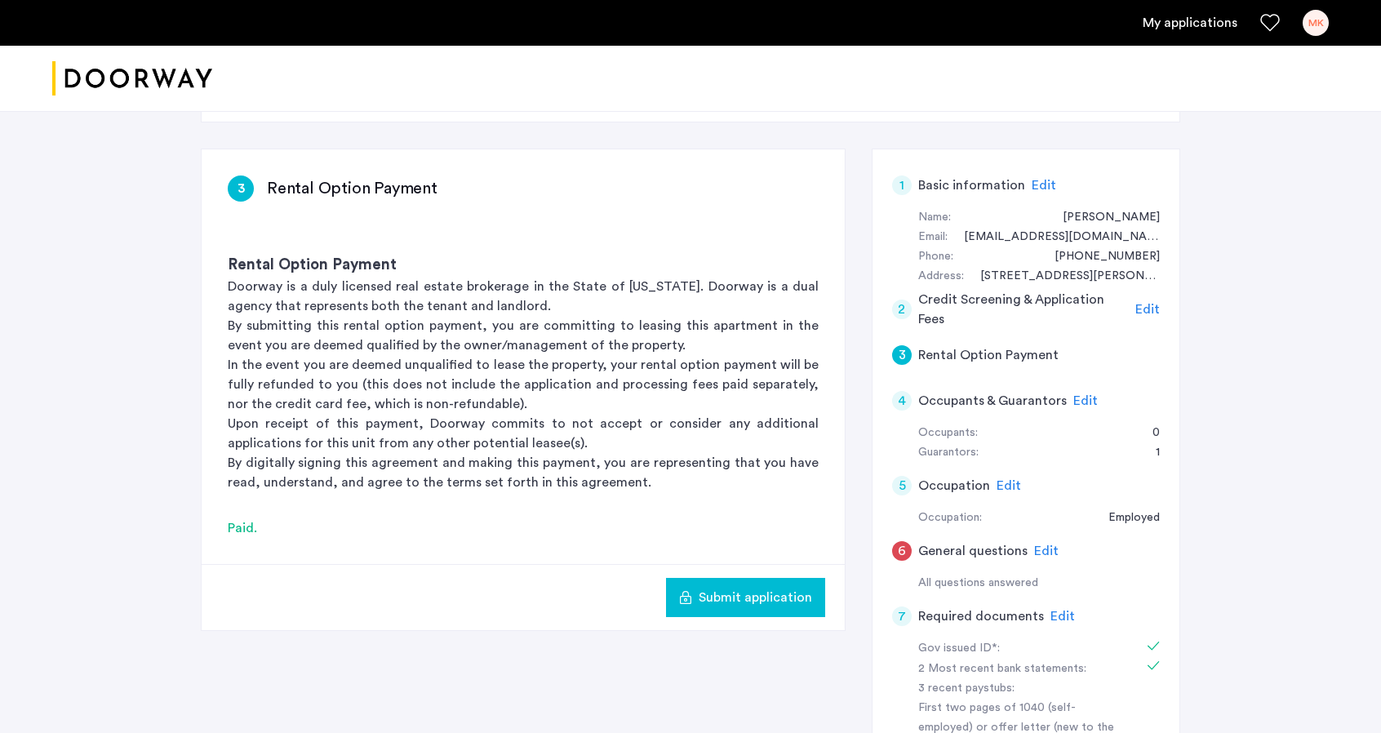
click at [784, 598] on span "Submit application" at bounding box center [755, 598] width 113 height 20
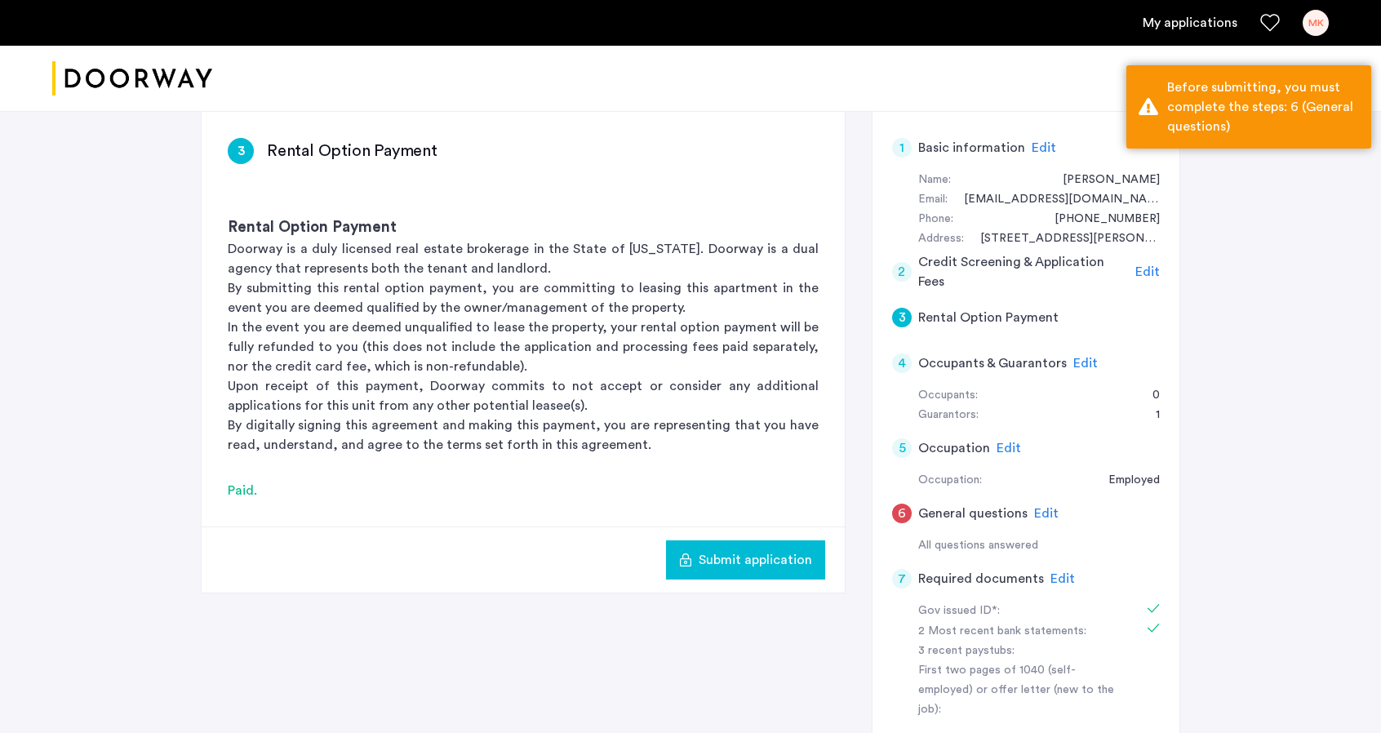
scroll to position [163, 0]
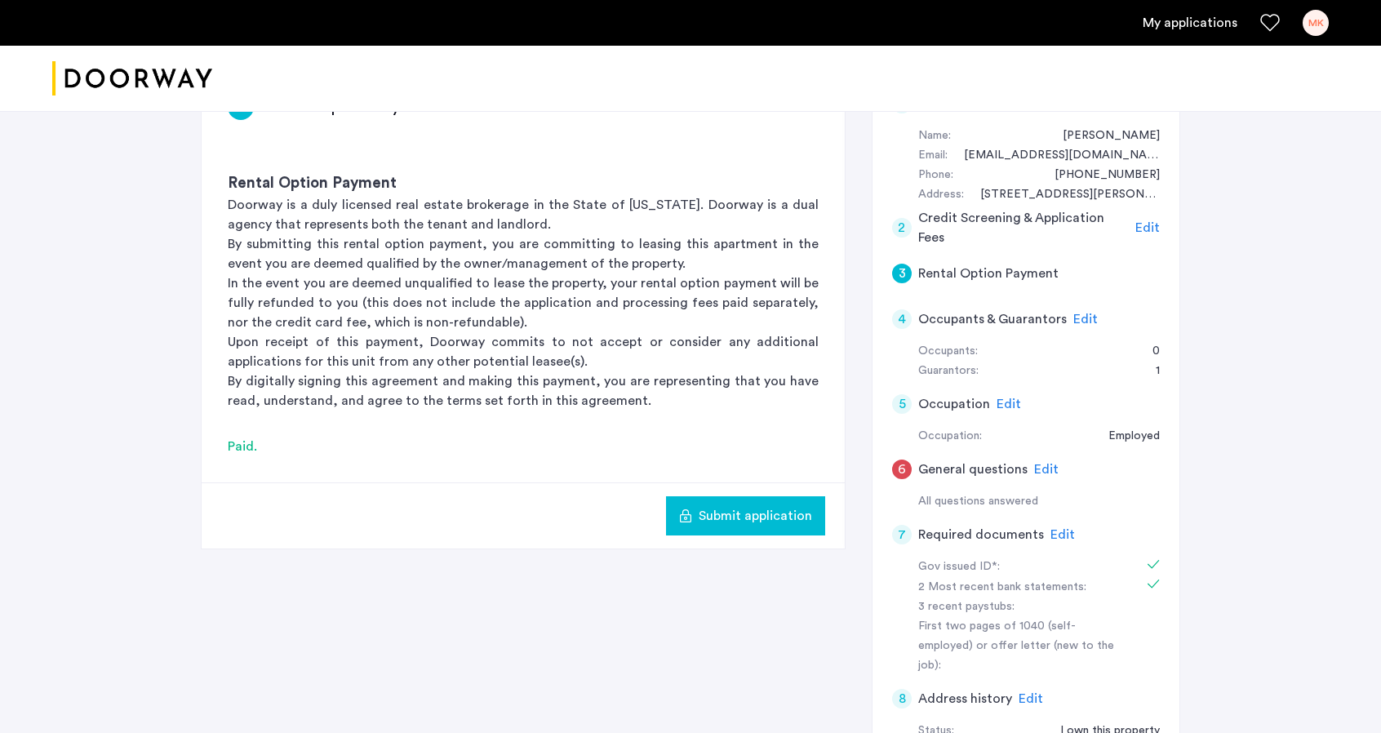
click at [1040, 468] on span "Edit" at bounding box center [1046, 469] width 24 height 13
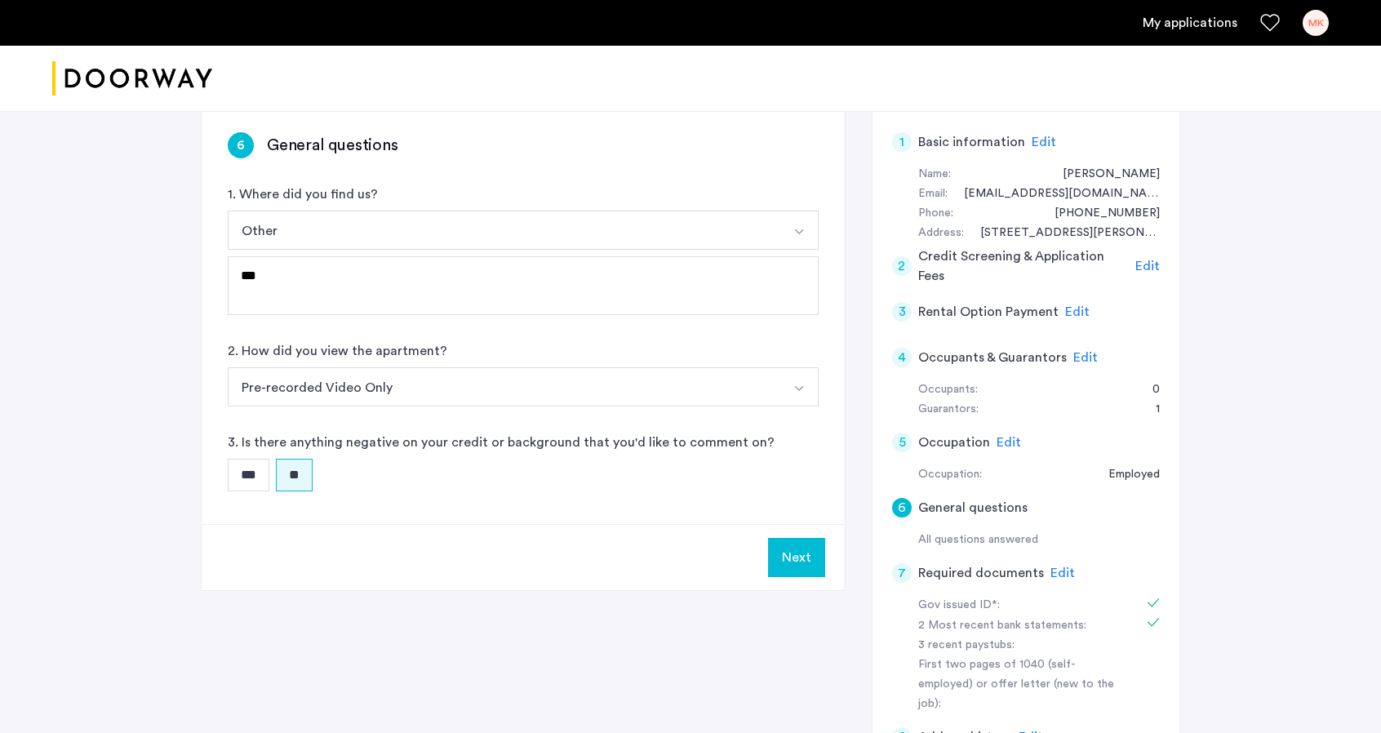
scroll to position [245, 0]
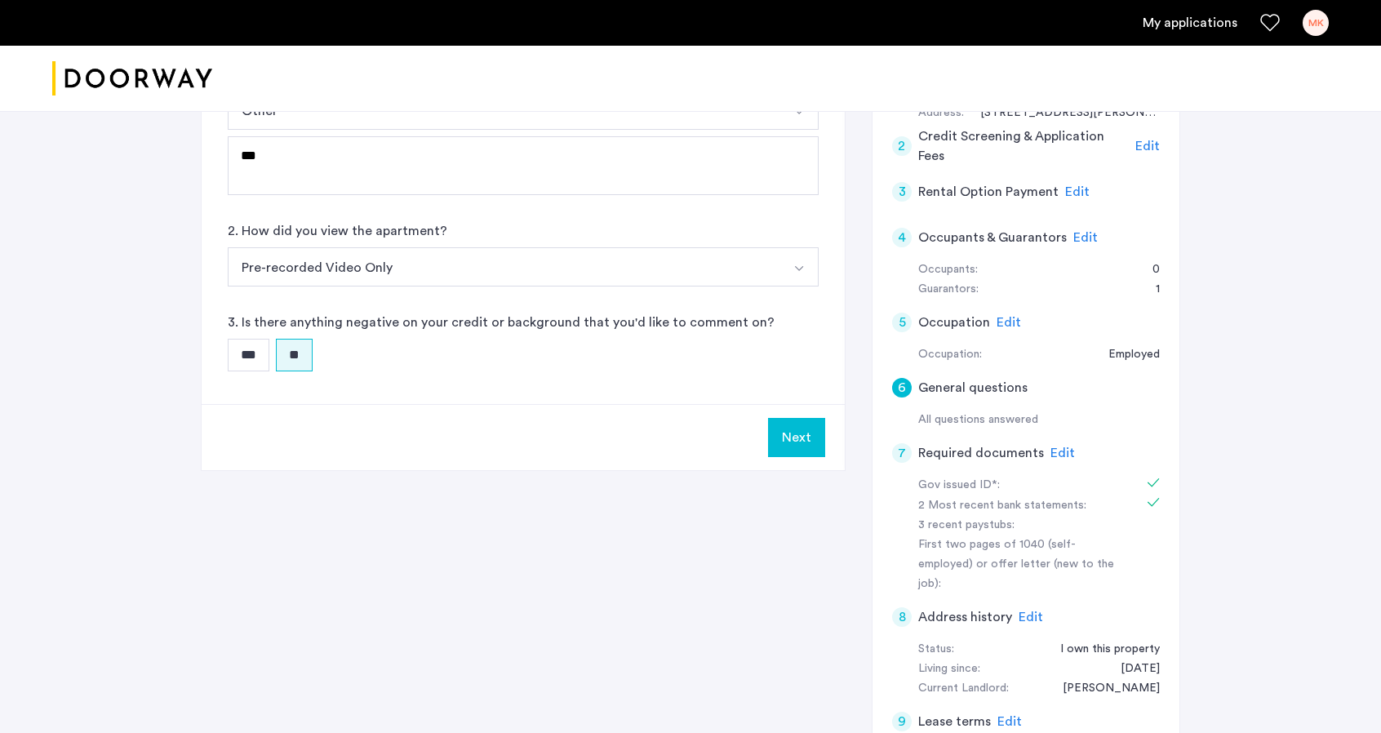
click at [803, 435] on button "Next" at bounding box center [796, 437] width 57 height 39
